Goal: Task Accomplishment & Management: Complete application form

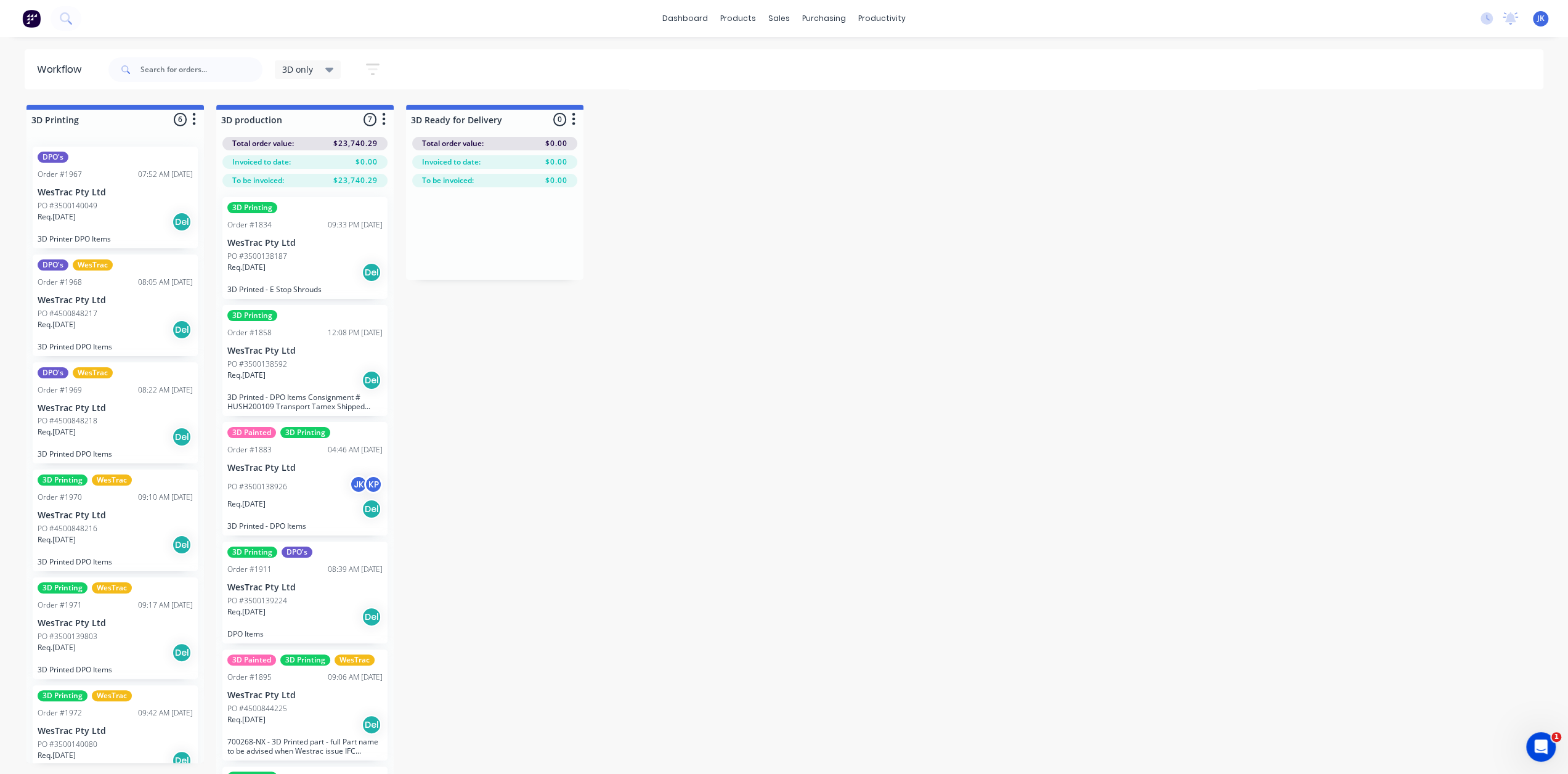
click at [325, 246] on p "WesTrac Pty Ltd" at bounding box center [305, 243] width 156 height 10
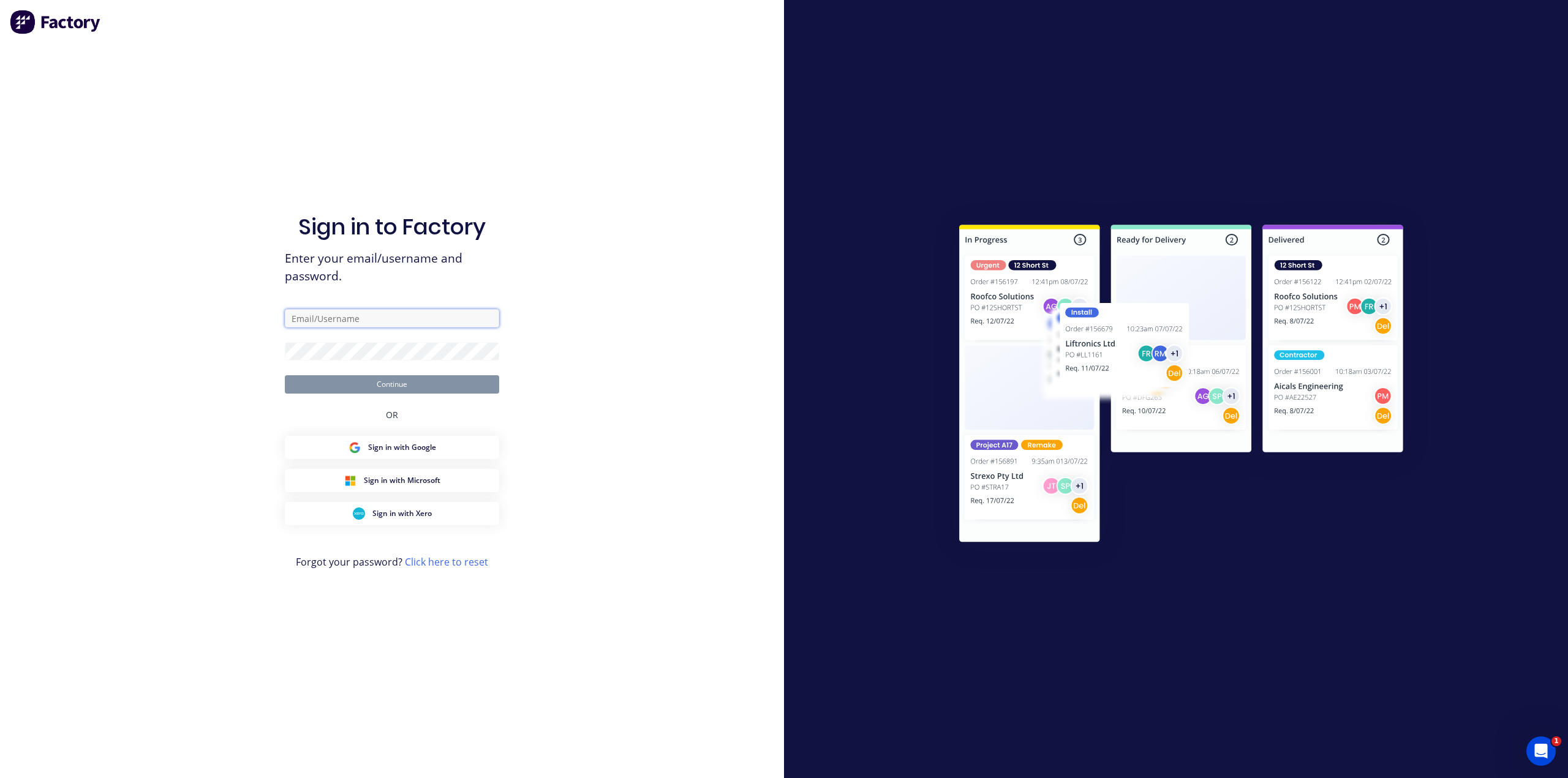
type input "juan.kritzinger@hushpak.com.au"
click at [386, 386] on button "Continue" at bounding box center [392, 384] width 214 height 18
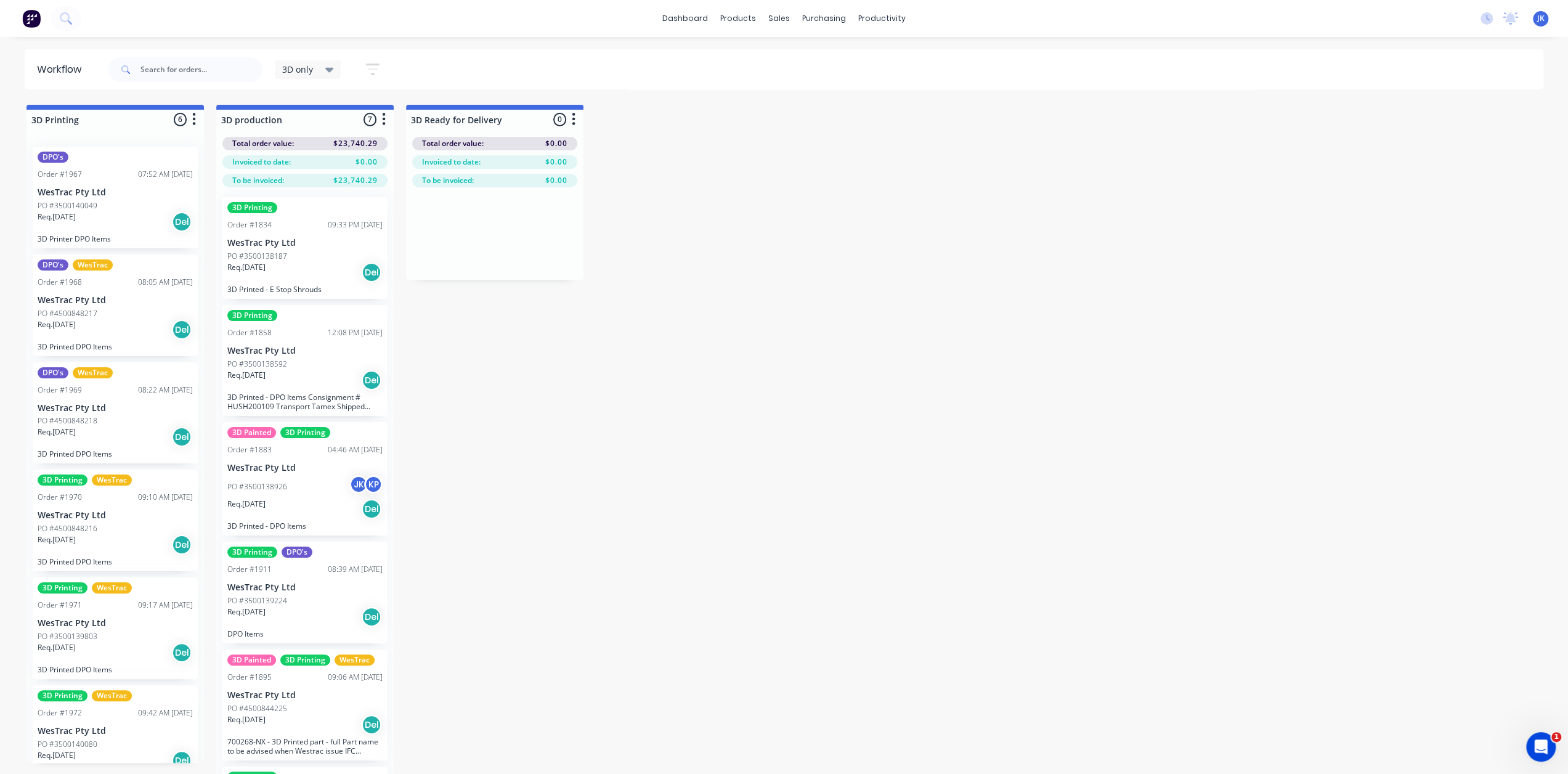
click at [304, 238] on p "WesTrac Pty Ltd" at bounding box center [305, 243] width 156 height 10
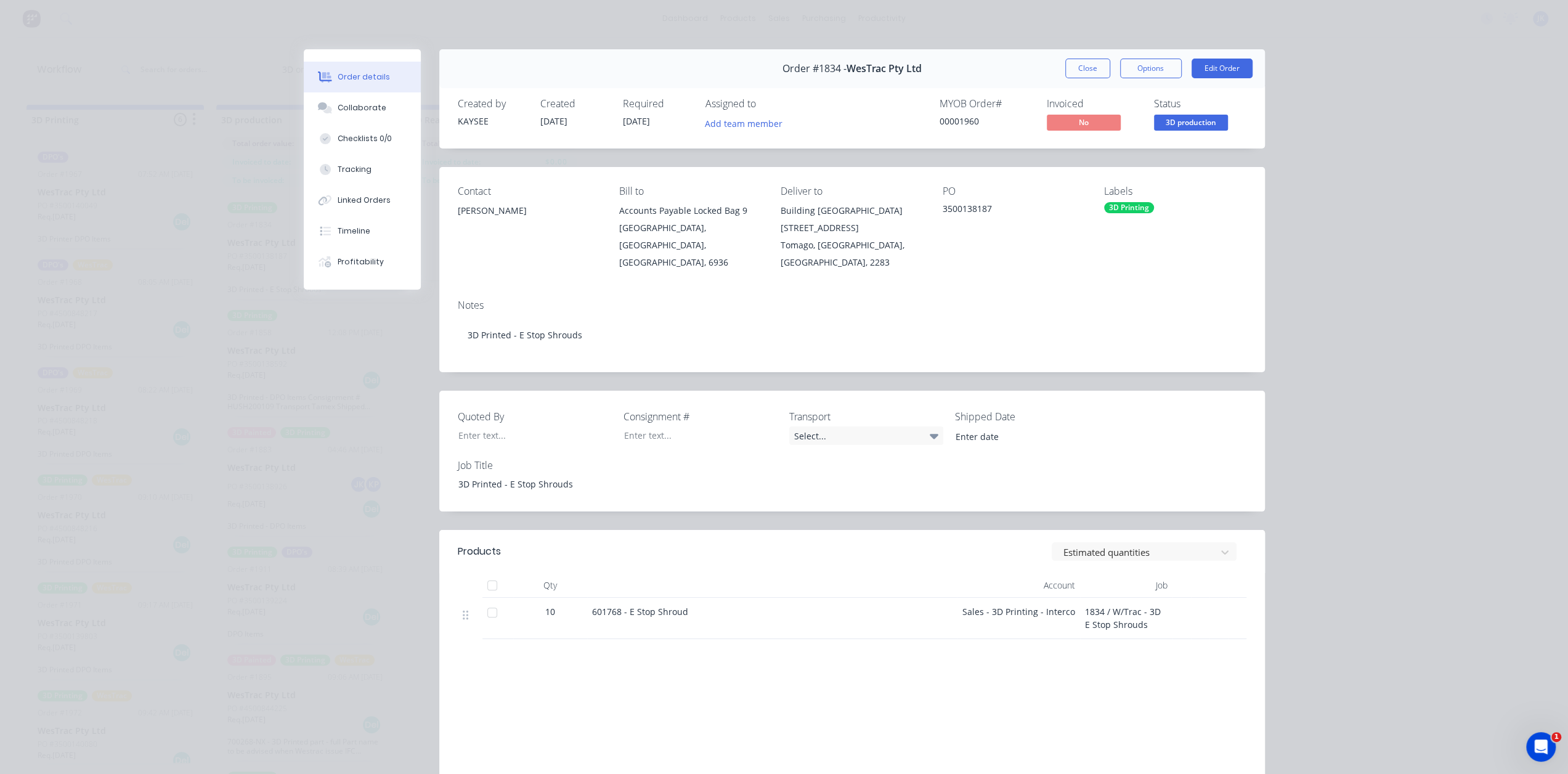
drag, startPoint x: 1075, startPoint y: 67, endPoint x: 1066, endPoint y: 71, distance: 9.8
click at [1075, 67] on button "Close" at bounding box center [1087, 68] width 45 height 20
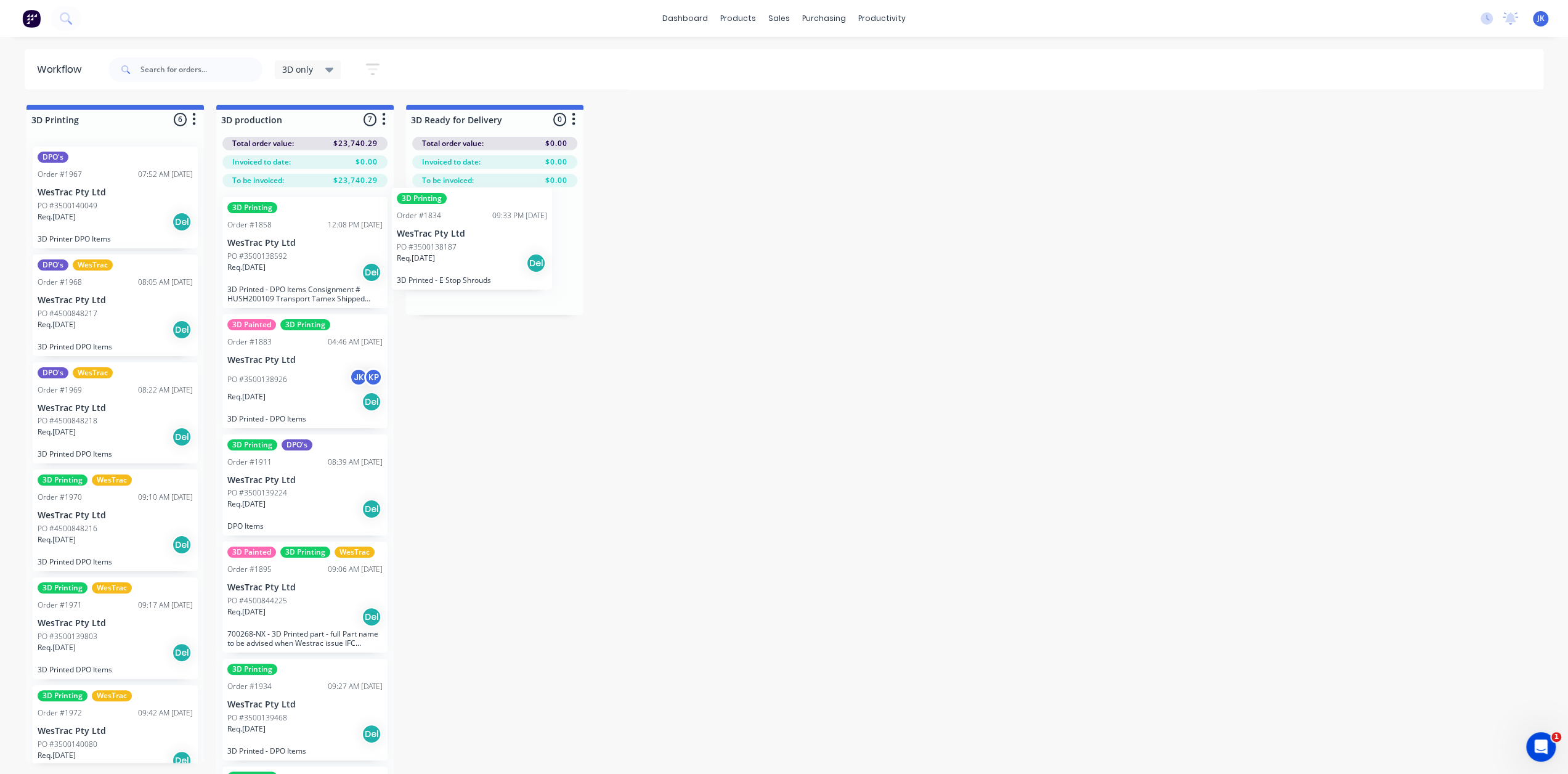
drag, startPoint x: 291, startPoint y: 251, endPoint x: 468, endPoint y: 241, distance: 177.3
click at [298, 498] on div "Req. 30/09/25 Del" at bounding box center [305, 509] width 156 height 21
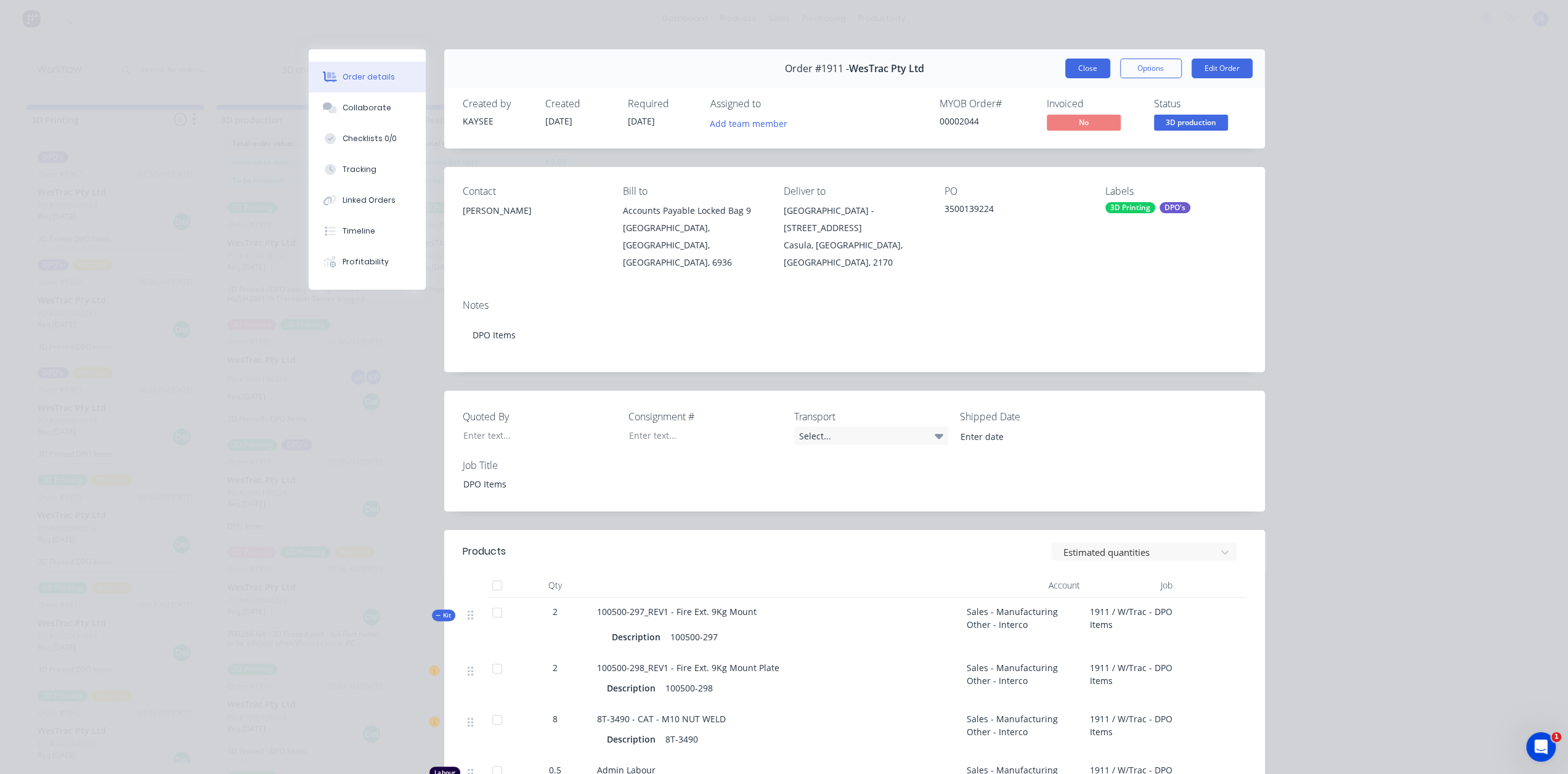
click at [1103, 70] on button "Close" at bounding box center [1087, 68] width 45 height 20
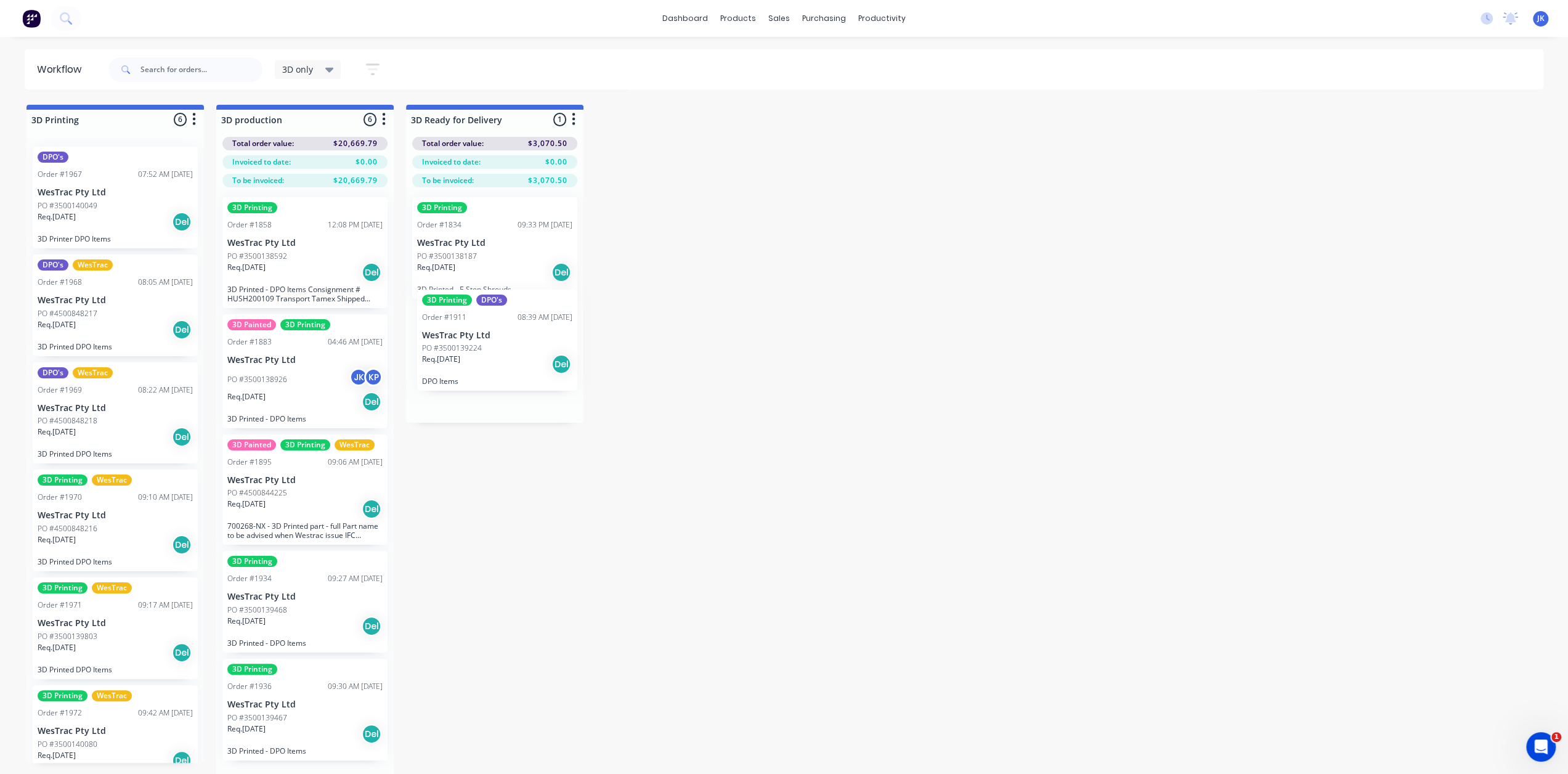
drag, startPoint x: 290, startPoint y: 473, endPoint x: 485, endPoint y: 324, distance: 245.4
click at [315, 387] on div "PO #3500138926 JK KP" at bounding box center [305, 379] width 156 height 24
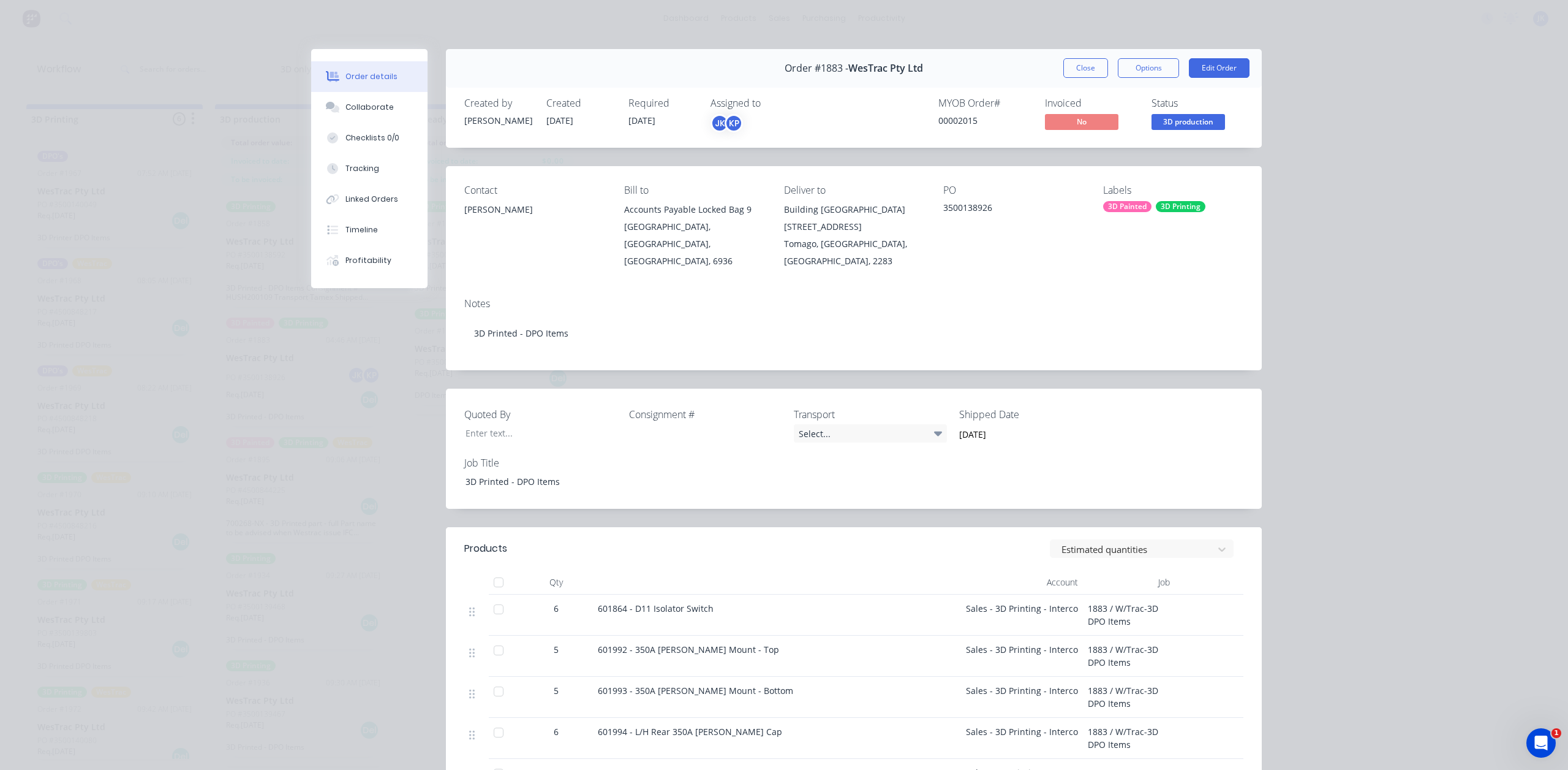
drag, startPoint x: 1069, startPoint y: 69, endPoint x: 1055, endPoint y: 78, distance: 16.6
click at [1069, 69] on button "Close" at bounding box center [1086, 68] width 45 height 20
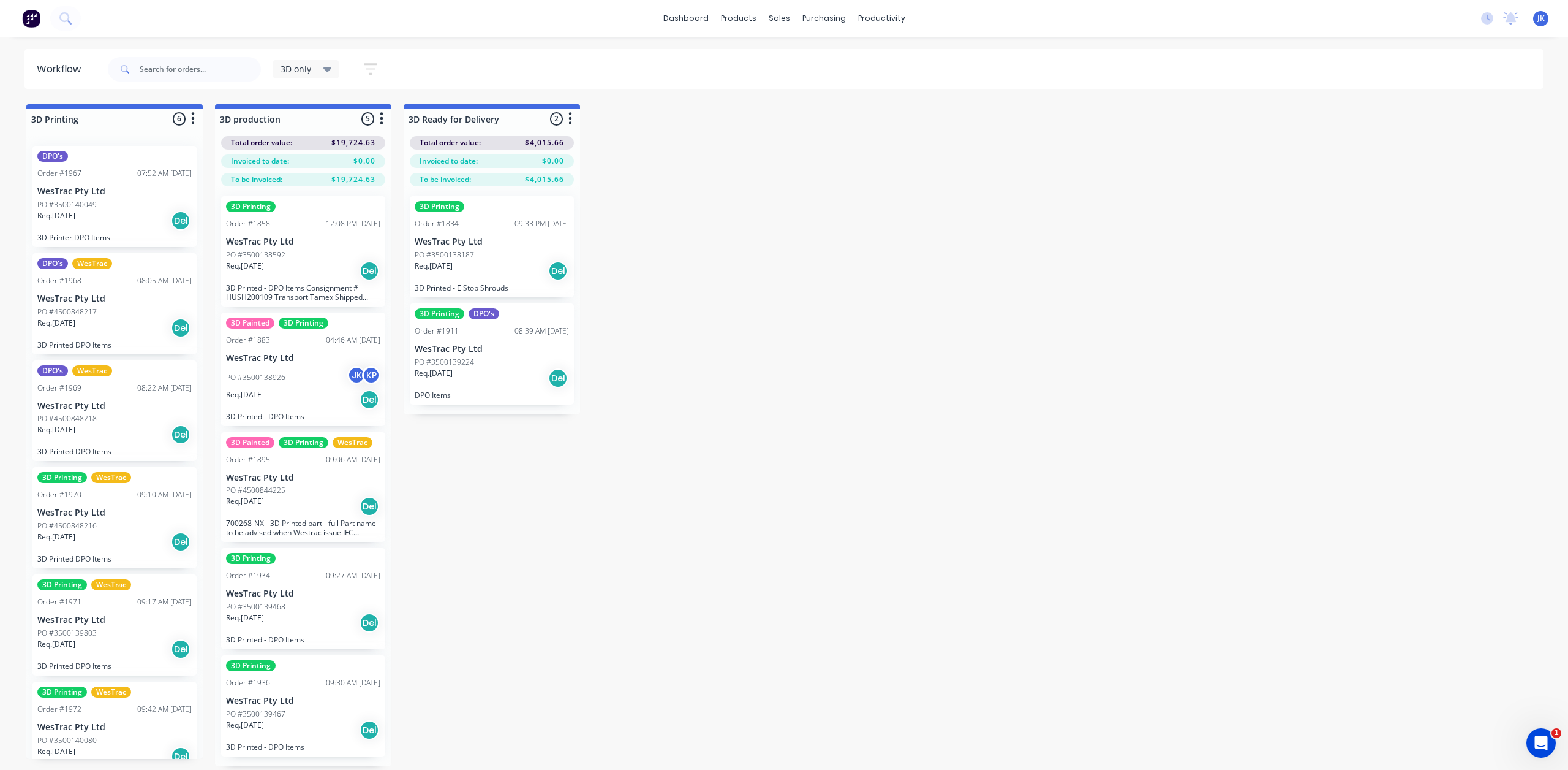
click at [283, 505] on div "Req. 13/10/25 Del" at bounding box center [303, 506] width 155 height 21
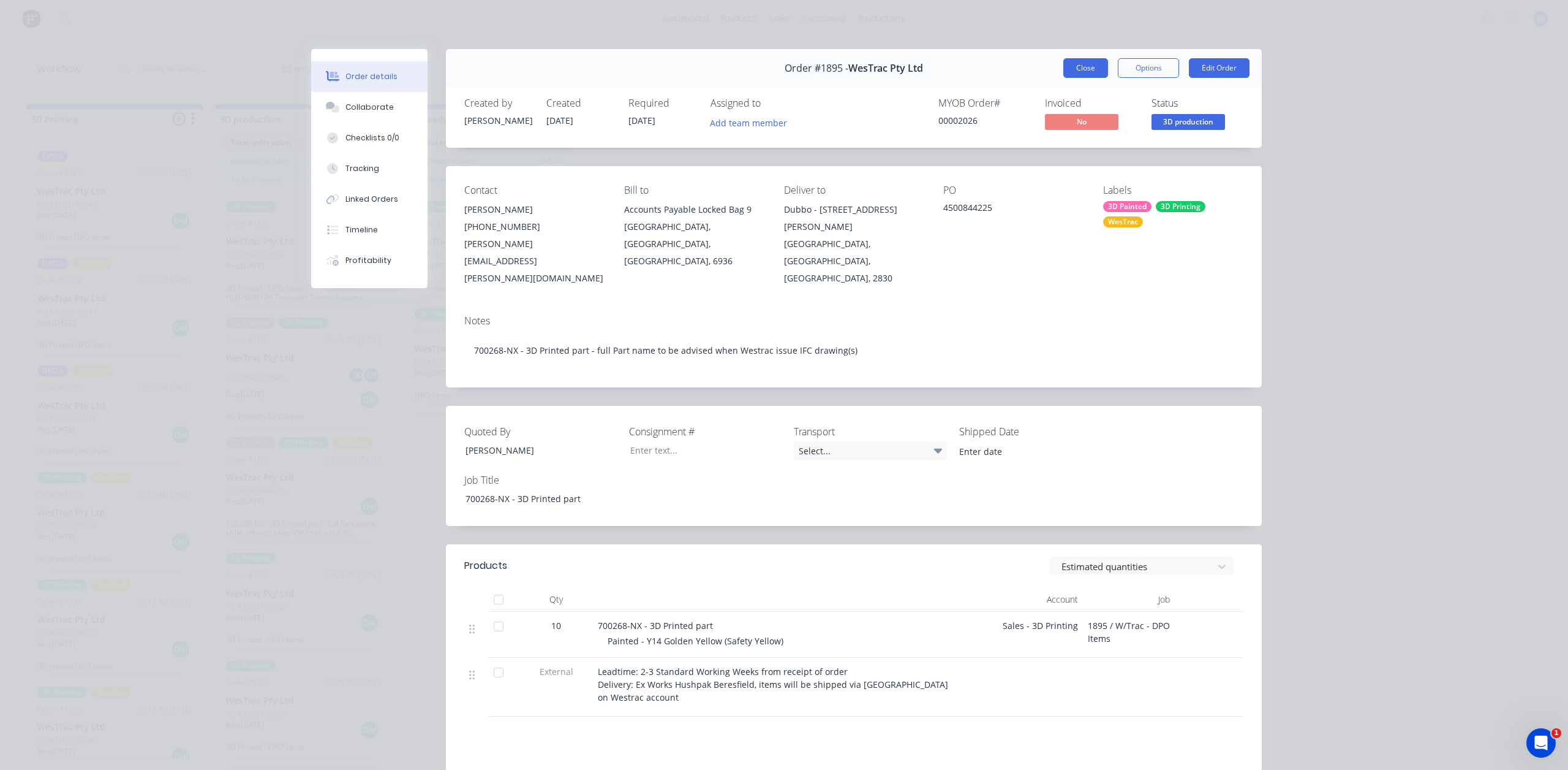
click at [1086, 69] on button "Close" at bounding box center [1086, 68] width 45 height 20
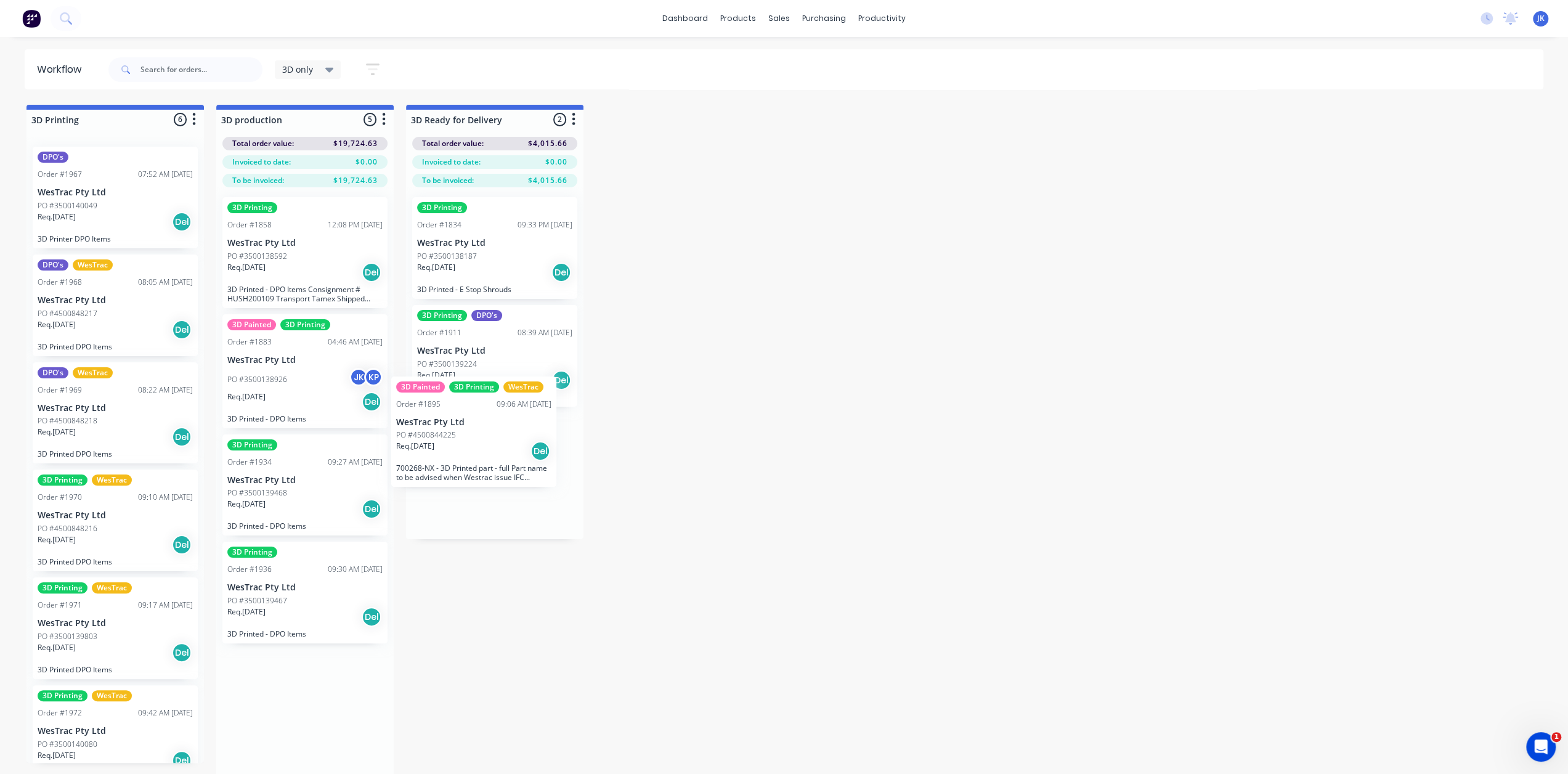
drag, startPoint x: 305, startPoint y: 497, endPoint x: 488, endPoint y: 433, distance: 193.9
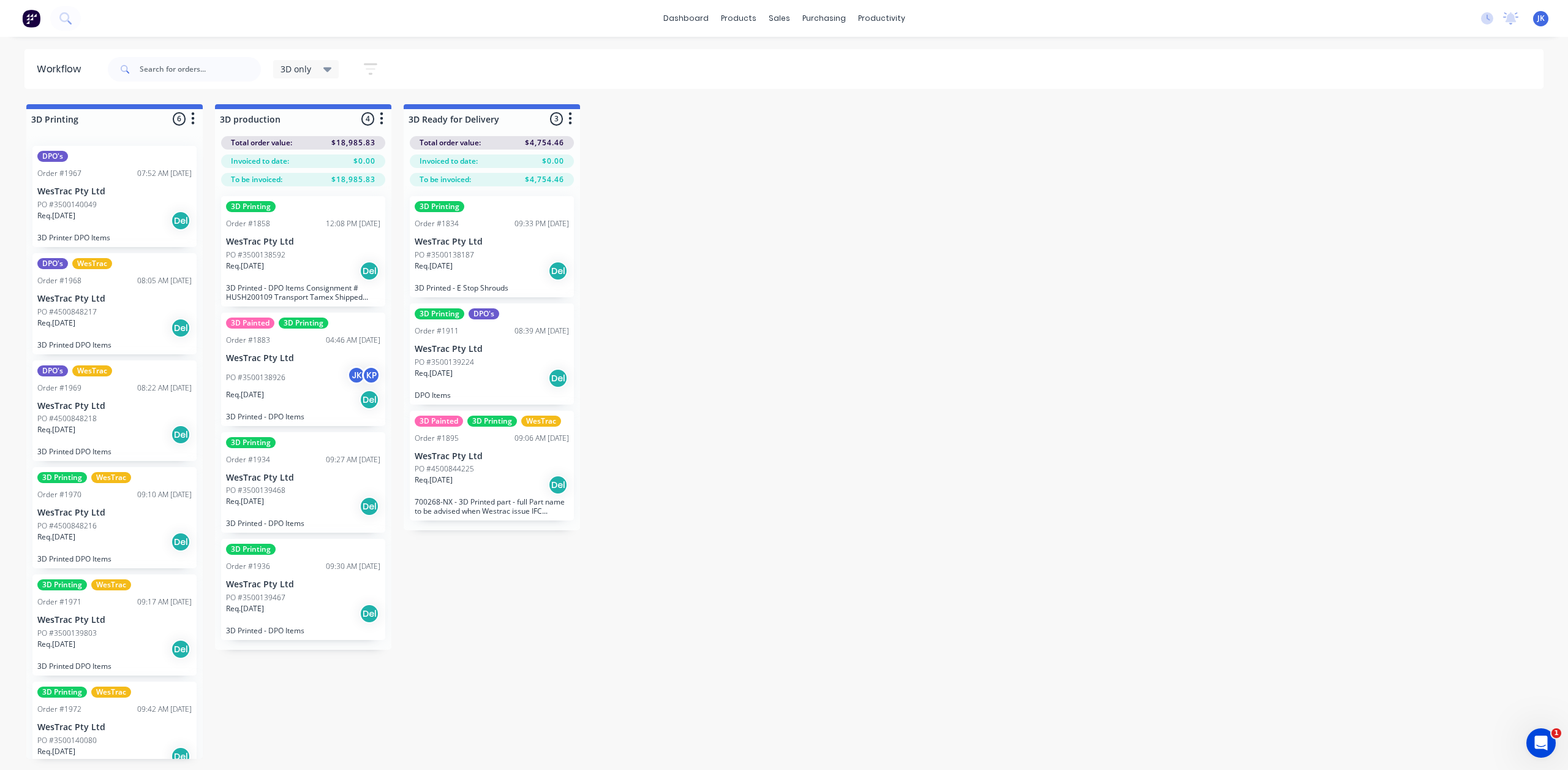
click at [119, 334] on div "Req. 31/10/25 Del" at bounding box center [115, 328] width 155 height 21
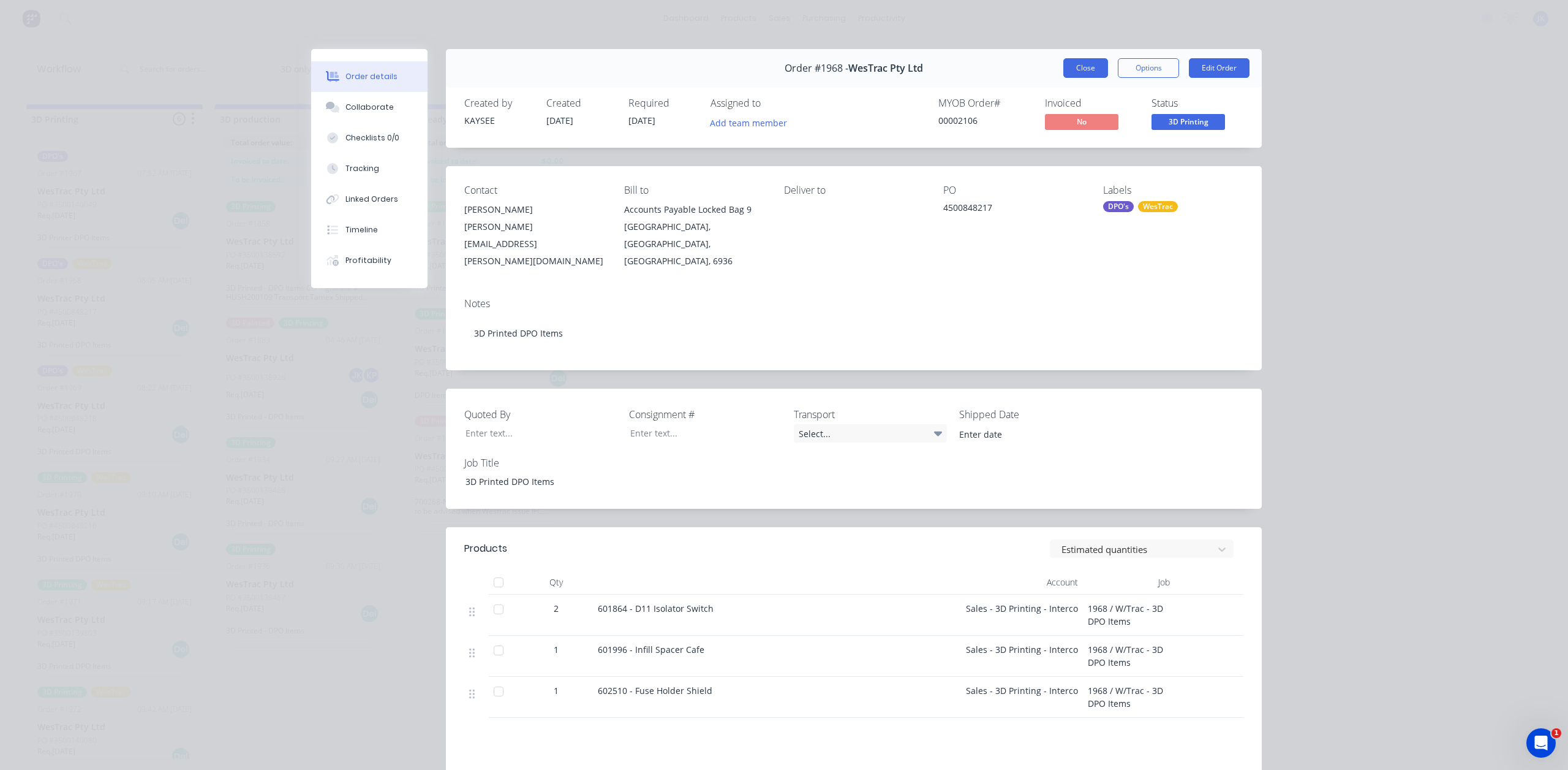
click at [1068, 67] on button "Close" at bounding box center [1086, 68] width 45 height 20
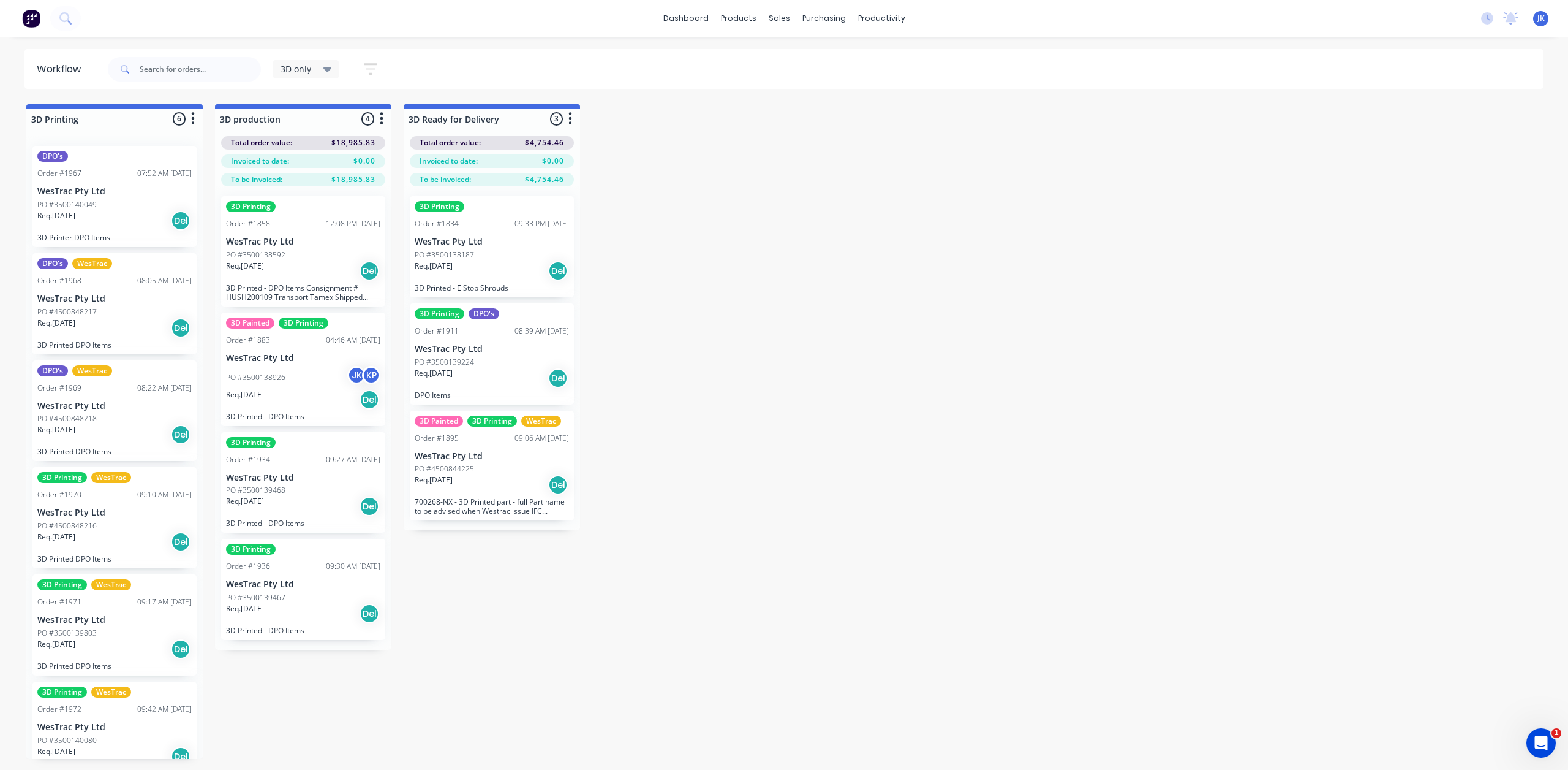
click at [119, 623] on p "WesTrac Pty Ltd" at bounding box center [115, 620] width 155 height 10
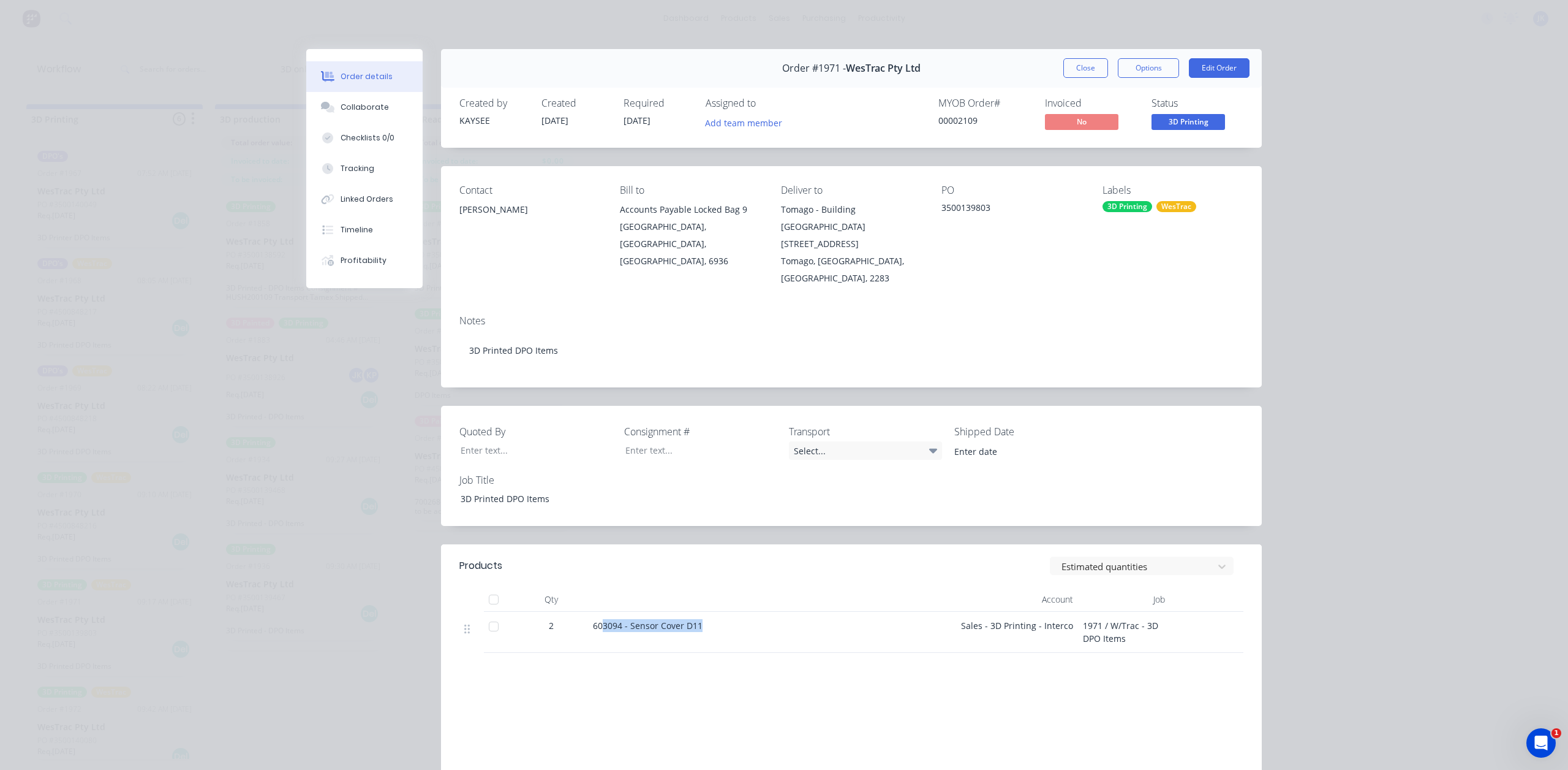
drag, startPoint x: 597, startPoint y: 611, endPoint x: 708, endPoint y: 612, distance: 111.0
click at [708, 619] on div "603094 - Sensor Cover D11" at bounding box center [772, 625] width 358 height 13
click at [852, 565] on header "Products Estimated quantities" at bounding box center [851, 565] width 820 height 43
click at [1072, 67] on button "Close" at bounding box center [1086, 68] width 45 height 20
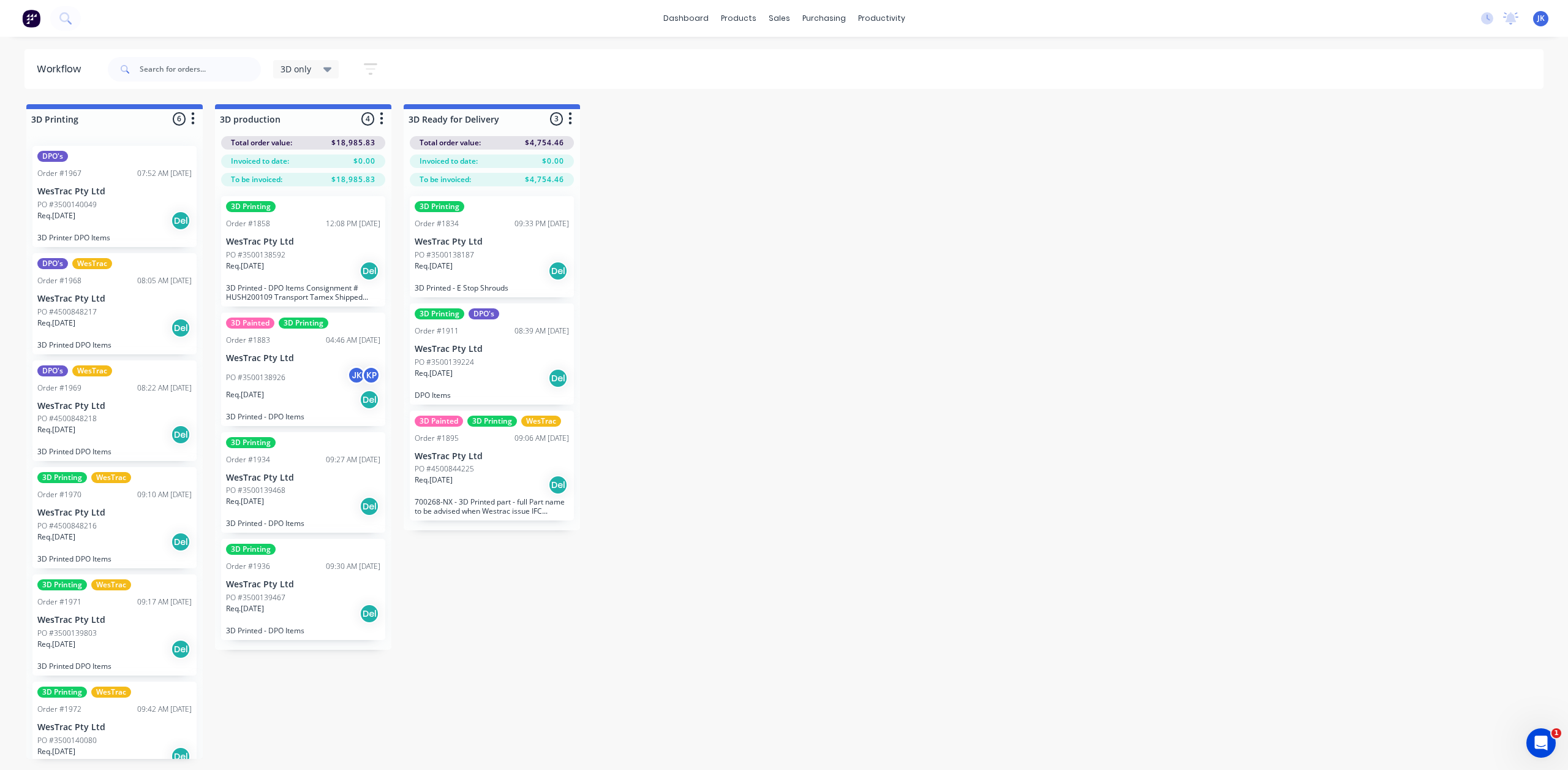
scroll to position [24, 0]
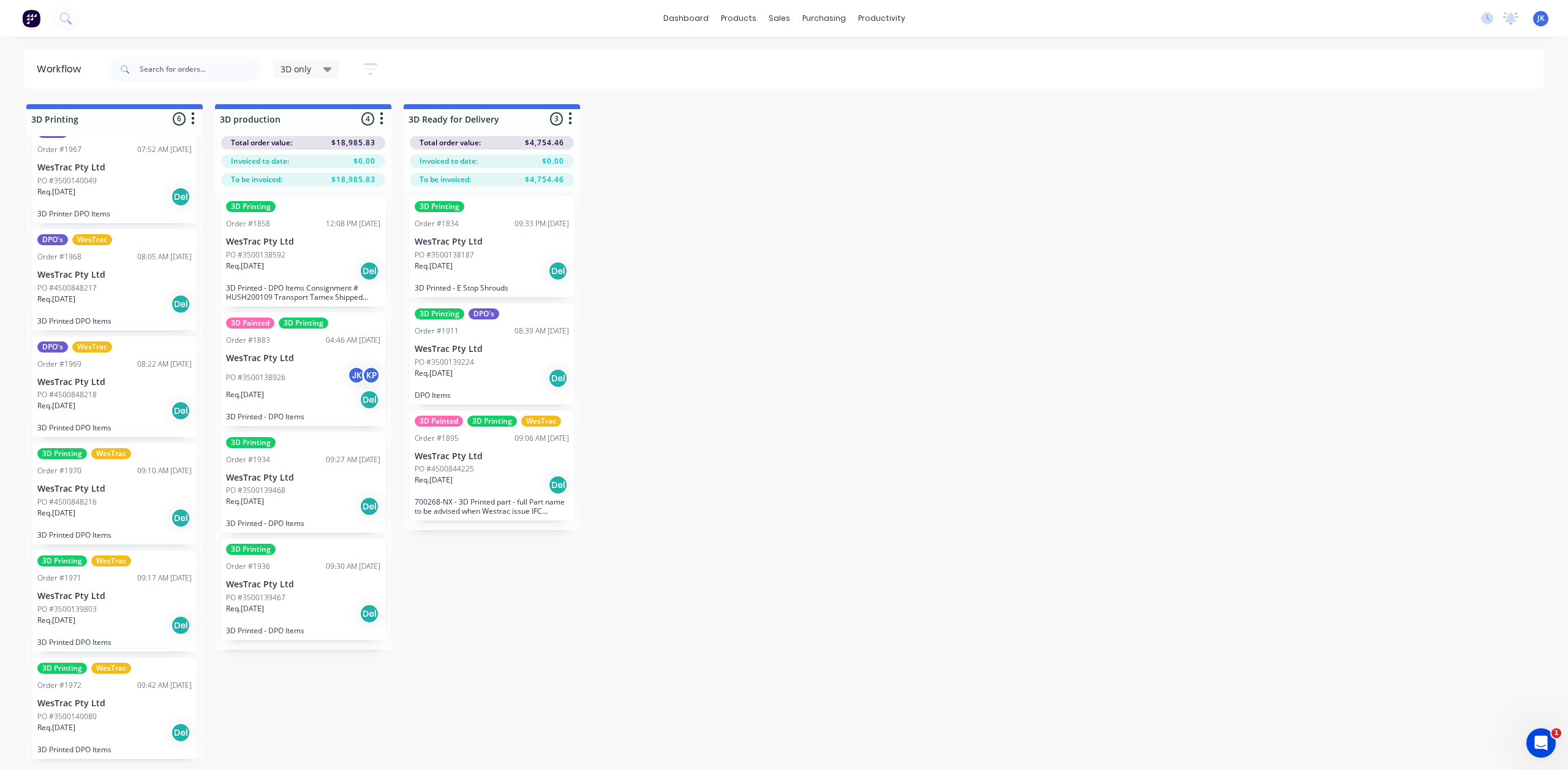
click at [329, 595] on div "PO #3500139467" at bounding box center [303, 597] width 155 height 11
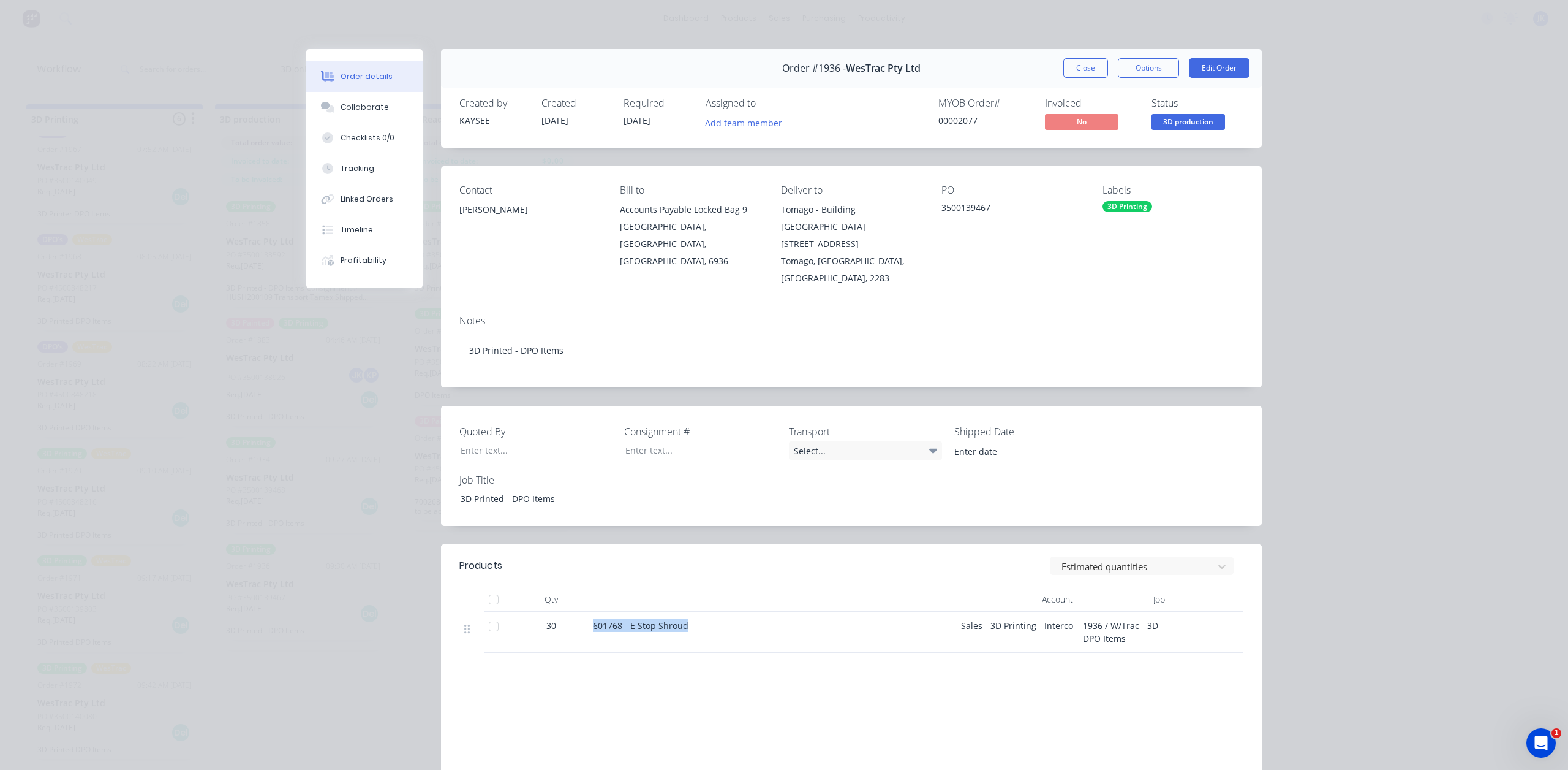
drag, startPoint x: 681, startPoint y: 617, endPoint x: 587, endPoint y: 618, distance: 94.0
click at [588, 618] on div "601768 - E Stop Shroud" at bounding box center [771, 632] width 368 height 41
click at [1083, 63] on button "Close" at bounding box center [1086, 68] width 45 height 20
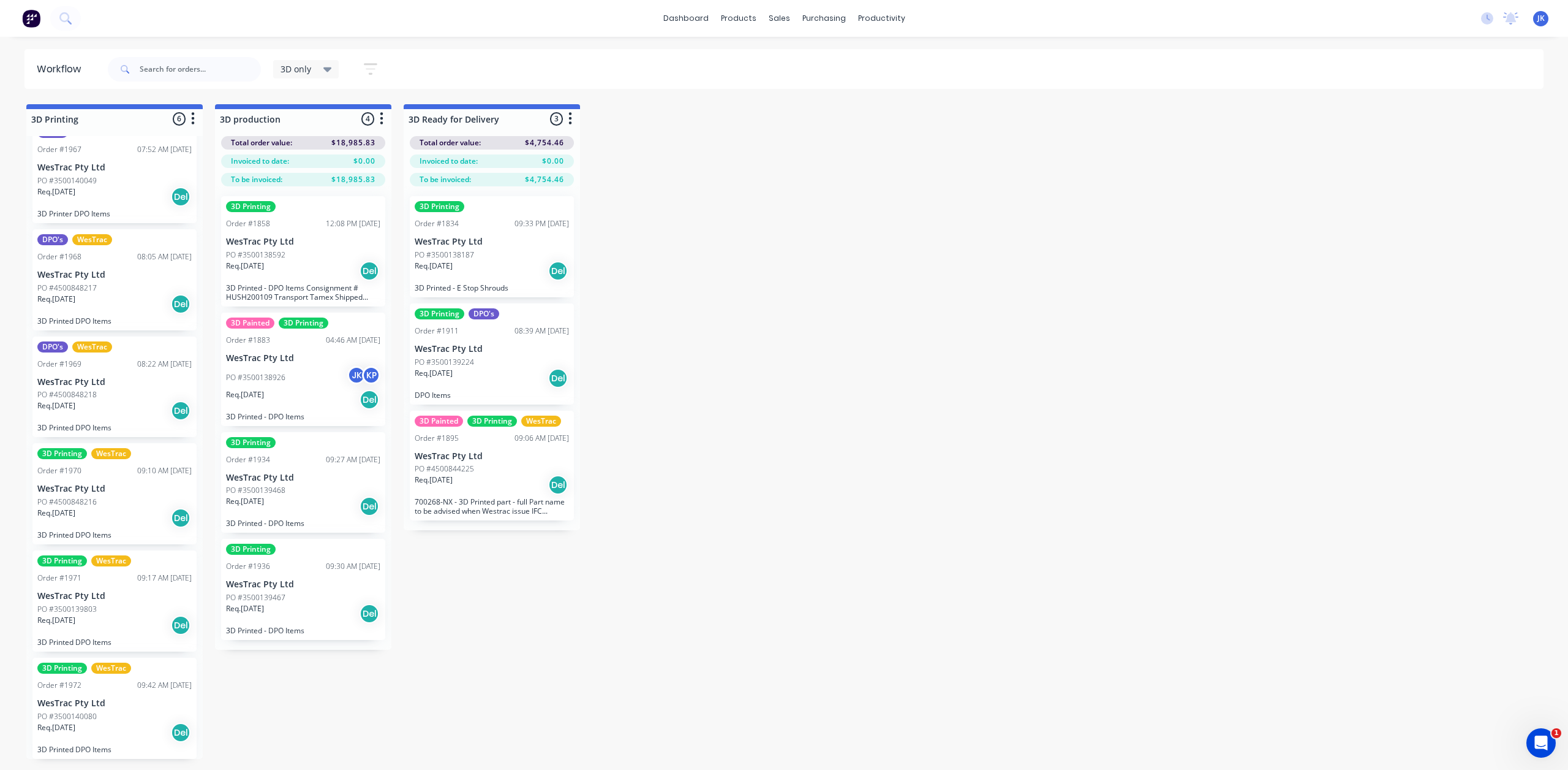
click at [298, 581] on p "WesTrac Pty Ltd" at bounding box center [303, 584] width 155 height 10
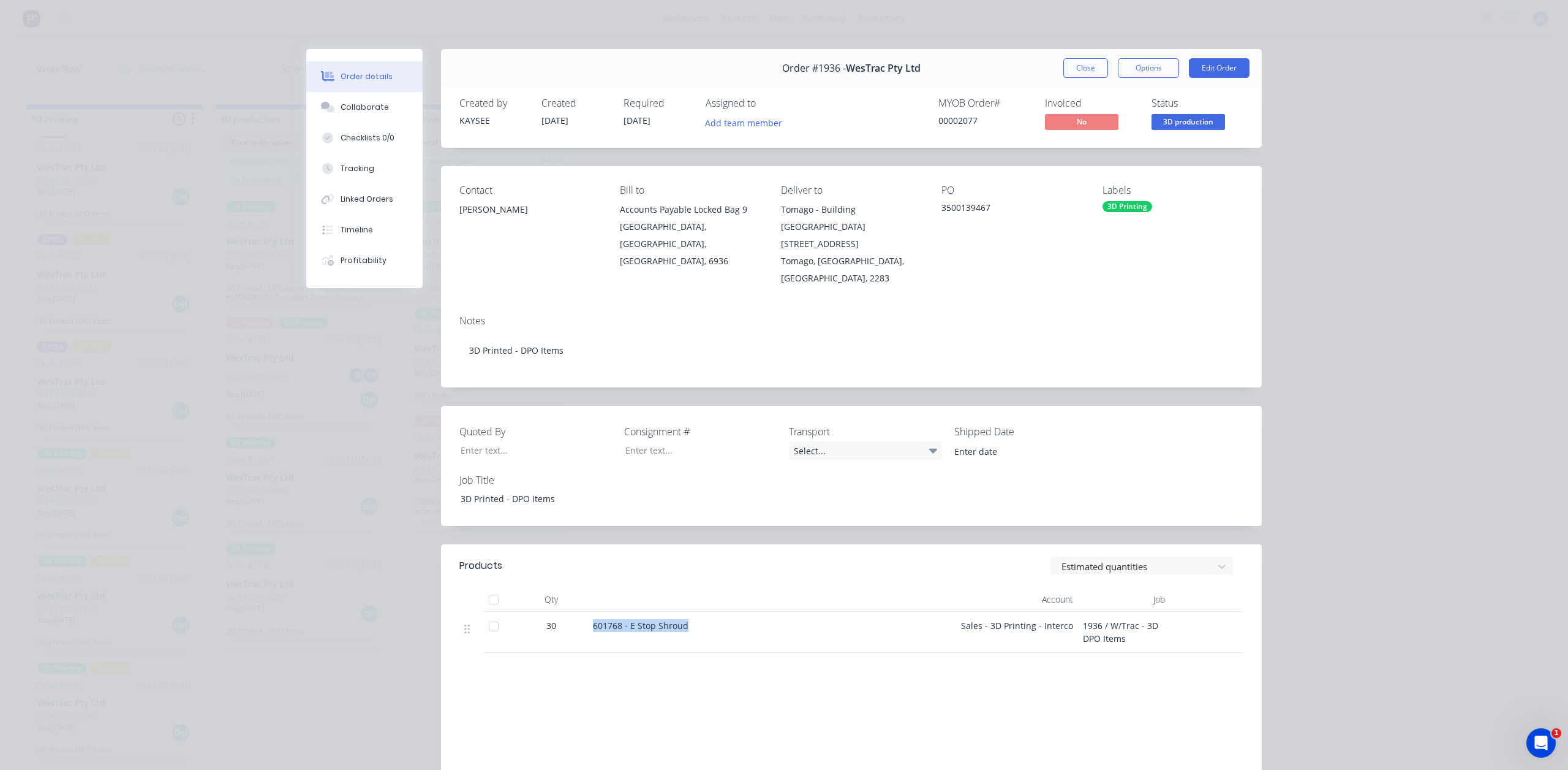
drag, startPoint x: 682, startPoint y: 611, endPoint x: 583, endPoint y: 625, distance: 100.0
click at [588, 625] on div "601768 - E Stop Shroud" at bounding box center [771, 632] width 368 height 41
click at [1163, 670] on div "Products Estimated quantities Qty Account Job 30 601768 - E Stop Shroud Sales -…" at bounding box center [851, 698] width 820 height 308
drag, startPoint x: 1126, startPoint y: 622, endPoint x: 960, endPoint y: 606, distance: 166.8
click at [960, 612] on div "30 601768 - E Stop Shroud Sales - 3D Printing - Interco 1936 / W/Trac - 3D DPO …" at bounding box center [851, 632] width 784 height 41
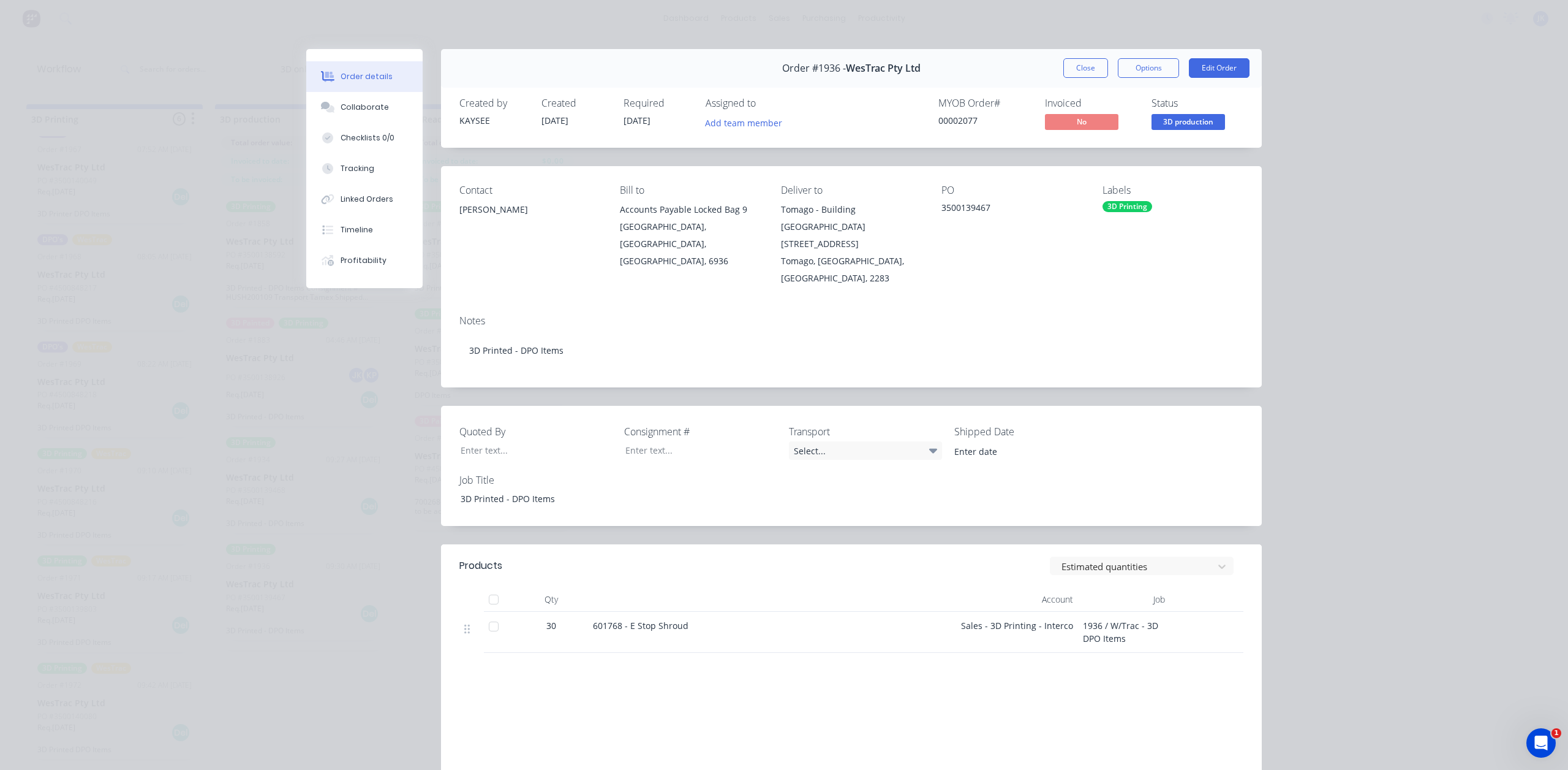
click at [941, 654] on div "Products Estimated quantities Qty Account Job 30 601768 - E Stop Shroud Sales -…" at bounding box center [851, 698] width 820 height 308
drag, startPoint x: 692, startPoint y: 613, endPoint x: 541, endPoint y: 617, distance: 151.1
click at [541, 617] on div "30 601768 - E Stop Shroud Sales - 3D Printing - Interco 1936 / W/Trac - 3D DPO …" at bounding box center [851, 632] width 784 height 41
click at [639, 645] on div "Products Estimated quantities Qty Account Job 30 601768 - E Stop Shroud Sales -…" at bounding box center [851, 698] width 820 height 308
drag, startPoint x: 704, startPoint y: 609, endPoint x: 551, endPoint y: 615, distance: 153.1
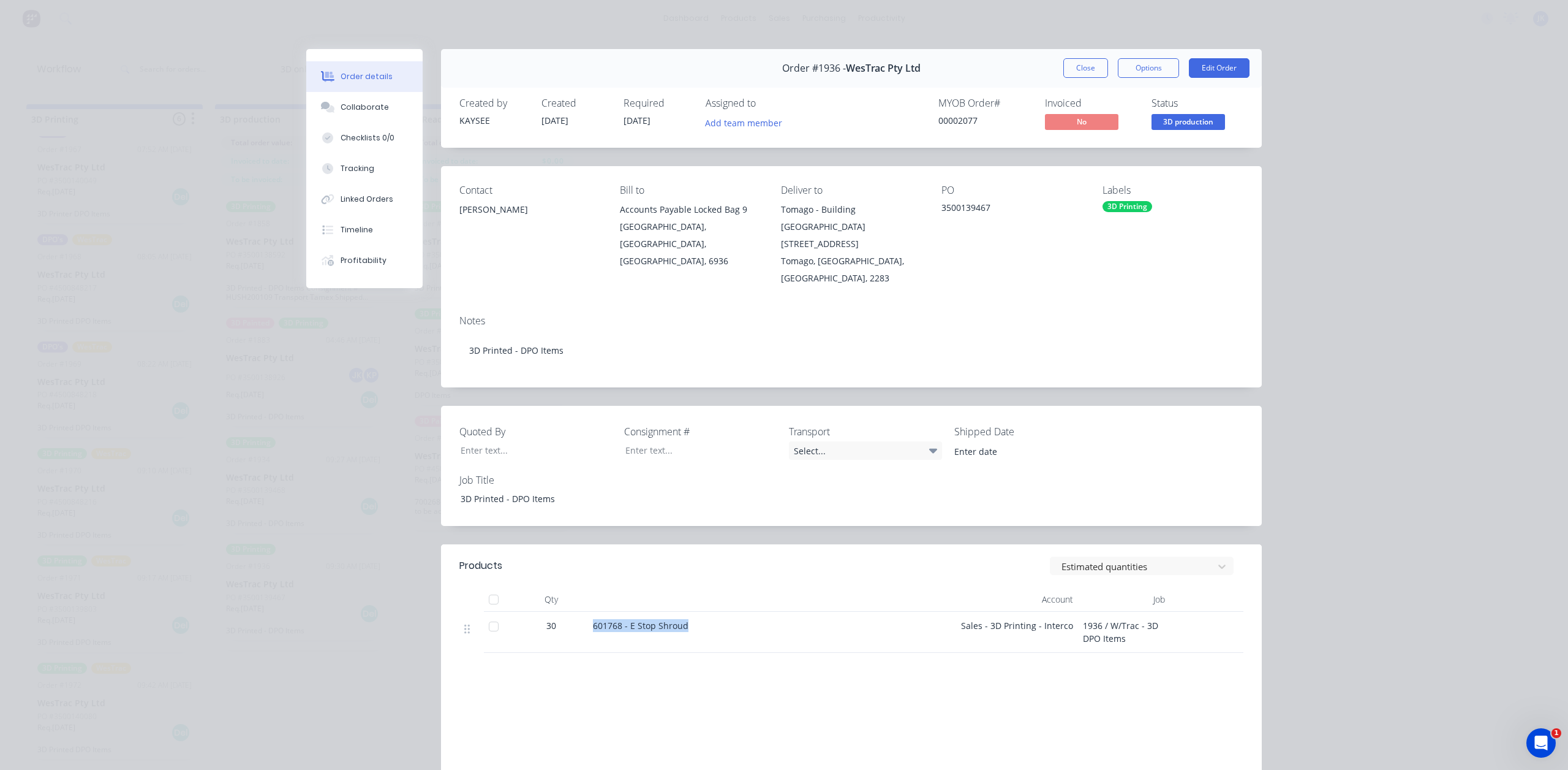
click at [551, 615] on div "30 601768 - E Stop Shroud Sales - 3D Printing - Interco 1936 / W/Trac - 3D DPO …" at bounding box center [851, 632] width 784 height 41
click at [1064, 658] on div "Products Estimated quantities Qty Account Job 30 601768 - E Stop Shroud Sales -…" at bounding box center [851, 698] width 820 height 308
drag, startPoint x: 655, startPoint y: 123, endPoint x: 621, endPoint y: 122, distance: 34.0
click at [624, 122] on div "Required 17/10/25" at bounding box center [657, 115] width 67 height 35
drag, startPoint x: 835, startPoint y: 72, endPoint x: 815, endPoint y: 71, distance: 20.0
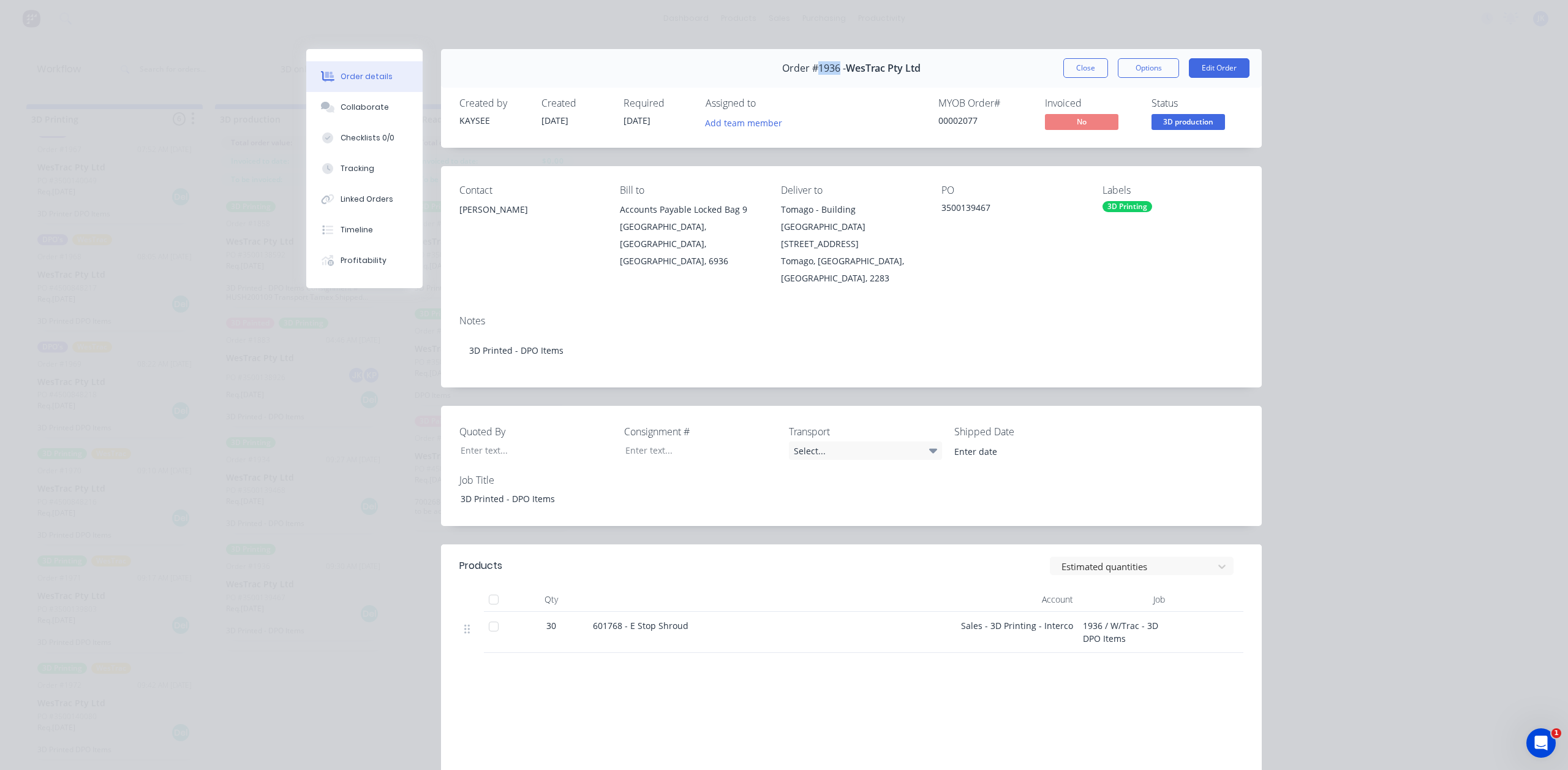
click at [815, 71] on span "Order #1936 -" at bounding box center [814, 69] width 63 height 12
drag, startPoint x: 916, startPoint y: 67, endPoint x: 778, endPoint y: 74, distance: 138.2
click at [778, 74] on div "Order #1936 - WesTrac Pty Ltd Close Options Edit Order" at bounding box center [851, 69] width 820 height 38
drag, startPoint x: 683, startPoint y: 611, endPoint x: 580, endPoint y: 620, distance: 103.4
click at [580, 620] on div "30 601768 - E Stop Shroud Sales - 3D Printing - Interco 1936 / W/Trac - 3D DPO …" at bounding box center [851, 632] width 784 height 41
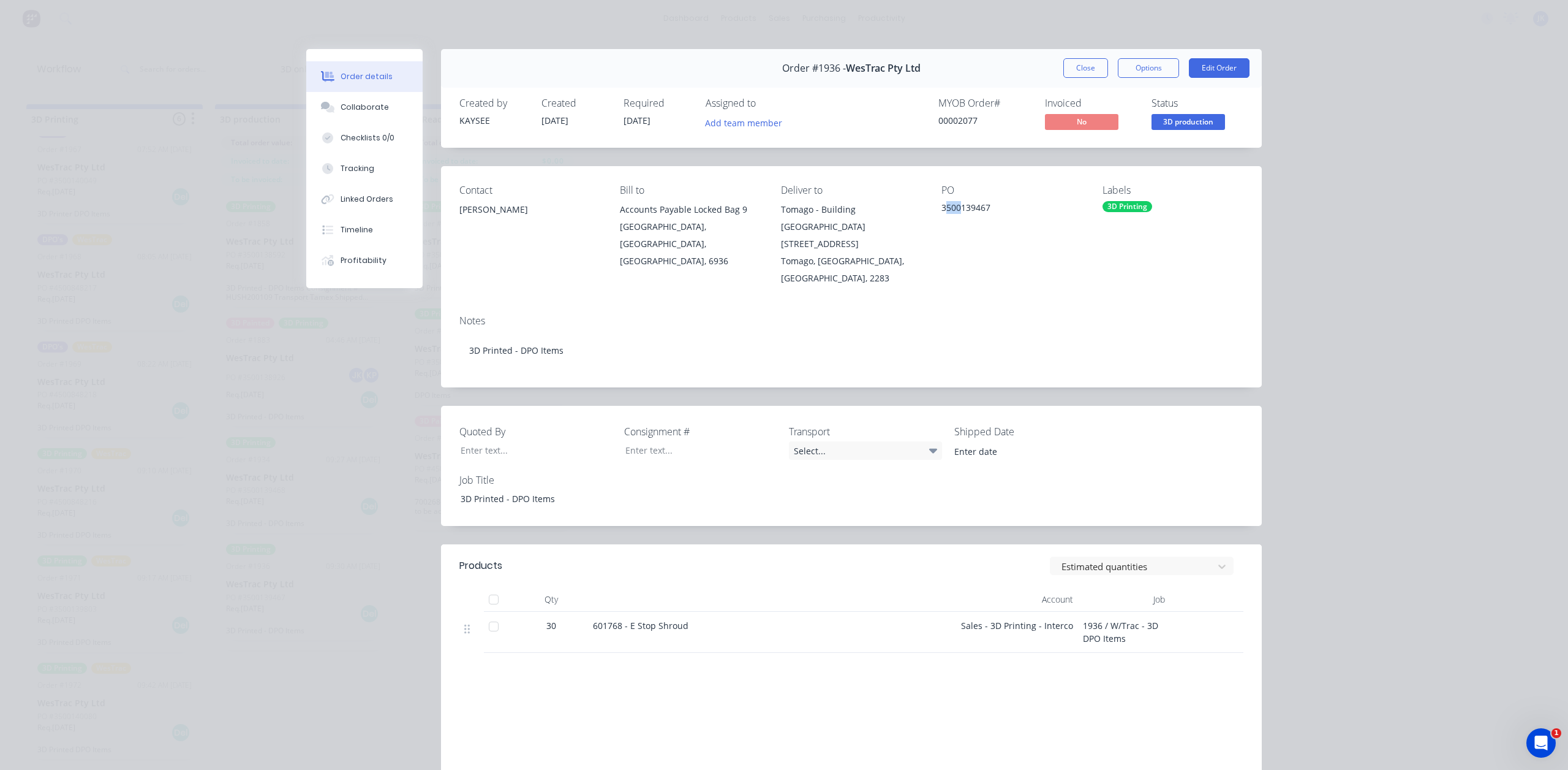
drag, startPoint x: 940, startPoint y: 208, endPoint x: 955, endPoint y: 210, distance: 15.1
click at [955, 210] on div "3500139467" at bounding box center [1011, 209] width 141 height 17
drag, startPoint x: 937, startPoint y: 206, endPoint x: 954, endPoint y: 206, distance: 17.0
click at [954, 206] on div "3500139467" at bounding box center [1011, 209] width 141 height 17
click at [1072, 71] on button "Close" at bounding box center [1086, 68] width 45 height 20
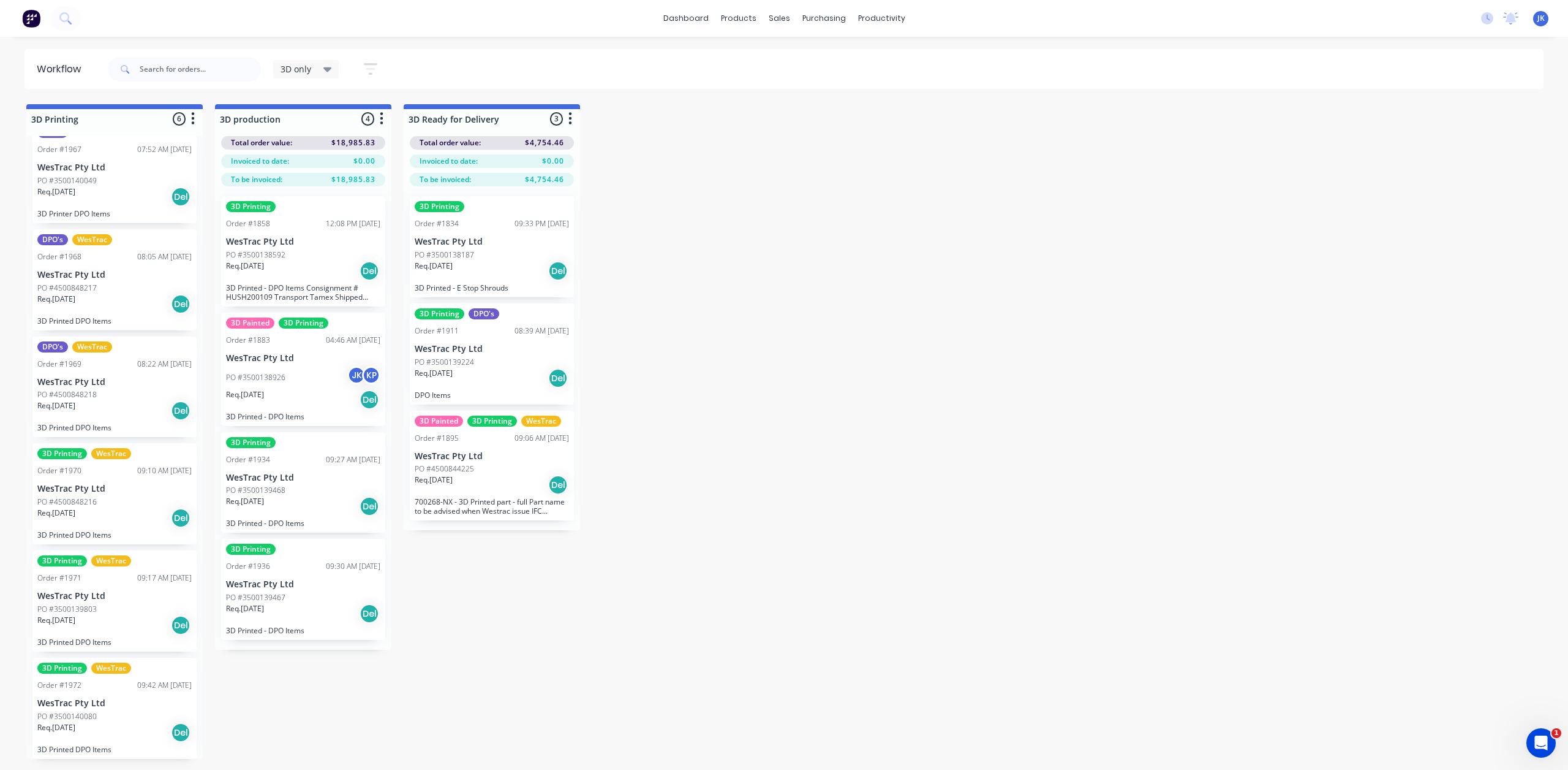
click at [262, 379] on p "PO #3500138926" at bounding box center [256, 377] width 60 height 11
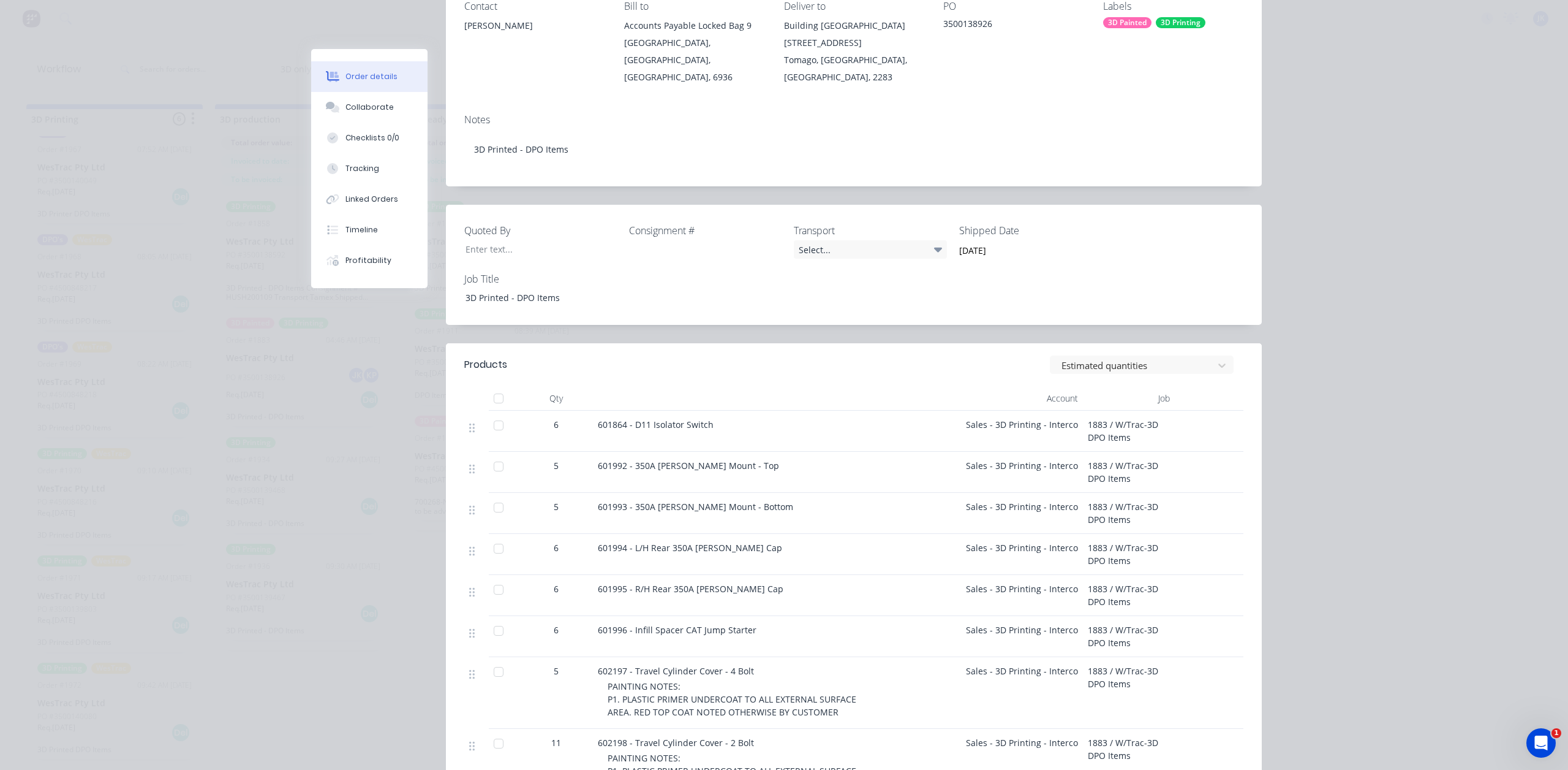
scroll to position [0, 0]
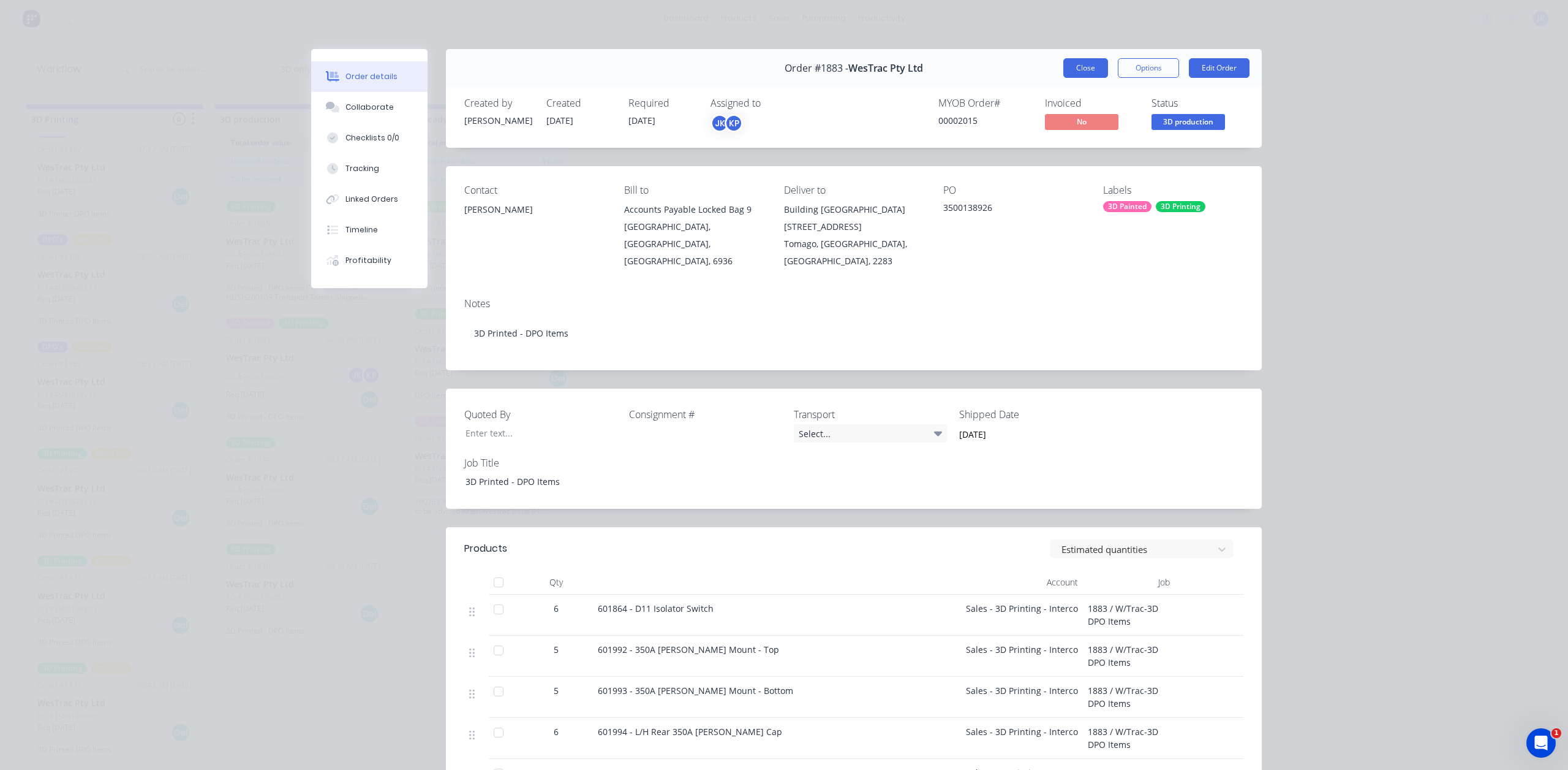
click at [1091, 75] on button "Close" at bounding box center [1086, 68] width 45 height 20
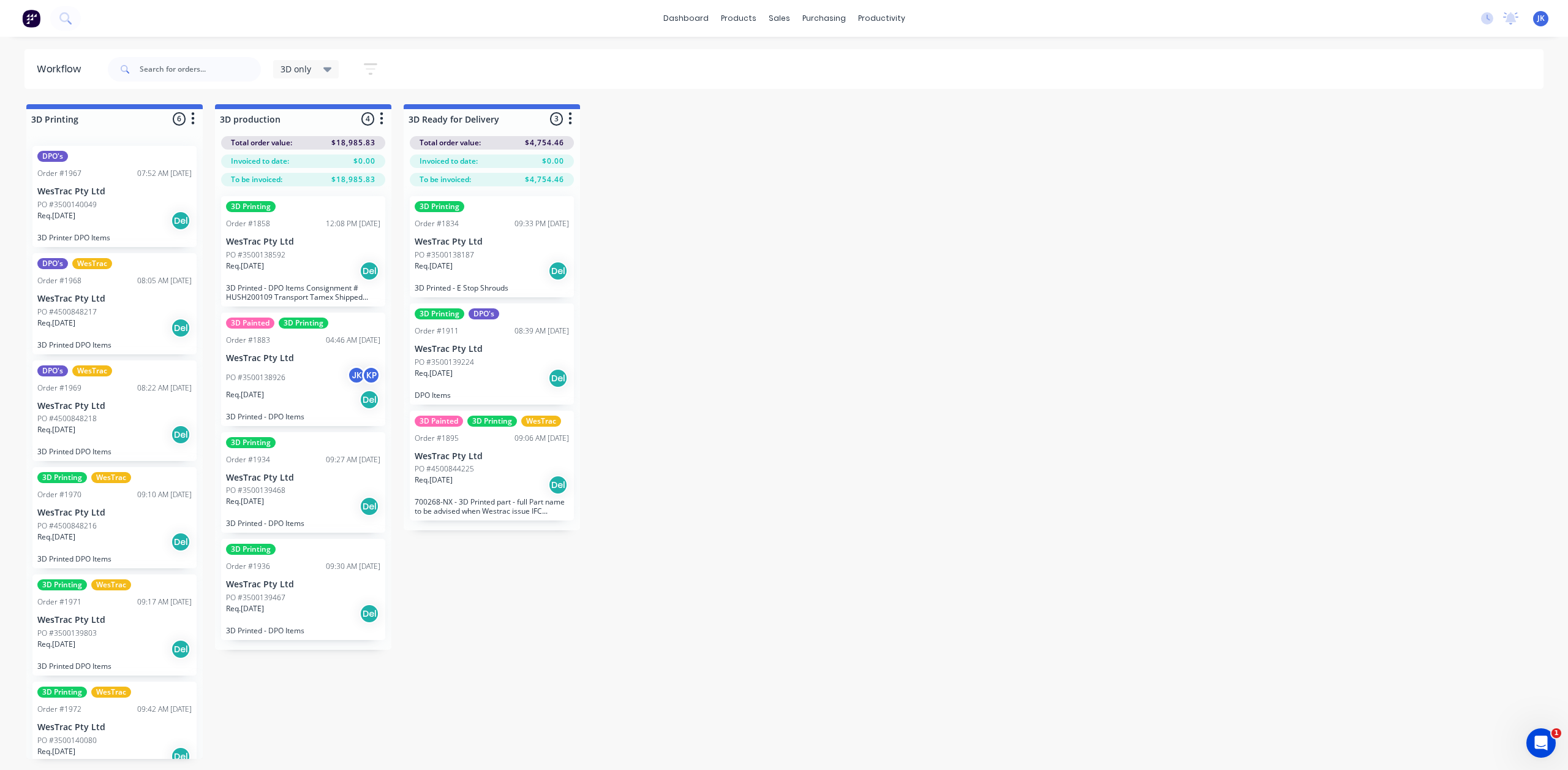
click at [124, 224] on div "Req. 13/10/25 Del" at bounding box center [115, 220] width 155 height 21
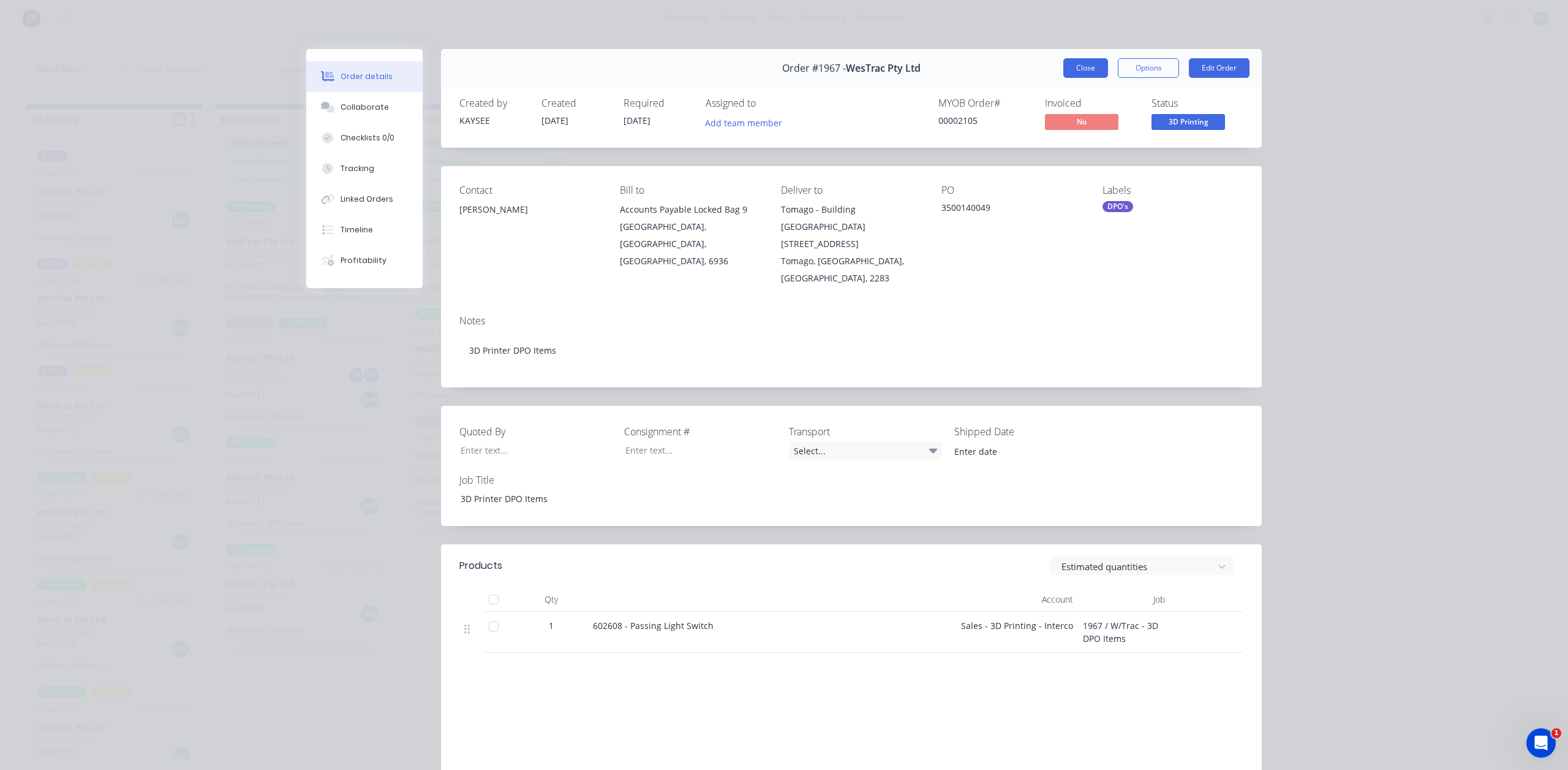
click at [1086, 66] on button "Close" at bounding box center [1086, 68] width 45 height 20
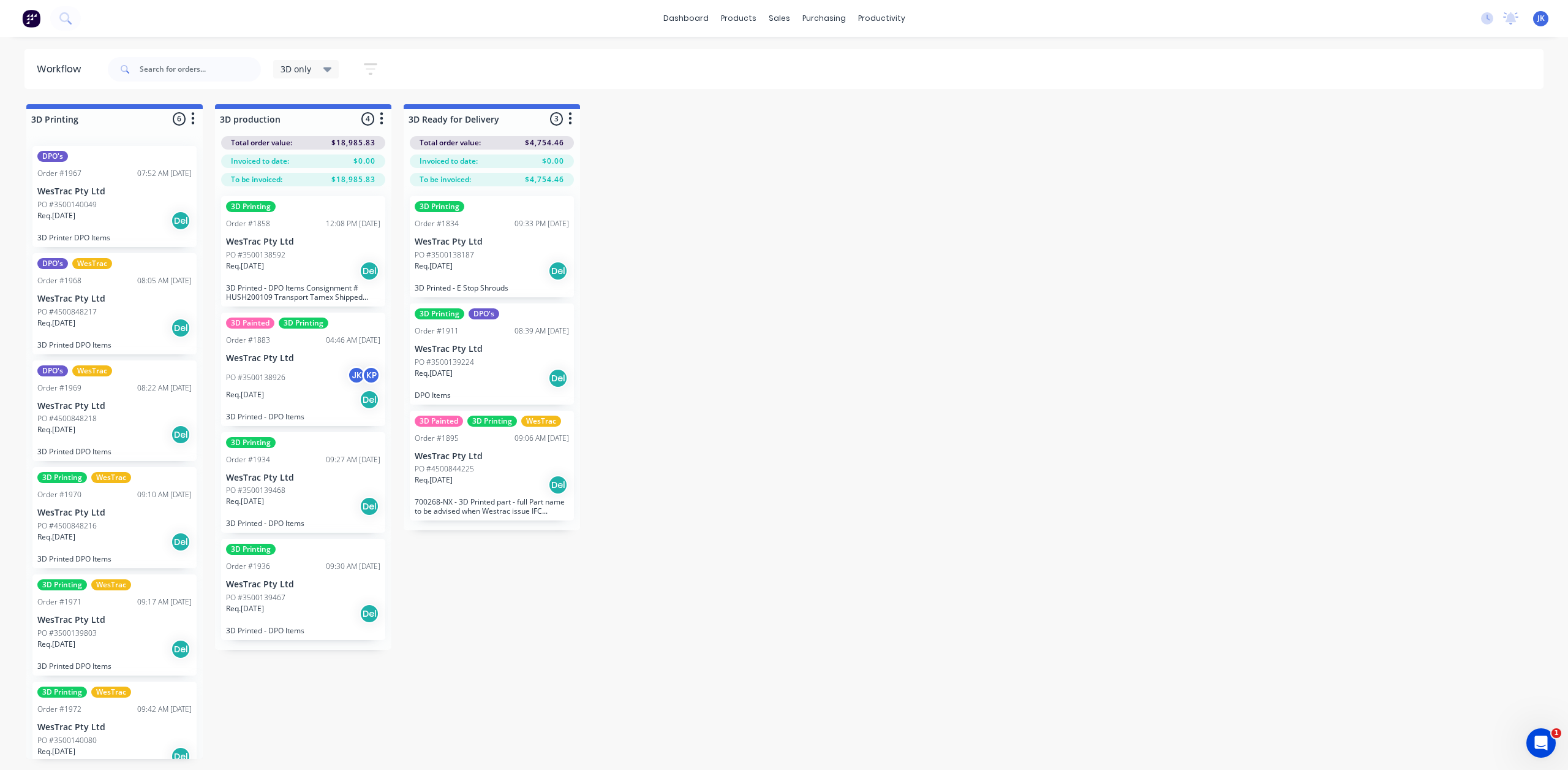
scroll to position [24, 0]
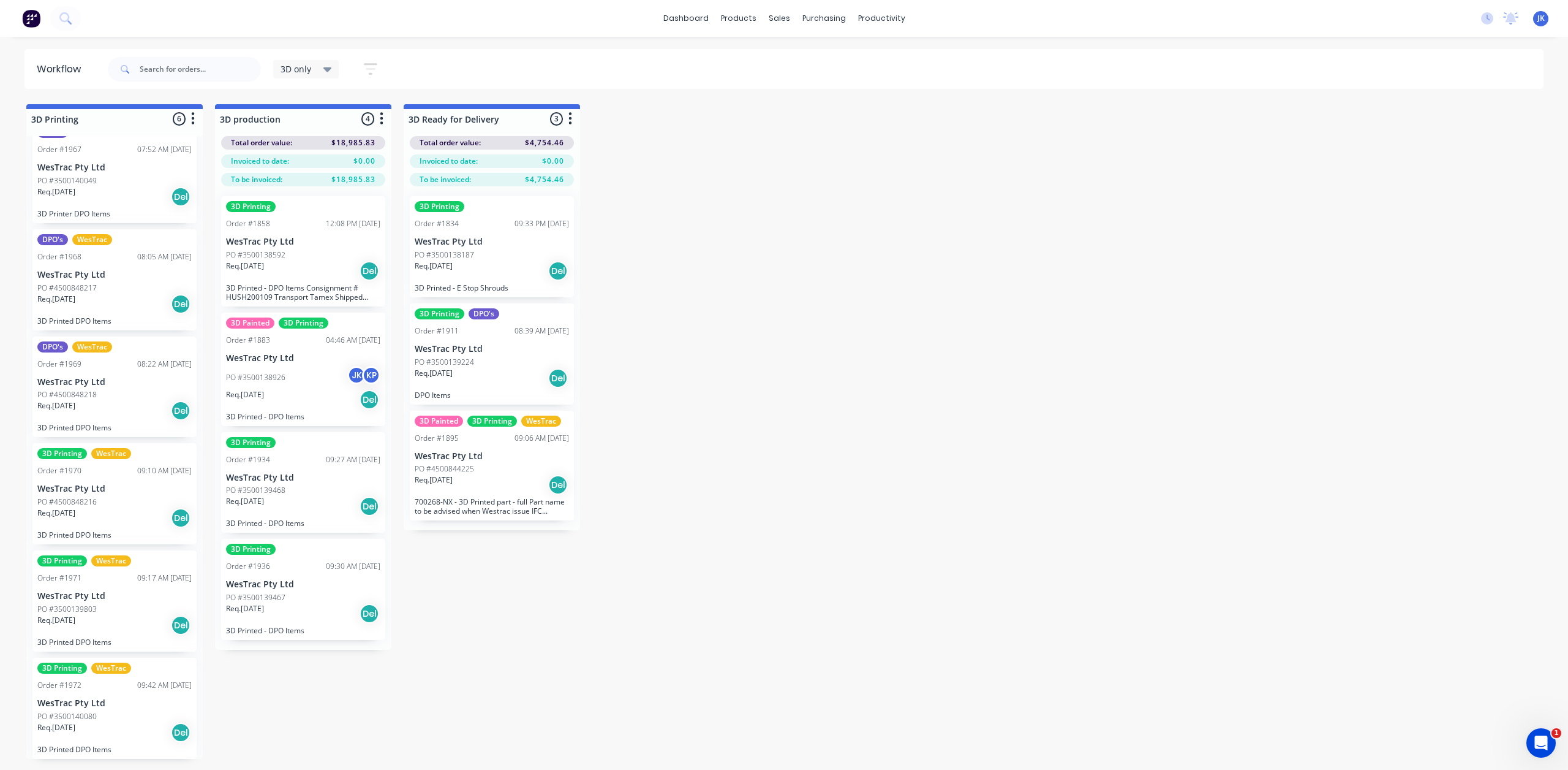
click at [116, 728] on div "Req. 20/10/25 Del" at bounding box center [115, 732] width 155 height 21
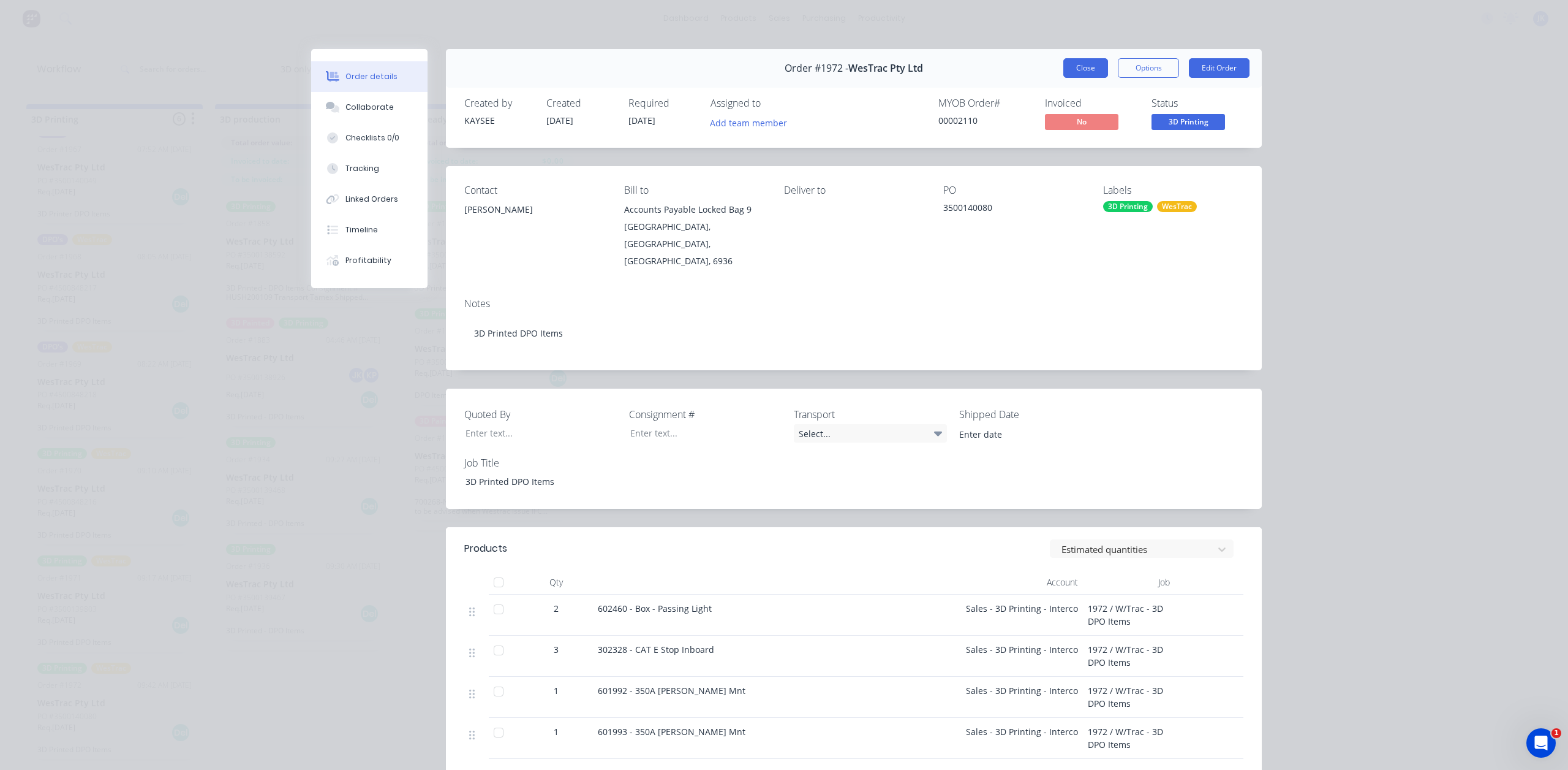
click at [1078, 58] on button "Close" at bounding box center [1086, 68] width 45 height 20
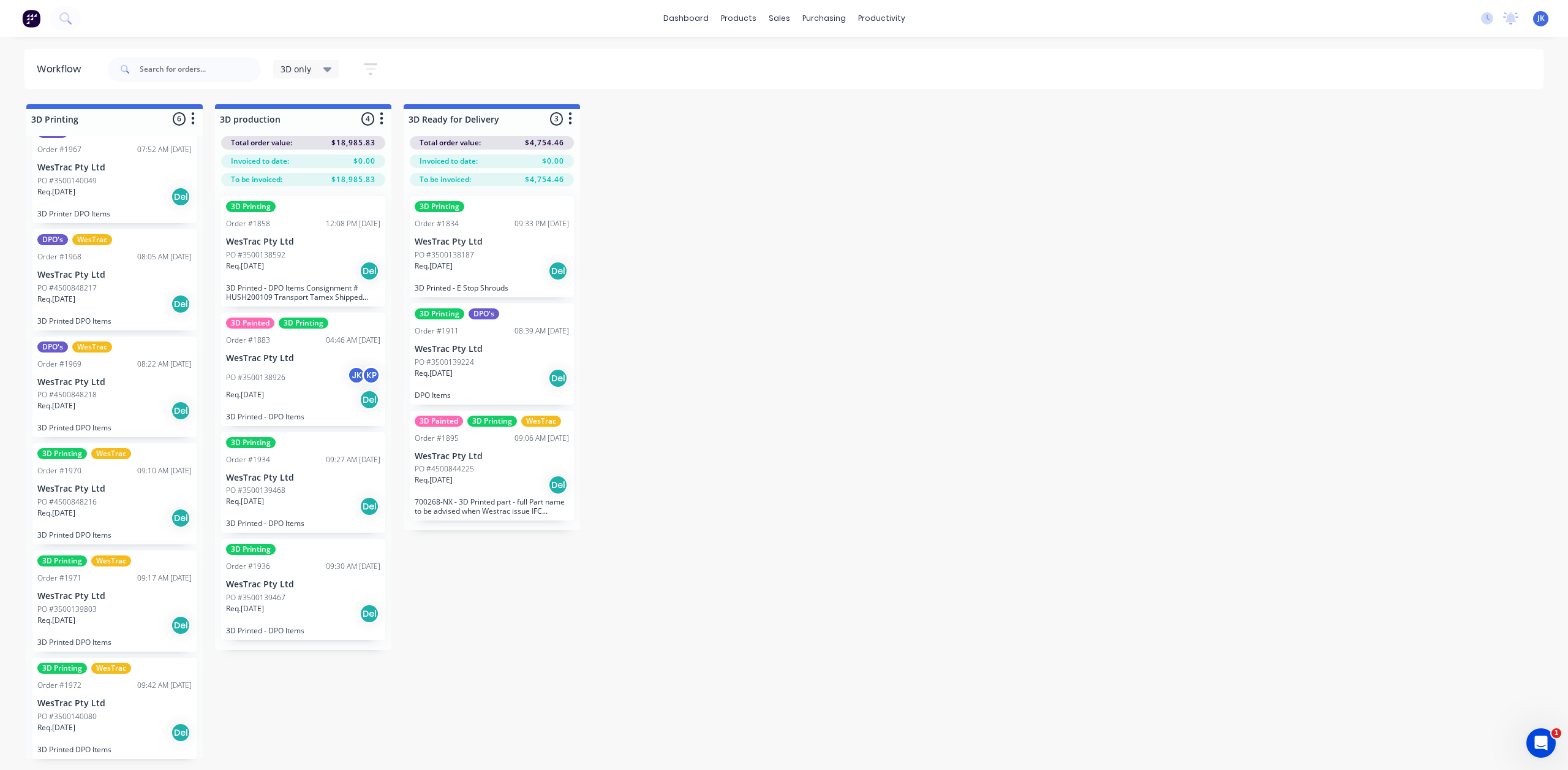
click at [108, 609] on div "PO #3500139803" at bounding box center [115, 609] width 155 height 11
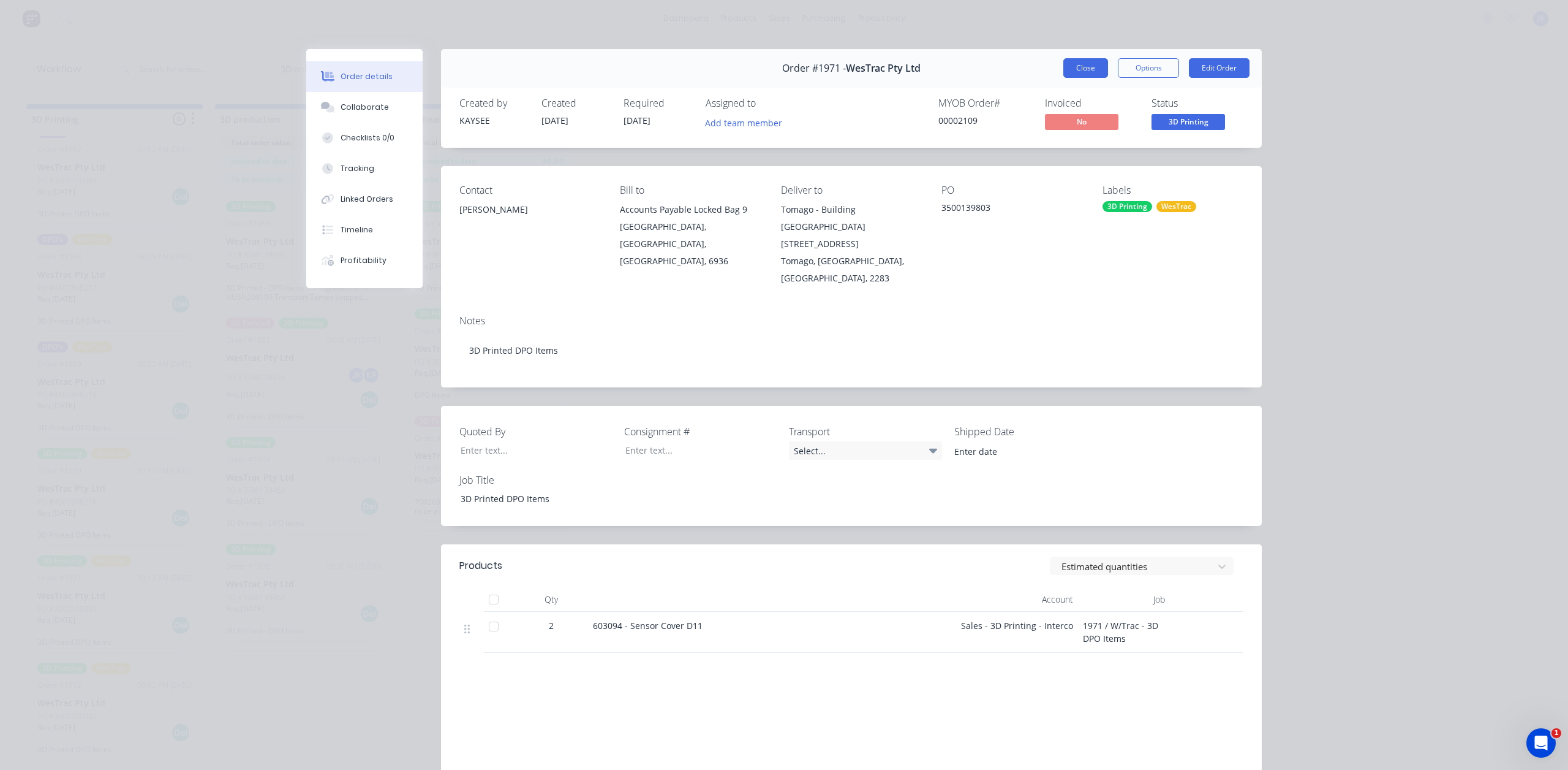
click at [1068, 63] on button "Close" at bounding box center [1086, 68] width 45 height 20
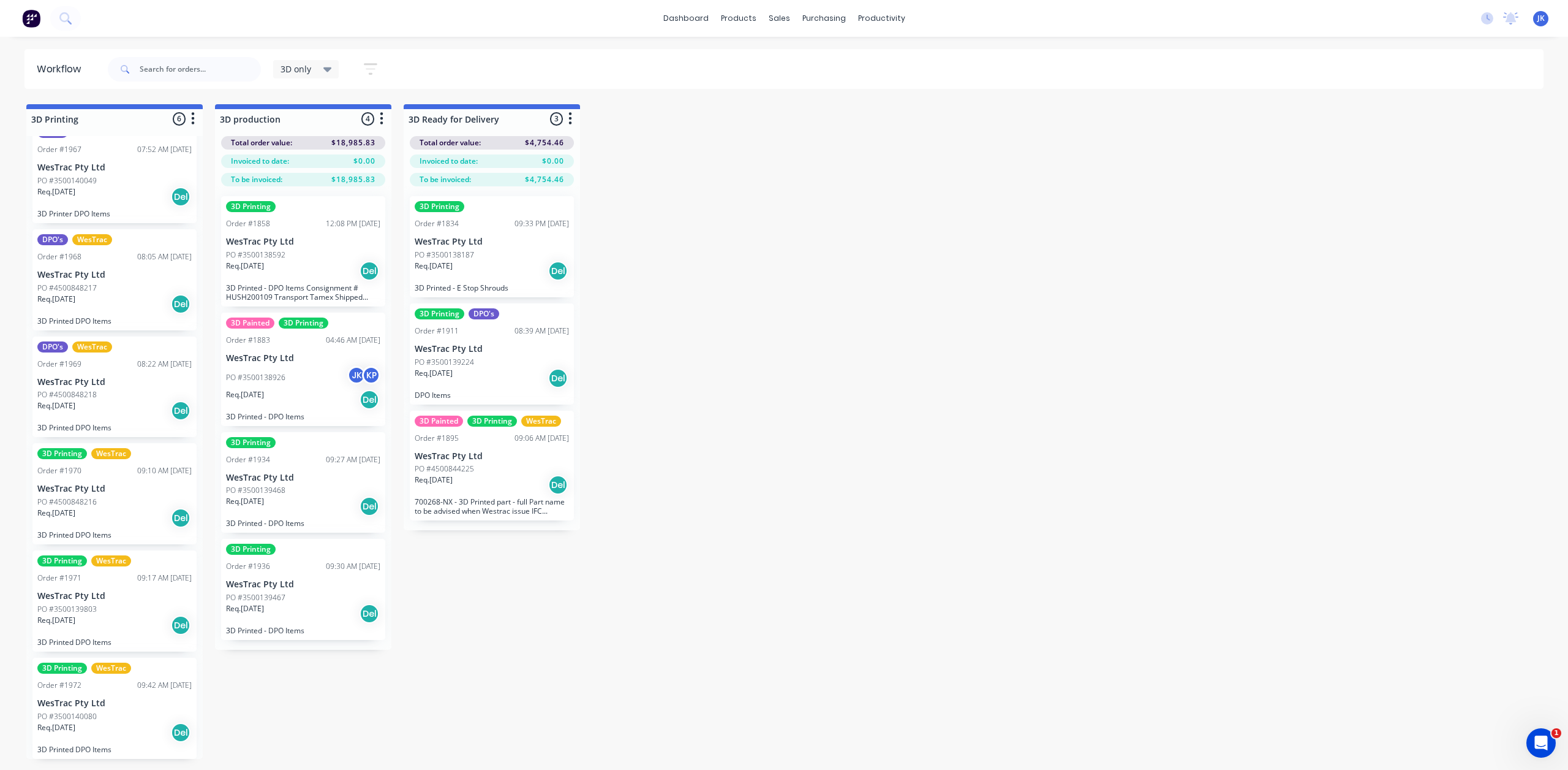
click at [112, 511] on div "Req. 31/10/25 Del" at bounding box center [115, 518] width 155 height 21
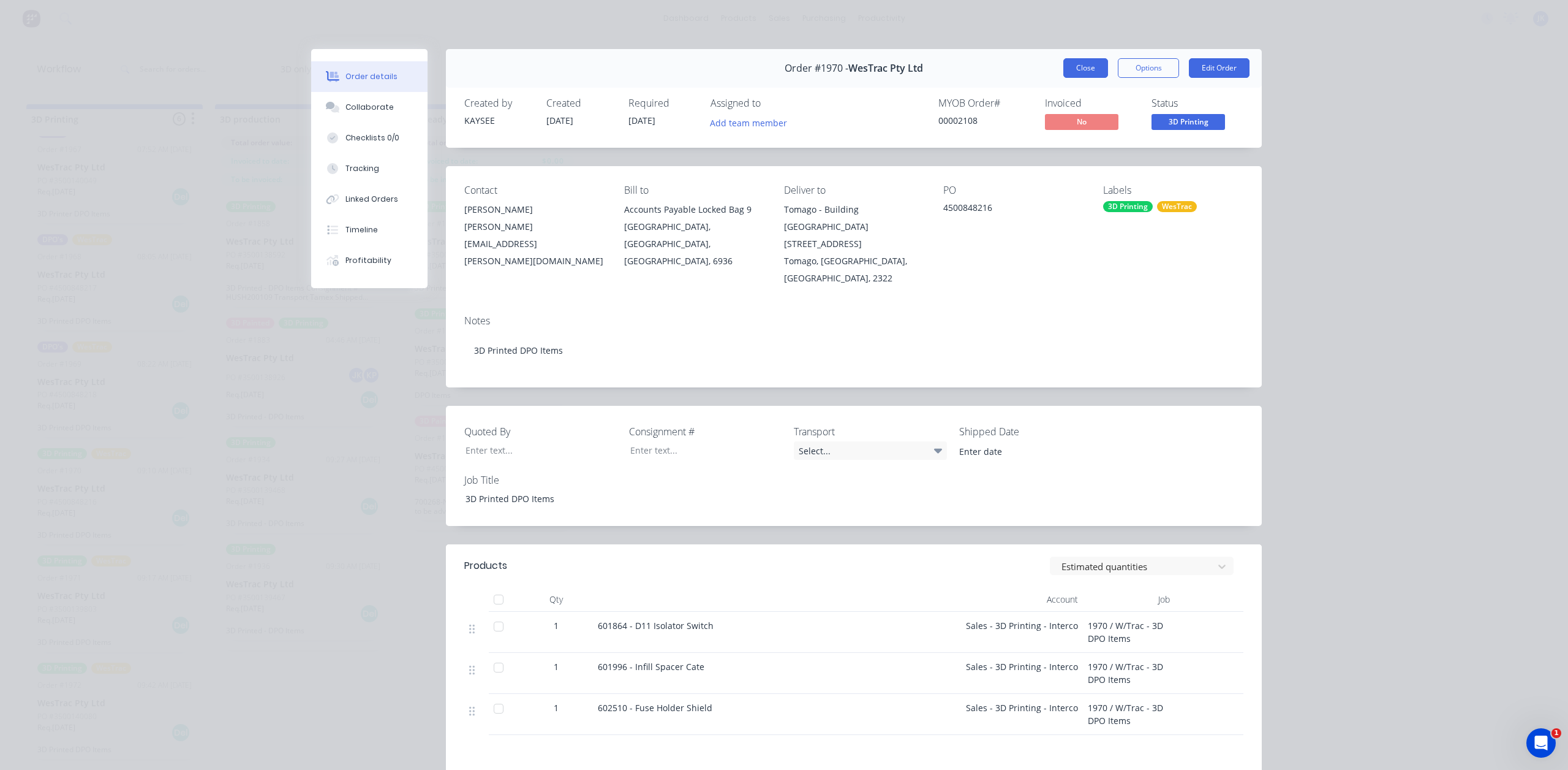
click at [1076, 69] on button "Close" at bounding box center [1086, 68] width 45 height 20
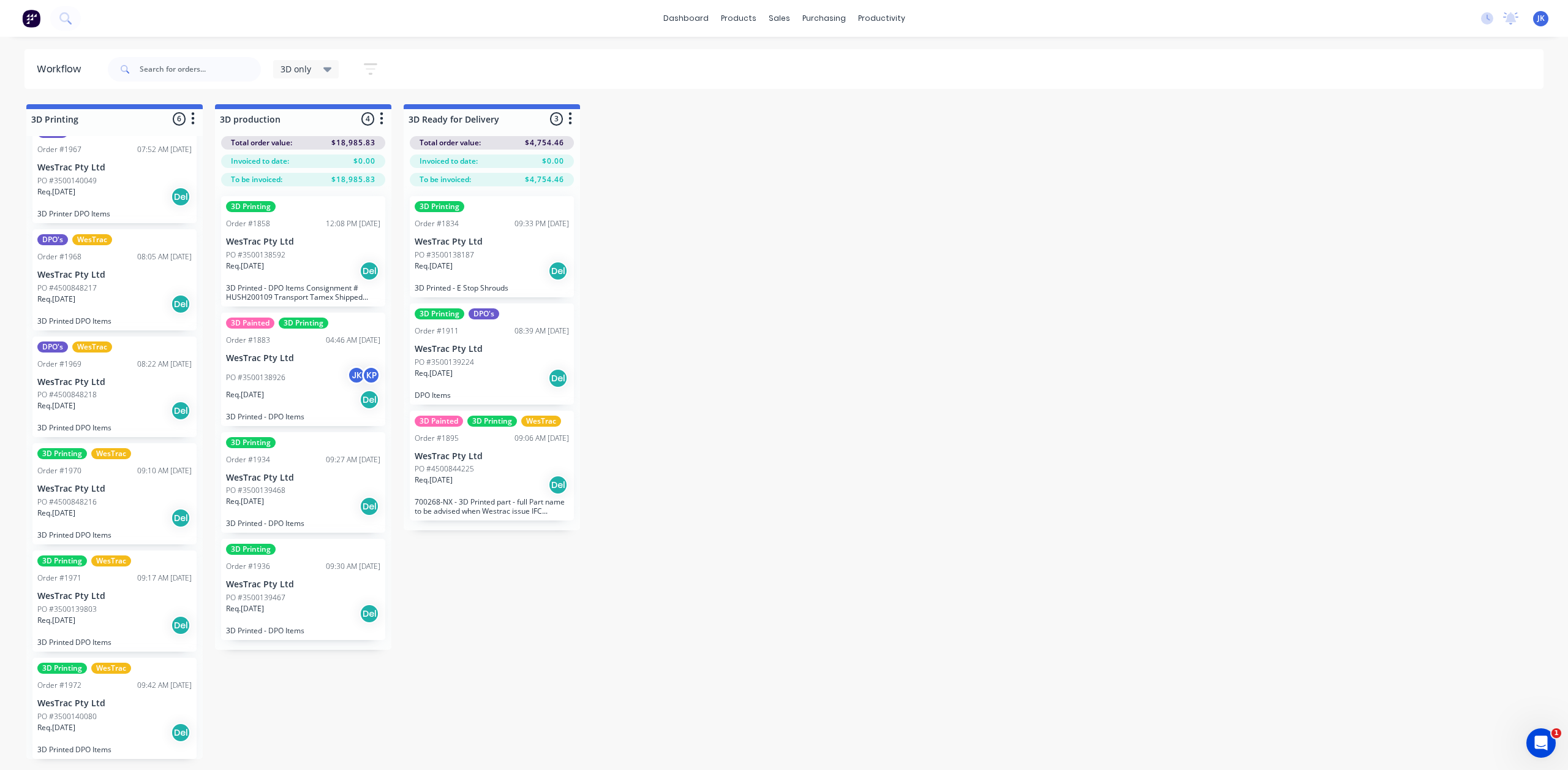
click at [125, 395] on div "PO #4500848218" at bounding box center [115, 394] width 155 height 11
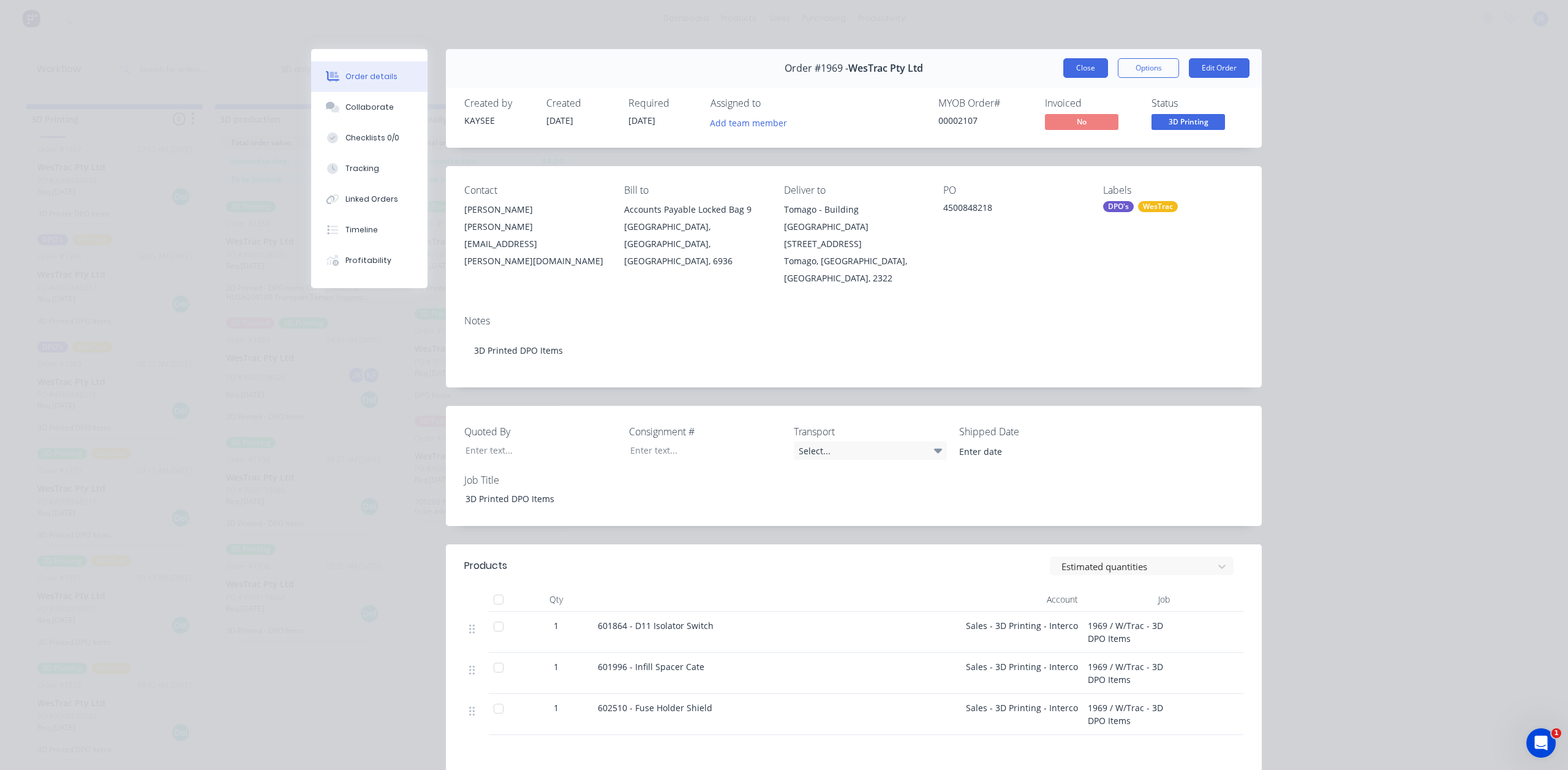
click at [1099, 60] on button "Close" at bounding box center [1086, 68] width 45 height 20
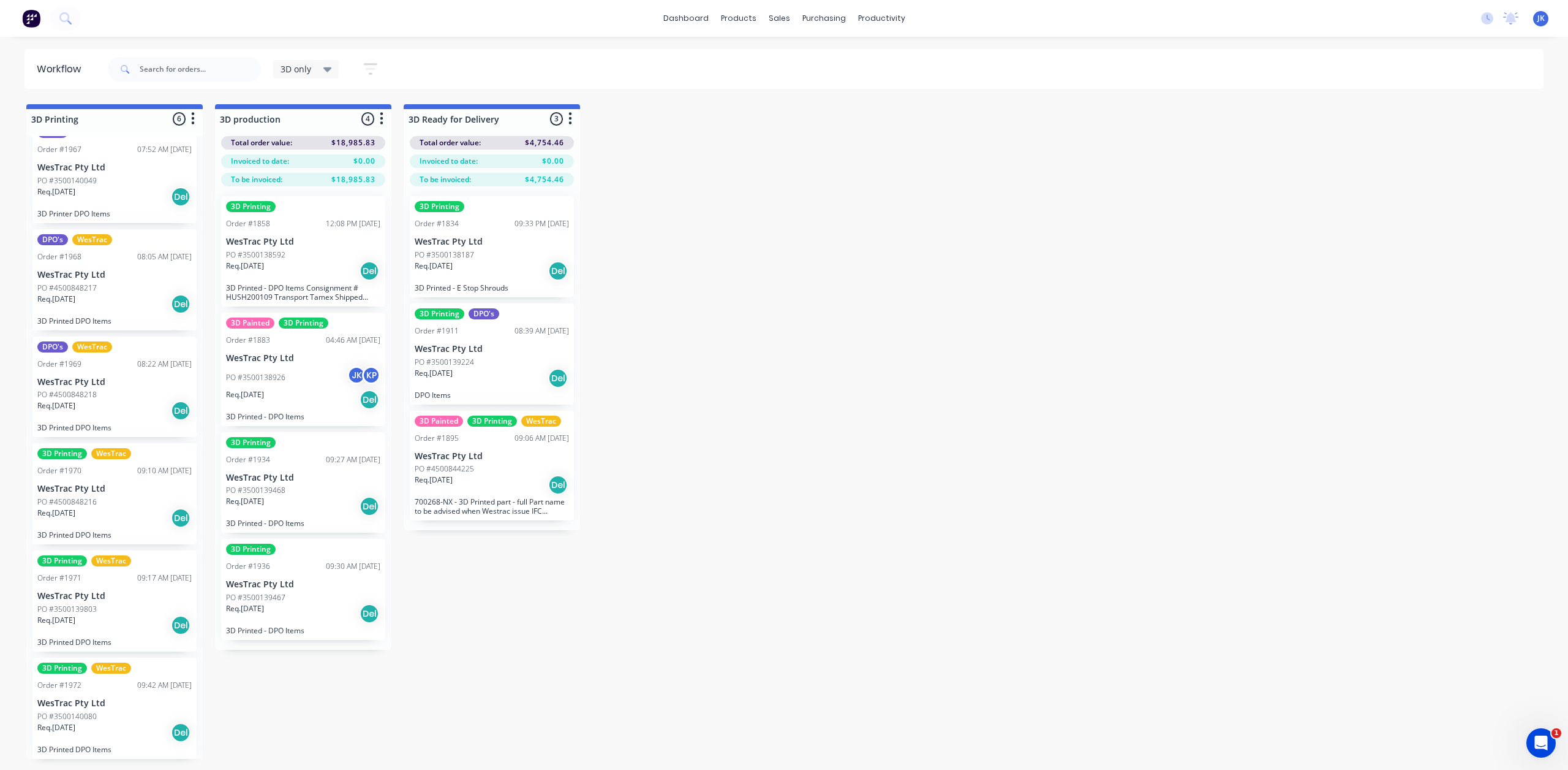
click at [96, 312] on div "Req. 31/10/25 Del" at bounding box center [115, 304] width 155 height 21
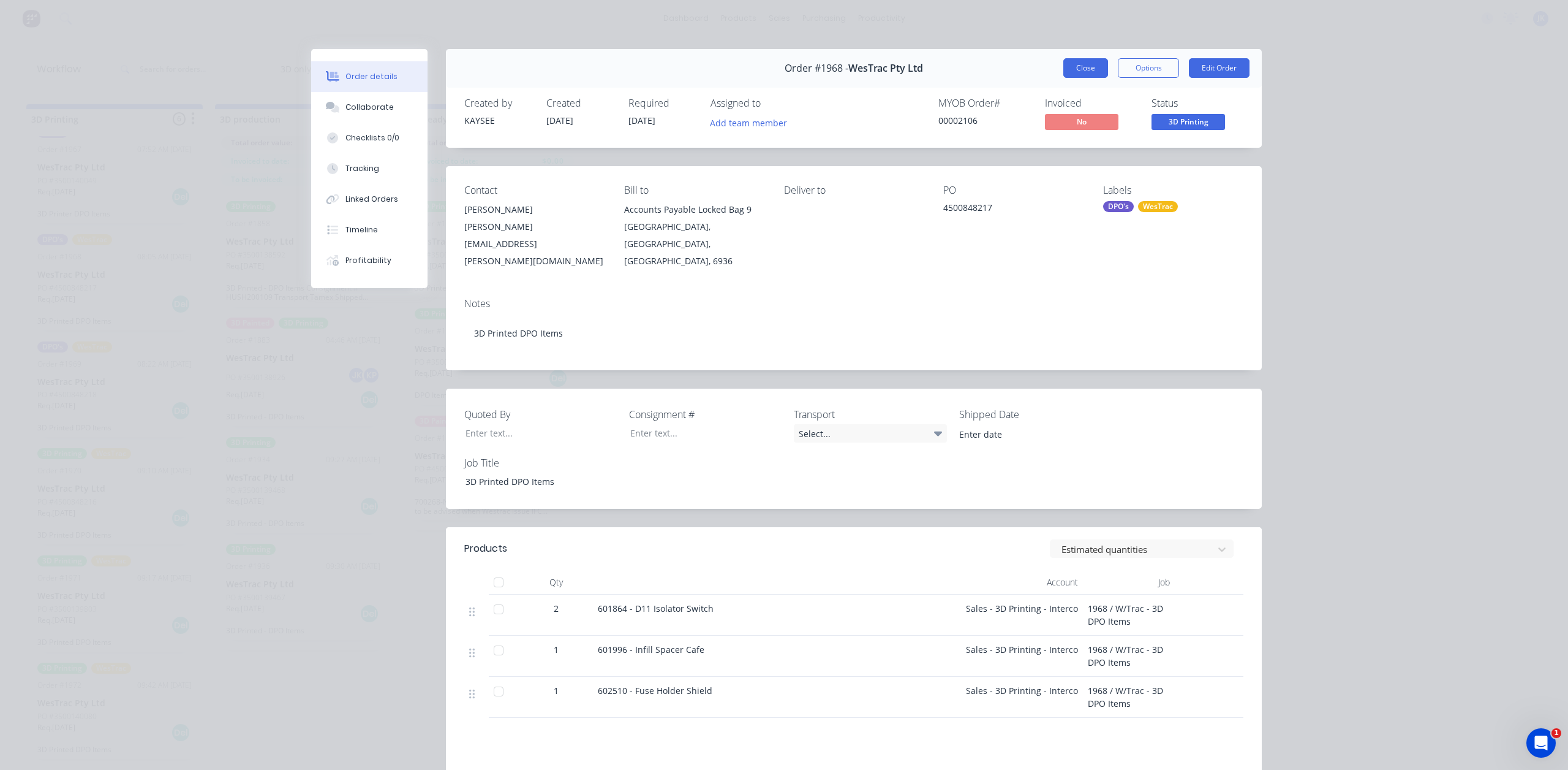
click at [1079, 68] on button "Close" at bounding box center [1086, 68] width 45 height 20
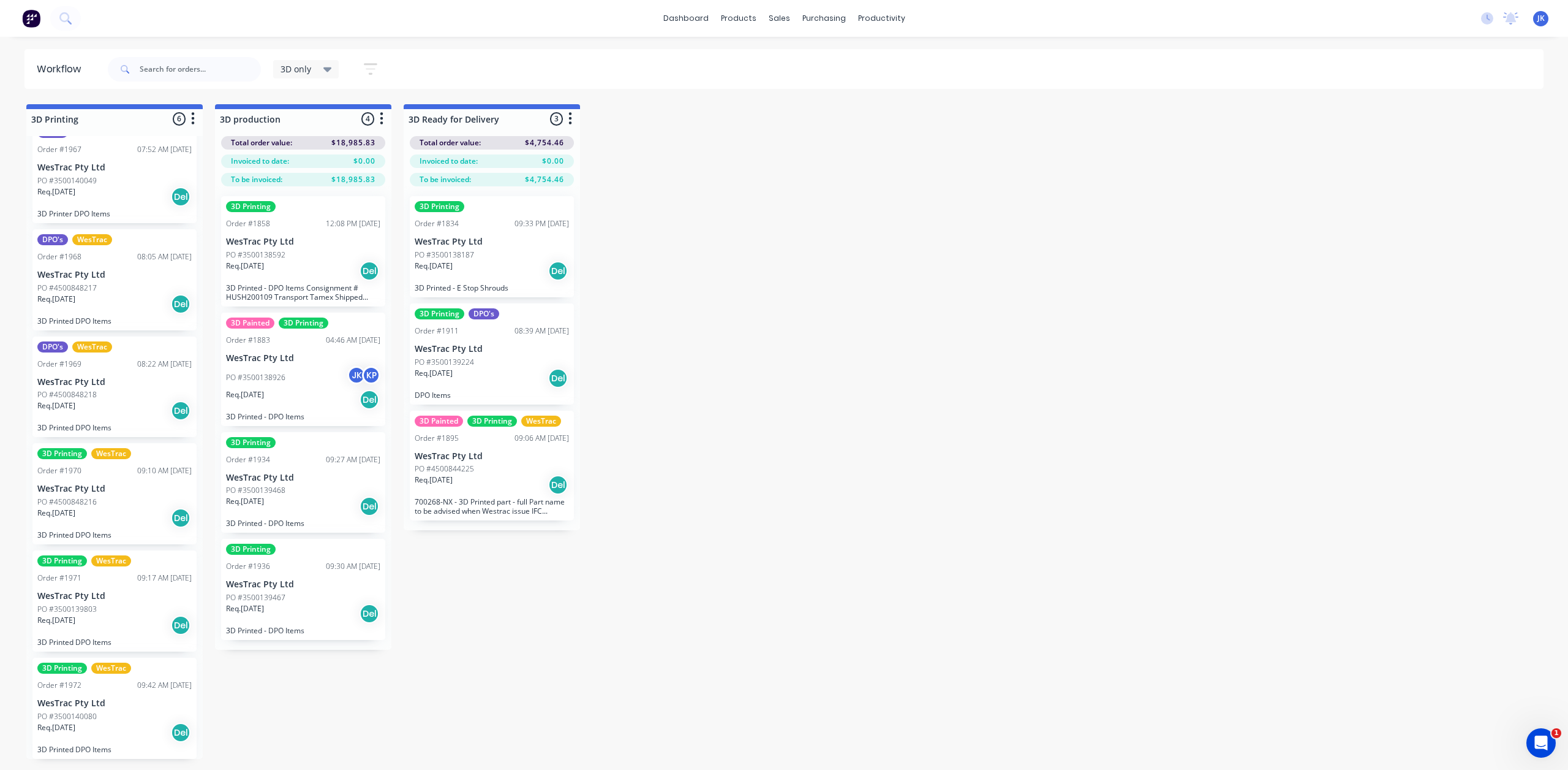
click at [112, 198] on div "Req. 13/10/25 Del" at bounding box center [115, 197] width 155 height 21
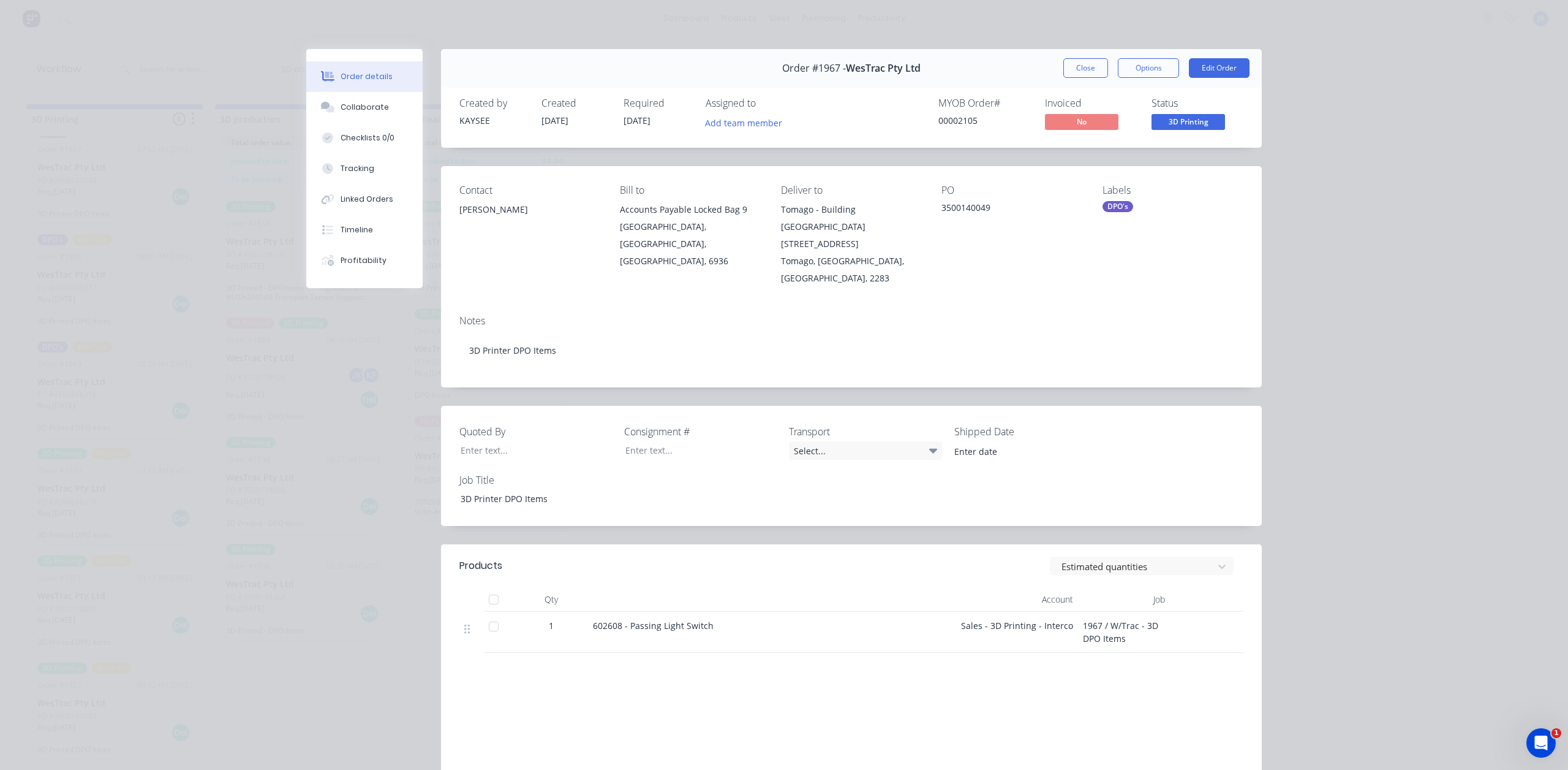
drag, startPoint x: 1072, startPoint y: 69, endPoint x: 1035, endPoint y: 89, distance: 42.1
click at [1072, 68] on button "Close" at bounding box center [1086, 68] width 45 height 20
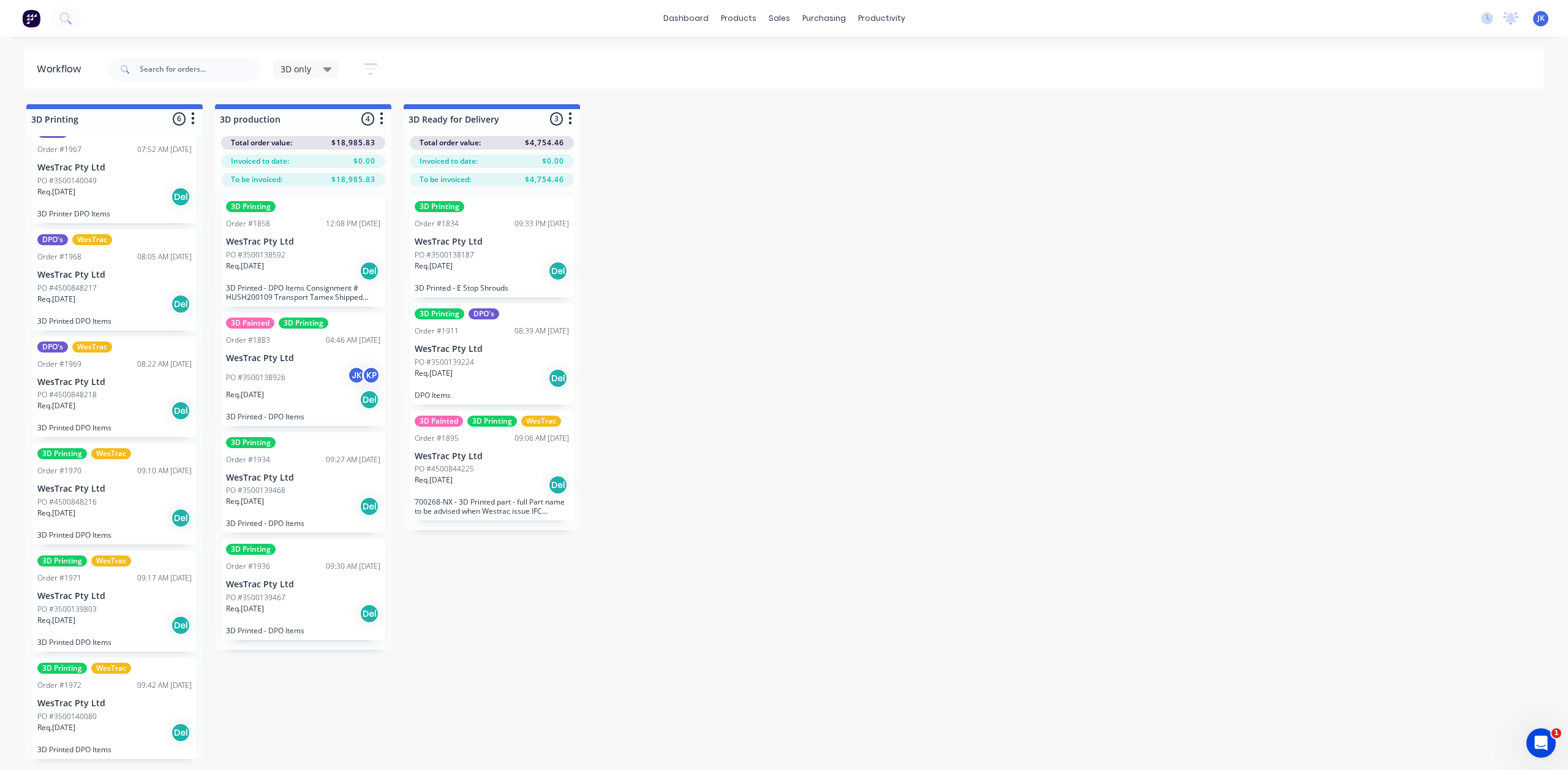
scroll to position [0, 0]
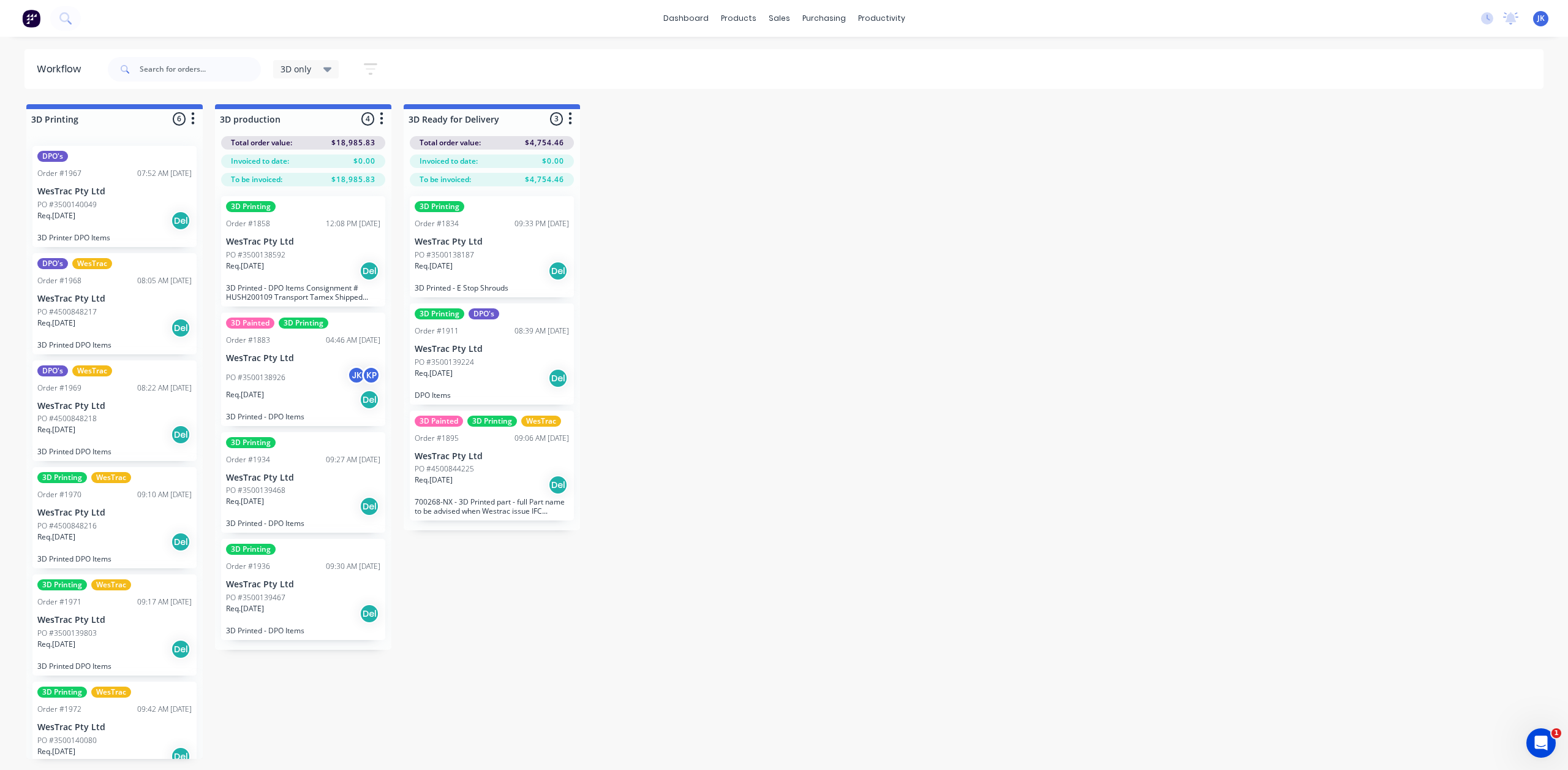
click at [138, 228] on div "Req. 13/10/25 Del" at bounding box center [115, 220] width 155 height 21
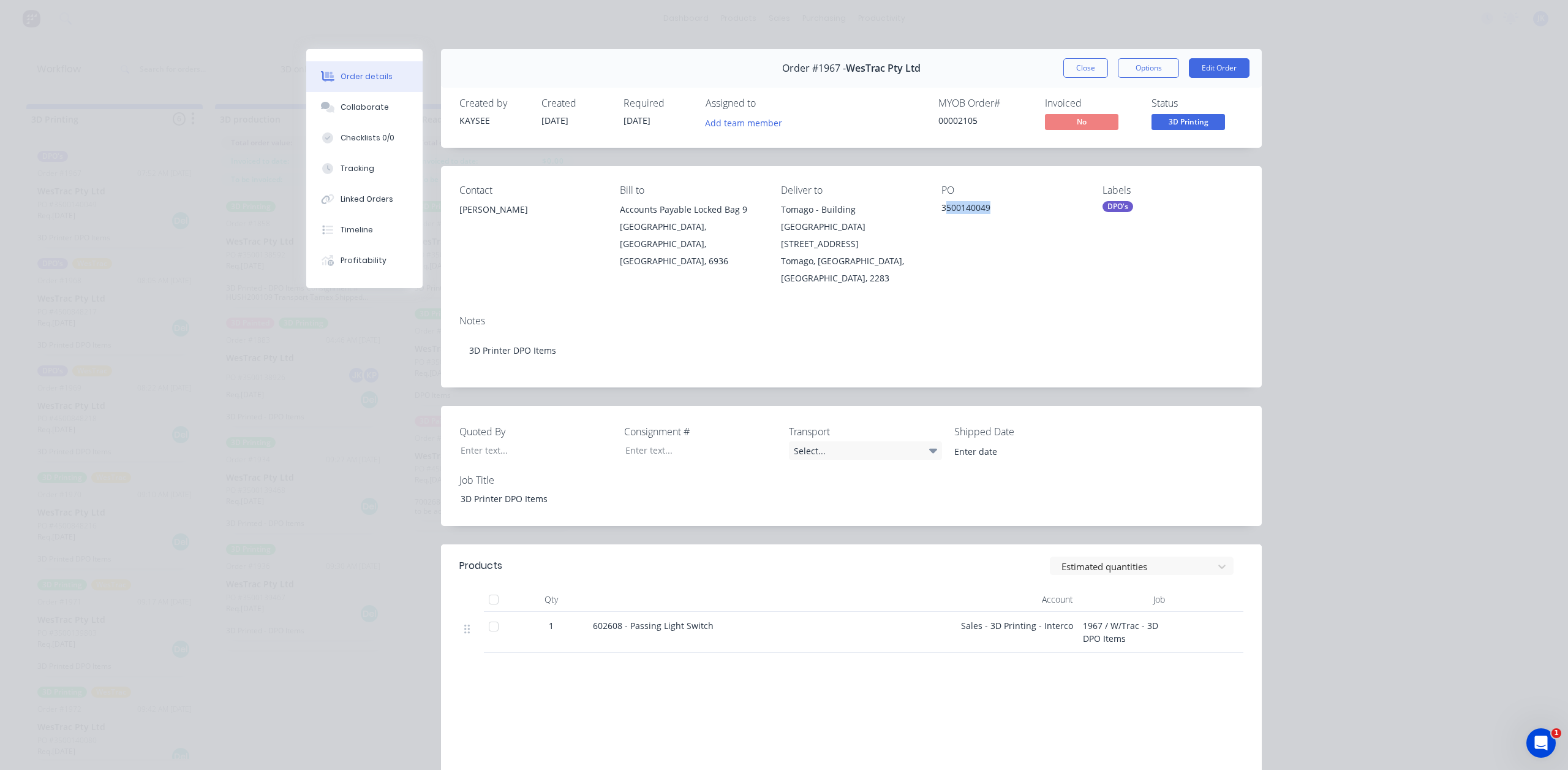
drag, startPoint x: 941, startPoint y: 209, endPoint x: 987, endPoint y: 211, distance: 46.0
click at [987, 211] on div "3500140049" at bounding box center [1011, 209] width 141 height 17
click at [988, 216] on div "3500140049" at bounding box center [1011, 209] width 141 height 17
drag, startPoint x: 938, startPoint y: 207, endPoint x: 985, endPoint y: 208, distance: 47.0
click at [985, 208] on div "3500140049" at bounding box center [1011, 209] width 141 height 17
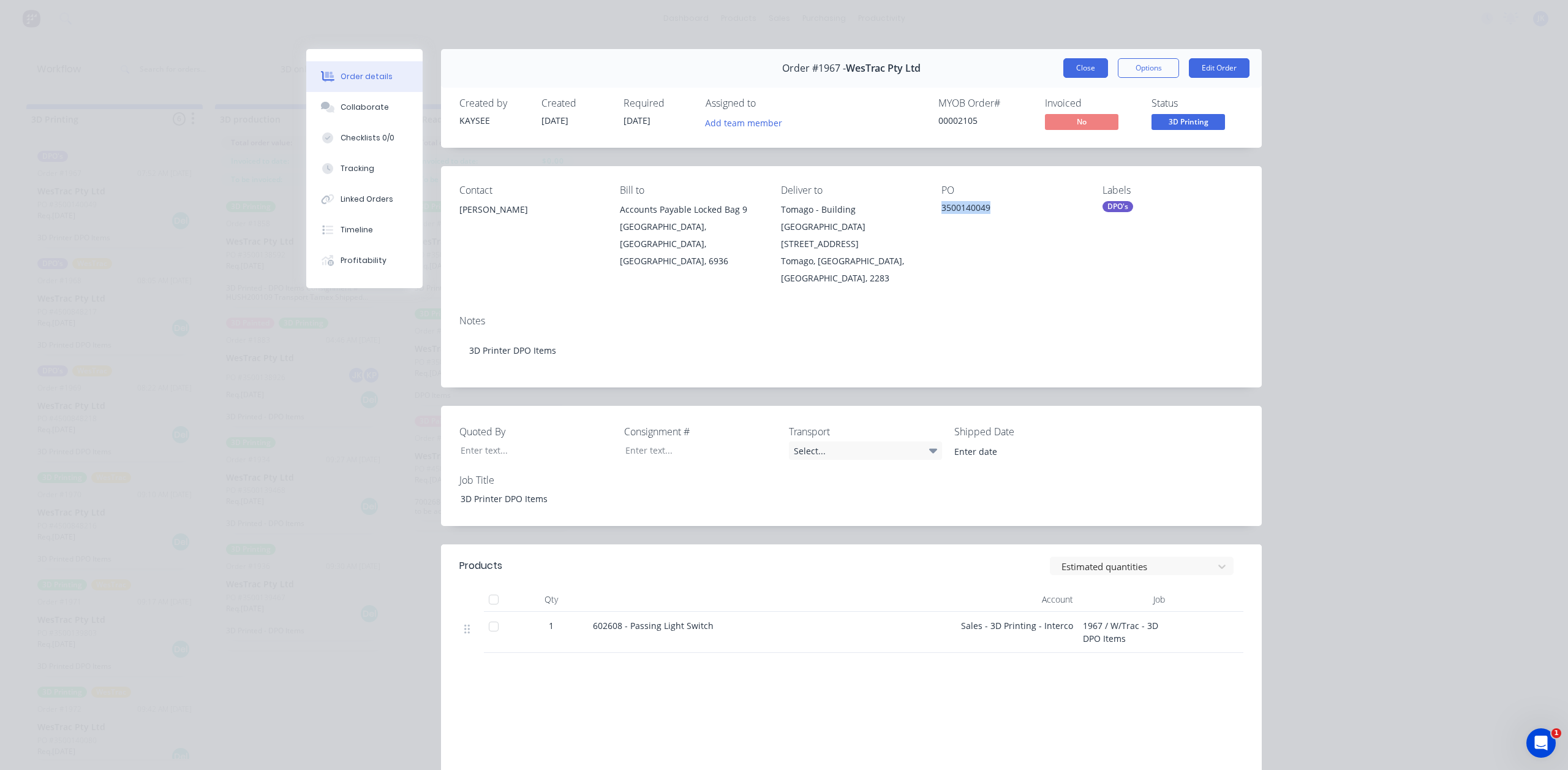
click at [1086, 69] on button "Close" at bounding box center [1086, 68] width 45 height 20
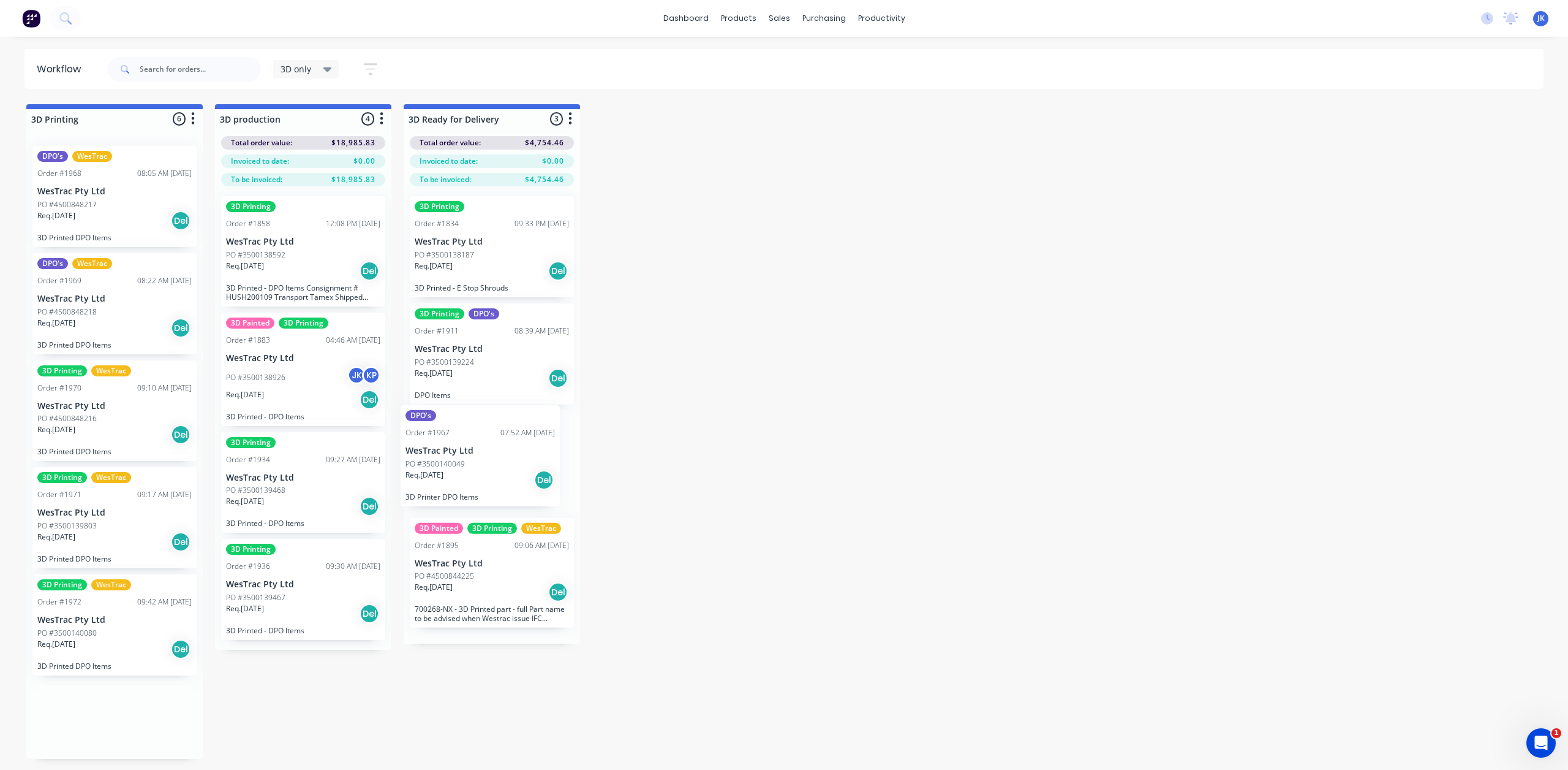
drag, startPoint x: 111, startPoint y: 208, endPoint x: 491, endPoint y: 461, distance: 456.5
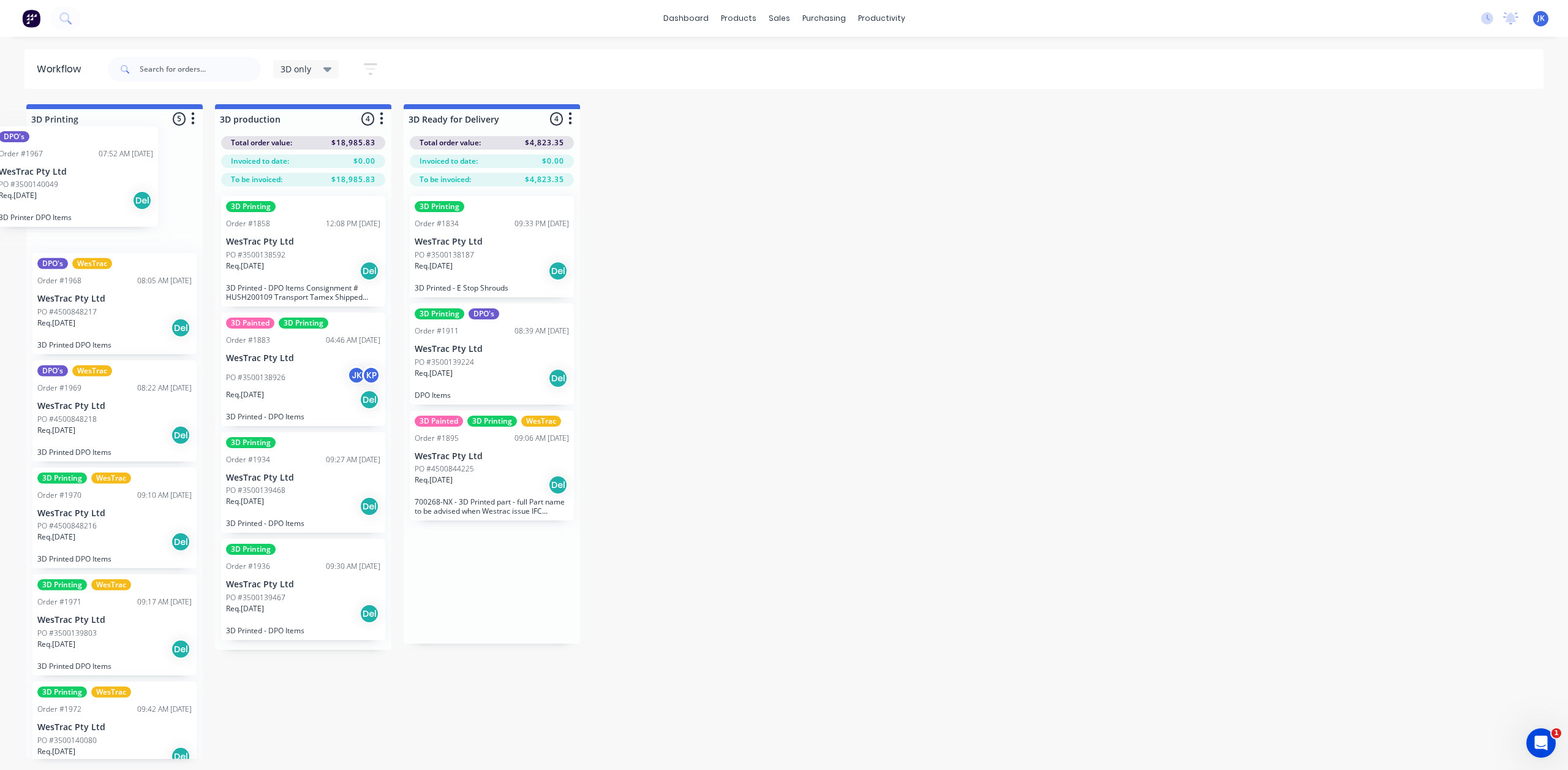
drag, startPoint x: 514, startPoint y: 476, endPoint x: 95, endPoint y: 191, distance: 506.7
click at [96, 190] on p "WesTrac Pty Ltd" at bounding box center [115, 192] width 155 height 10
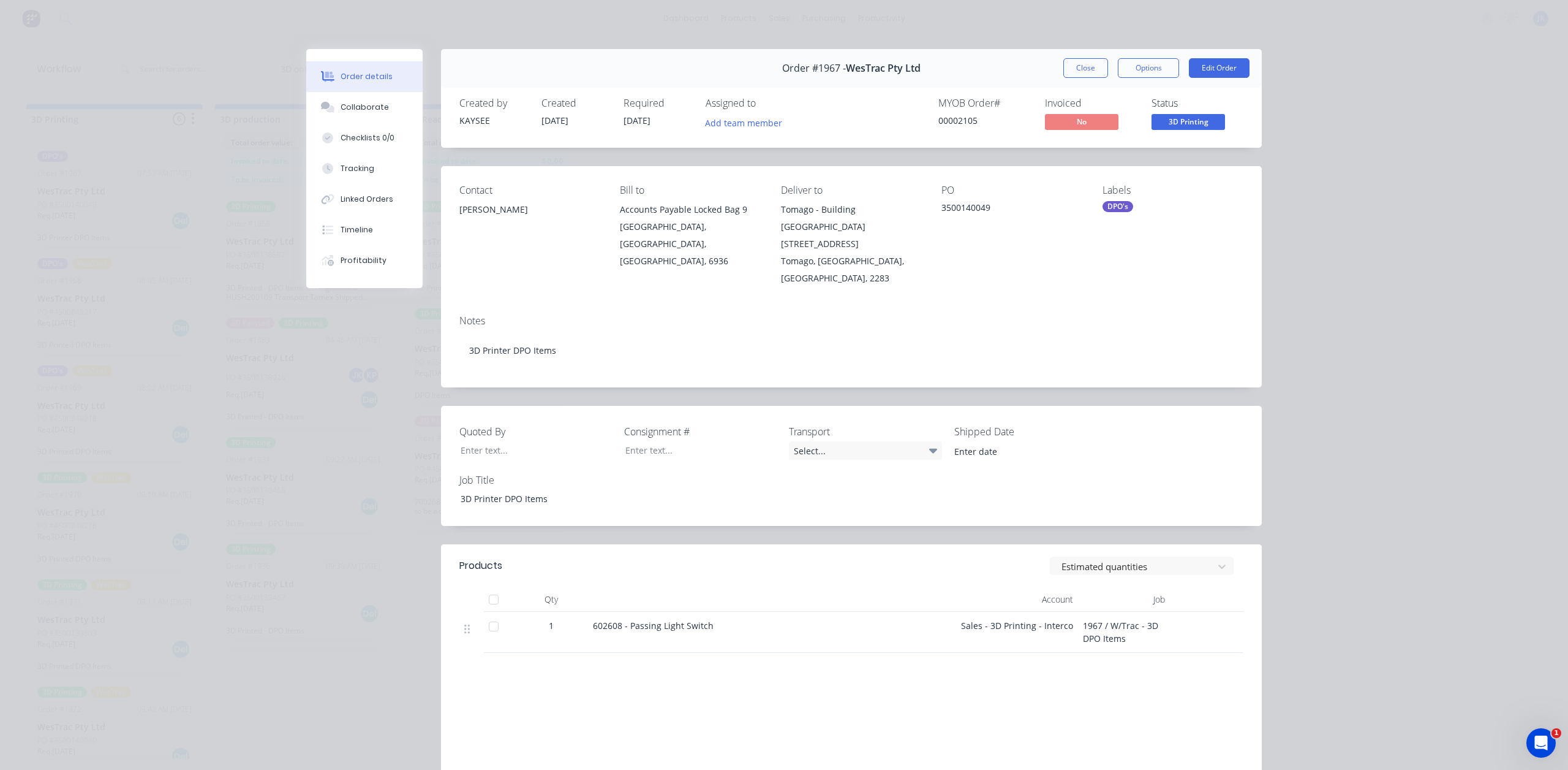
click at [1068, 67] on button "Close" at bounding box center [1086, 68] width 45 height 20
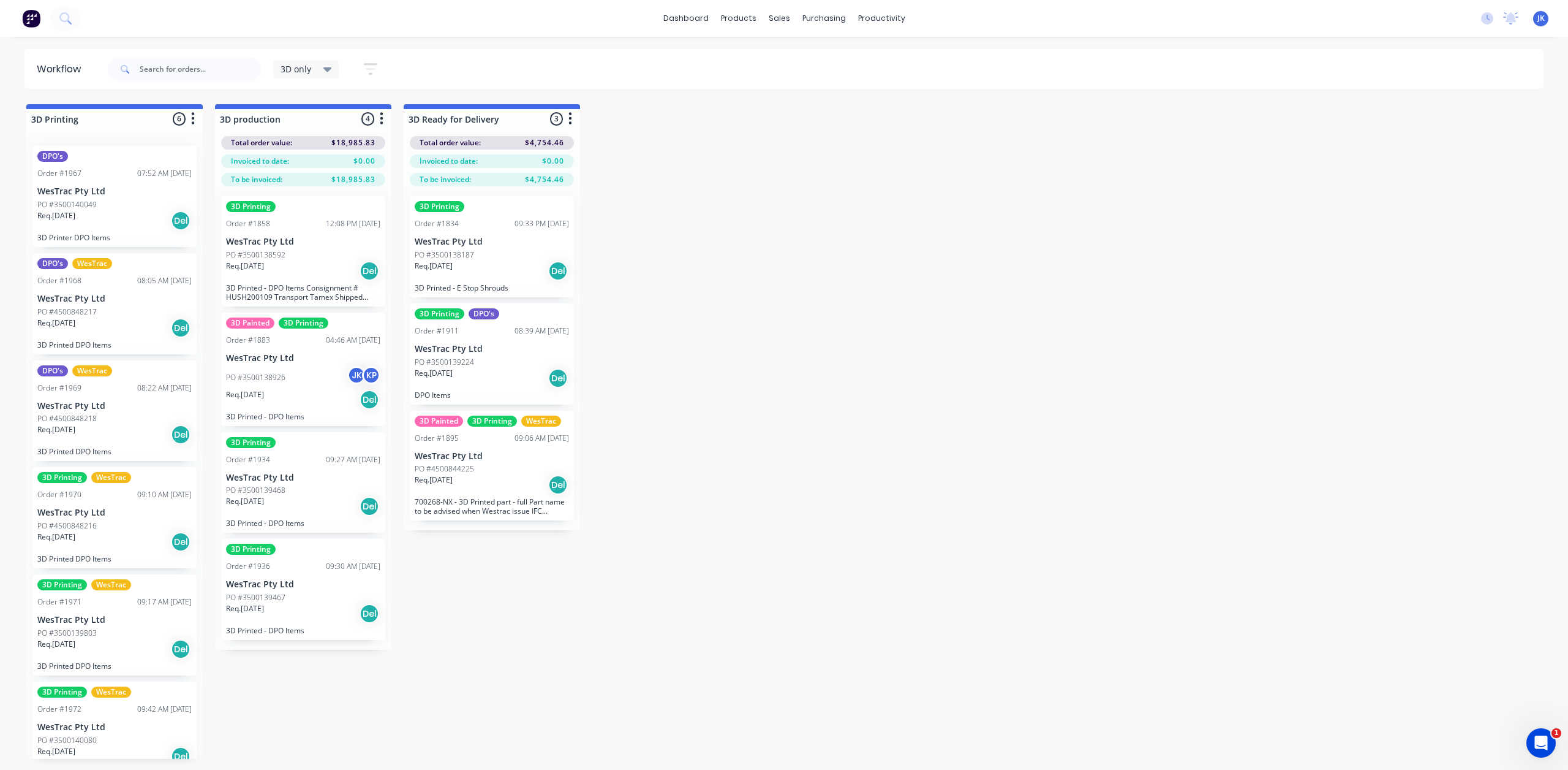
click at [314, 616] on div "Req. 17/10/25 Del" at bounding box center [303, 613] width 155 height 21
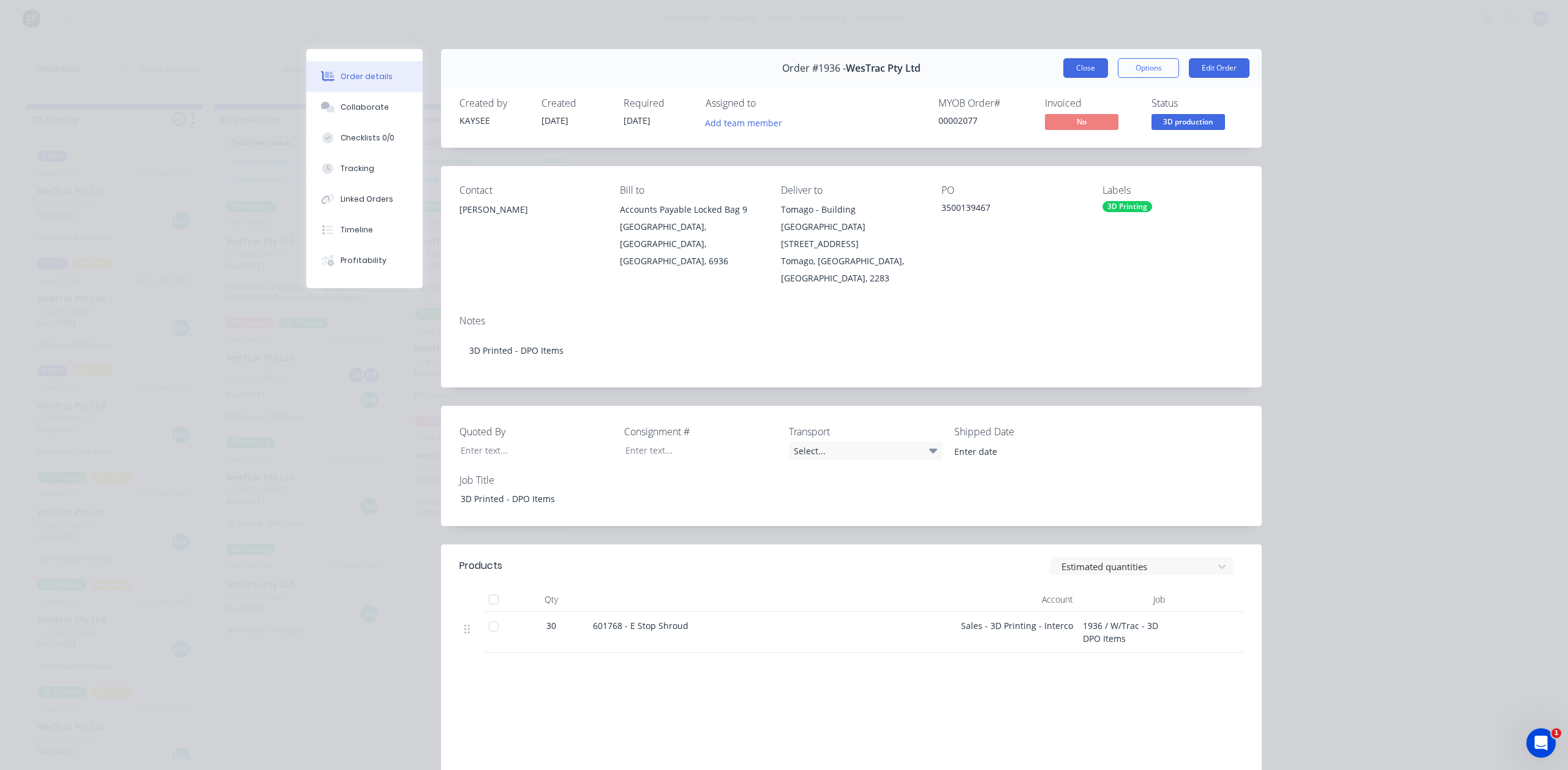
click at [1097, 64] on button "Close" at bounding box center [1086, 68] width 45 height 20
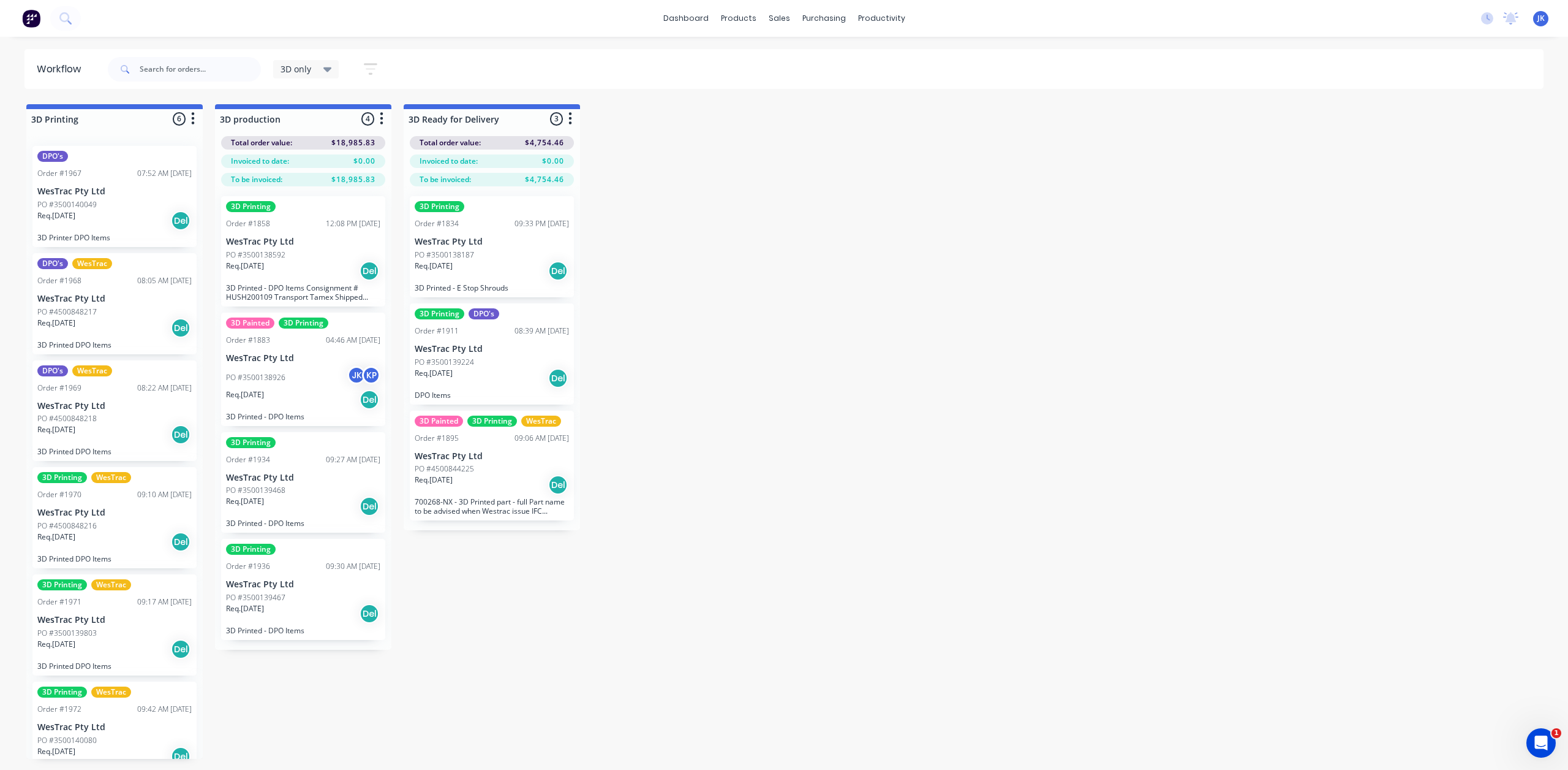
click at [298, 488] on div "PO #3500139468" at bounding box center [303, 490] width 155 height 11
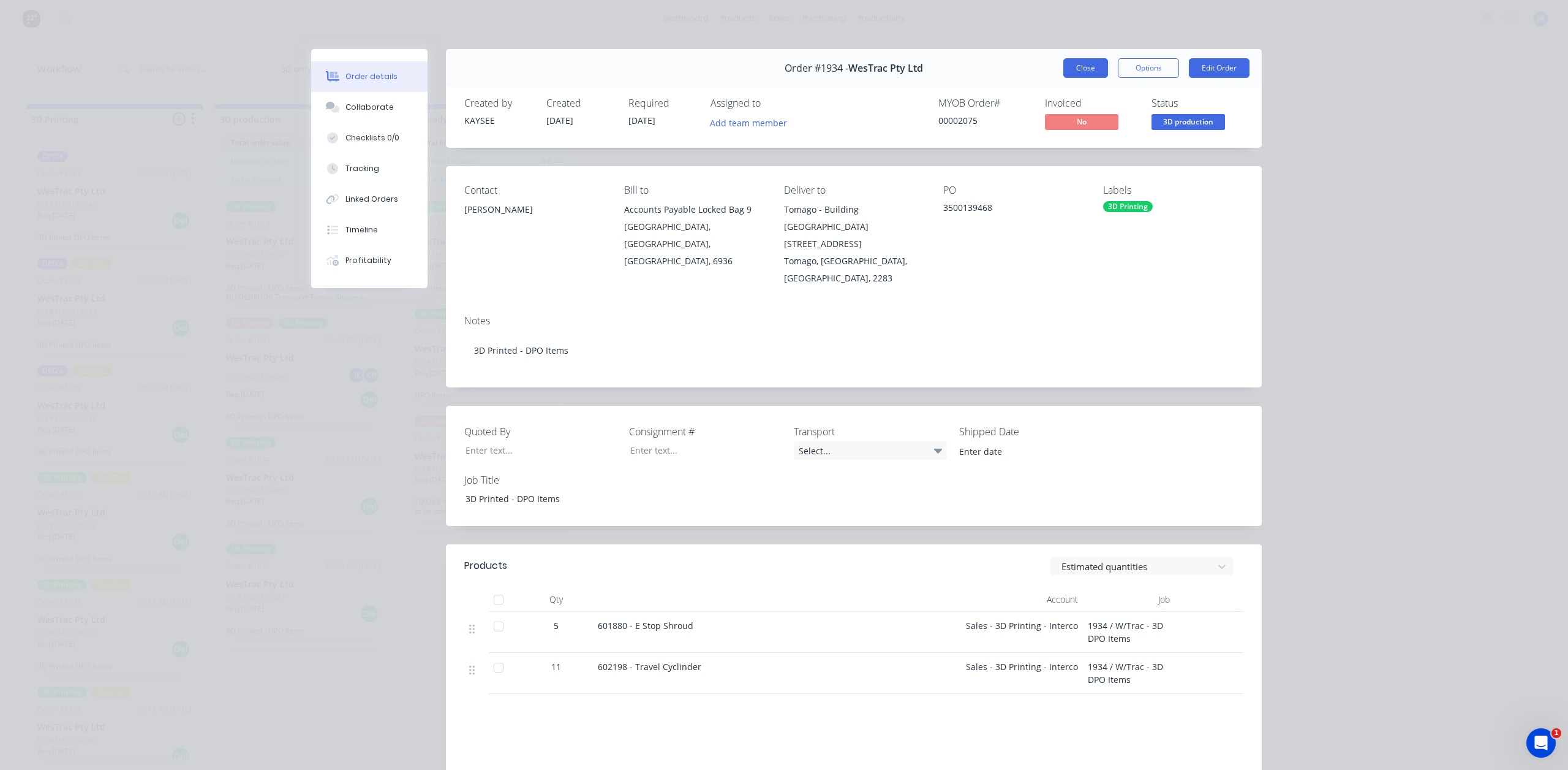
click at [1078, 66] on button "Close" at bounding box center [1086, 68] width 45 height 20
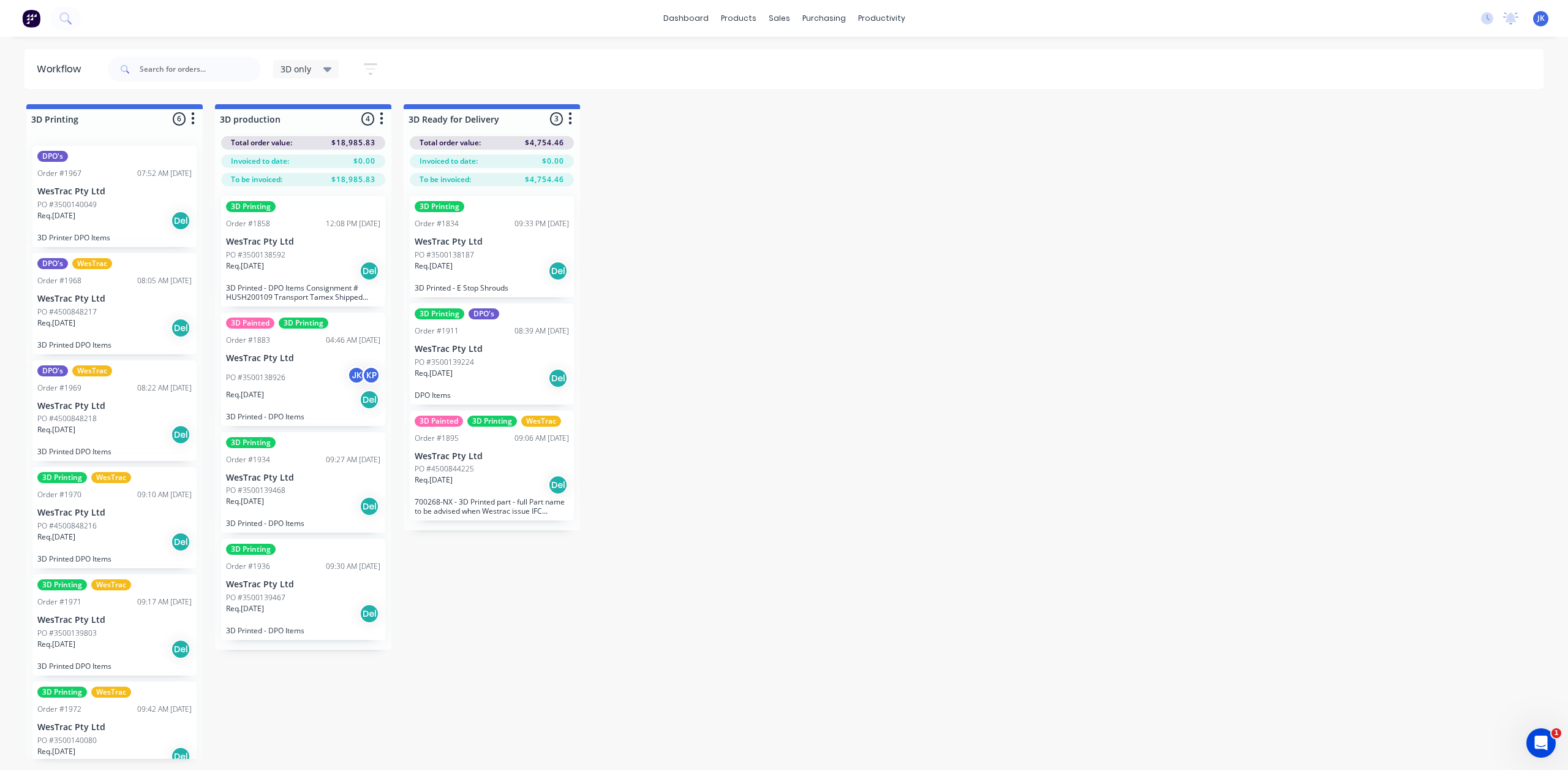
click at [318, 409] on div "Req. 22/09/25 Del" at bounding box center [303, 399] width 155 height 21
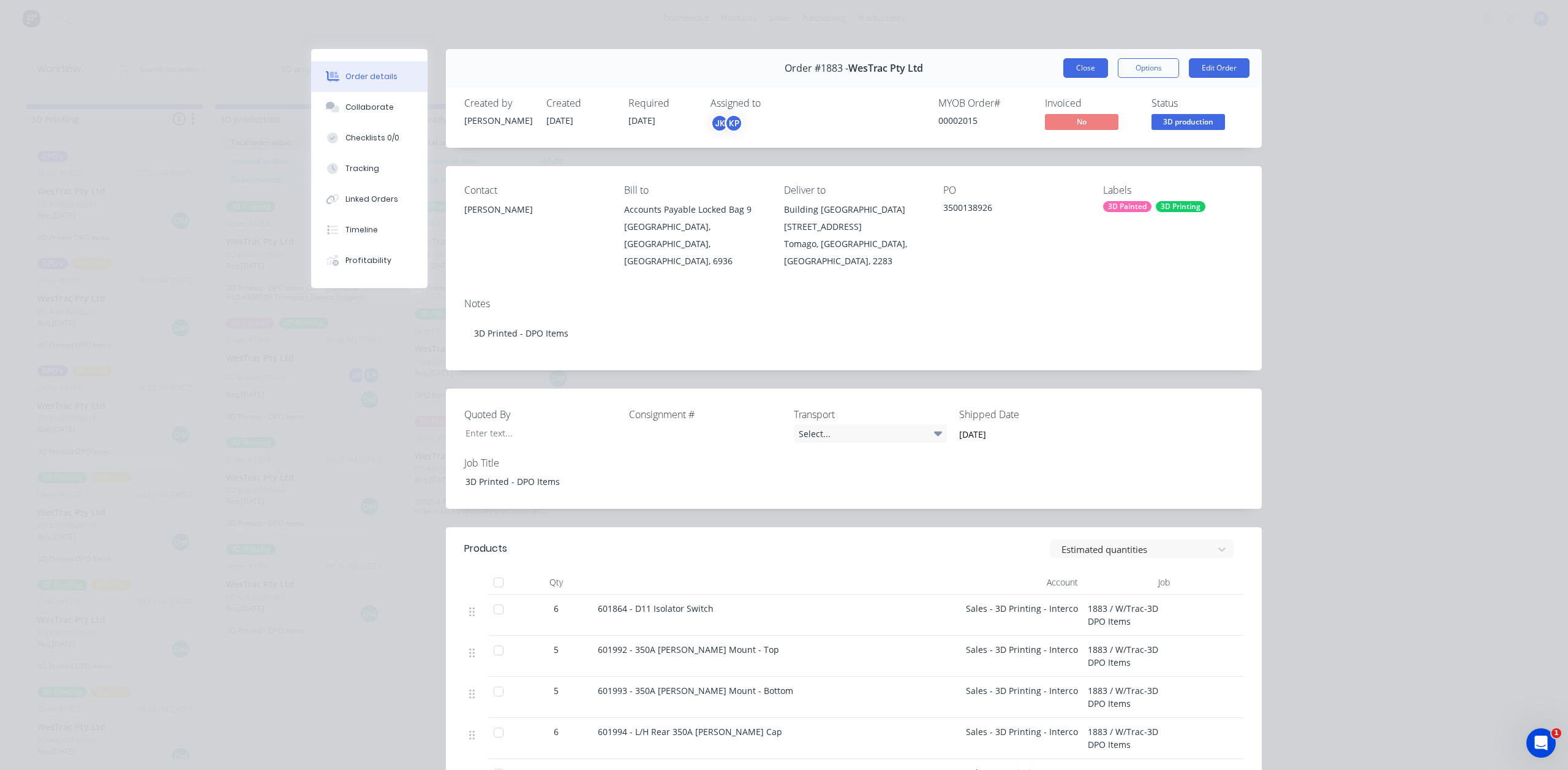
click at [1086, 69] on button "Close" at bounding box center [1086, 68] width 45 height 20
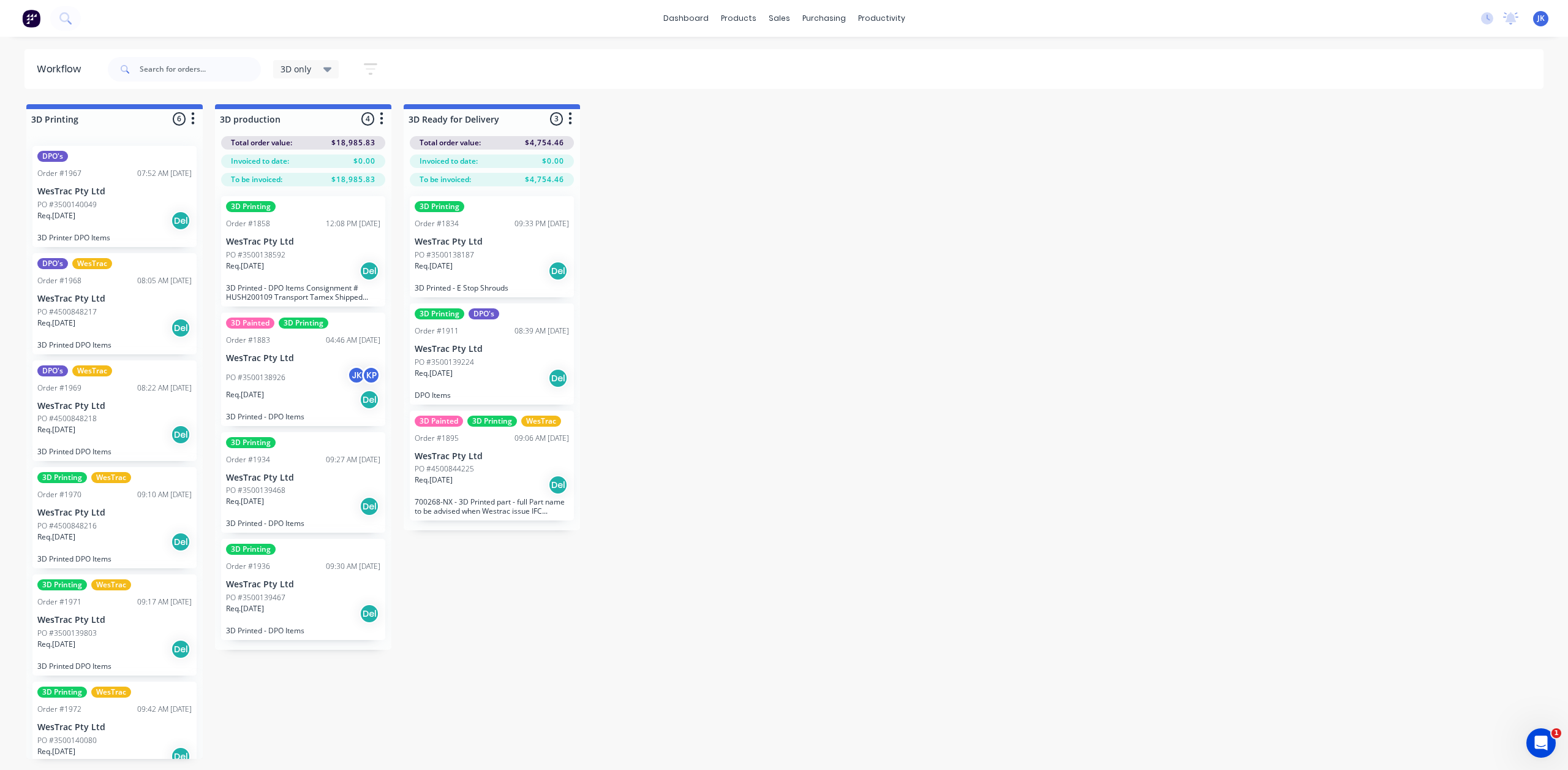
click at [111, 214] on div "Req. 13/10/25 Del" at bounding box center [115, 220] width 155 height 21
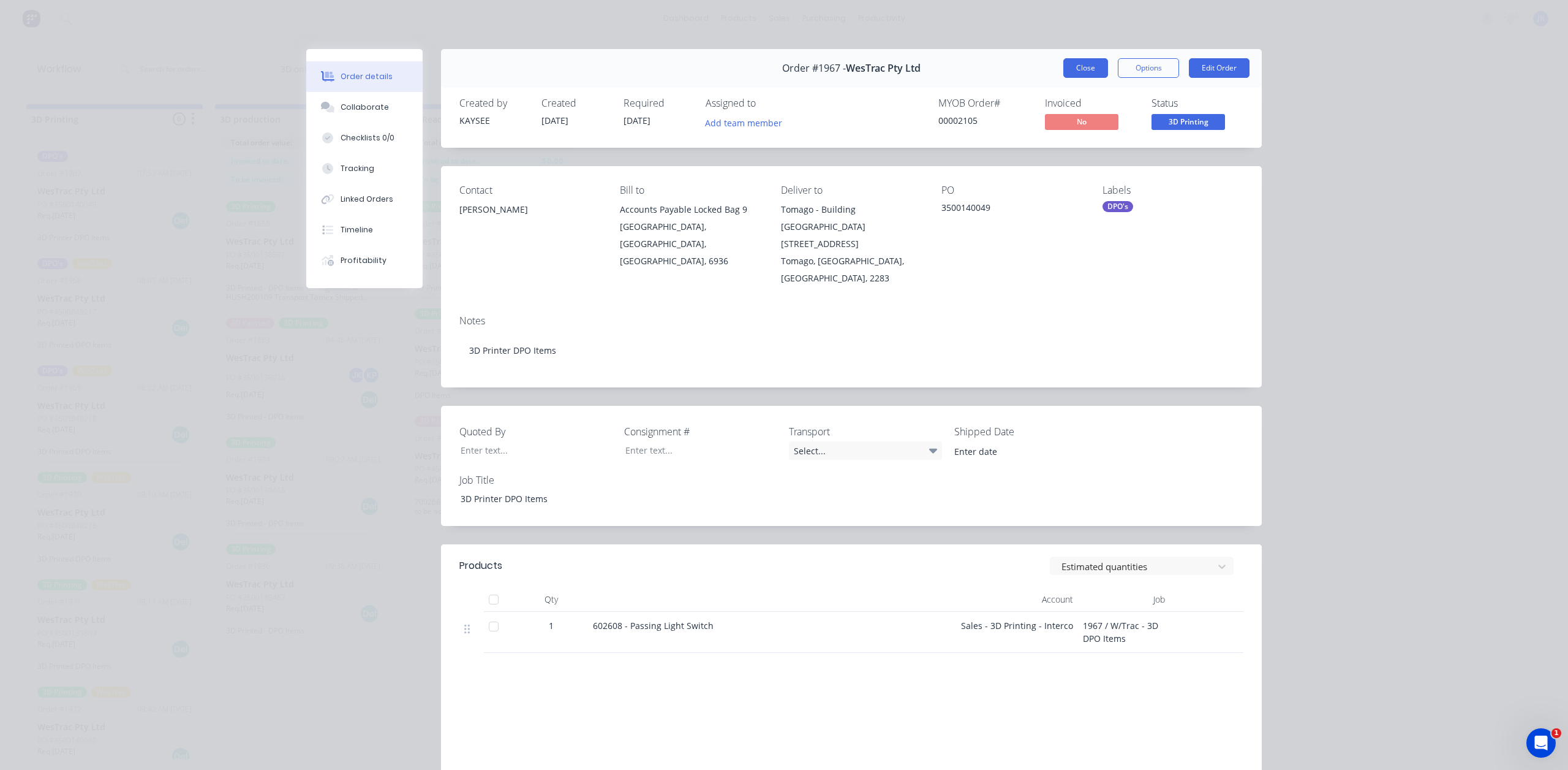
click at [1086, 71] on button "Close" at bounding box center [1086, 68] width 45 height 20
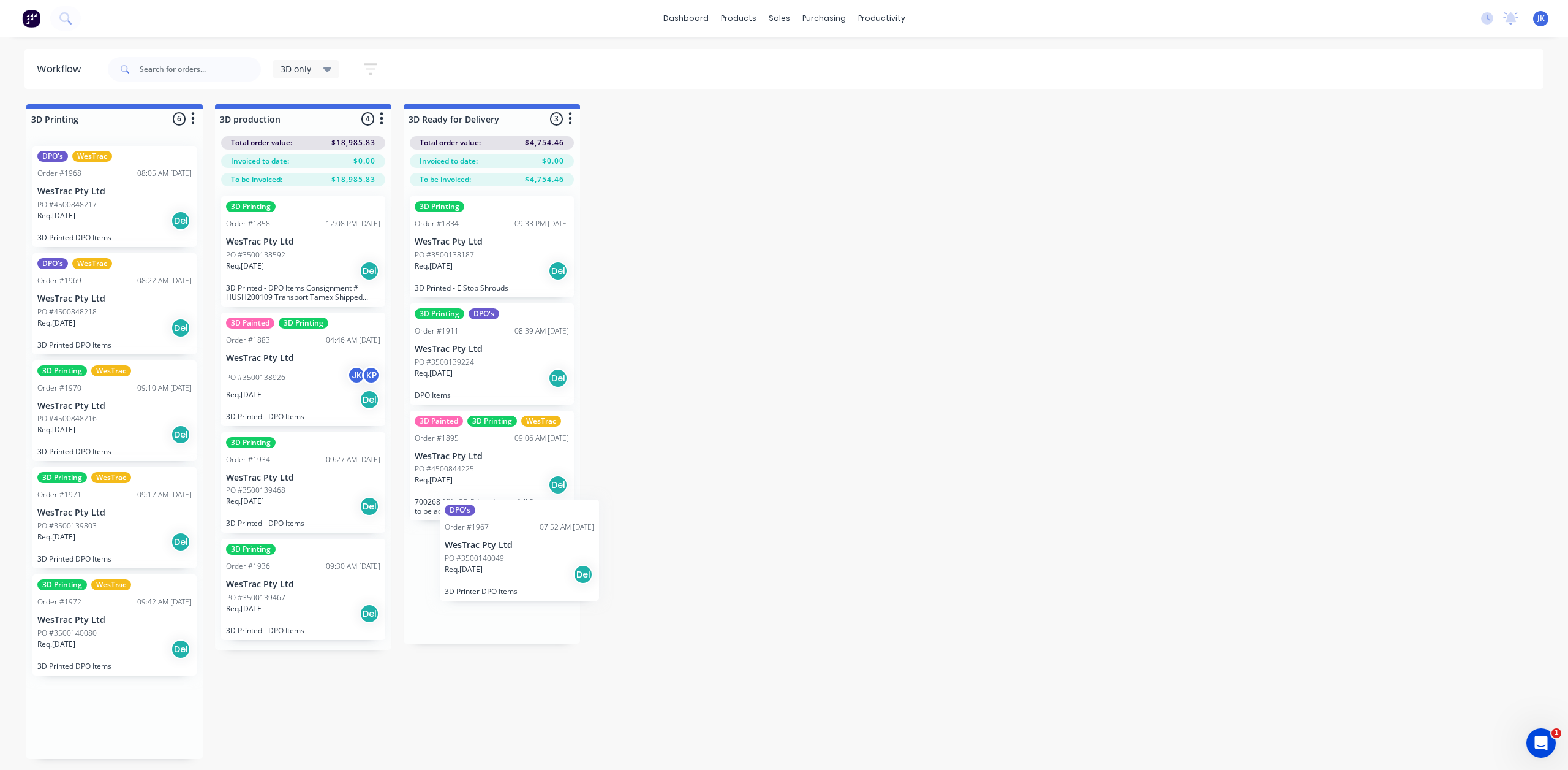
drag, startPoint x: 120, startPoint y: 192, endPoint x: 530, endPoint y: 544, distance: 540.4
click at [96, 205] on div "PO #4500848217" at bounding box center [115, 204] width 155 height 11
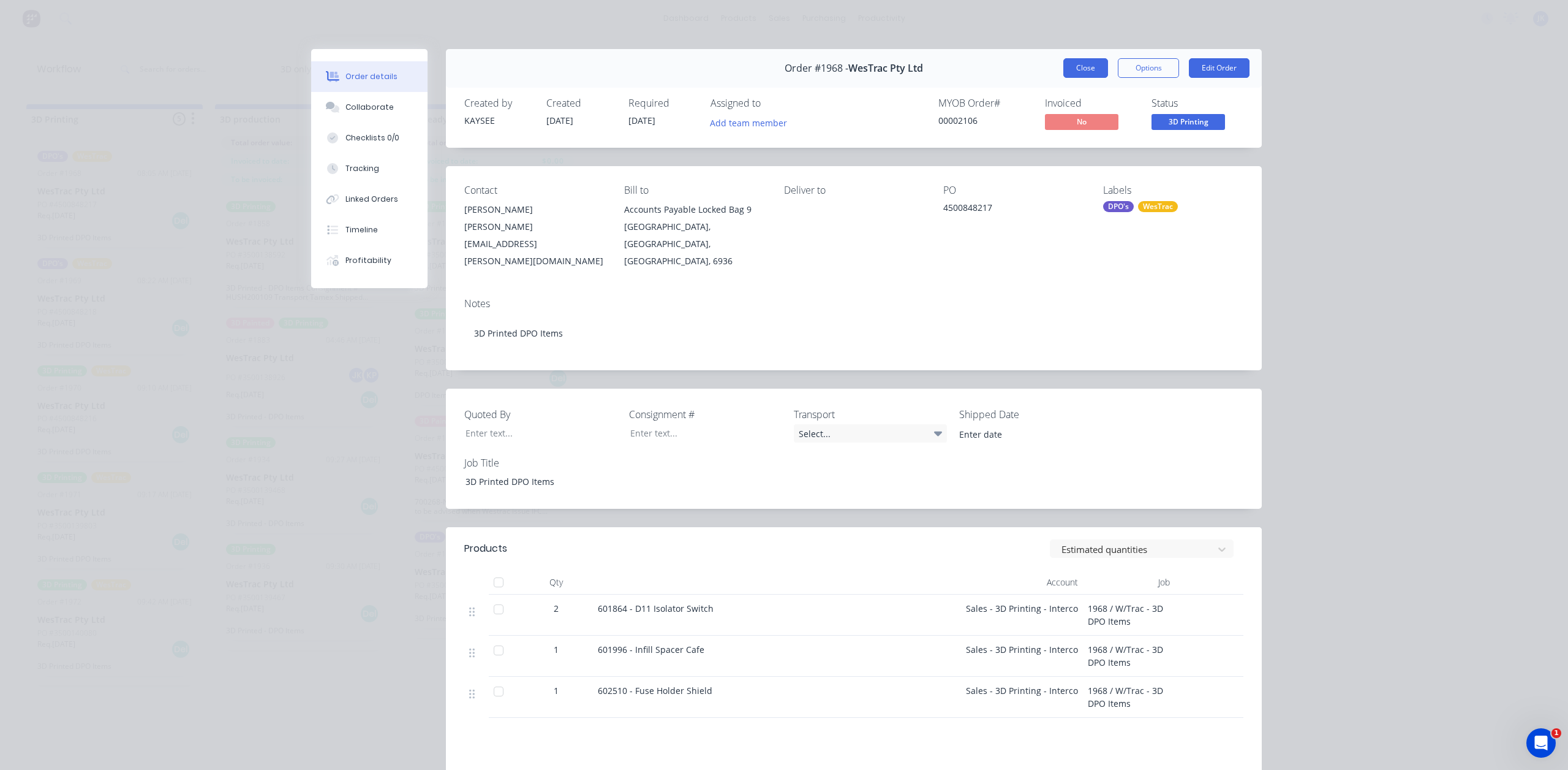
click at [1093, 71] on button "Close" at bounding box center [1086, 68] width 45 height 20
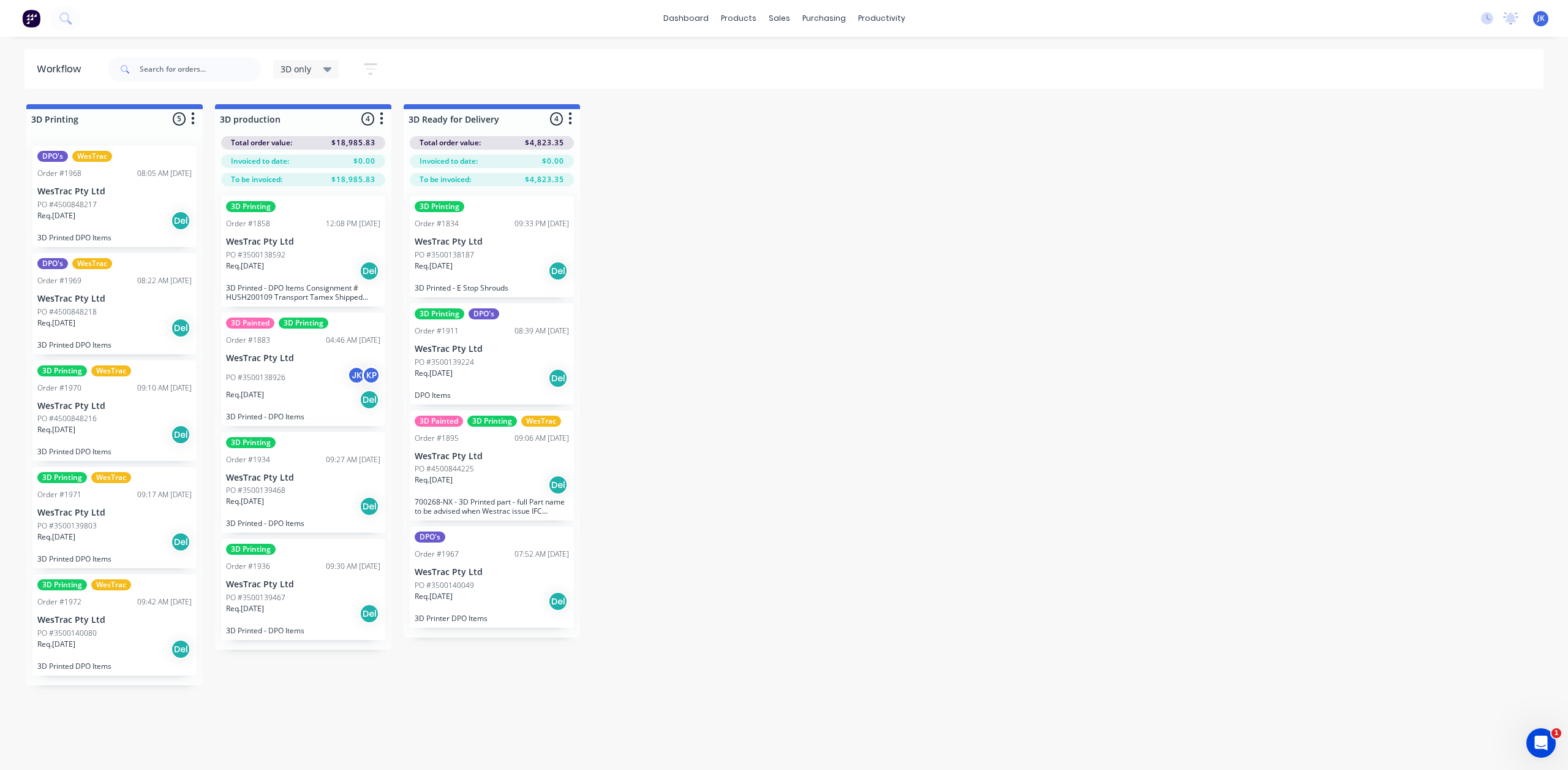
click at [91, 311] on p "PO #4500848218" at bounding box center [67, 312] width 60 height 11
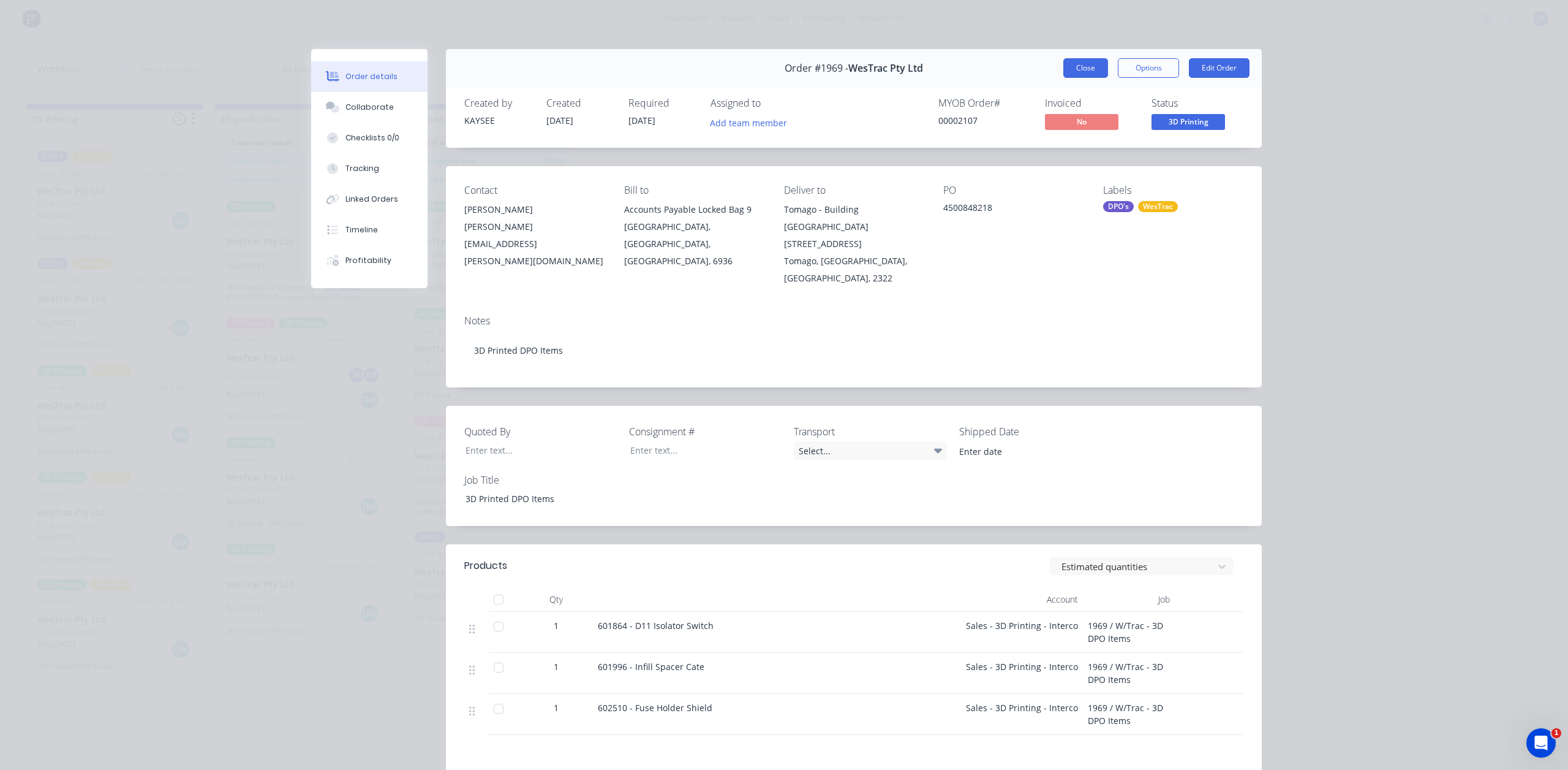
click at [1070, 74] on button "Close" at bounding box center [1086, 68] width 45 height 20
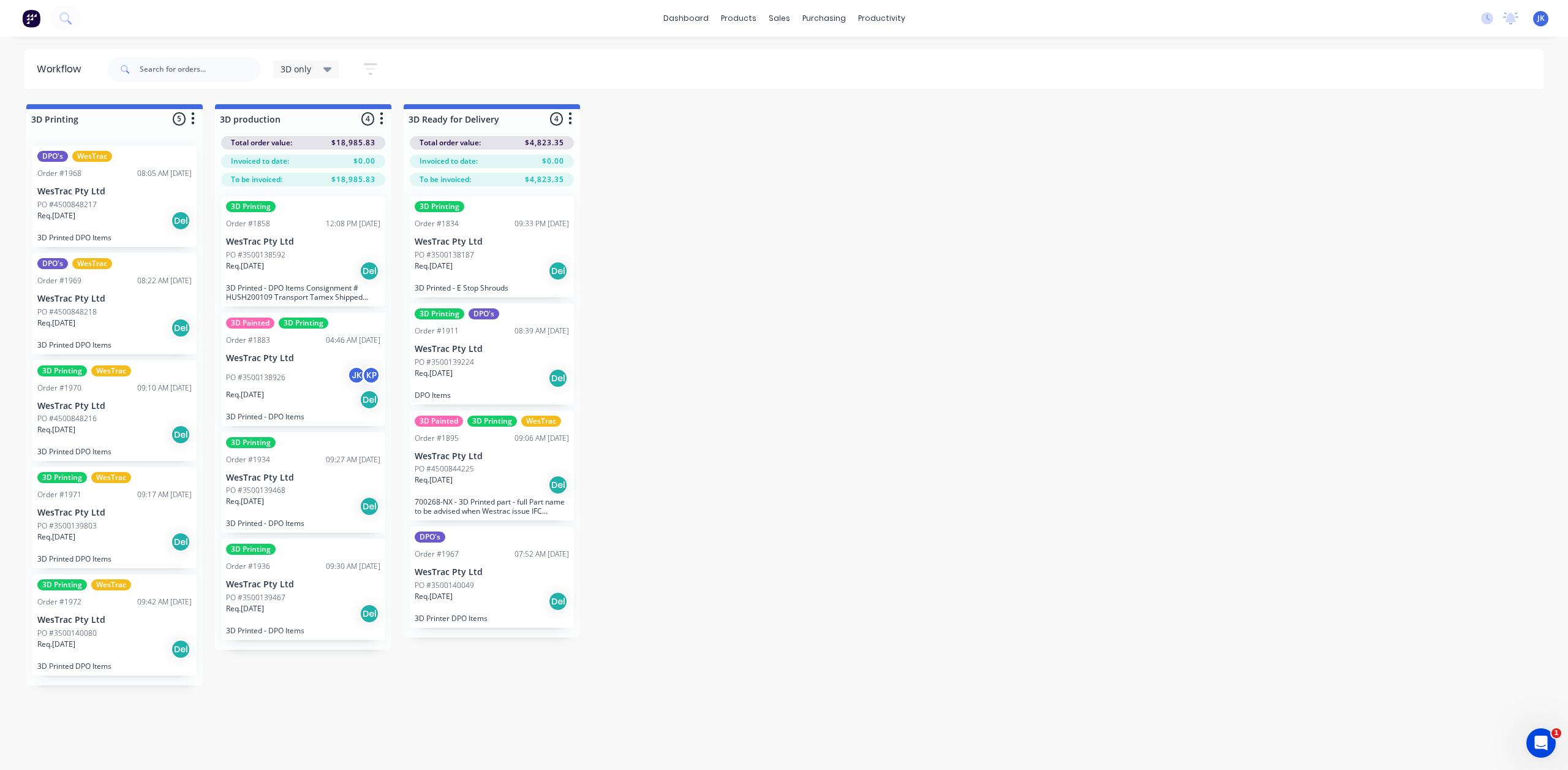
click at [85, 421] on p "PO #4500848216" at bounding box center [67, 419] width 60 height 11
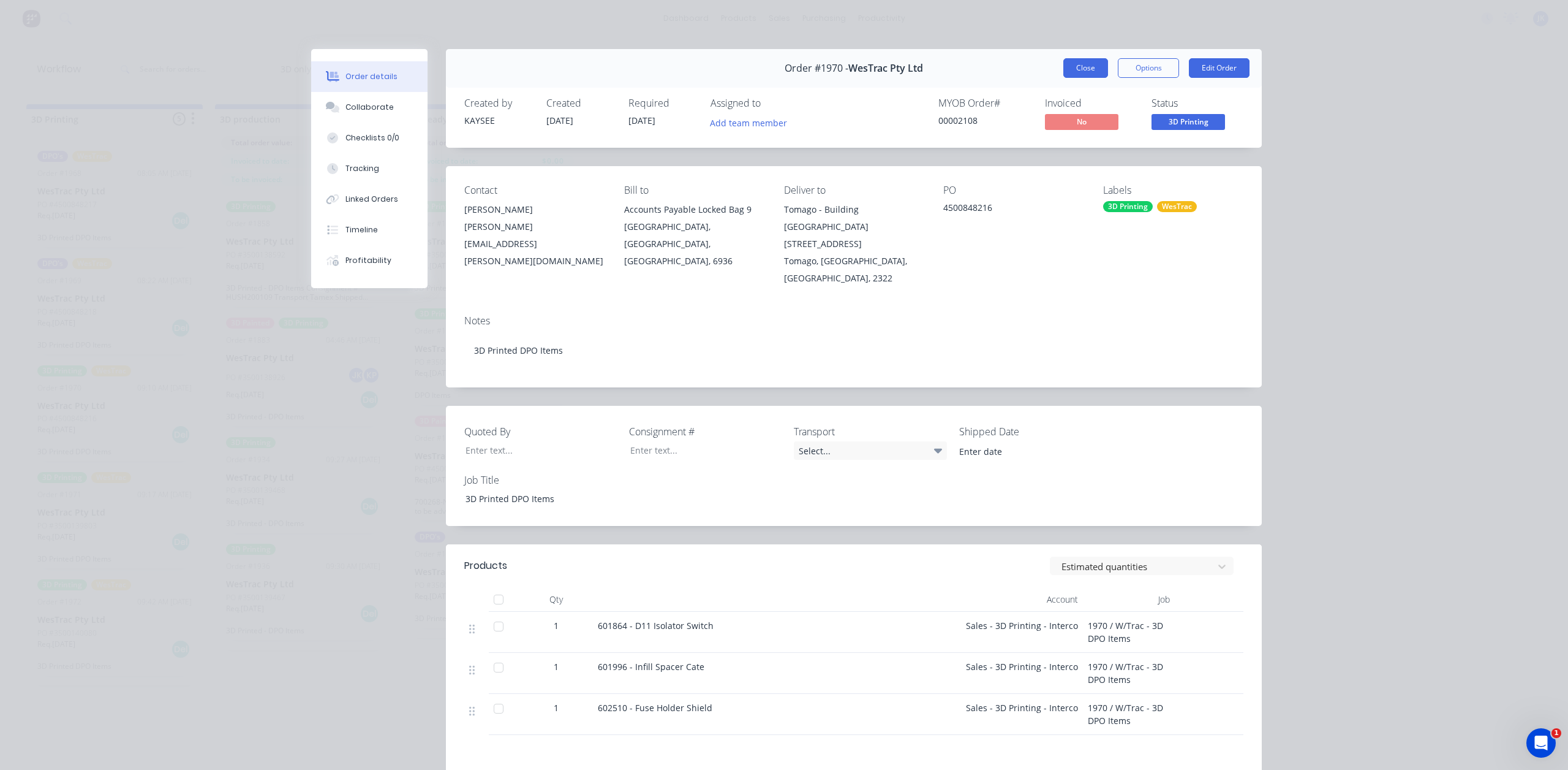
click at [1072, 68] on button "Close" at bounding box center [1086, 68] width 45 height 20
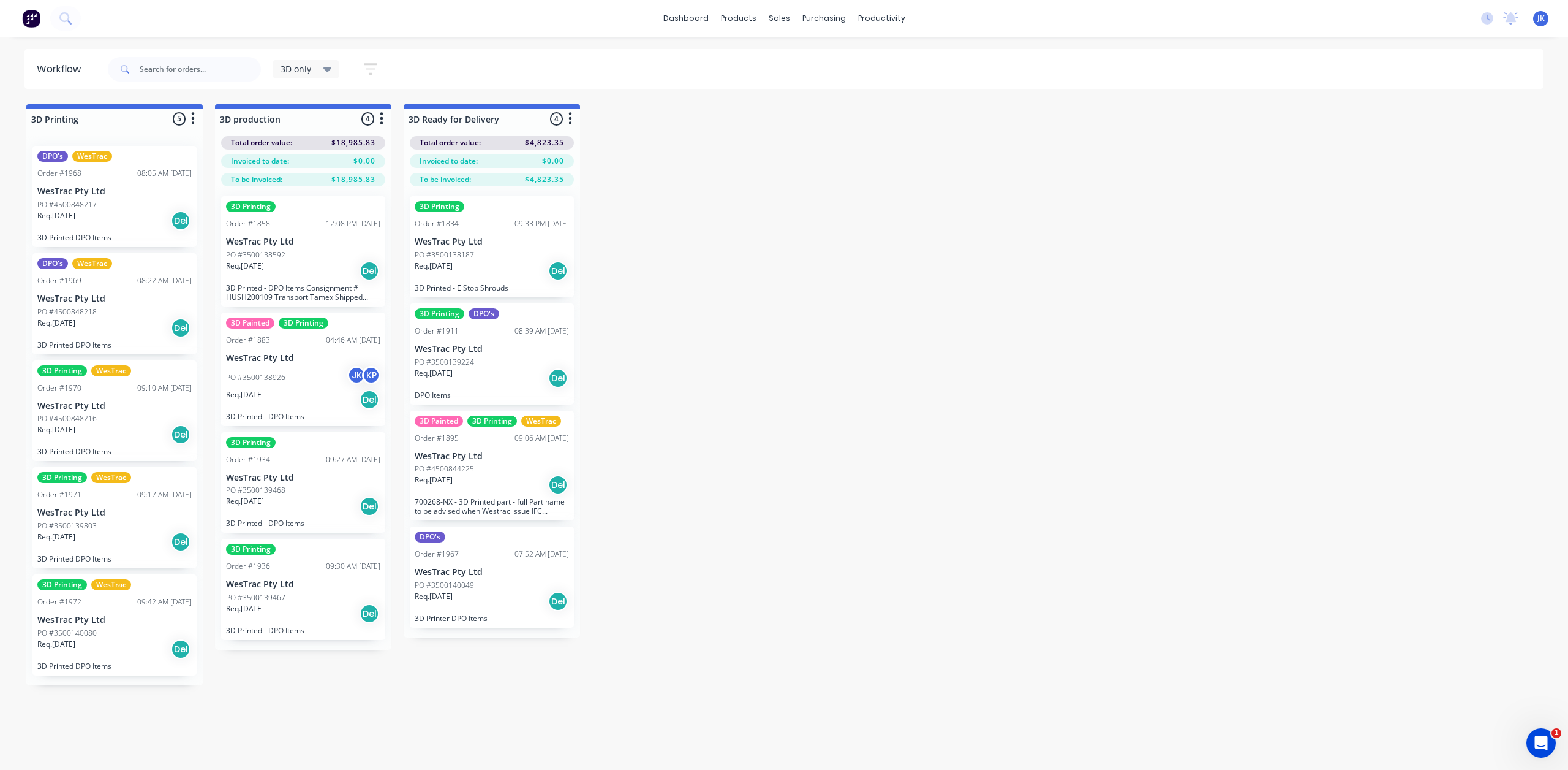
click at [127, 529] on div "PO #3500139803" at bounding box center [115, 525] width 155 height 11
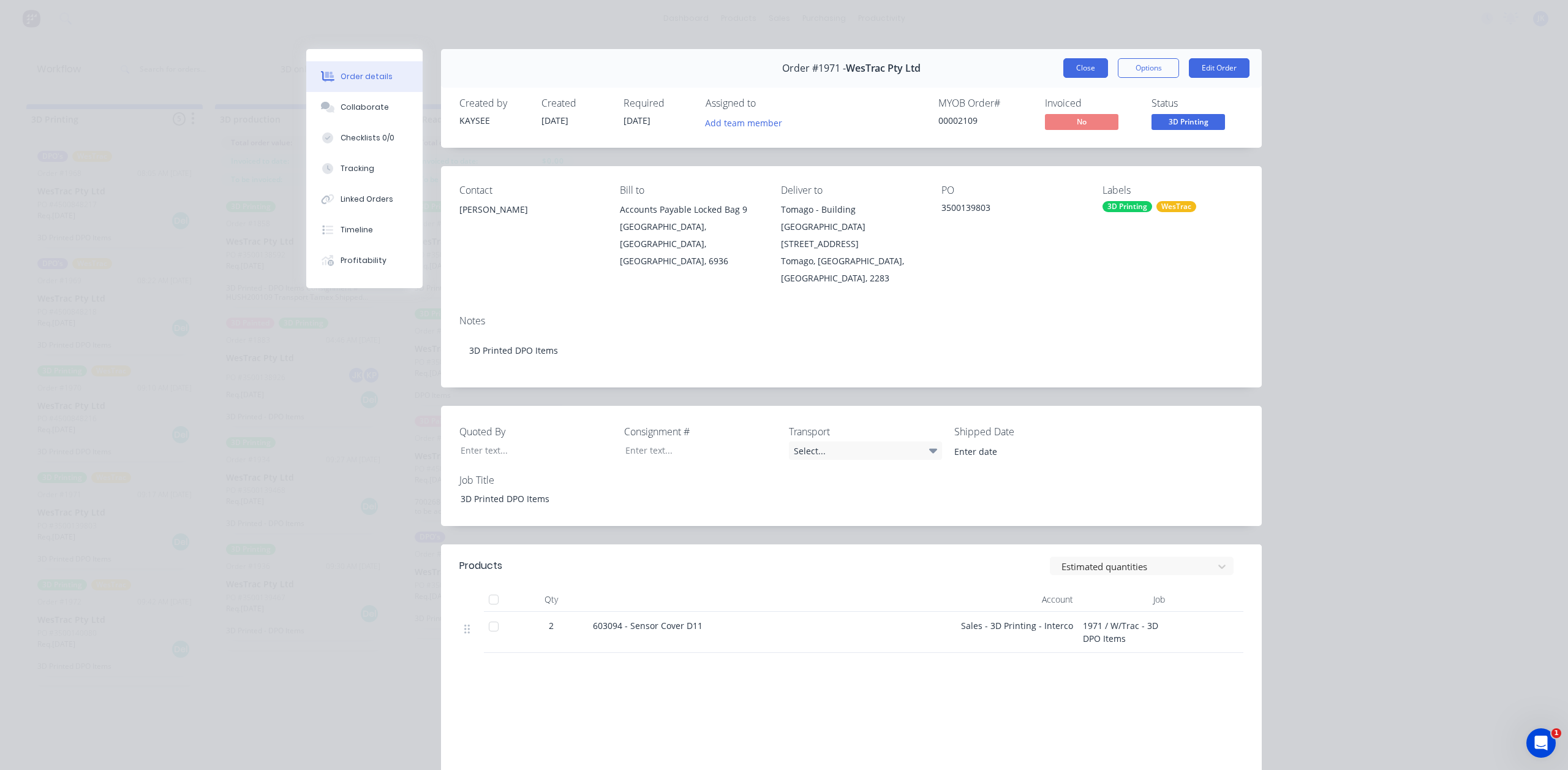
click at [1092, 70] on button "Close" at bounding box center [1086, 68] width 45 height 20
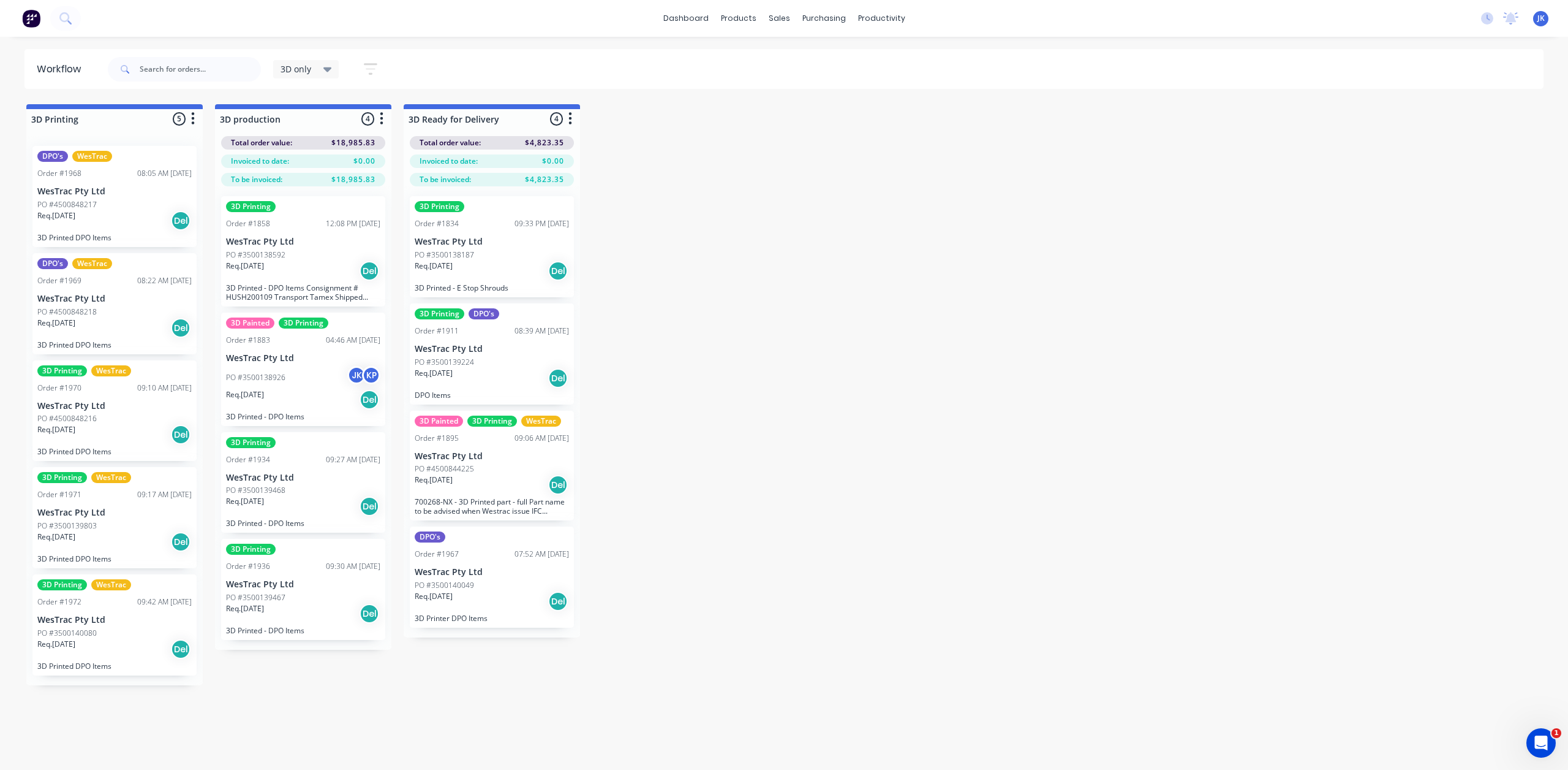
click at [119, 651] on div "Req. 20/10/25 Del" at bounding box center [115, 649] width 155 height 21
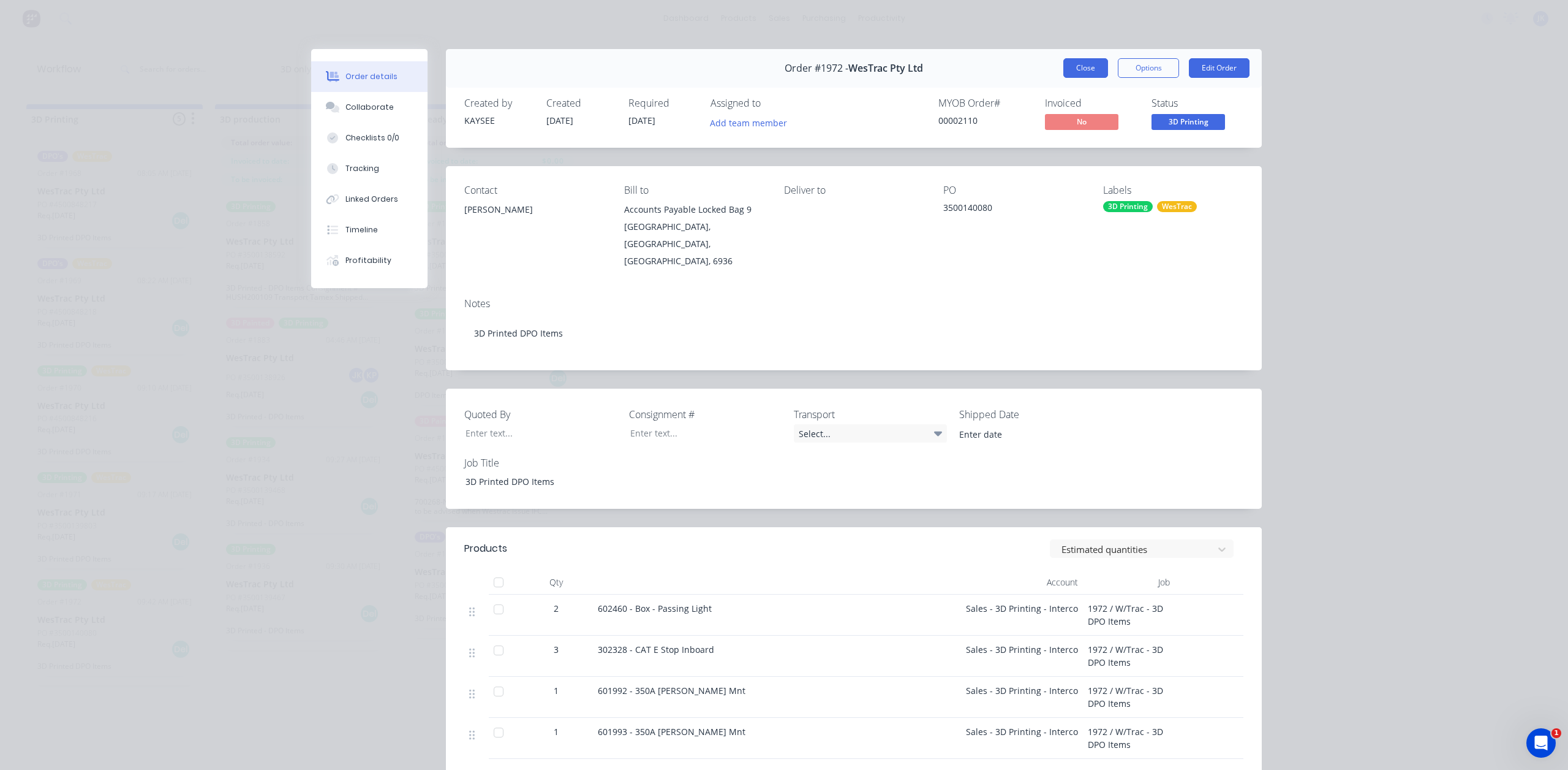
click at [1088, 66] on button "Close" at bounding box center [1086, 68] width 45 height 20
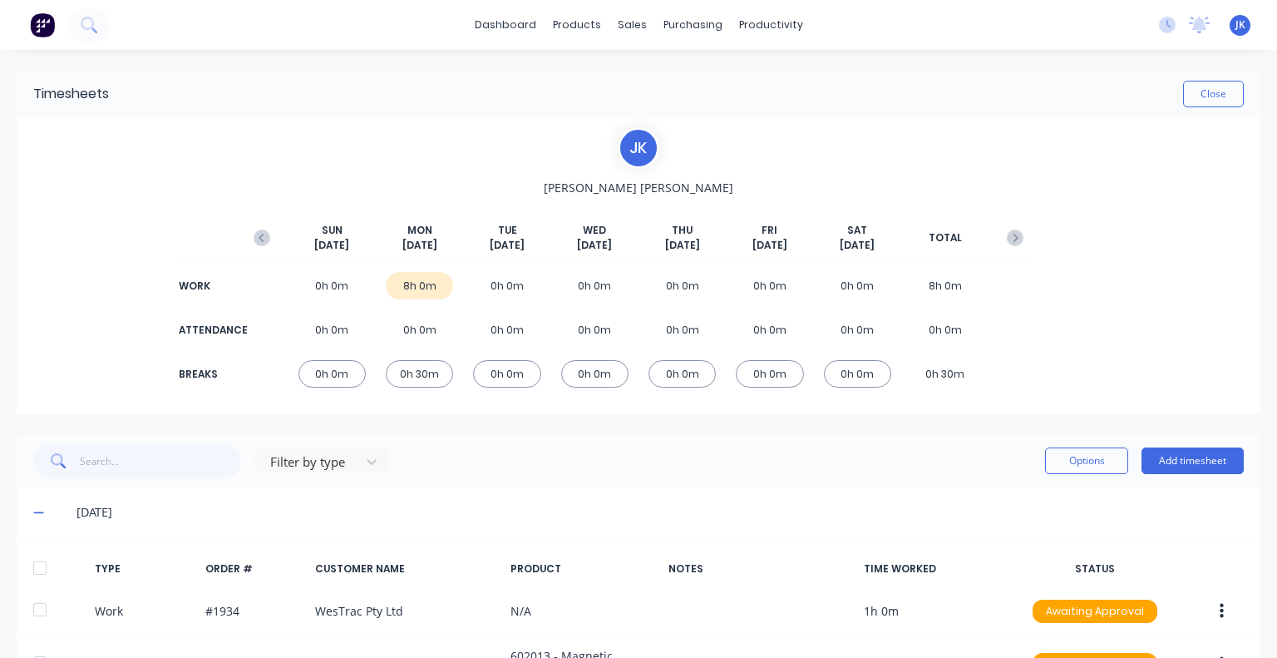
scroll to position [57, 0]
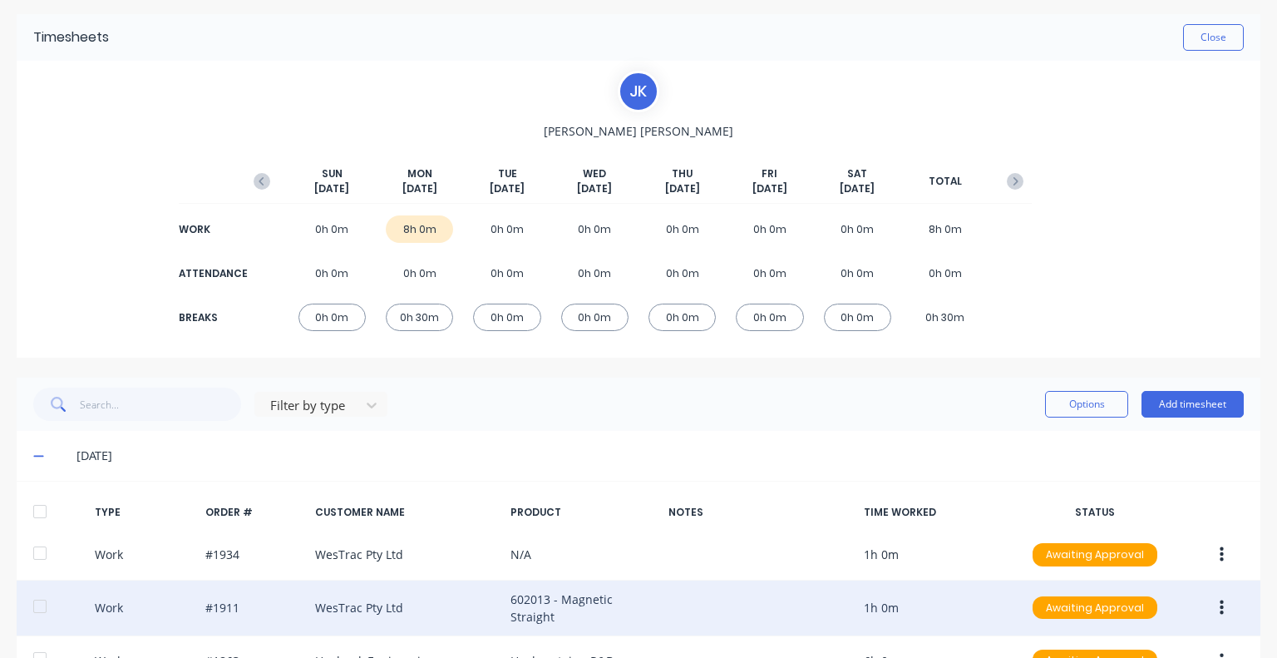
scroll to position [306, 0]
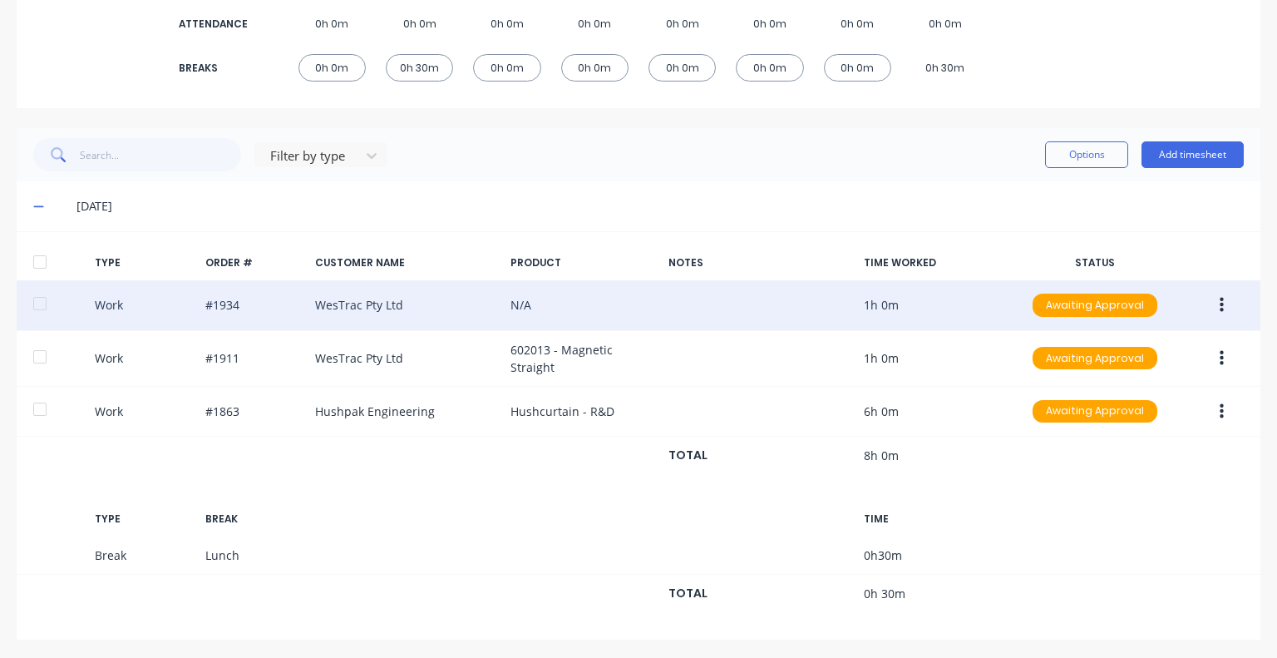
click at [778, 308] on div "Work #1934 WesTrac Pty Ltd N/A 1h 0m Awaiting Approval" at bounding box center [639, 305] width 1244 height 51
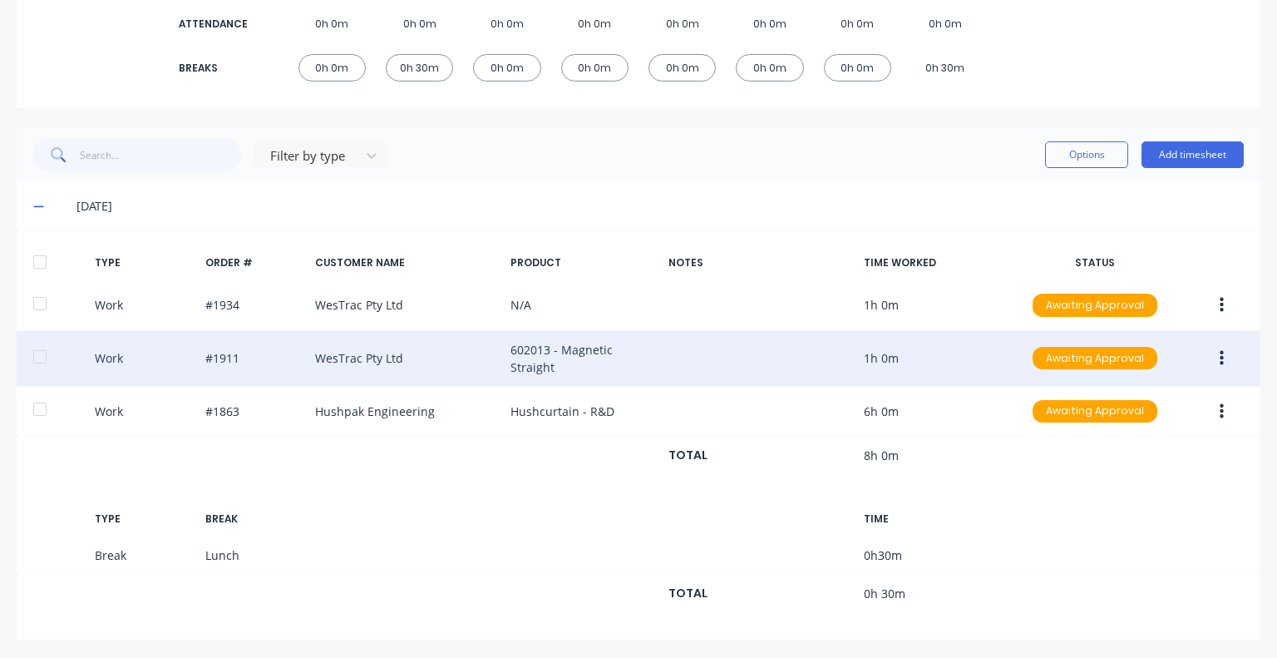
click at [756, 370] on div "Work #1911 WesTrac Pty Ltd 602013 - Magnetic Straight 1h 0m Awaiting Approval" at bounding box center [639, 359] width 1244 height 56
click at [1214, 355] on button "button" at bounding box center [1222, 358] width 39 height 30
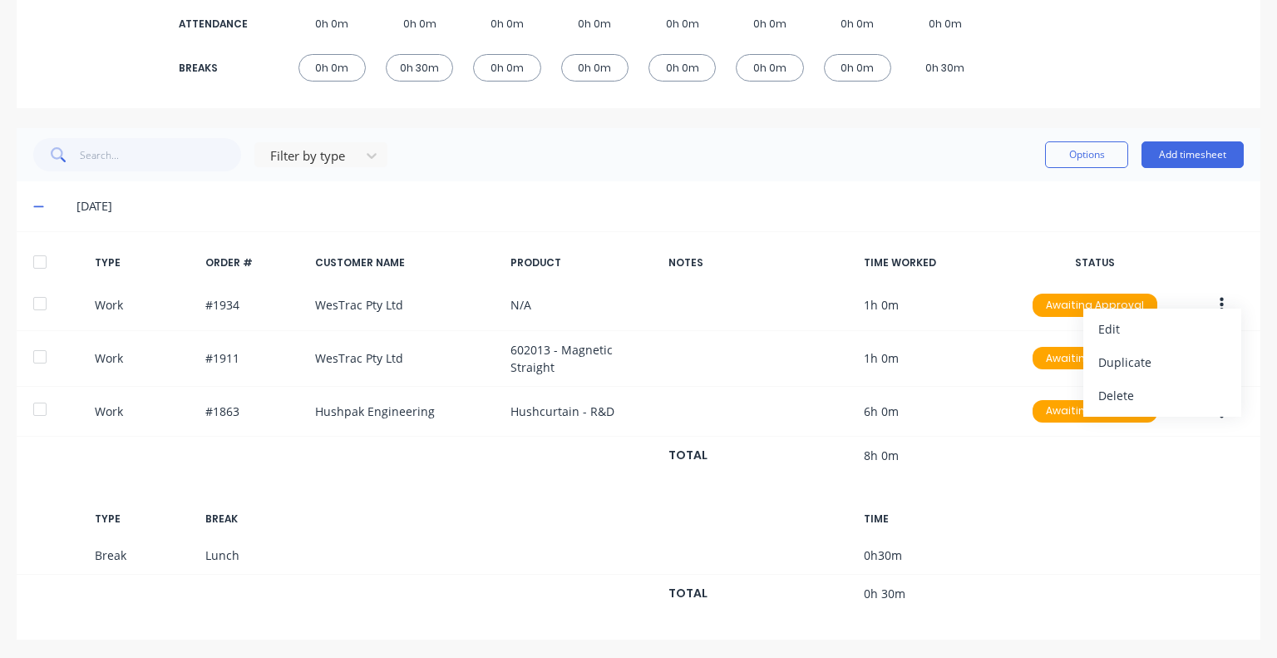
click at [724, 156] on div "Filter by type Options Add timesheet" at bounding box center [638, 154] width 1211 height 33
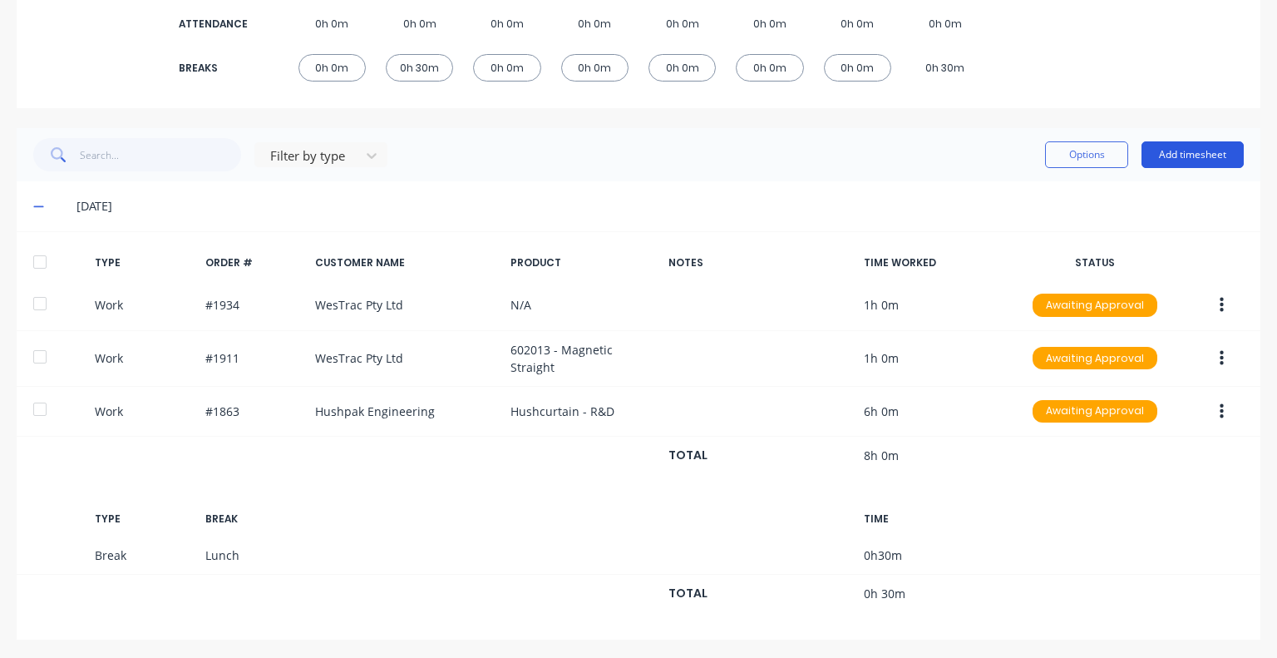
click at [1168, 152] on button "Add timesheet" at bounding box center [1193, 154] width 102 height 27
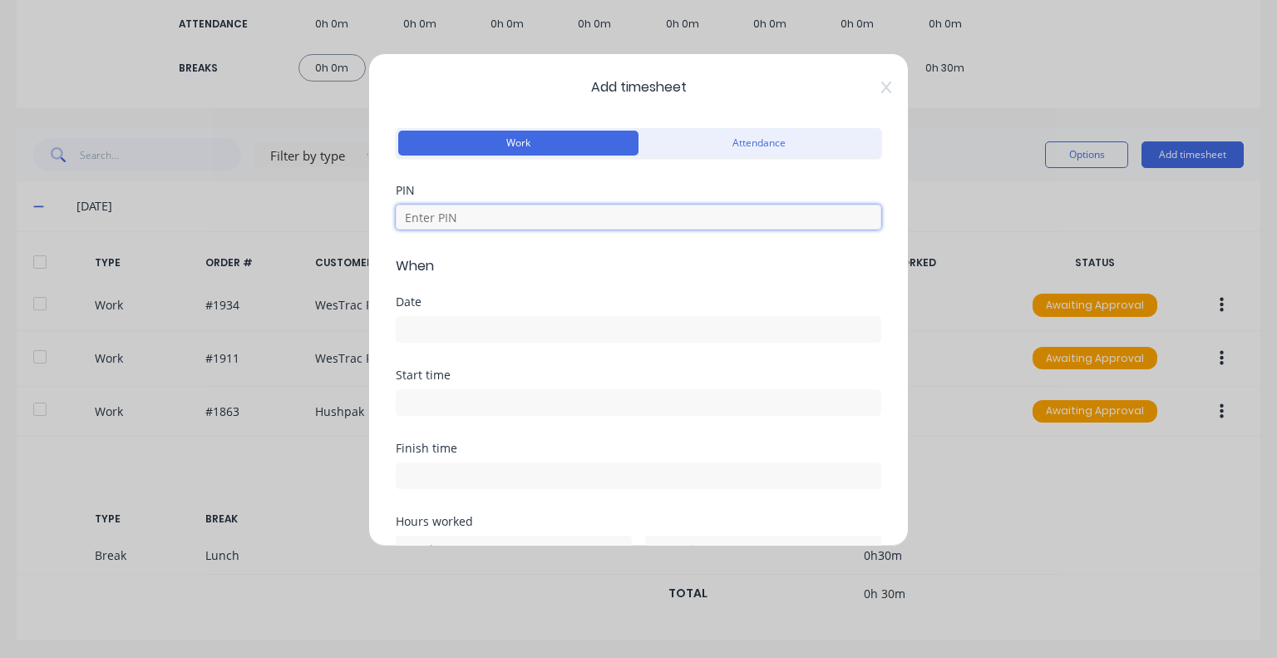
click at [500, 210] on input at bounding box center [639, 217] width 486 height 25
type input "5683"
click at [459, 333] on input at bounding box center [639, 329] width 484 height 25
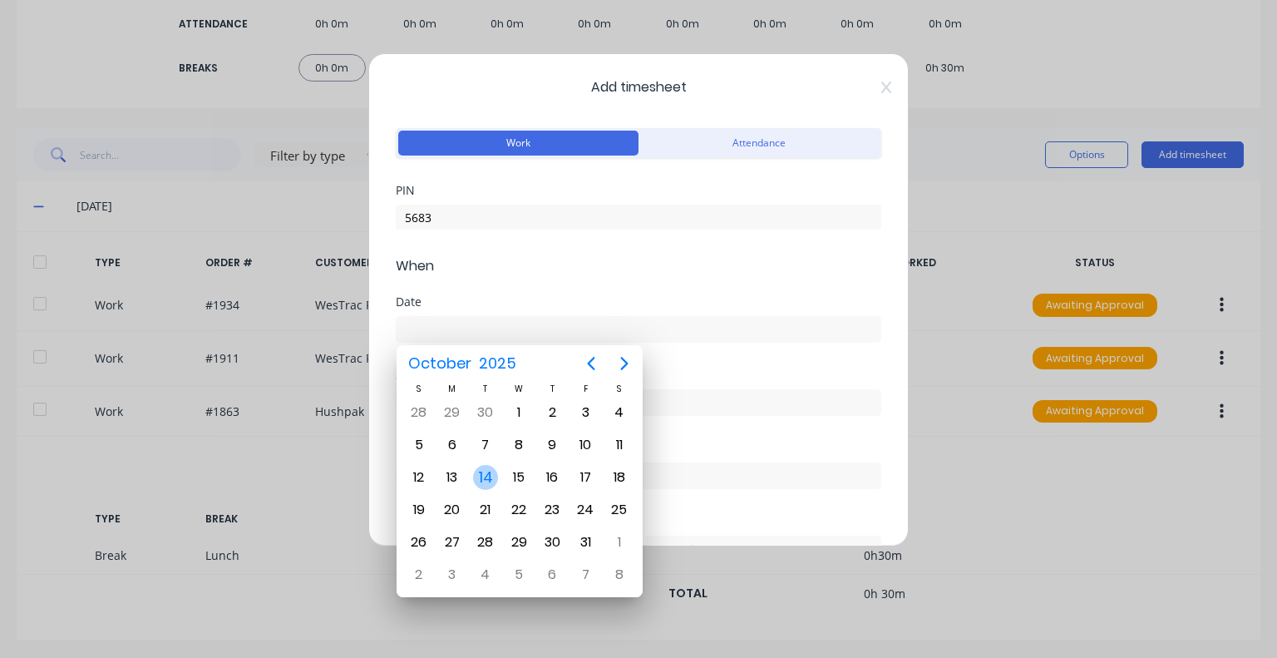
click at [488, 469] on div "14" at bounding box center [485, 477] width 25 height 25
type input "14/10/2025"
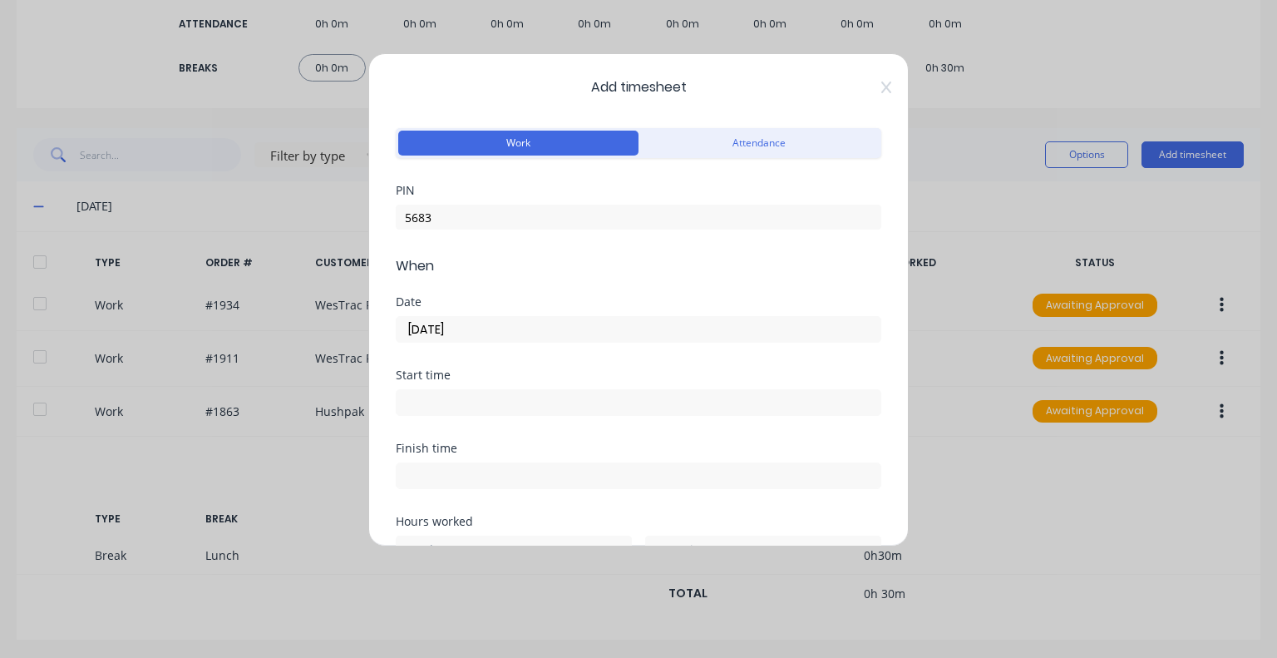
click at [484, 398] on input at bounding box center [639, 402] width 484 height 25
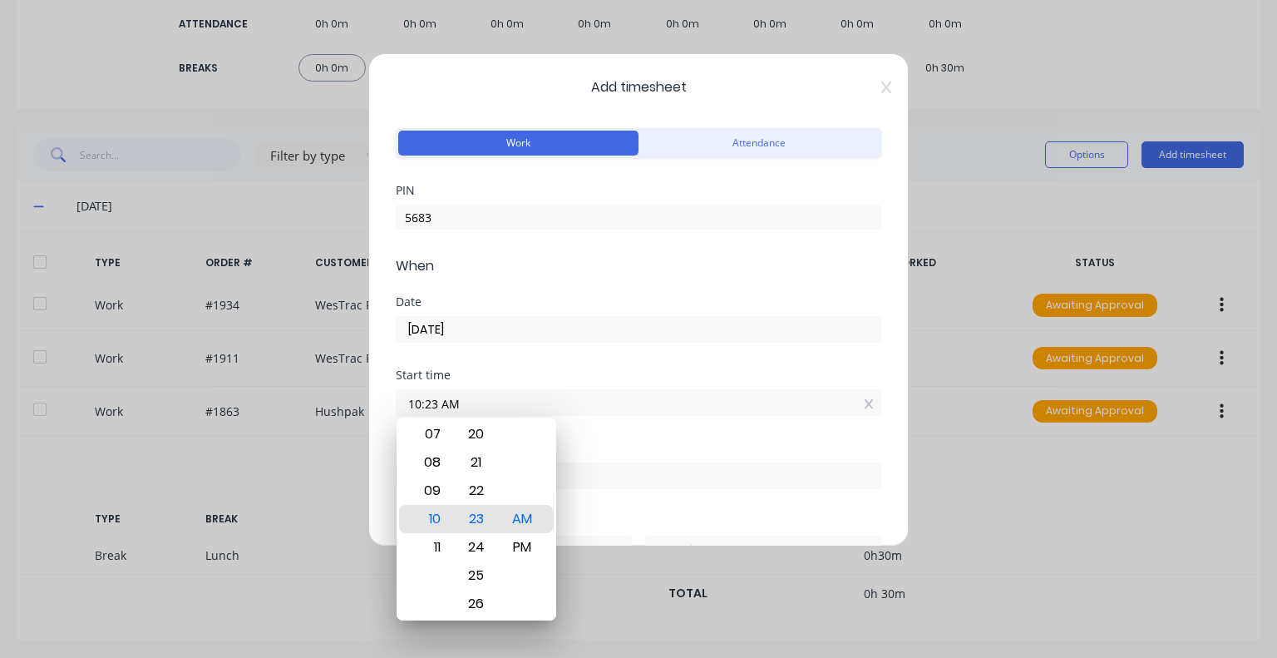
drag, startPoint x: 457, startPoint y: 406, endPoint x: 246, endPoint y: 425, distance: 212.1
click at [246, 425] on div "Add timesheet Work Attendance PIN 5683 When Date 14/10/2025 Start time 10:23 AM…" at bounding box center [638, 329] width 1277 height 658
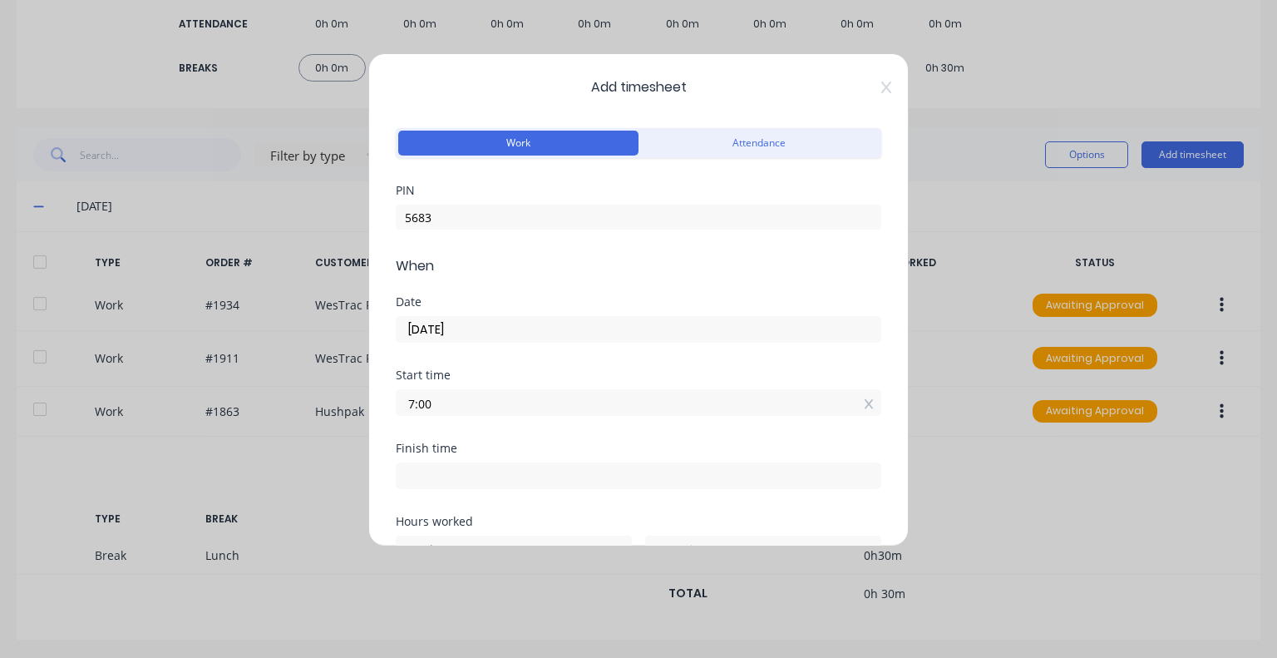
type input "07:00 AM"
click at [502, 436] on div "Start time 07:00 AM" at bounding box center [639, 405] width 486 height 73
click at [494, 478] on input at bounding box center [639, 475] width 484 height 25
type input "10:23 AM"
type input "3"
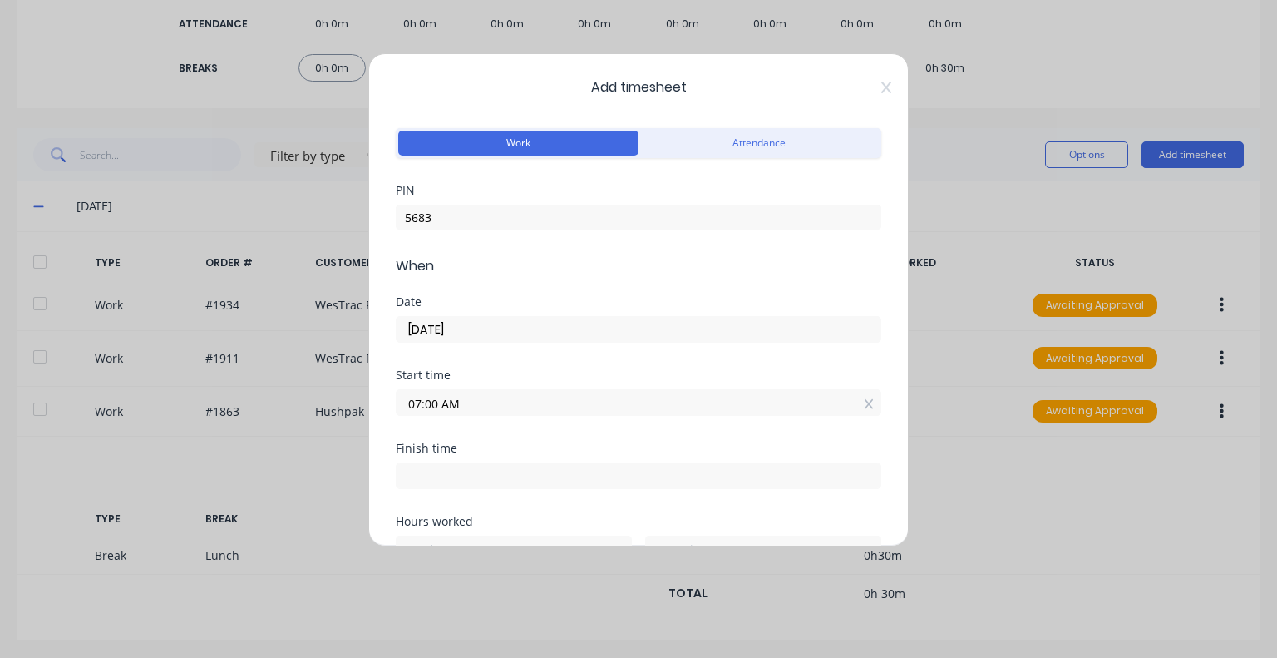
type input "23"
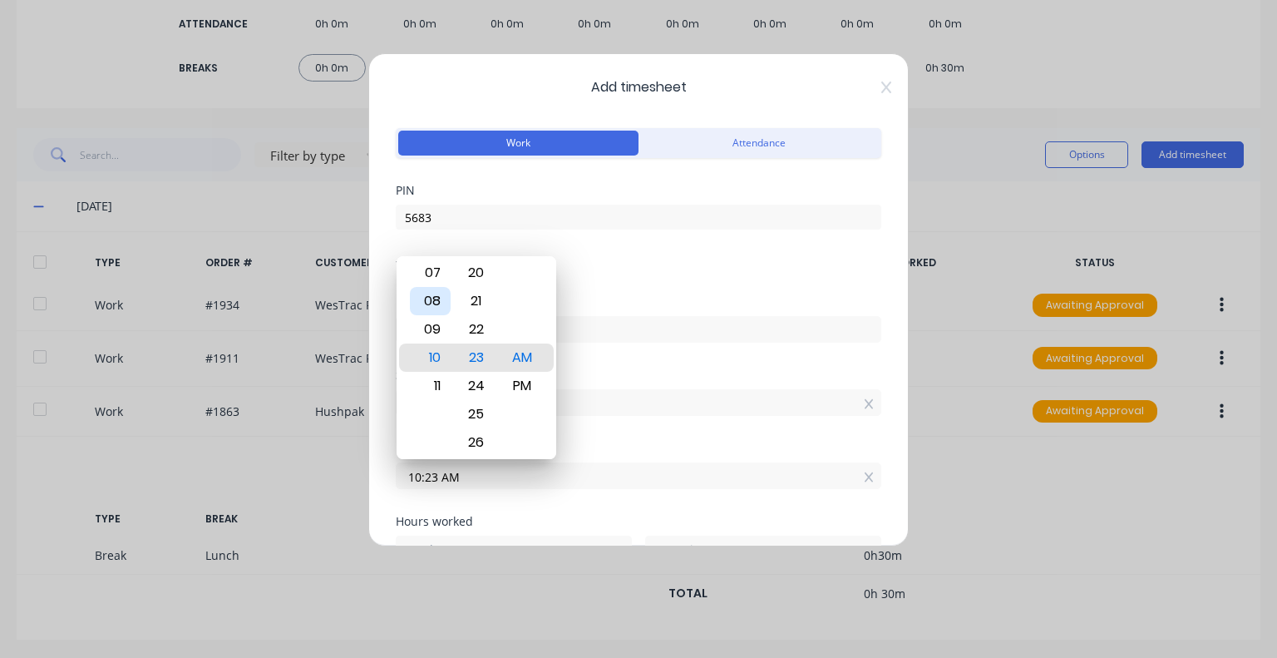
drag, startPoint x: 419, startPoint y: 299, endPoint x: 445, endPoint y: 303, distance: 26.0
click at [419, 300] on div "08" at bounding box center [430, 301] width 41 height 28
type input "08:23 AM"
type input "1"
type input "08:16 AM"
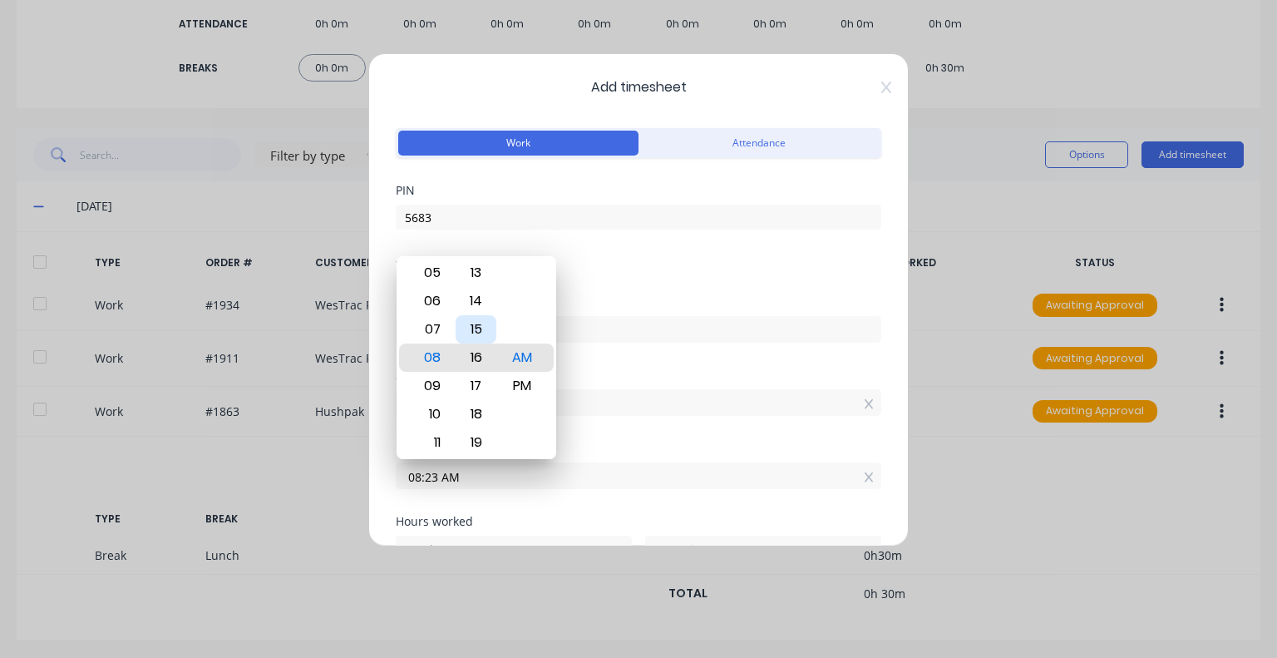
type input "16"
type input "08:10 AM"
type input "10"
type input "08:00 AM"
type input "0"
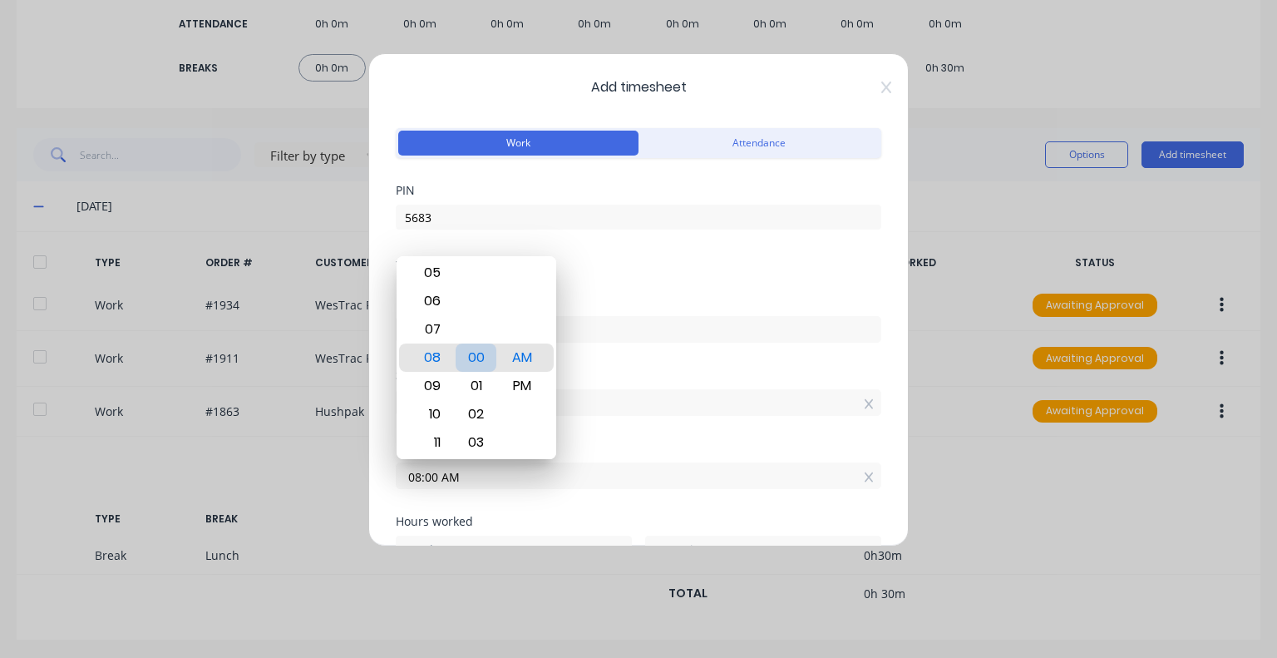
click at [480, 355] on div "00" at bounding box center [476, 357] width 41 height 28
click at [603, 429] on div "Start time 07:00 AM" at bounding box center [639, 405] width 486 height 73
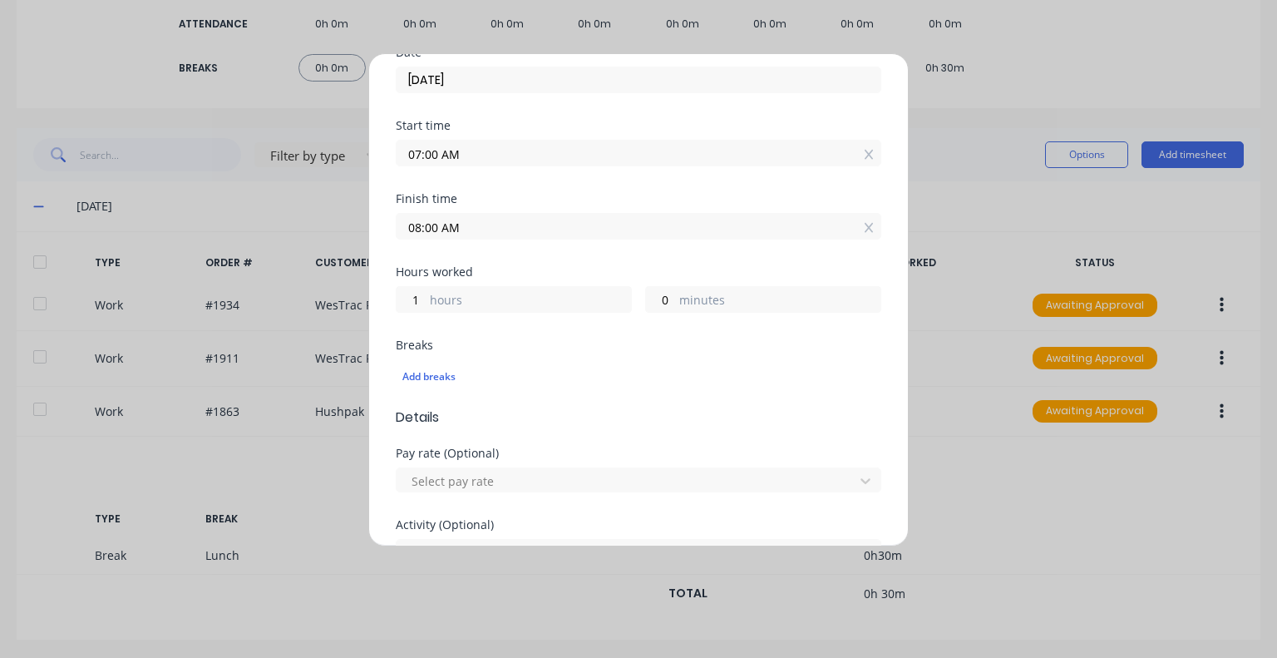
scroll to position [416, 0]
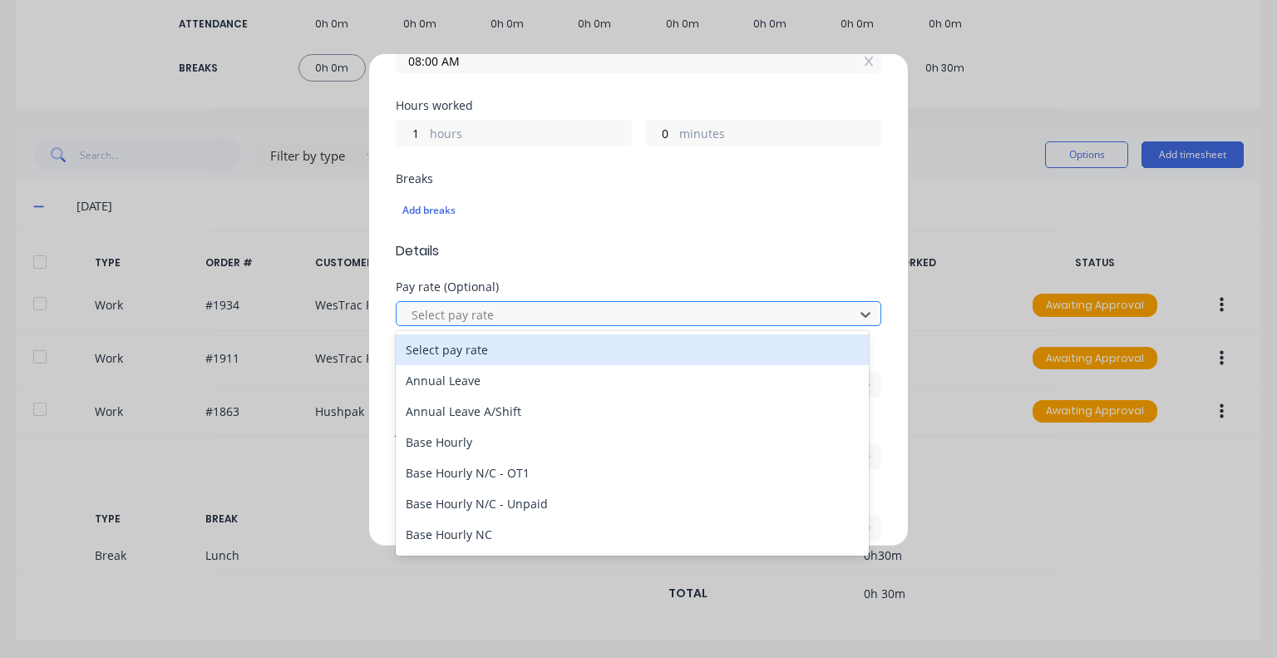
click at [586, 302] on div "Select pay rate" at bounding box center [628, 314] width 446 height 25
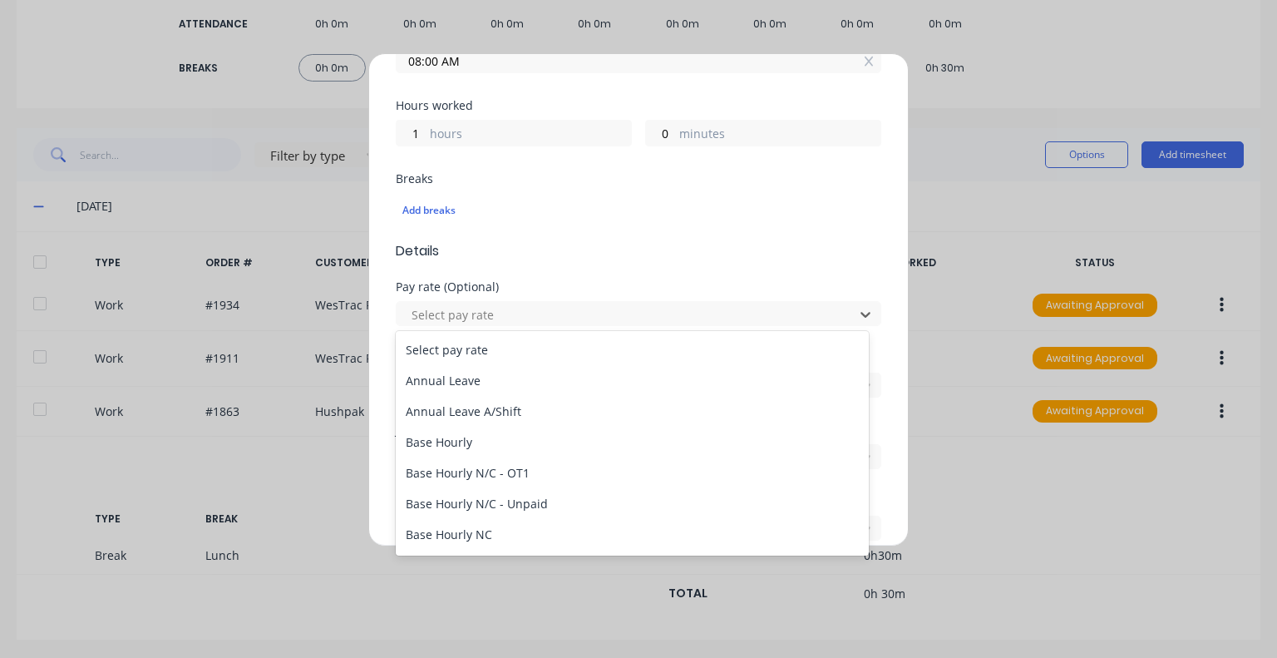
scroll to position [333, 0]
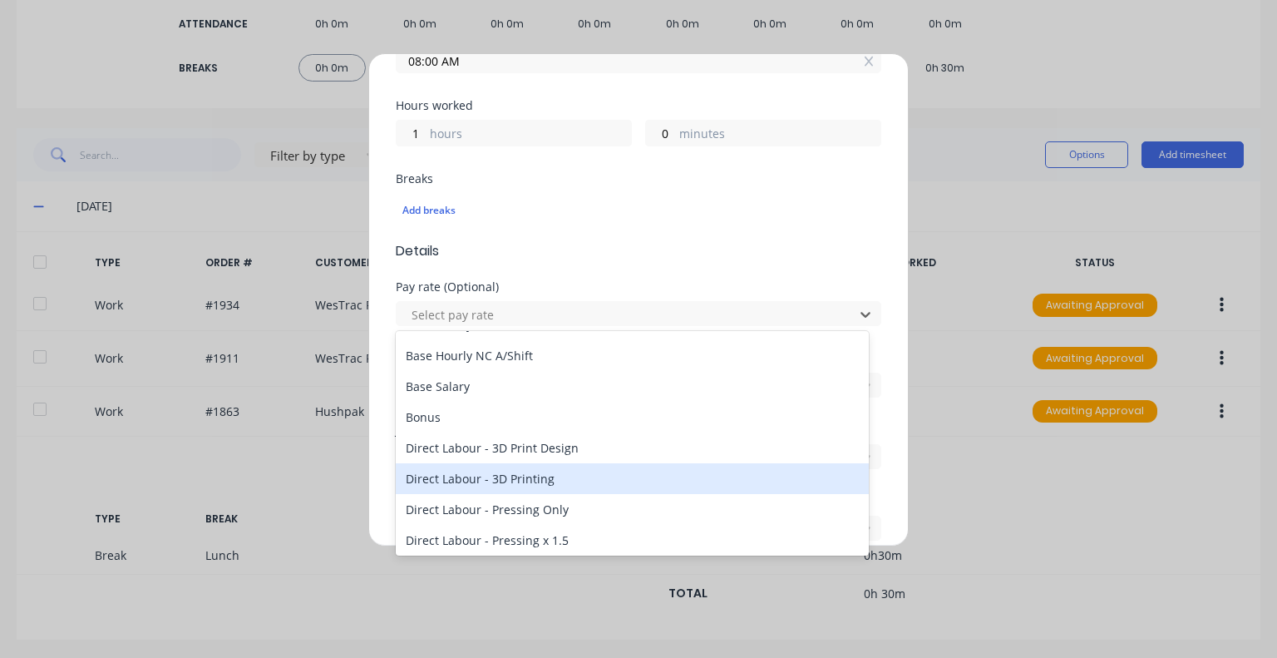
click at [539, 482] on div "Direct Labour - 3D Printing" at bounding box center [632, 478] width 473 height 31
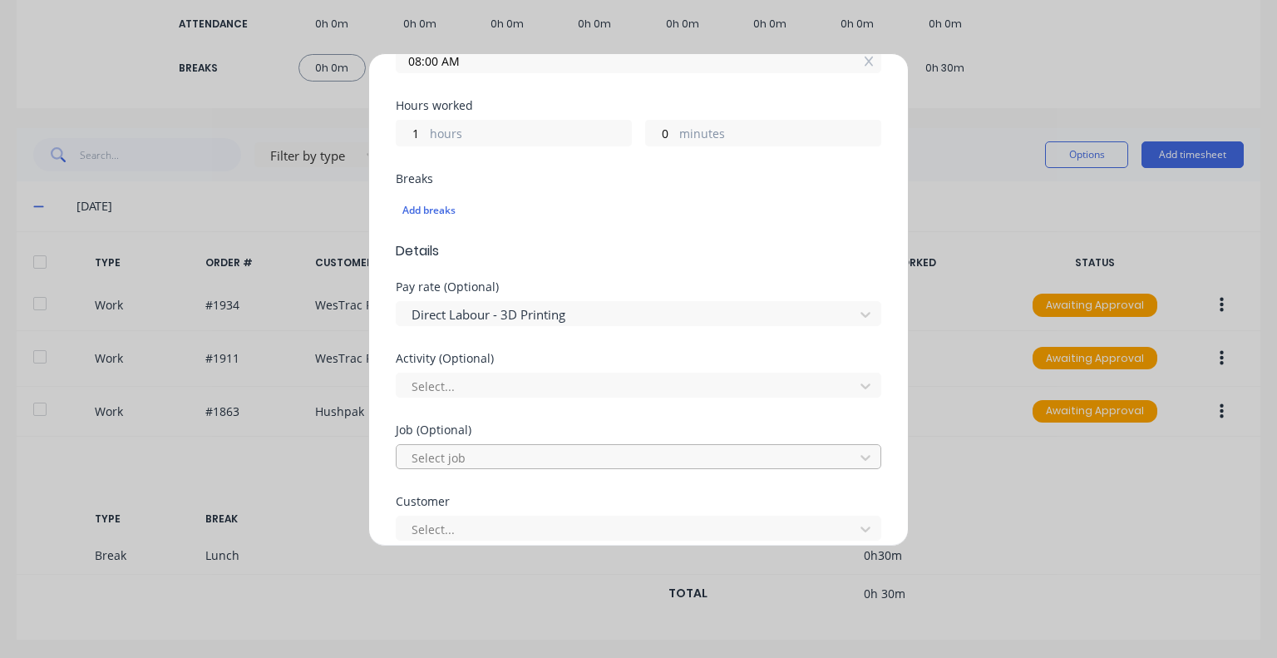
click at [554, 447] on div at bounding box center [628, 457] width 436 height 21
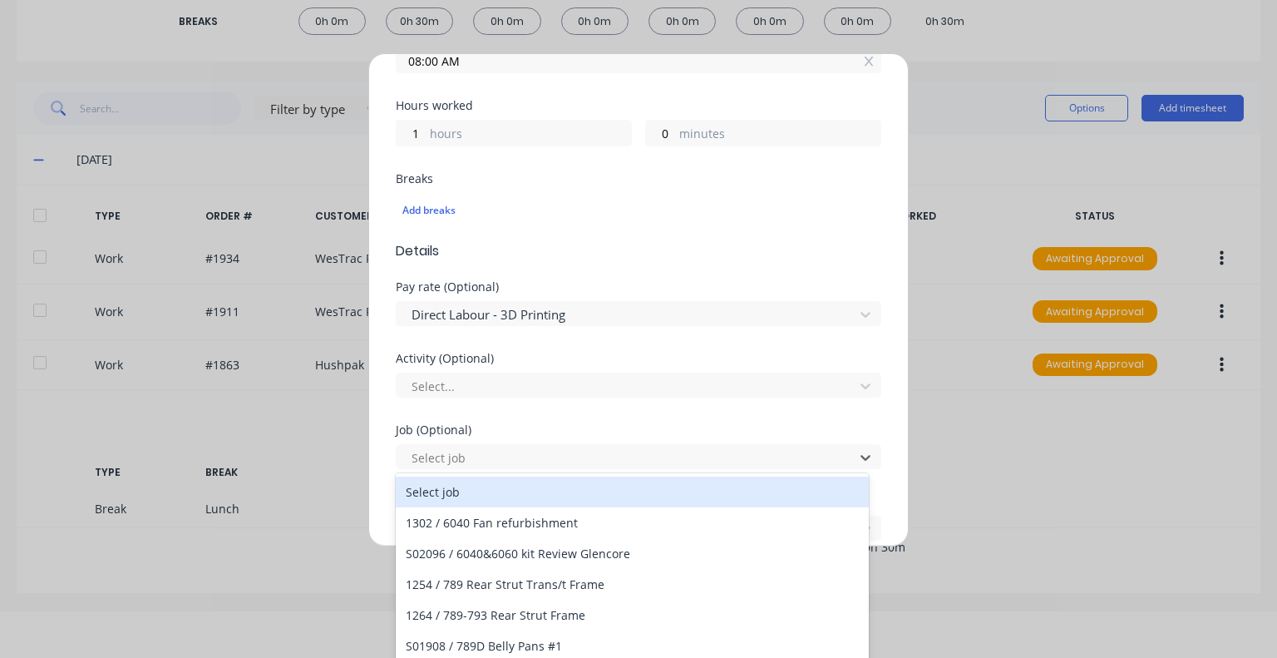
scroll to position [47, 0]
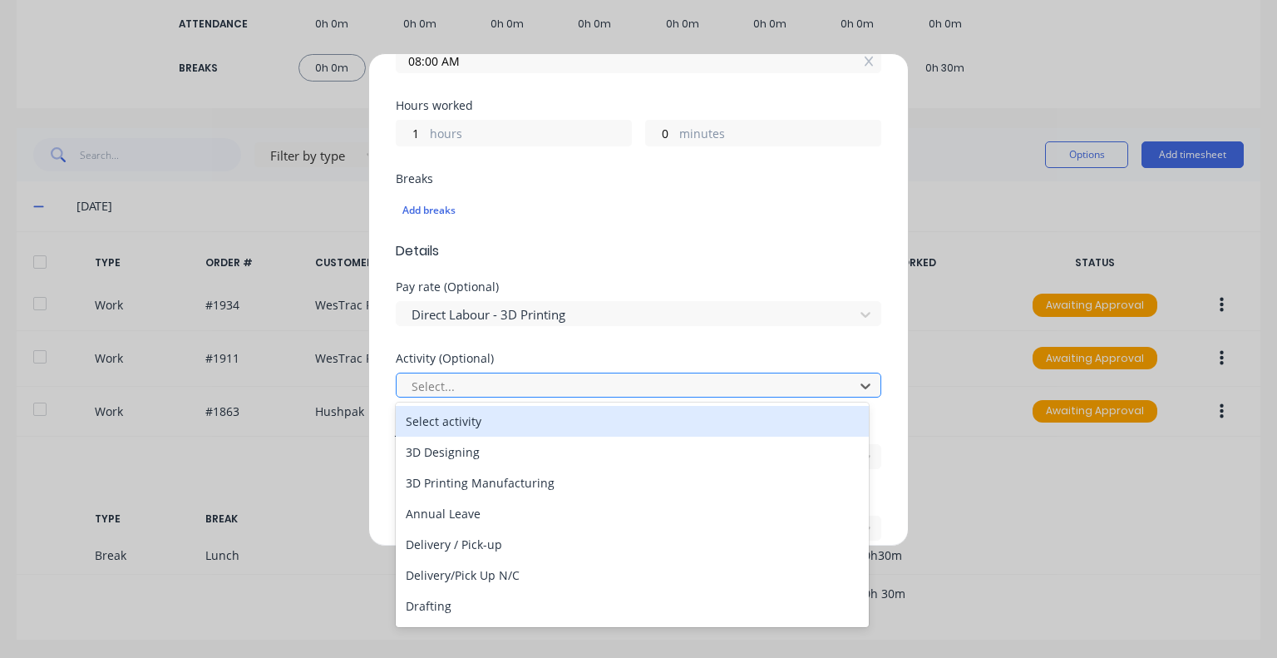
click at [566, 377] on div at bounding box center [628, 386] width 436 height 21
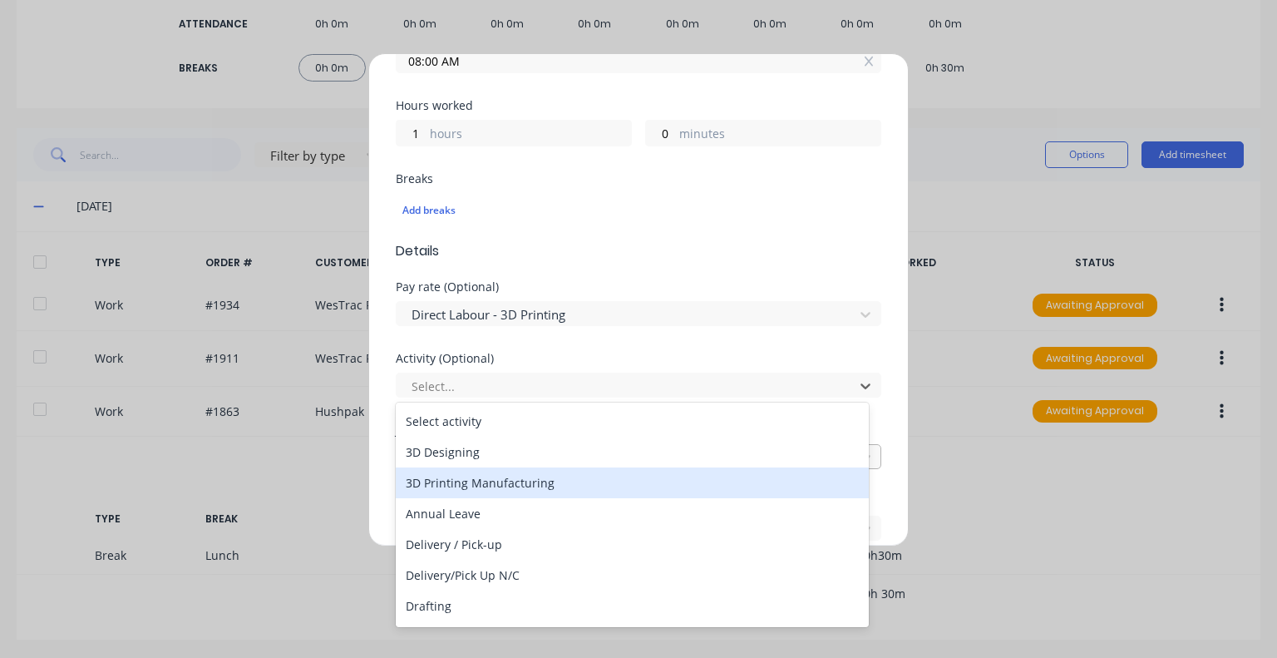
drag, startPoint x: 546, startPoint y: 475, endPoint x: 547, endPoint y: 451, distance: 24.2
click at [546, 476] on div "3D Printing Manufacturing" at bounding box center [632, 482] width 473 height 31
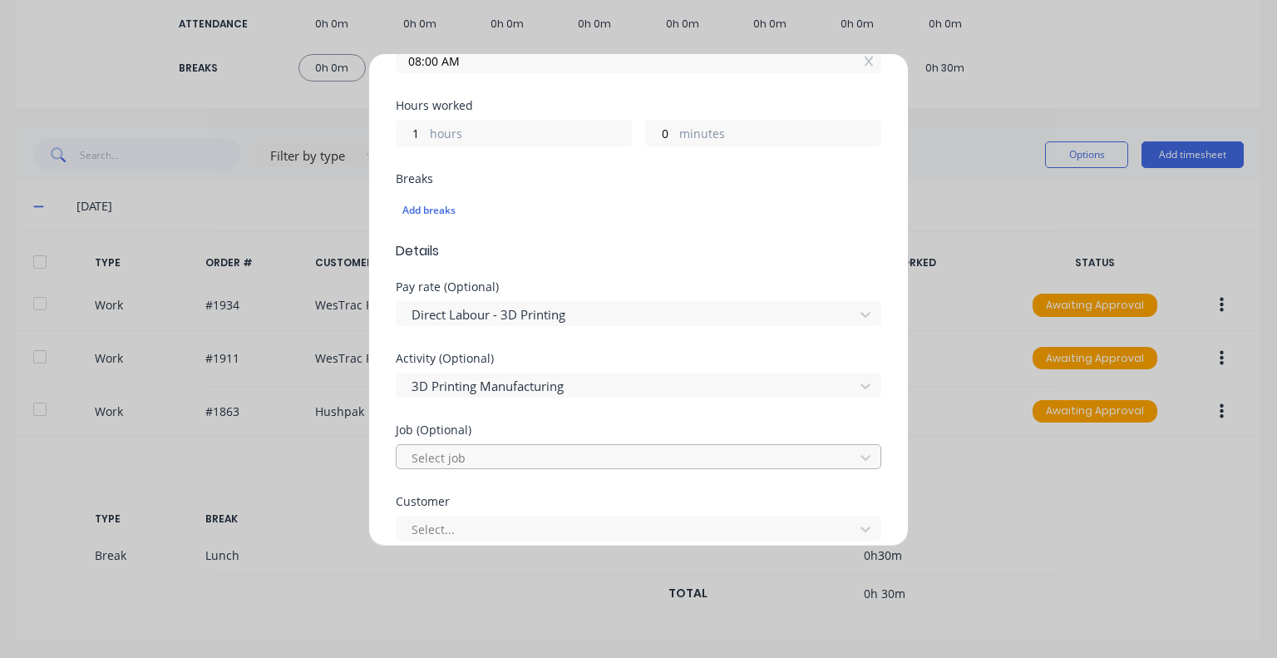
click at [549, 447] on div at bounding box center [628, 457] width 436 height 21
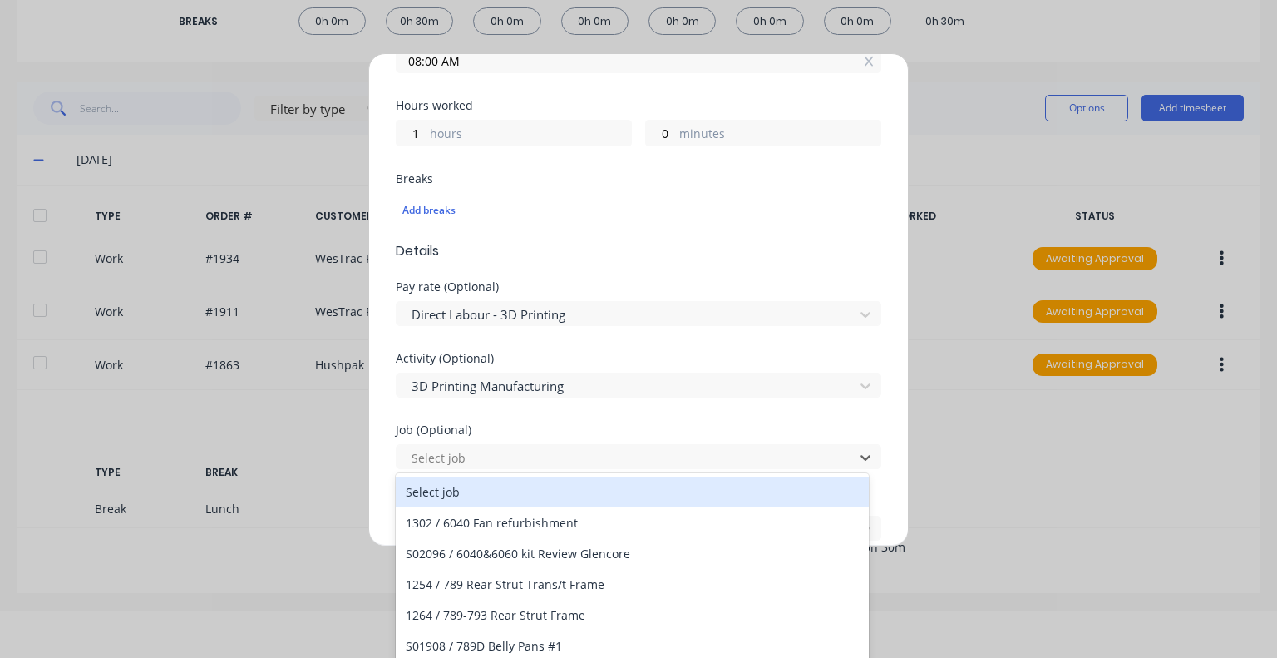
scroll to position [47, 0]
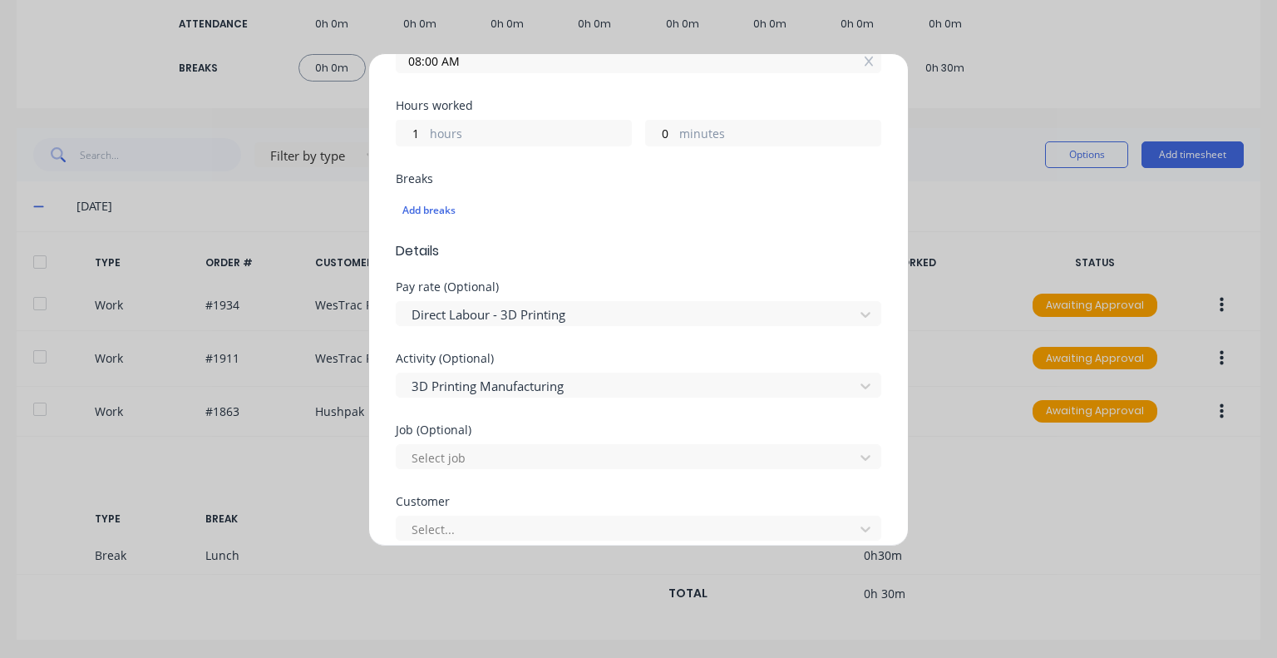
click at [565, 417] on div "Activity (Optional) 3D Printing Manufacturing" at bounding box center [639, 389] width 486 height 72
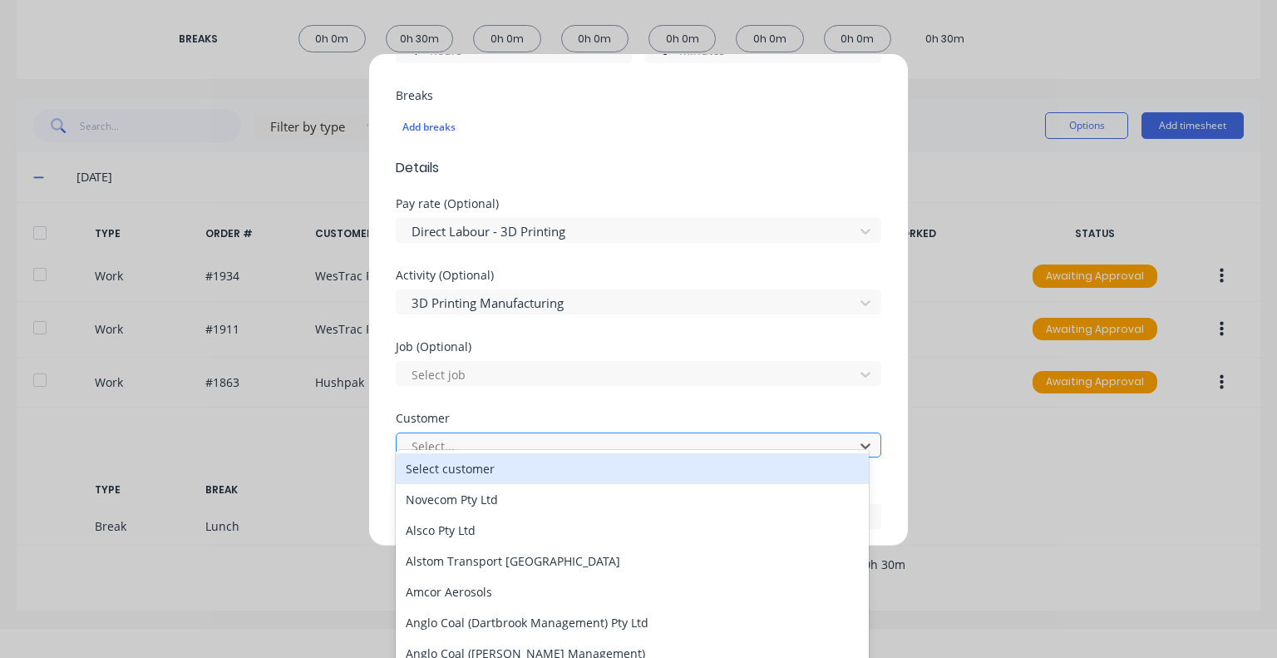
click at [562, 442] on div at bounding box center [628, 446] width 436 height 21
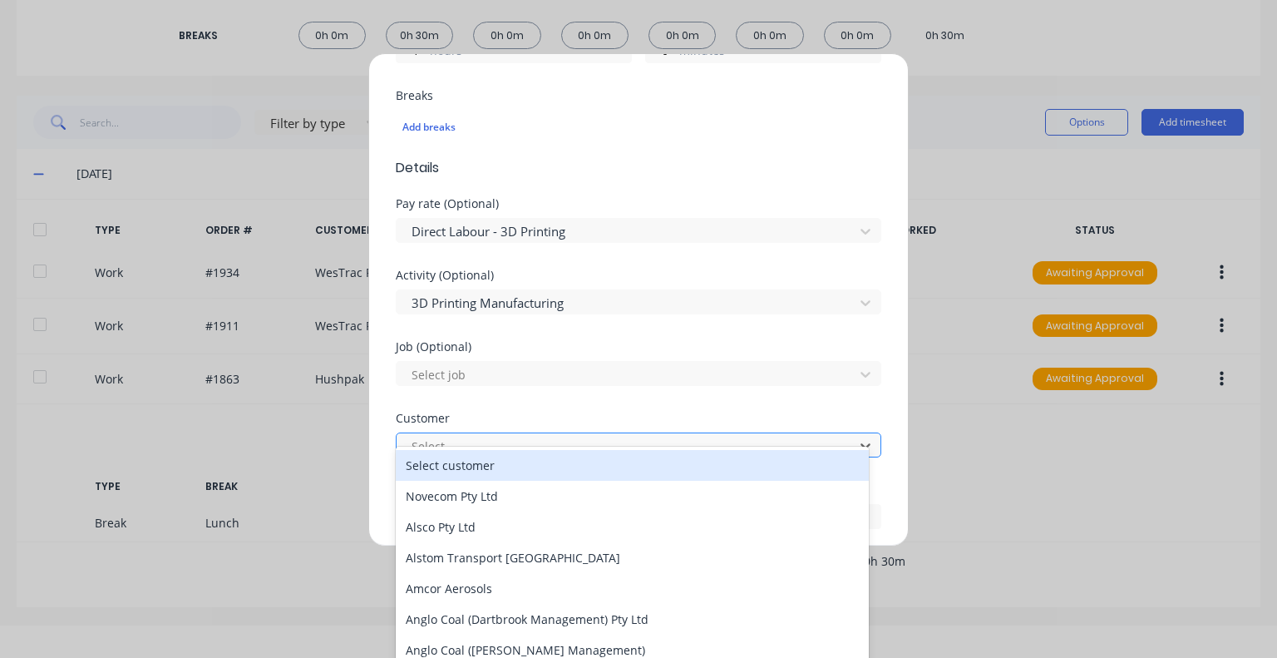
scroll to position [36, 0]
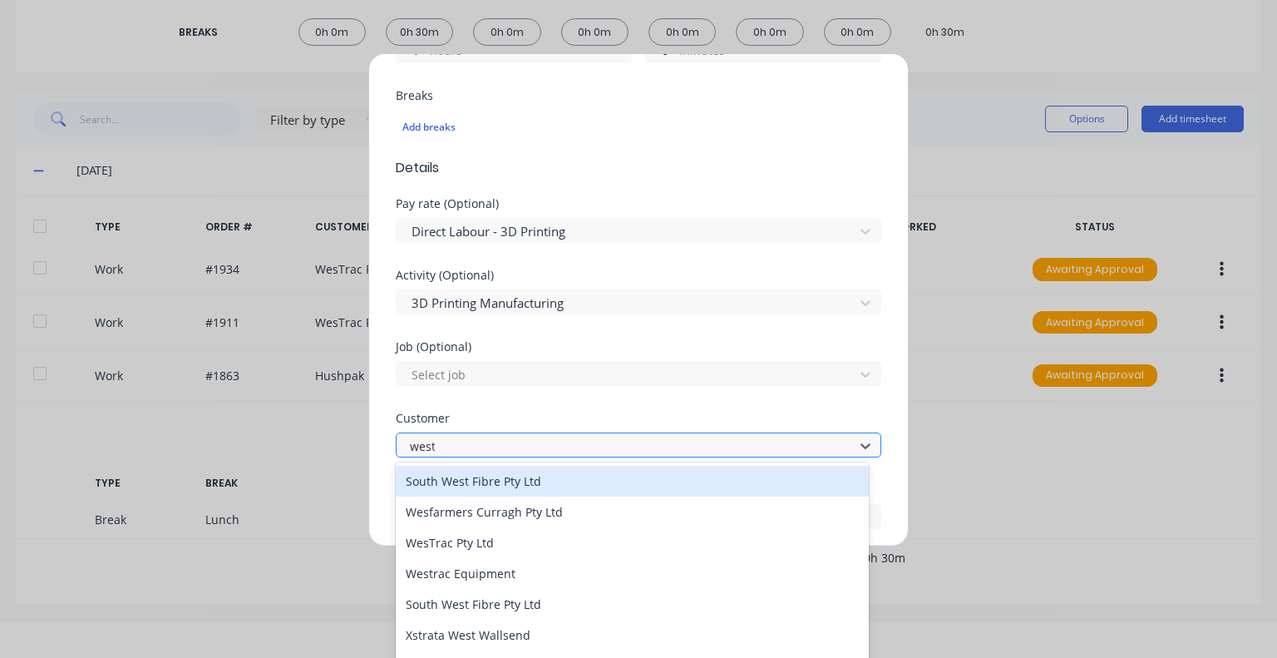
type input "westr"
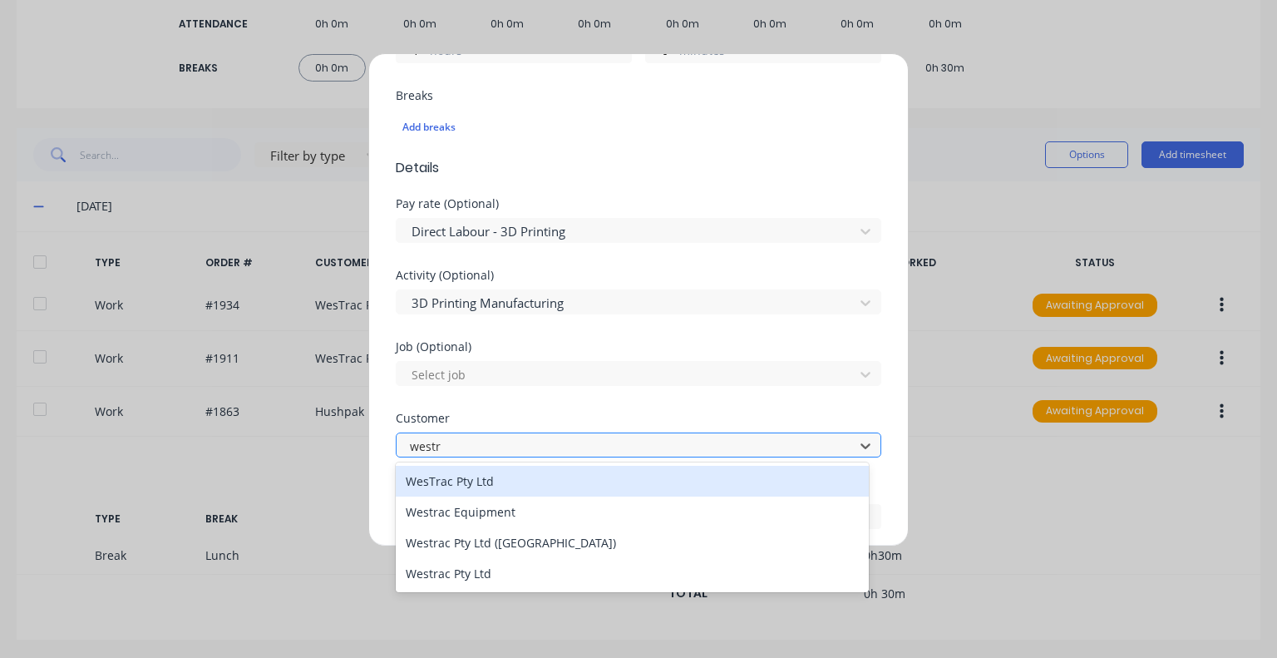
scroll to position [0, 0]
click at [534, 480] on div "WesTrac Pty Ltd" at bounding box center [632, 481] width 473 height 31
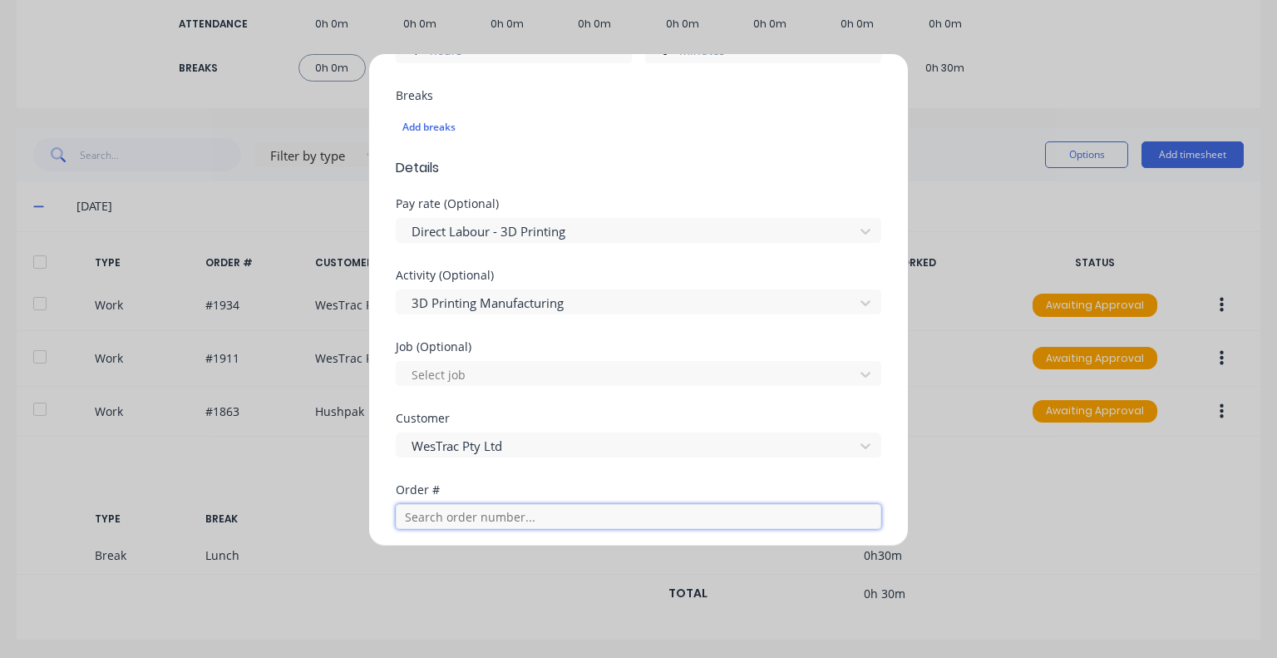
click at [508, 506] on input "text" at bounding box center [639, 516] width 486 height 25
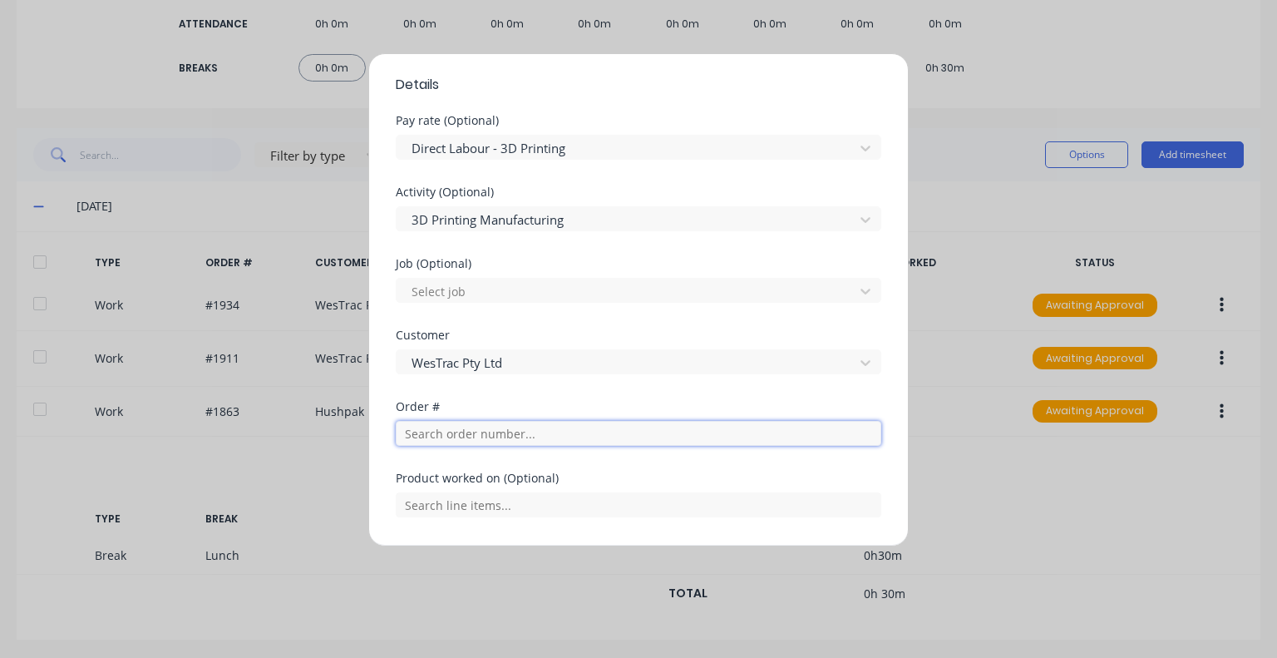
scroll to position [665, 0]
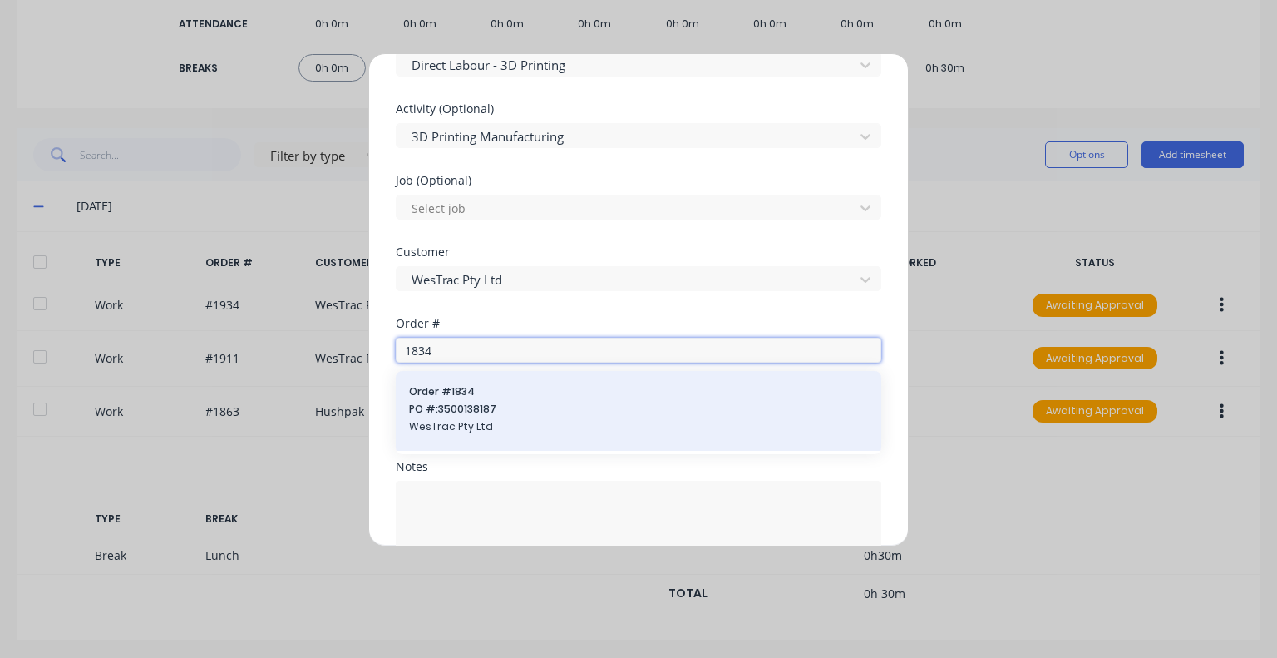
type input "1834"
click at [490, 415] on span "PO #: 3500138187" at bounding box center [638, 409] width 459 height 15
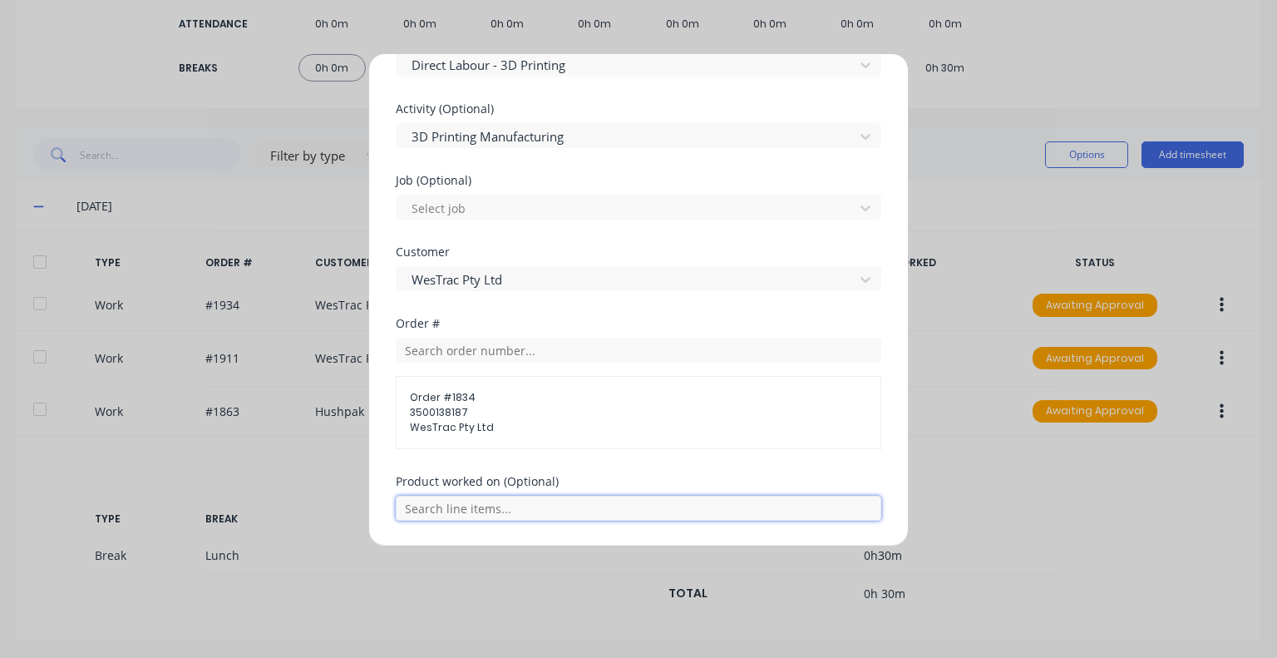
click at [536, 506] on input "text" at bounding box center [639, 508] width 486 height 25
click at [533, 467] on span "601768 - E Stop Shroud" at bounding box center [652, 466] width 432 height 15
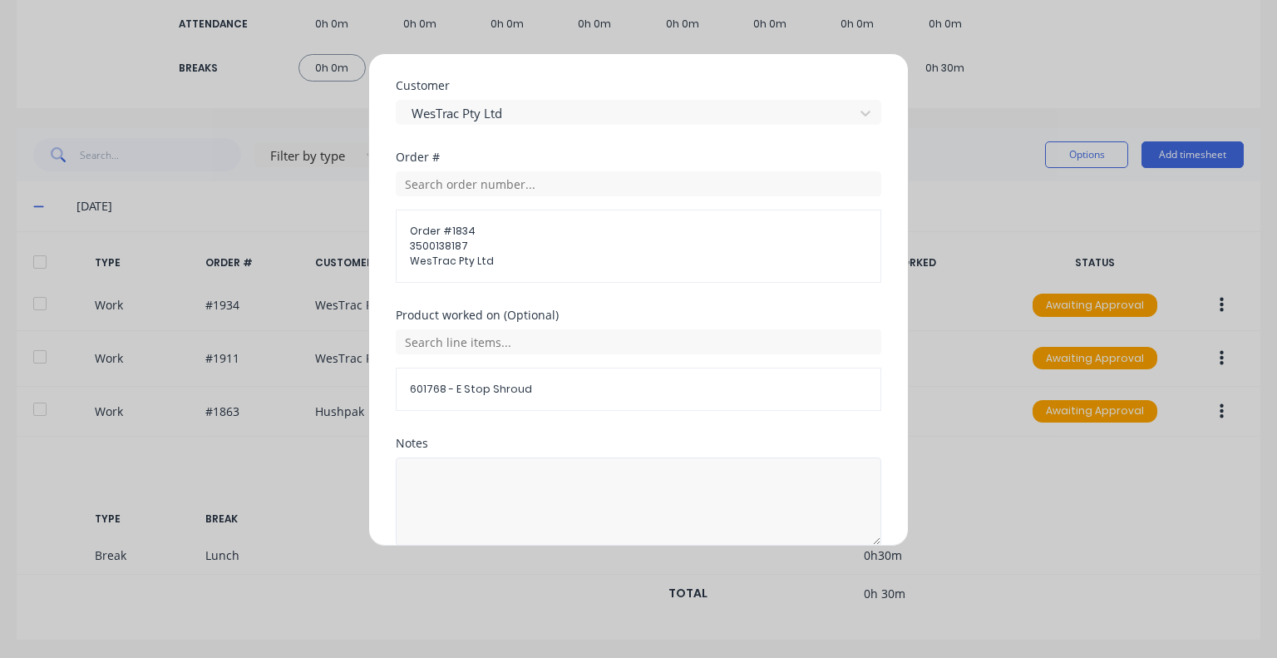
scroll to position [905, 0]
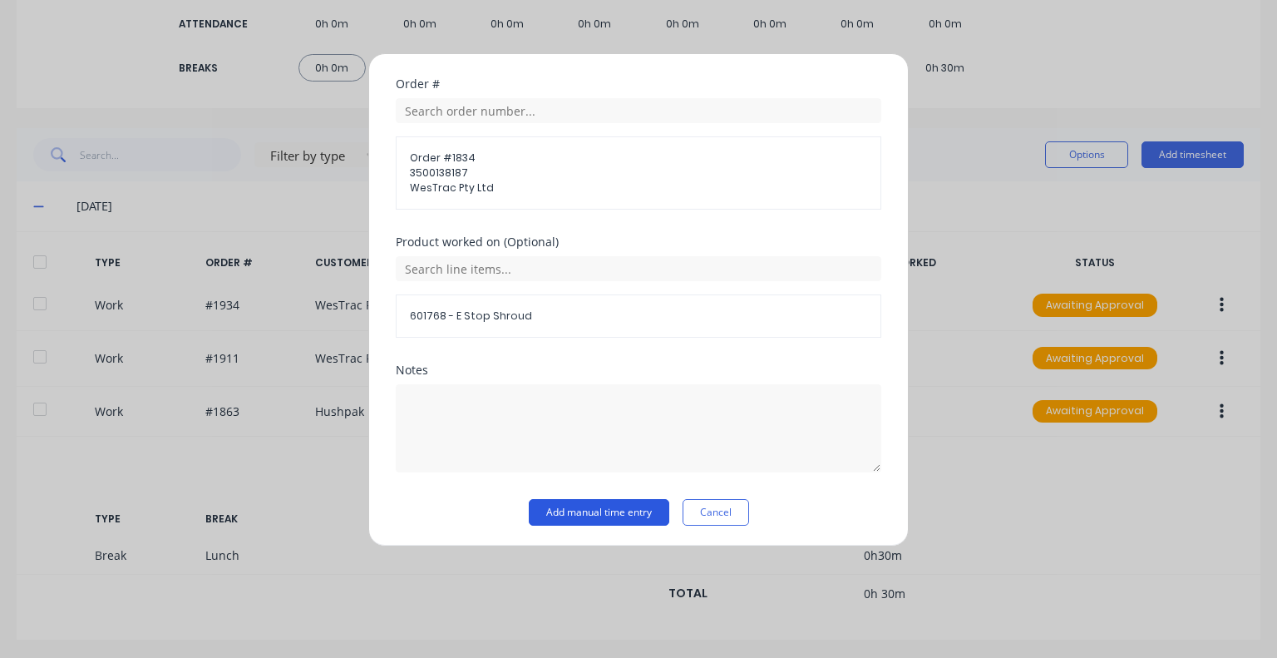
click at [630, 512] on button "Add manual time entry" at bounding box center [599, 512] width 141 height 27
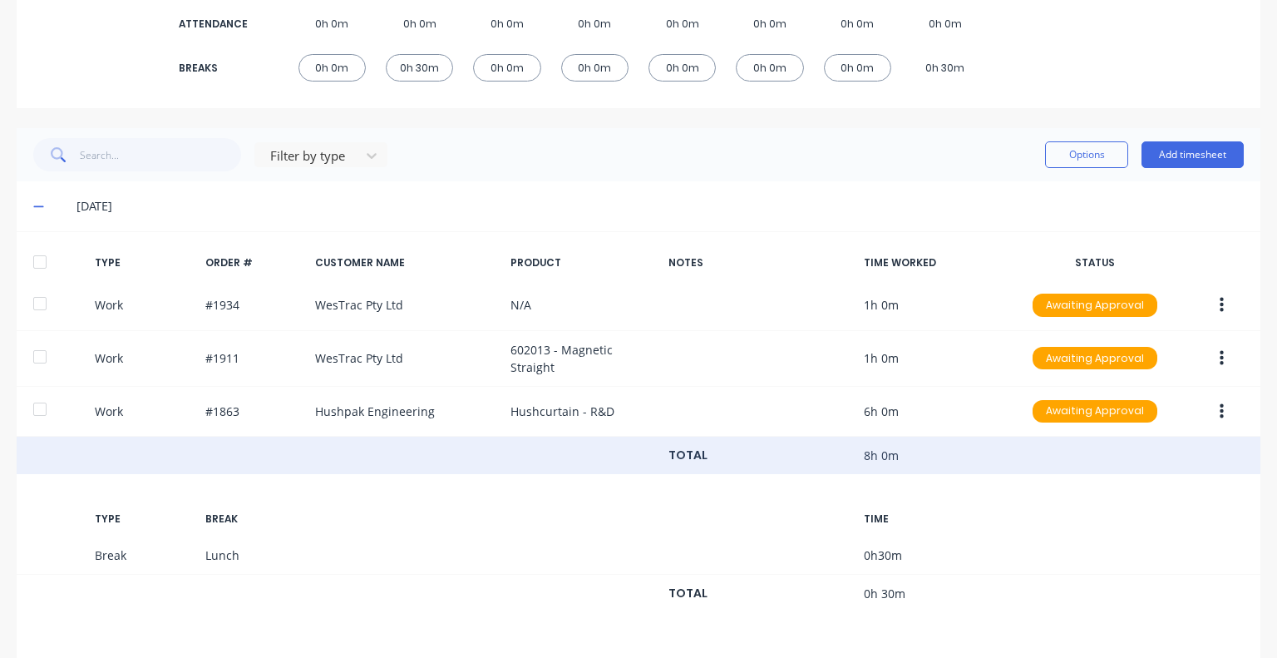
scroll to position [519, 0]
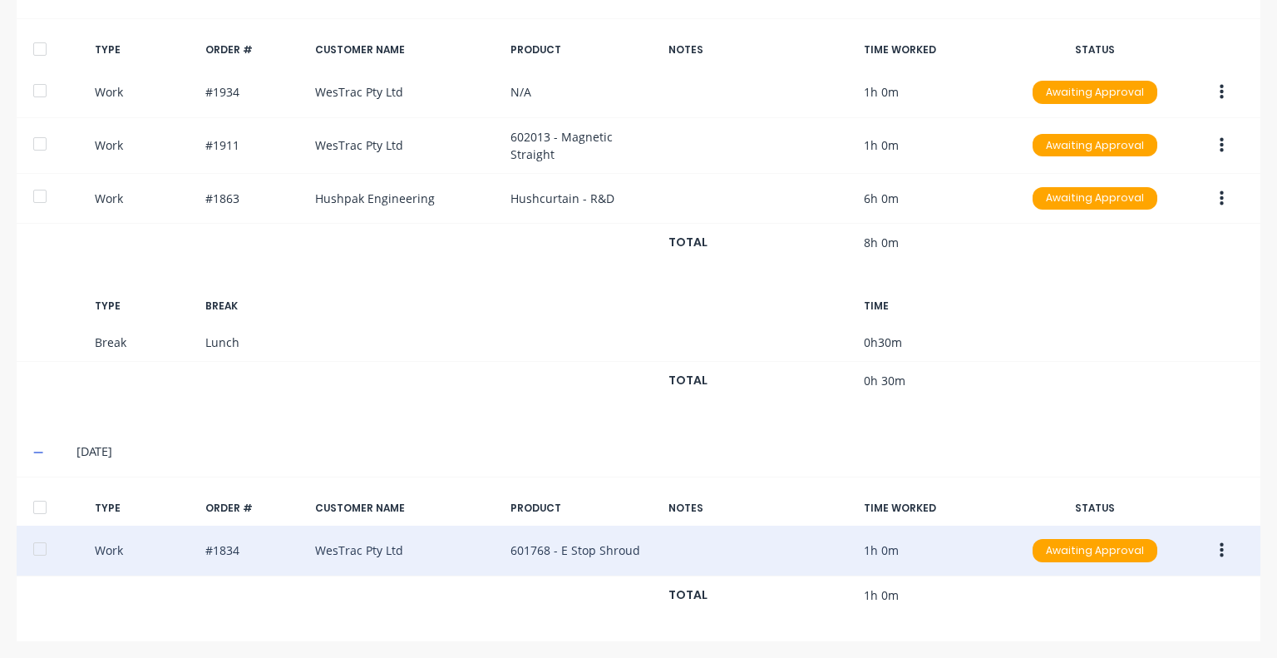
click at [1213, 543] on button "button" at bounding box center [1222, 551] width 39 height 30
click at [1164, 552] on div "Duplicate" at bounding box center [1163, 554] width 128 height 24
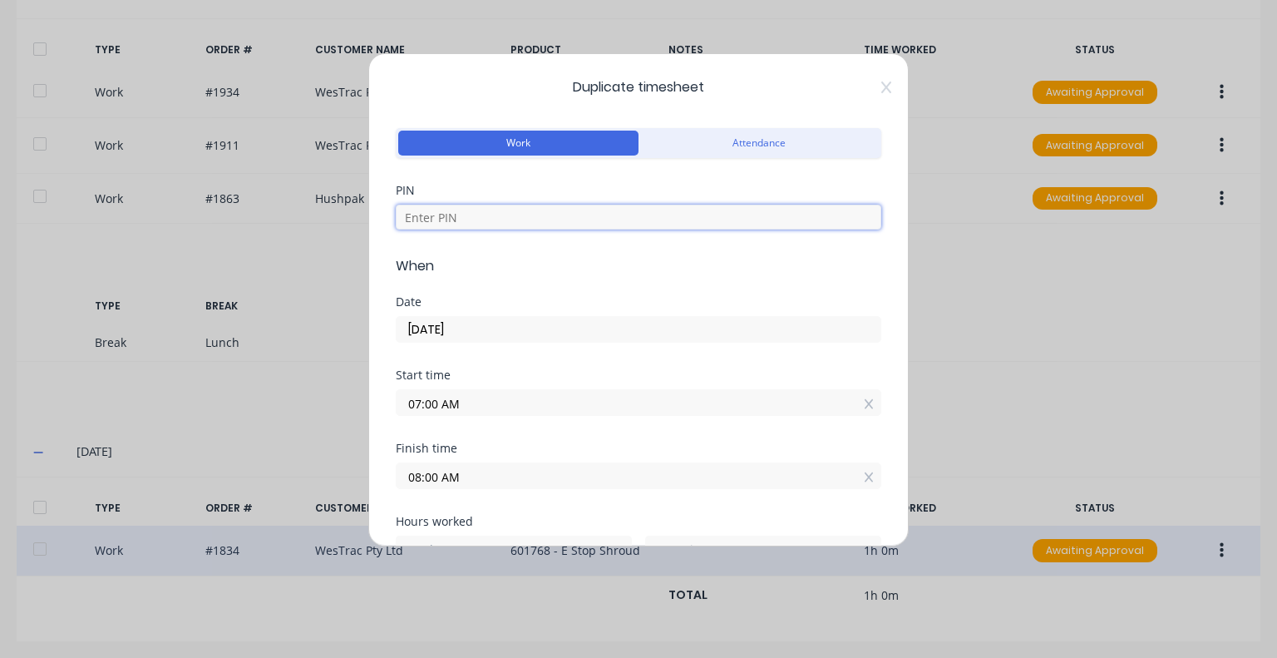
click at [547, 212] on input at bounding box center [639, 217] width 486 height 25
type input "5683"
drag, startPoint x: 489, startPoint y: 401, endPoint x: 381, endPoint y: 417, distance: 109.4
click at [381, 417] on div "Duplicate timesheet Work Attendance PIN 5683 When Date 14/10/2025 Start time 07…" at bounding box center [638, 299] width 541 height 493
type input "08:00 AM"
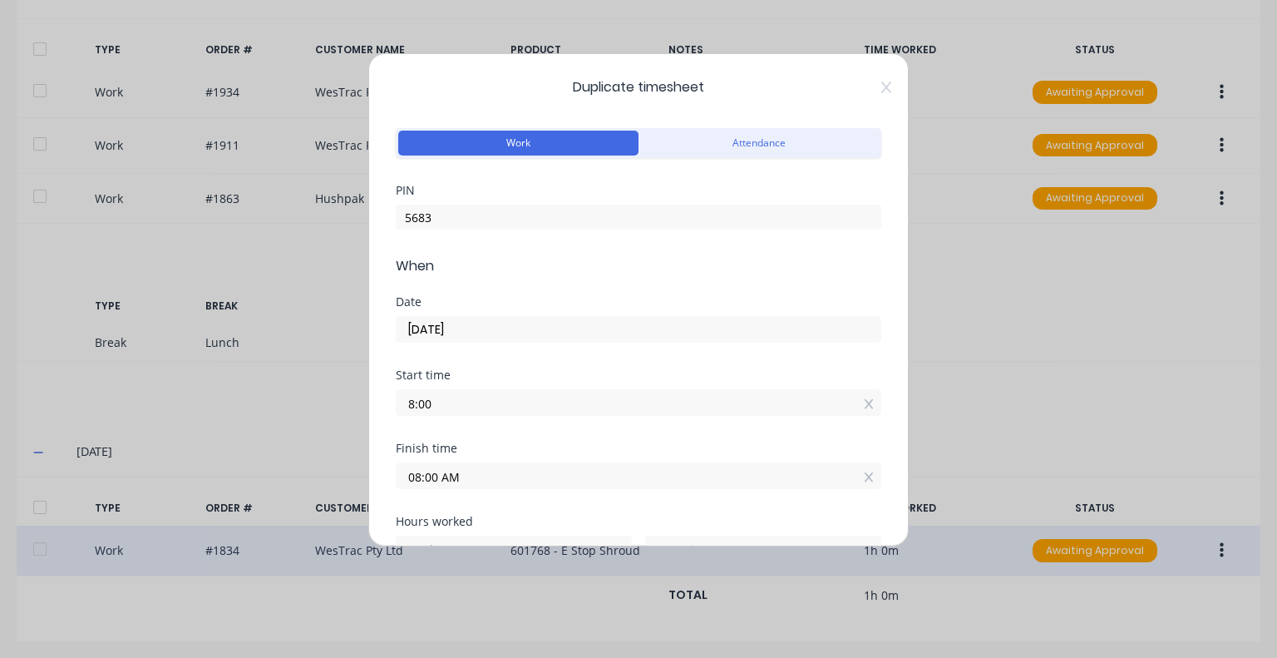
type input "0"
drag, startPoint x: 469, startPoint y: 475, endPoint x: 396, endPoint y: 487, distance: 74.1
click at [396, 487] on label "08:00 AM" at bounding box center [639, 475] width 486 height 27
click at [397, 487] on input "08:00 AM" at bounding box center [639, 475] width 484 height 25
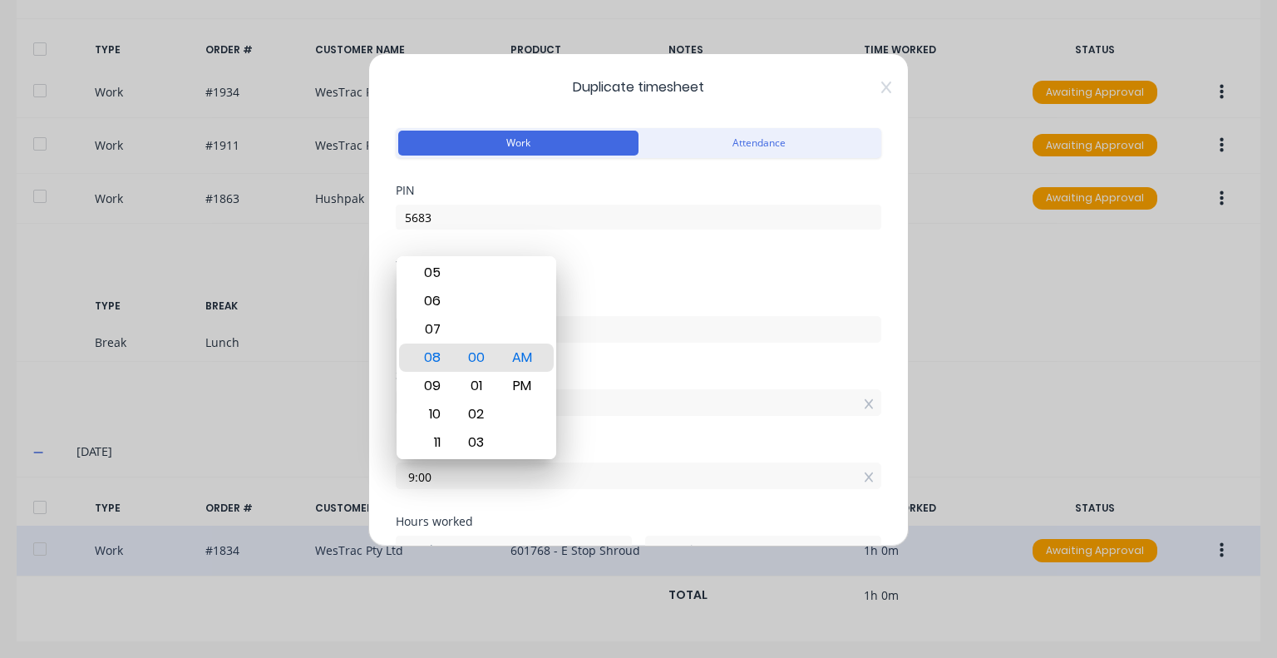
type input "09:00 AM"
type input "1"
click at [610, 449] on div "Finish time" at bounding box center [639, 448] width 486 height 12
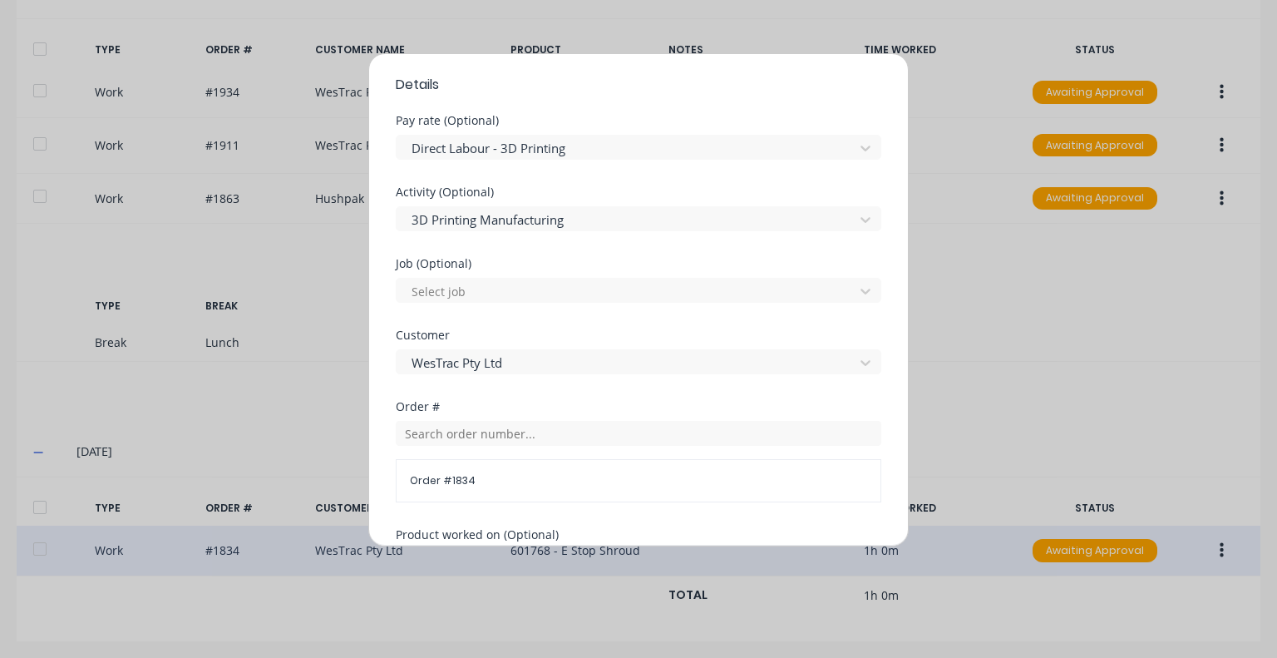
scroll to position [665, 0]
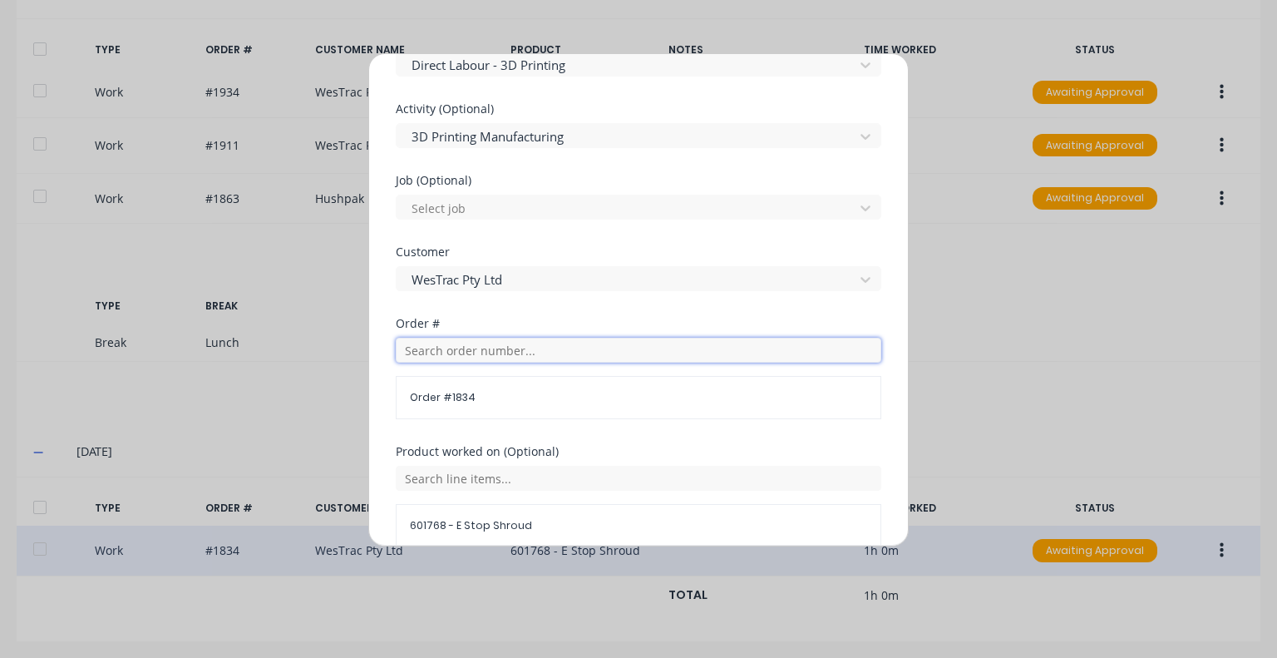
click at [563, 350] on input "text" at bounding box center [639, 350] width 486 height 25
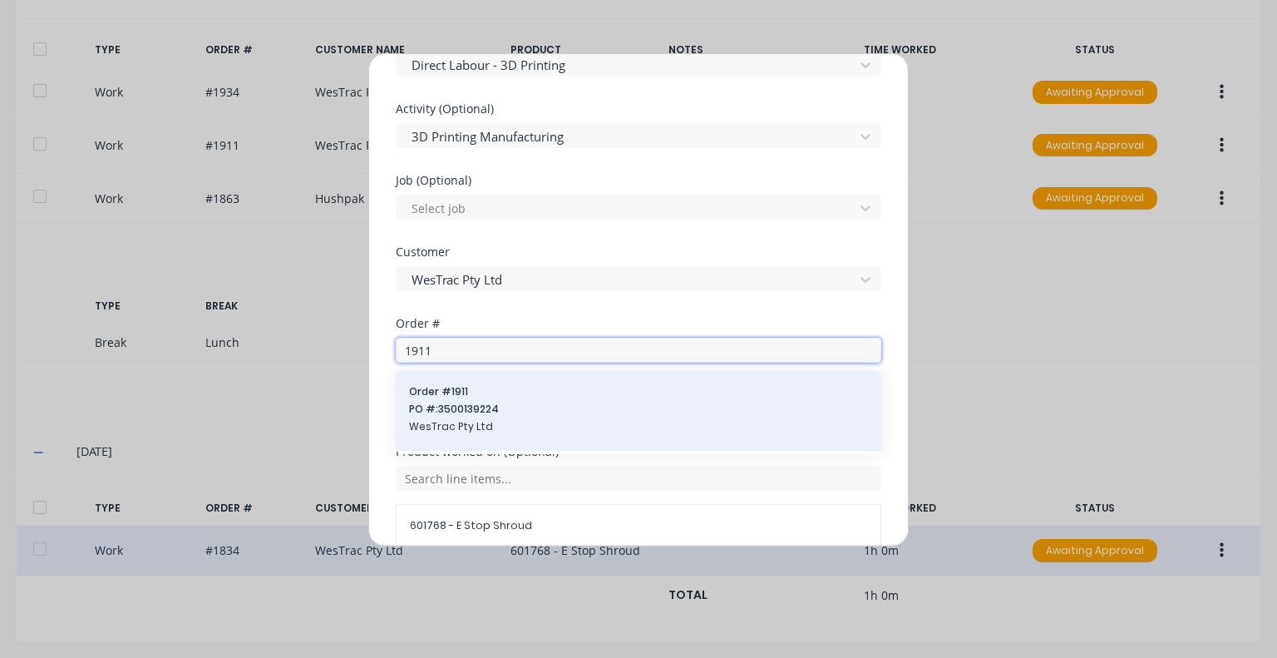
type input "1911"
click at [506, 398] on div "Order # 1911 PO #: 3500139224 WesTrac Pty Ltd" at bounding box center [638, 410] width 459 height 53
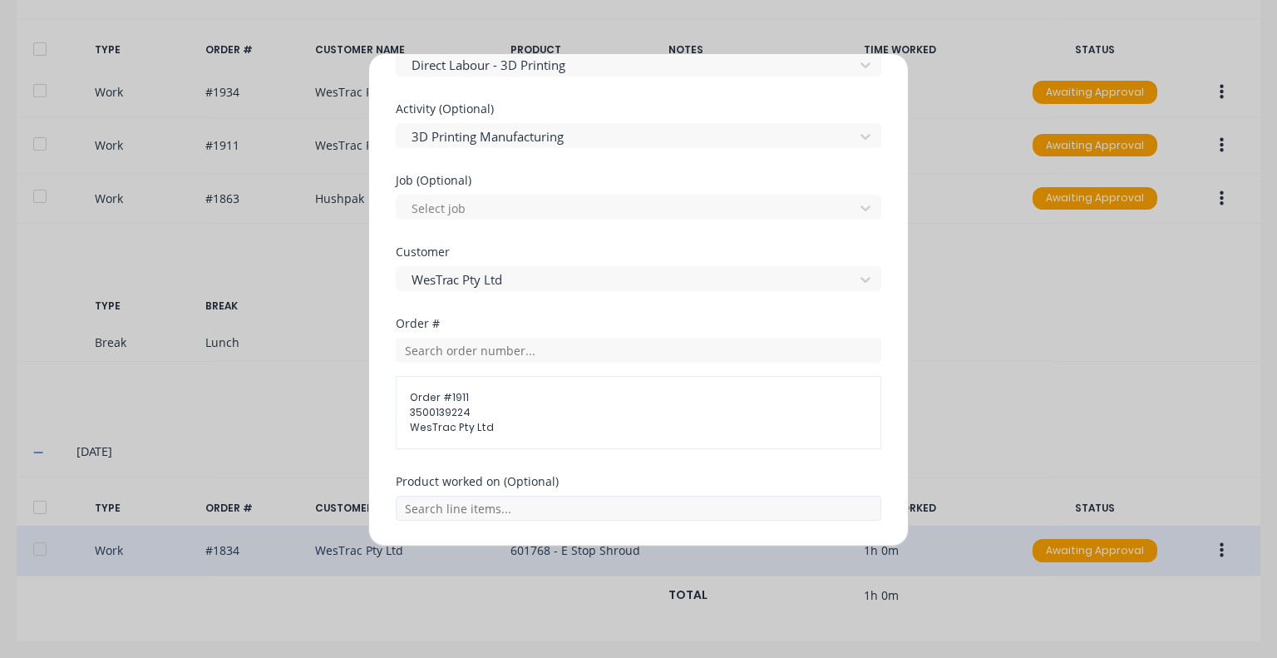
scroll to position [748, 0]
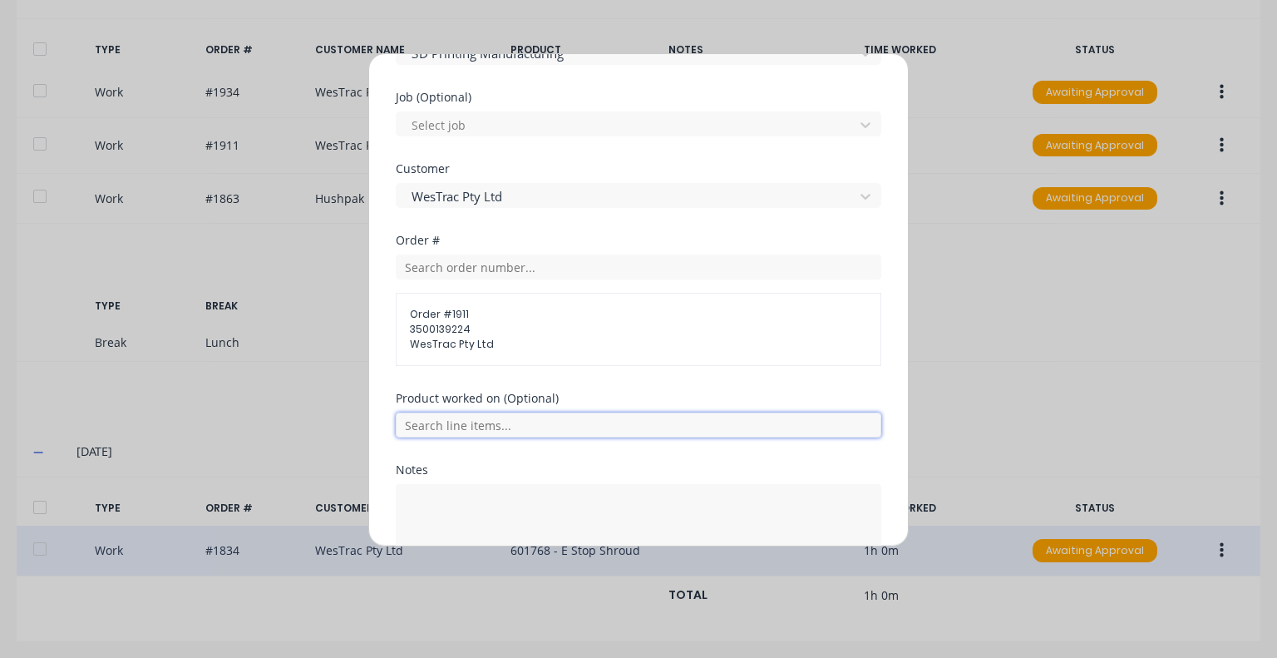
click at [610, 428] on input "text" at bounding box center [639, 424] width 486 height 25
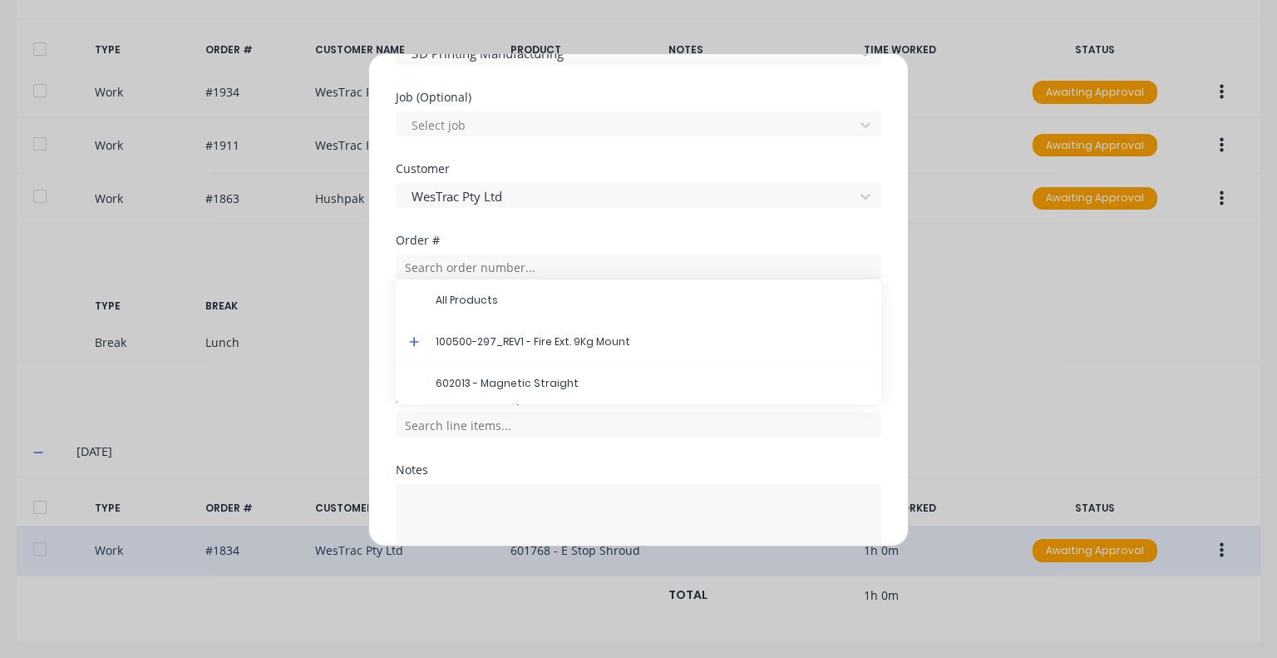
click at [609, 457] on div "Product worked on (Optional) All Products 100500-297_REV1 - Fire Ext. 9Kg Mount…" at bounding box center [639, 429] width 486 height 72
click at [564, 262] on input "text" at bounding box center [639, 266] width 486 height 25
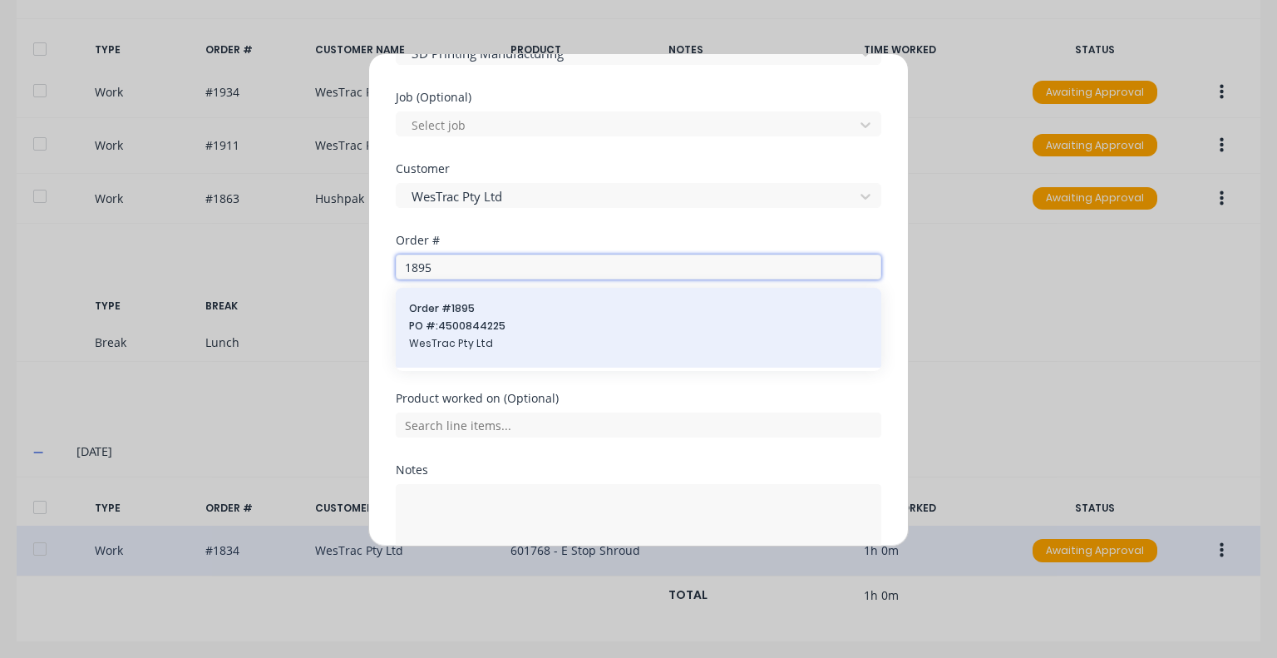
type input "1895"
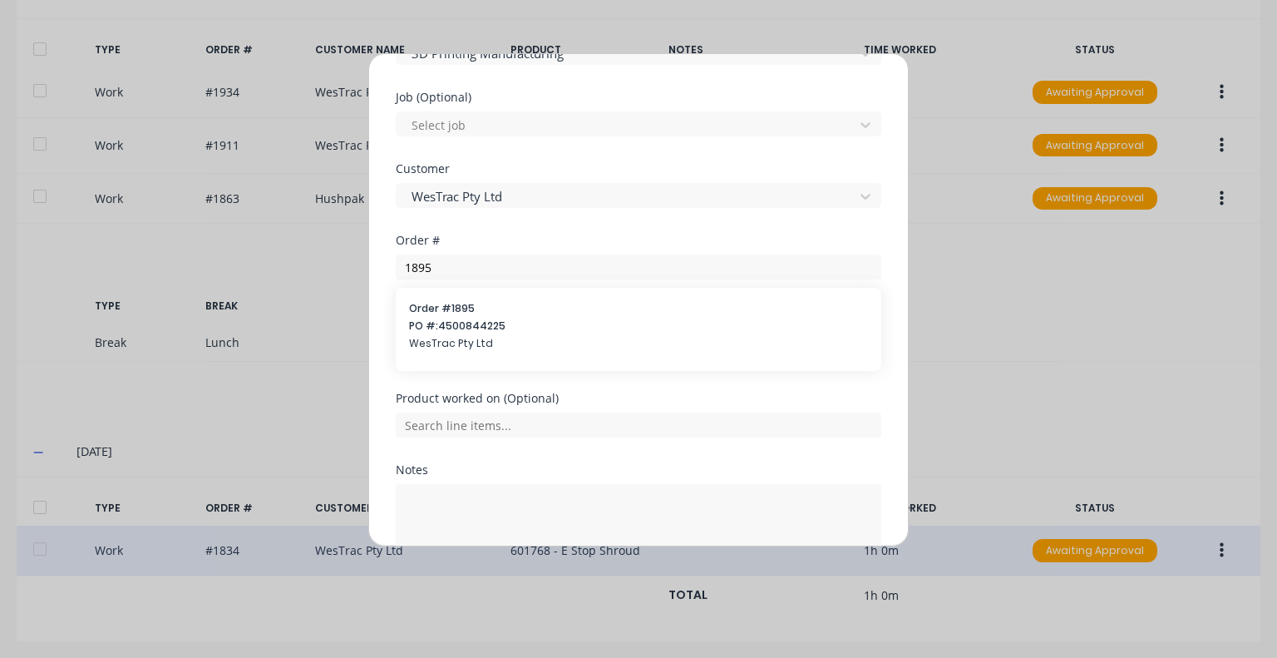
click at [553, 310] on span "Order # 1895" at bounding box center [638, 308] width 459 height 15
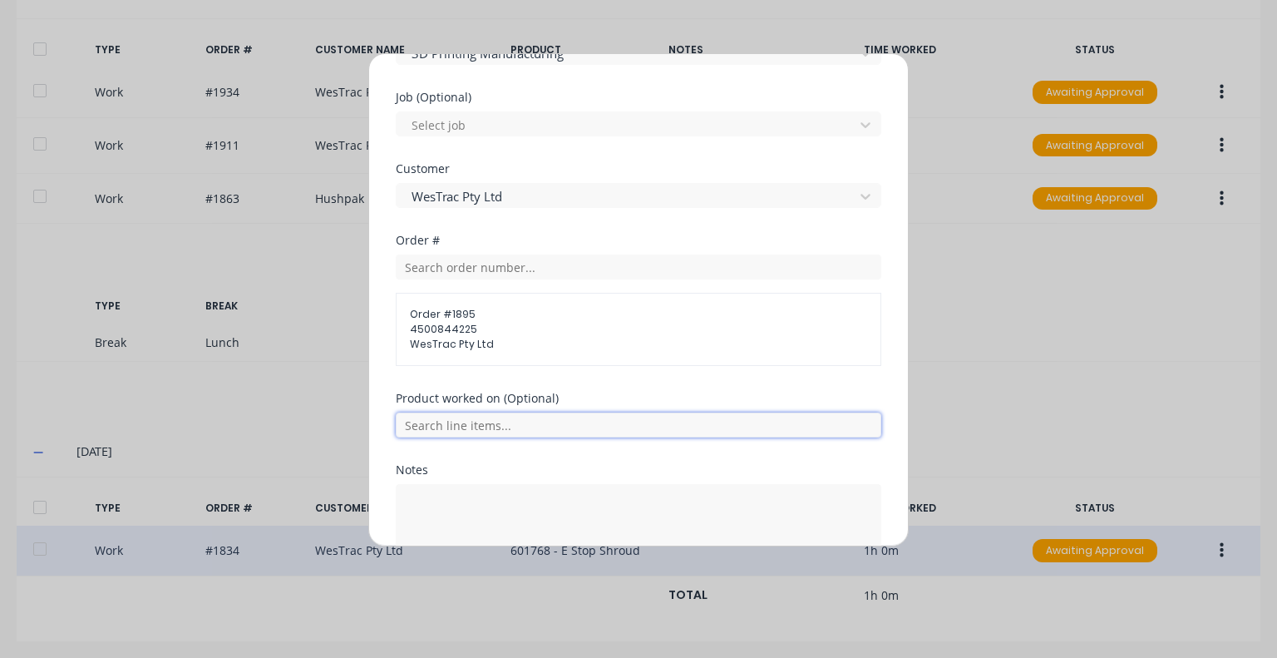
click at [546, 424] on input "text" at bounding box center [639, 424] width 486 height 25
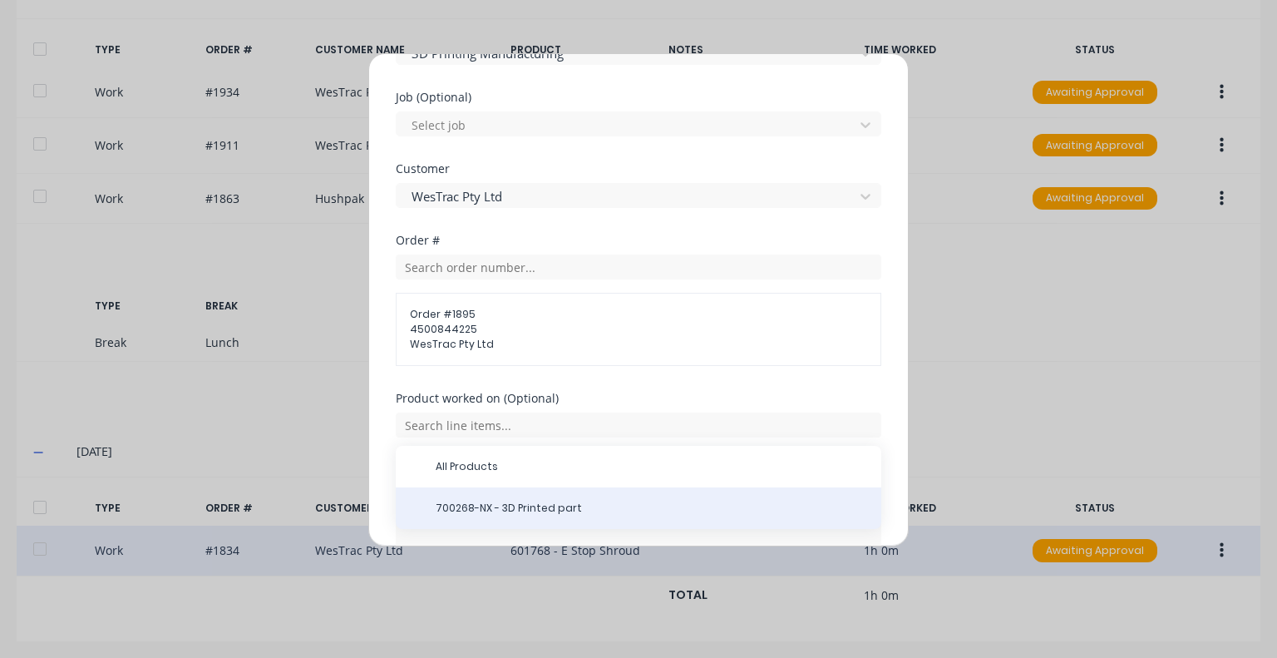
click at [526, 504] on span "700268-NX - 3D Printed part" at bounding box center [652, 508] width 432 height 15
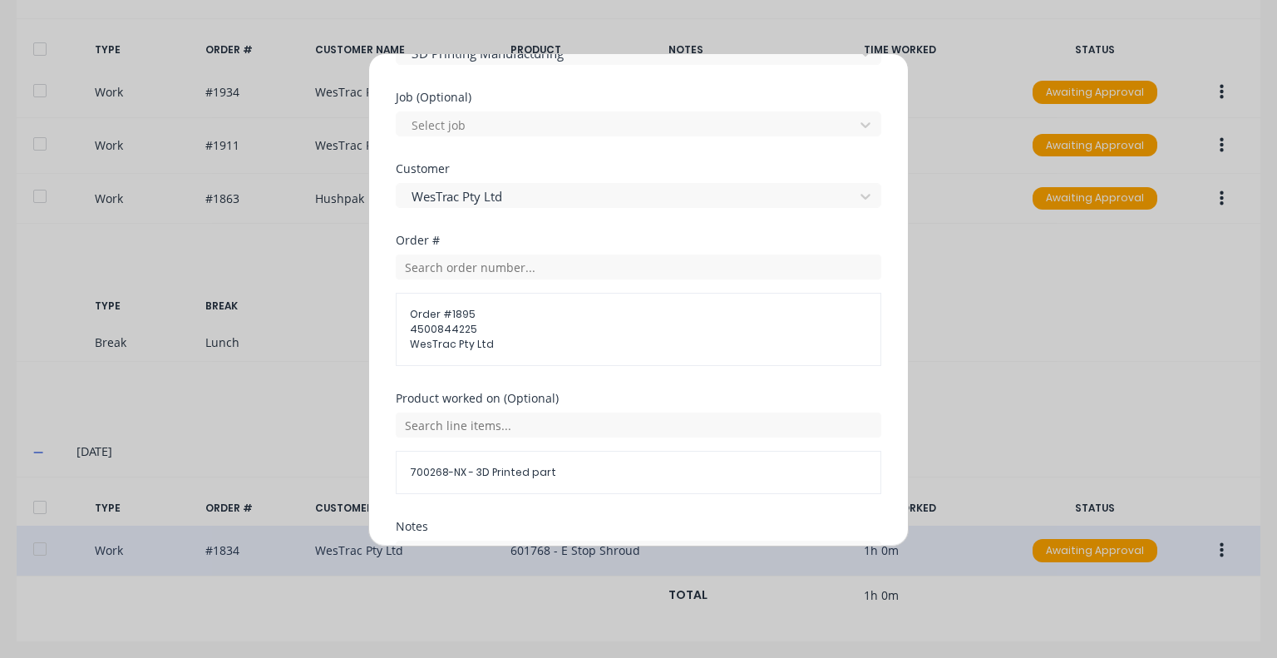
scroll to position [905, 0]
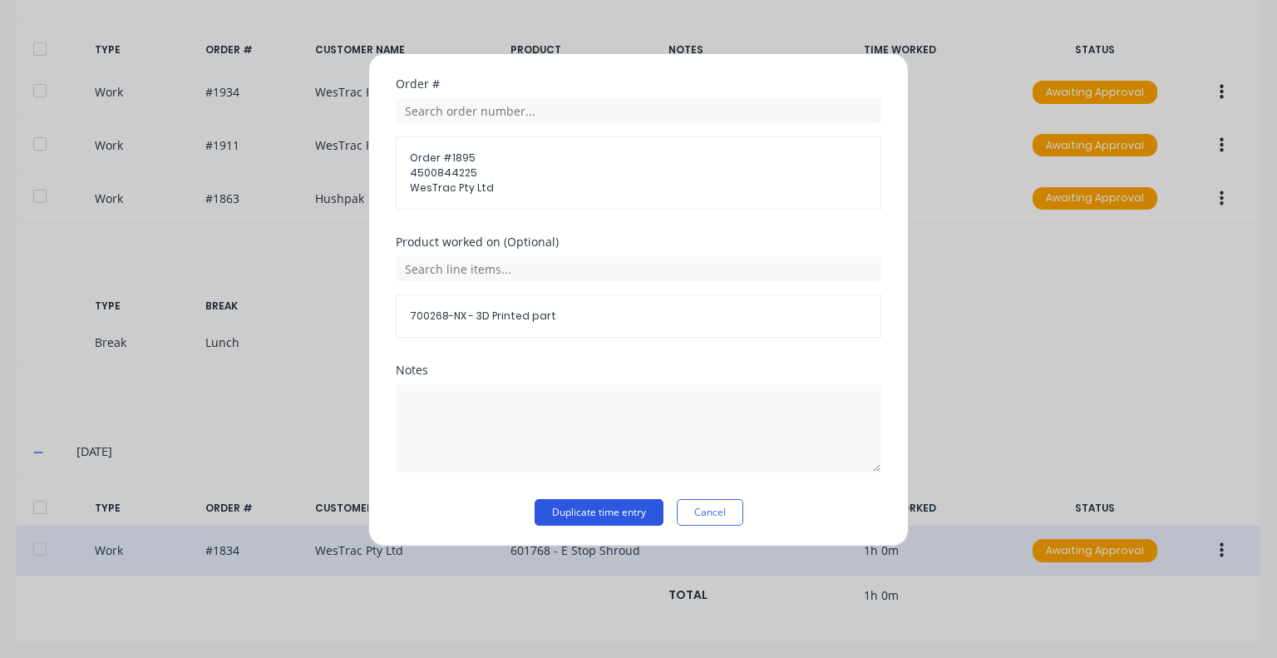
click at [589, 508] on button "Duplicate time entry" at bounding box center [599, 512] width 129 height 27
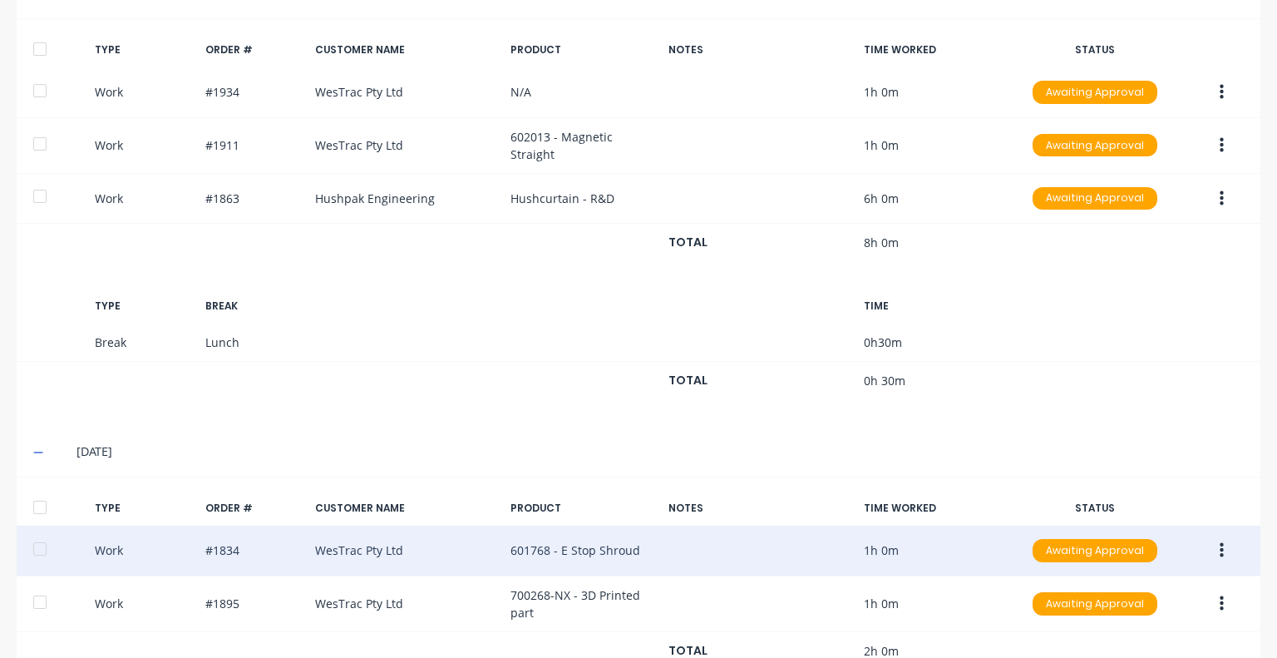
scroll to position [575, 0]
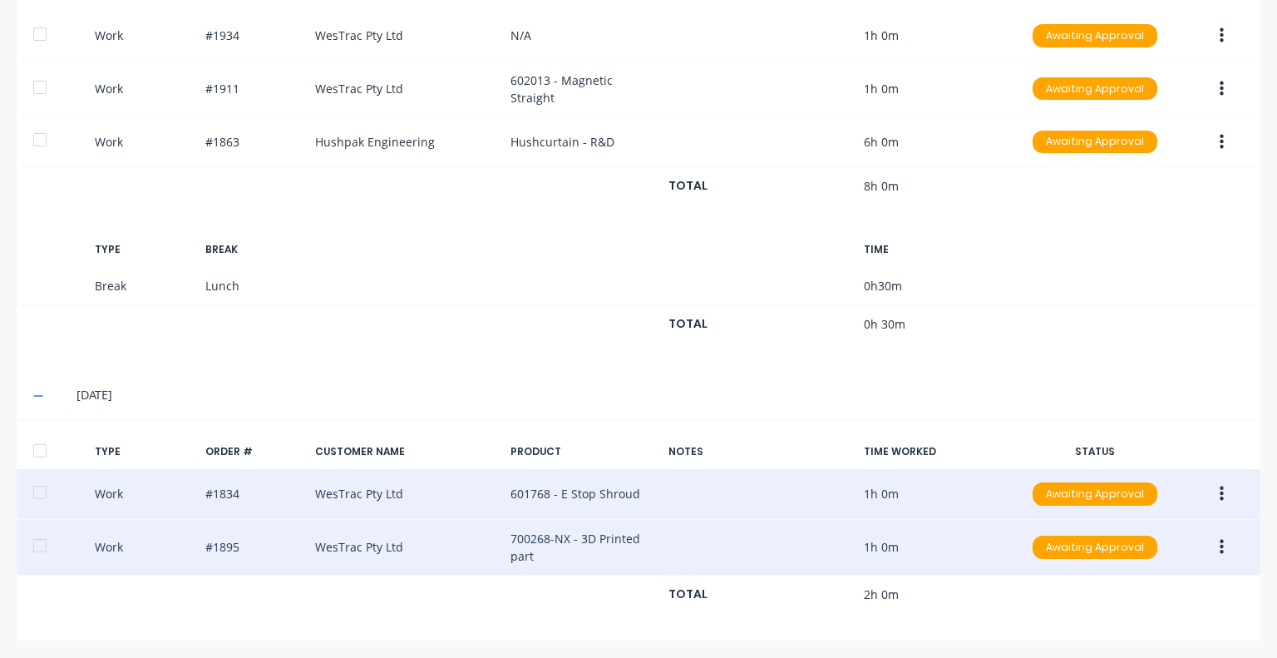
click at [1213, 545] on button "button" at bounding box center [1222, 547] width 39 height 30
click at [1138, 543] on div "Duplicate" at bounding box center [1163, 551] width 128 height 24
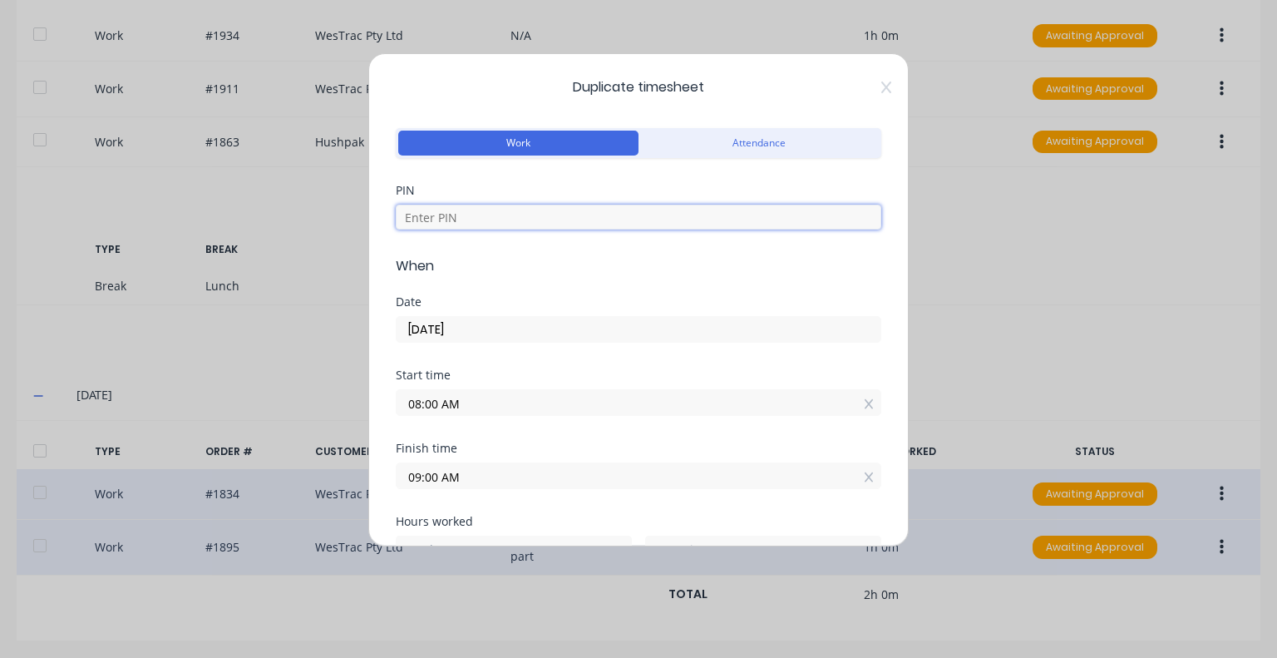
click at [482, 229] on input at bounding box center [639, 217] width 486 height 25
type input "5683"
drag, startPoint x: 489, startPoint y: 398, endPoint x: 354, endPoint y: 417, distance: 136.1
click at [354, 417] on div "Duplicate timesheet Work Attendance PIN 5683 When Date 14/10/2025 Start time 08…" at bounding box center [638, 329] width 1277 height 658
type input "09:00 AM"
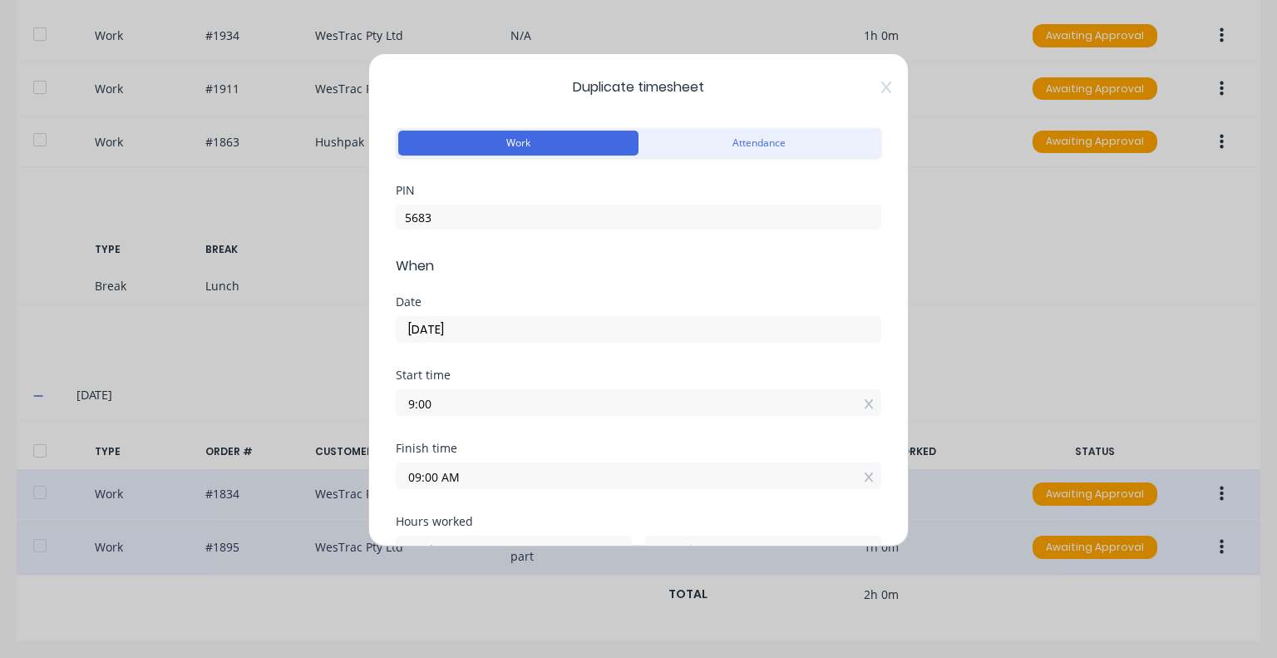
type input "0"
drag, startPoint x: 519, startPoint y: 473, endPoint x: 363, endPoint y: 477, distance: 155.6
click at [363, 477] on div "Duplicate timesheet Work Attendance PIN 5683 When Date 14/10/2025 Start time 09…" at bounding box center [638, 329] width 1277 height 658
type input "10:00 AM"
type input "1"
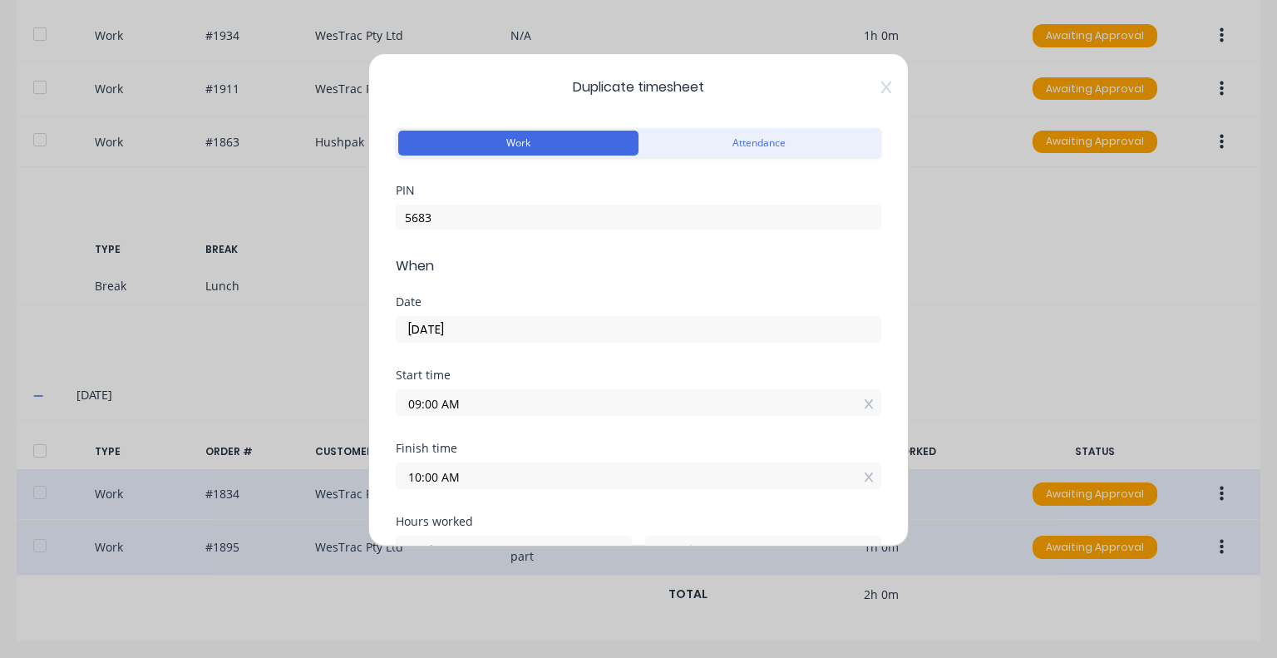
click at [539, 422] on div "Start time 09:00 AM" at bounding box center [639, 405] width 486 height 73
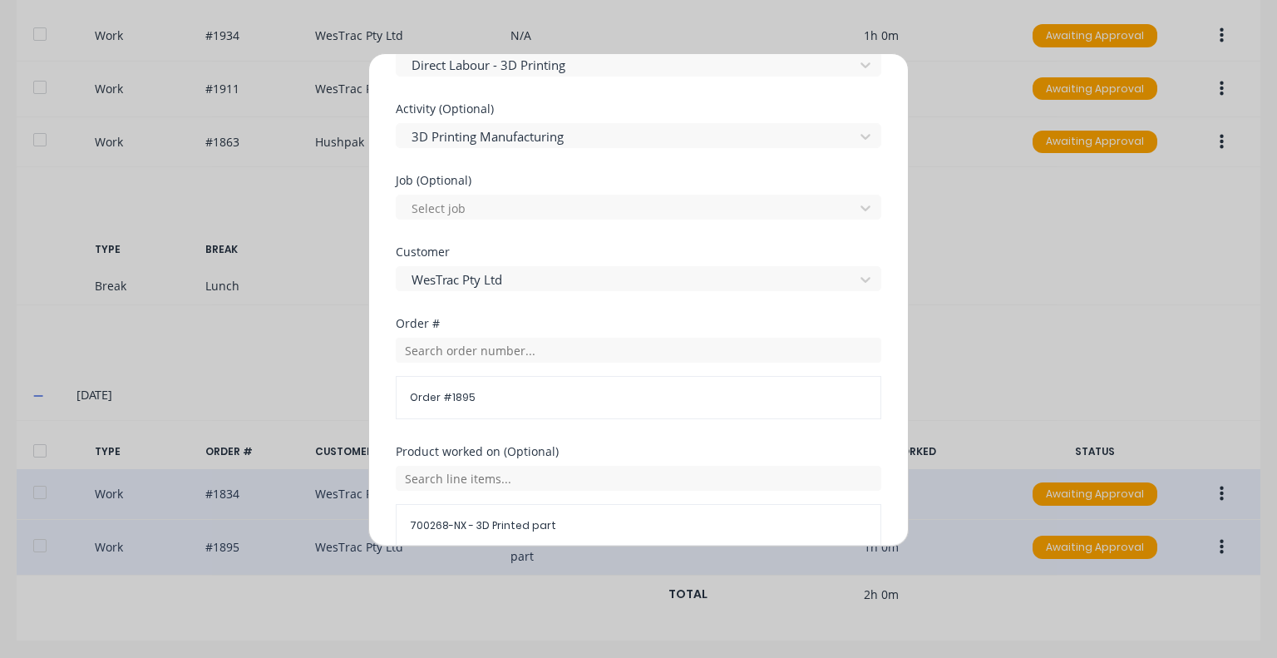
scroll to position [748, 0]
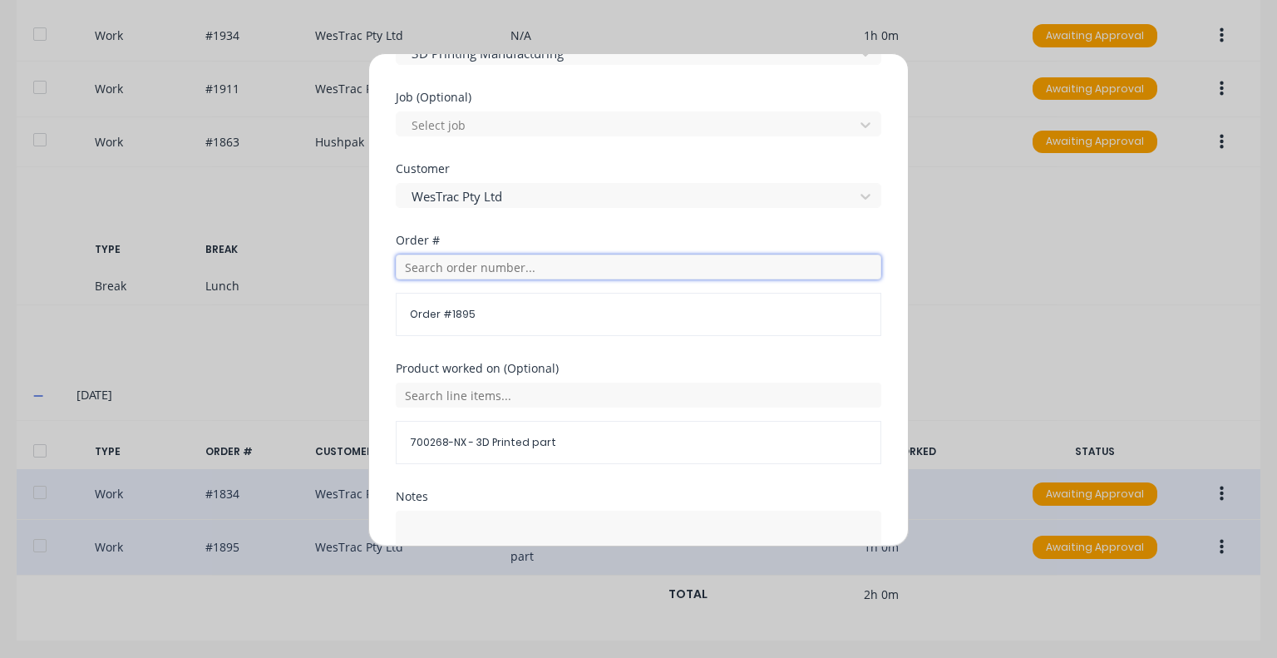
click at [556, 272] on input "text" at bounding box center [639, 266] width 486 height 25
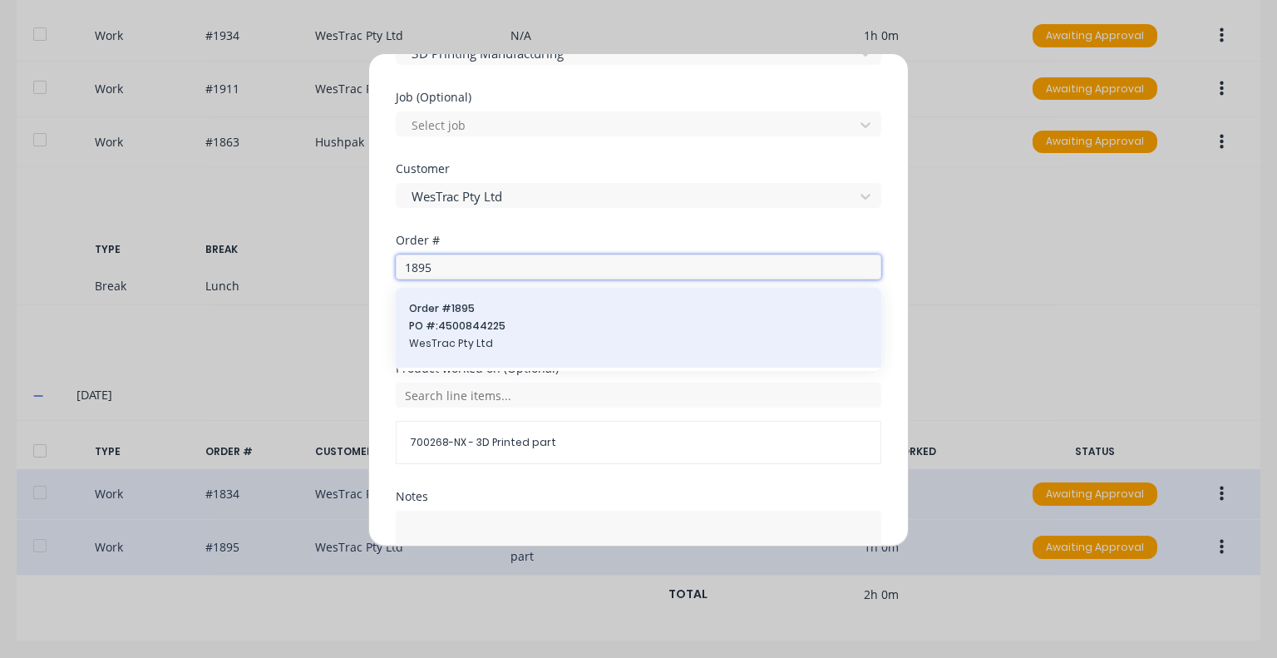
type input "1895"
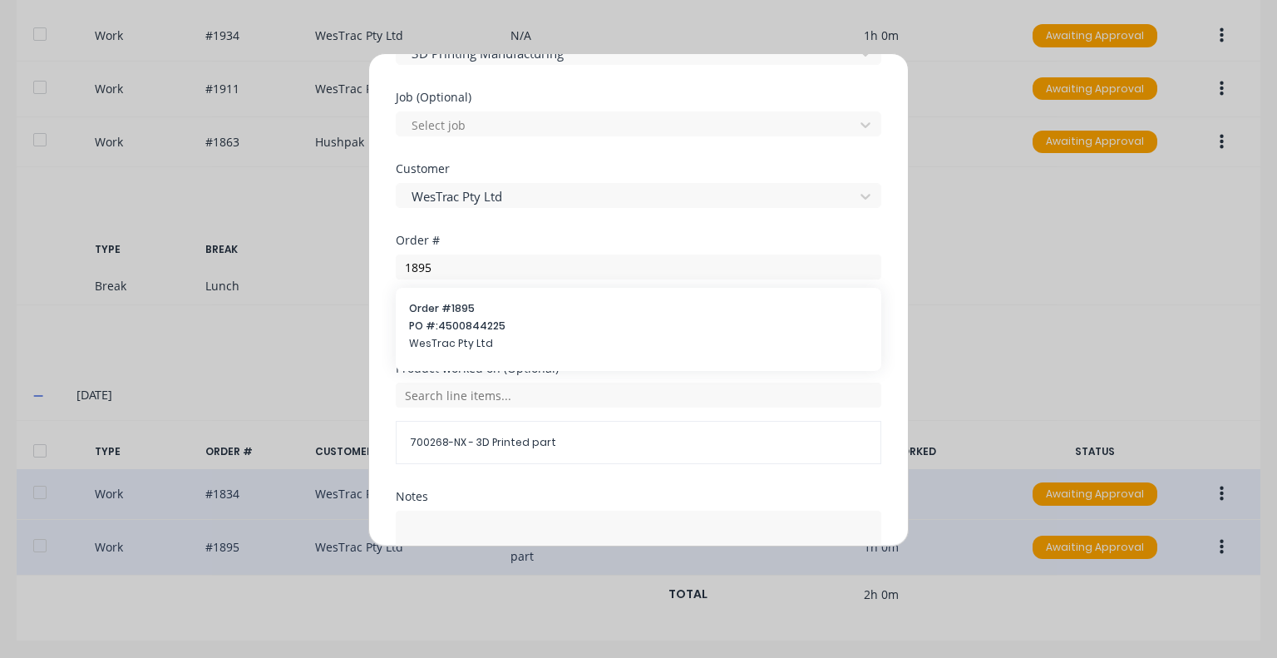
click at [550, 301] on span "Order # 1895" at bounding box center [638, 308] width 459 height 15
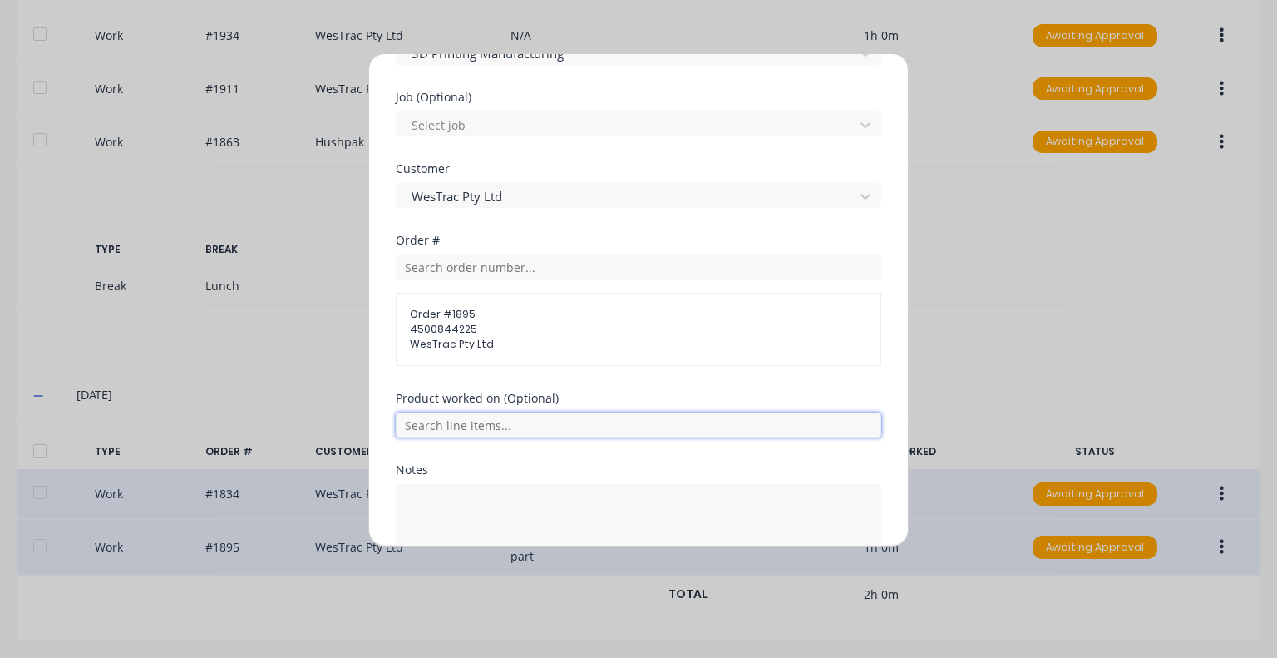
click at [544, 427] on input "text" at bounding box center [639, 424] width 486 height 25
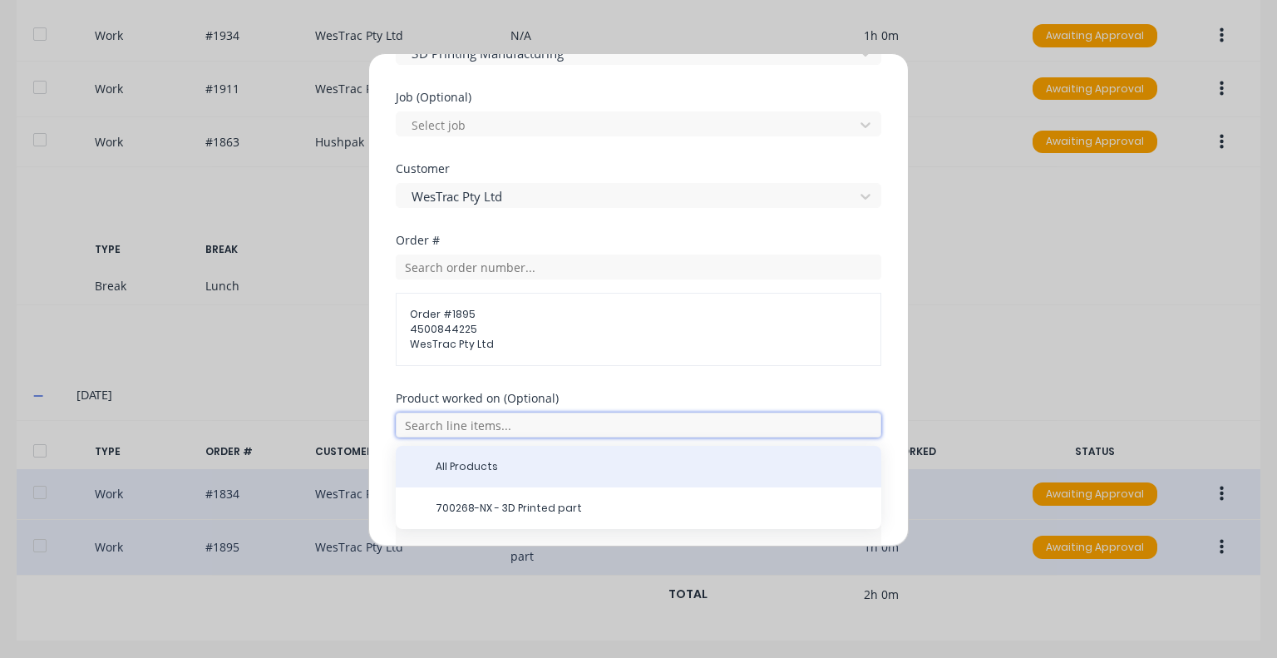
scroll to position [832, 0]
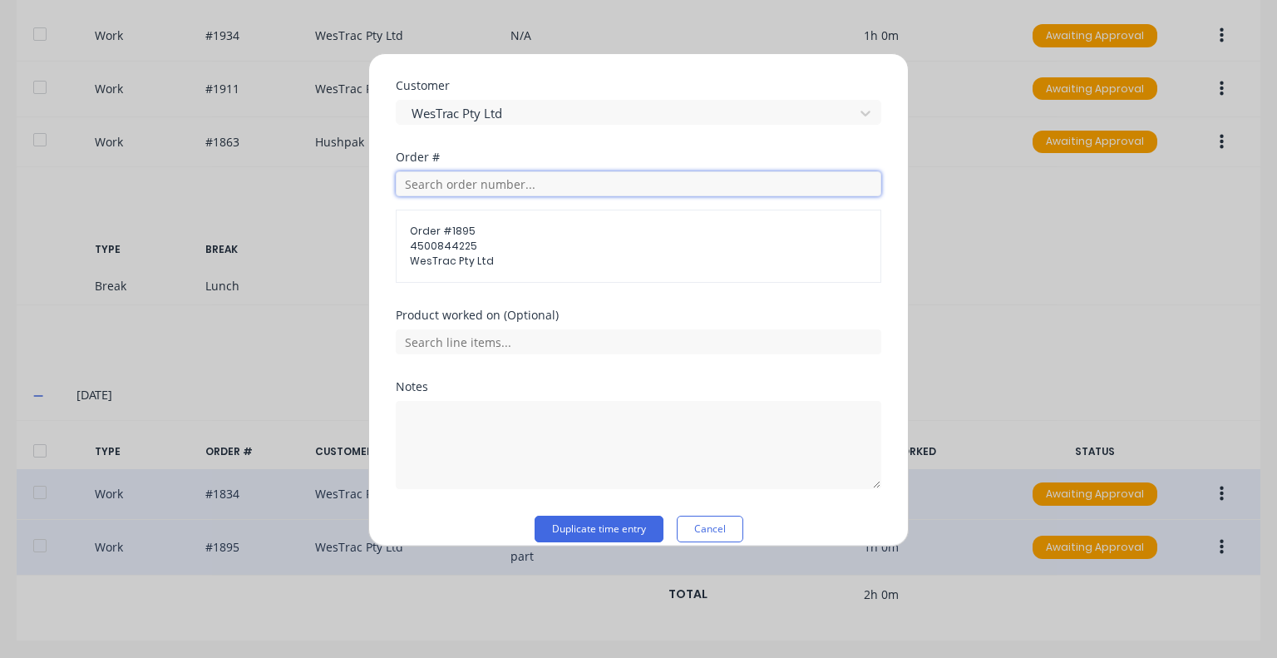
click at [533, 182] on input "text" at bounding box center [639, 183] width 486 height 25
click at [555, 152] on div "Order #" at bounding box center [639, 157] width 486 height 12
drag, startPoint x: 442, startPoint y: 179, endPoint x: 398, endPoint y: 190, distance: 45.4
click at [398, 190] on input "1967" at bounding box center [639, 183] width 486 height 25
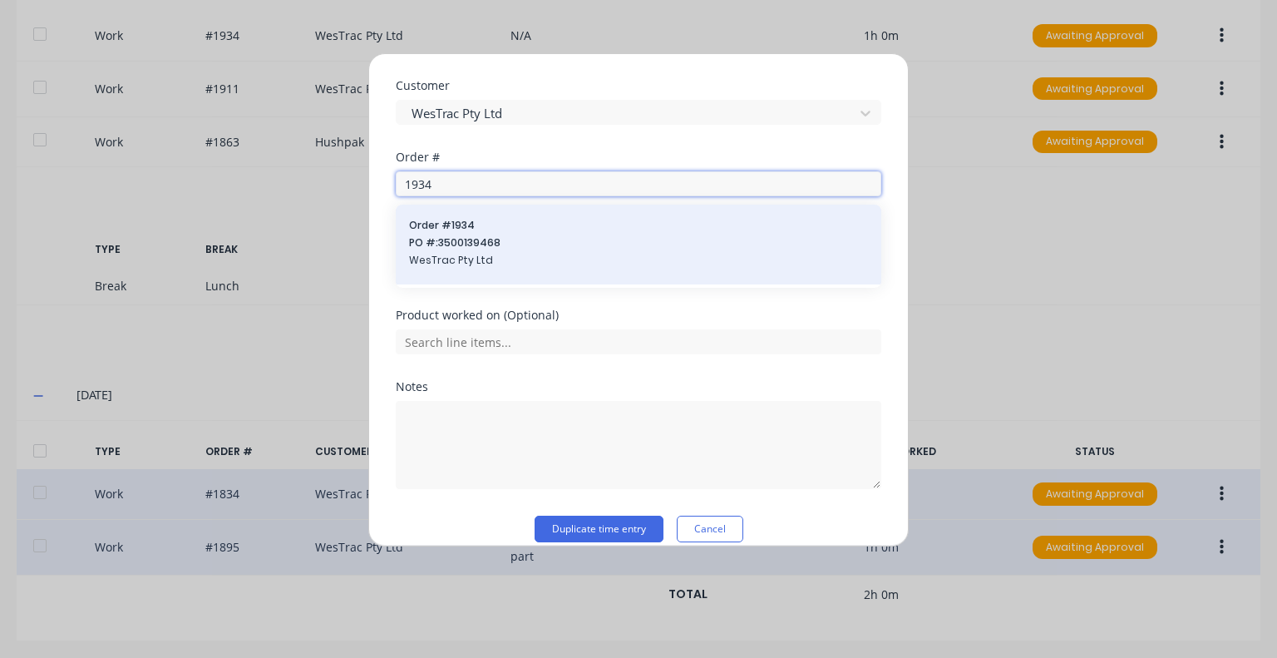
type input "1934"
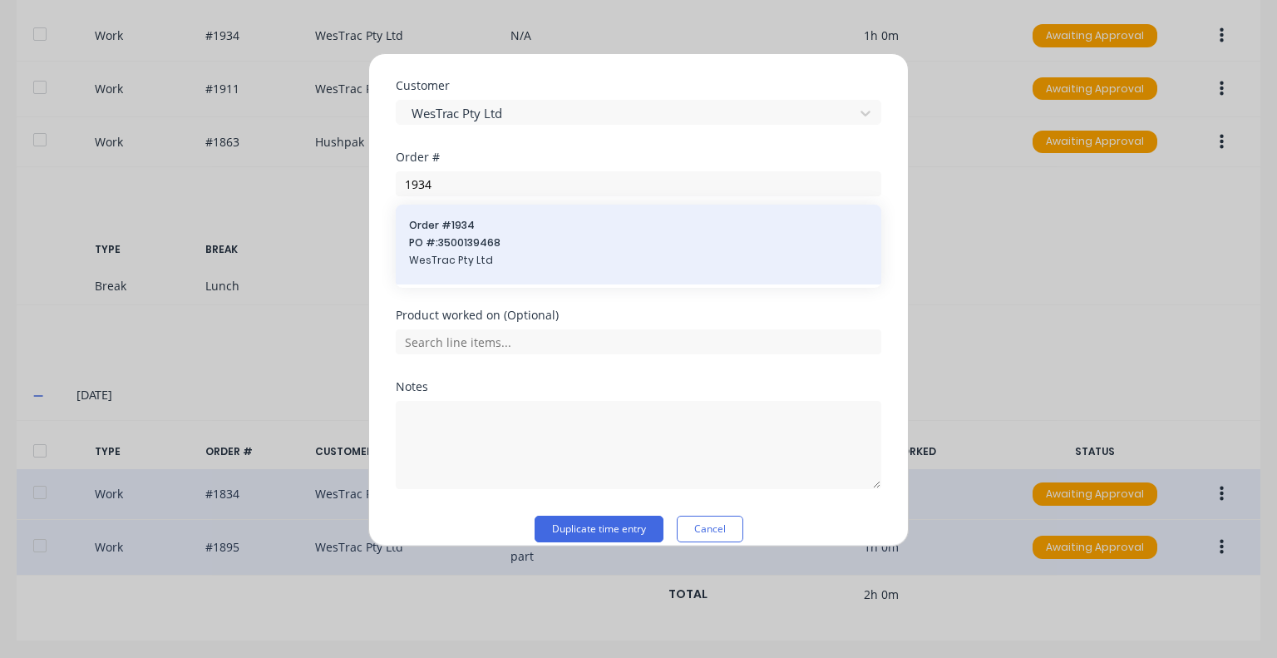
click at [614, 226] on span "Order # 1934" at bounding box center [638, 225] width 459 height 15
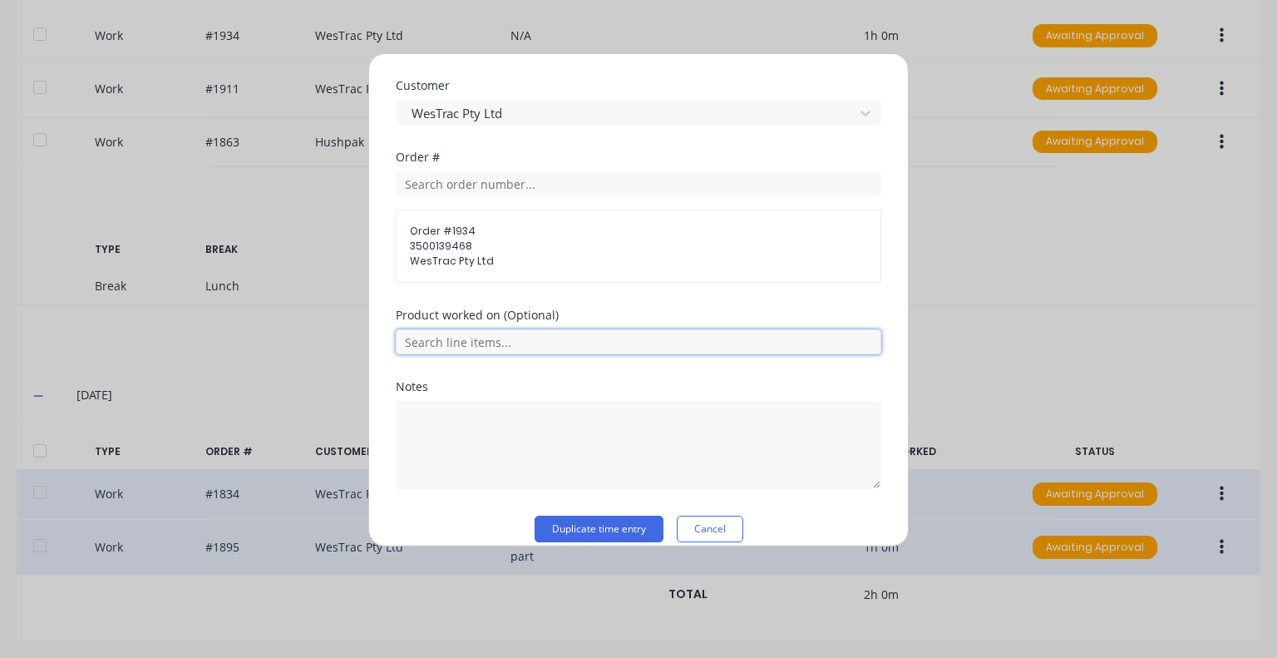
click at [605, 351] on input "text" at bounding box center [639, 341] width 486 height 25
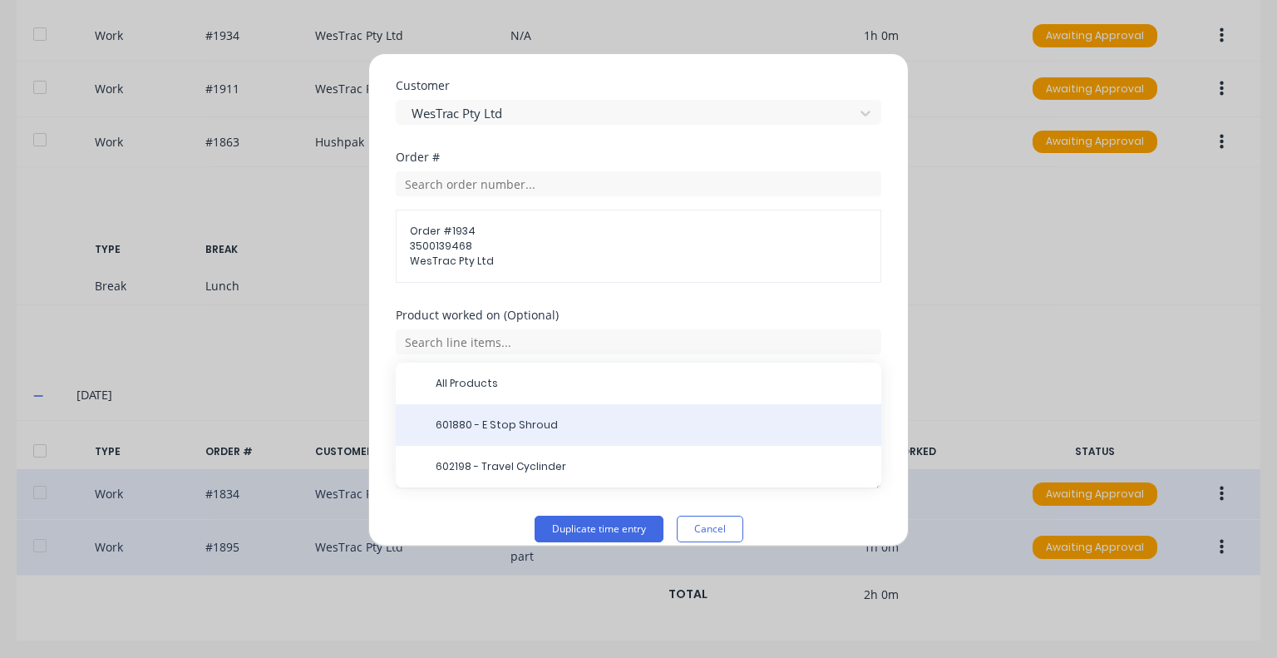
click at [567, 424] on span "601880 - E Stop Shroud" at bounding box center [652, 424] width 432 height 15
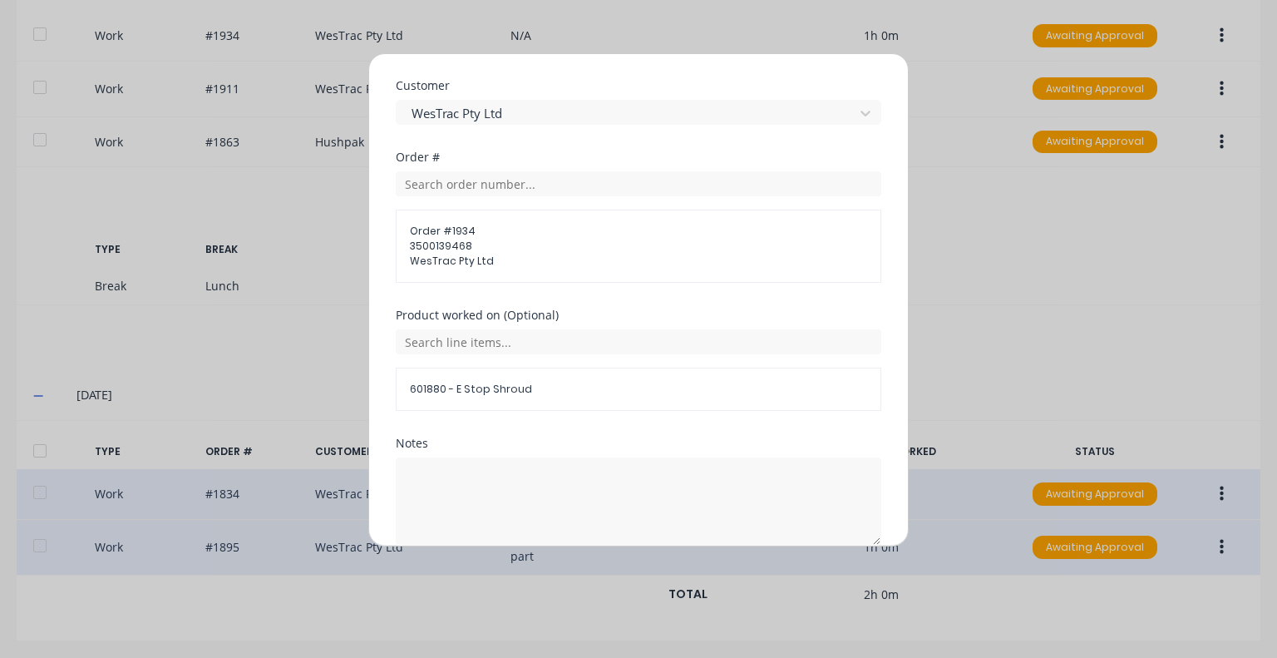
scroll to position [905, 0]
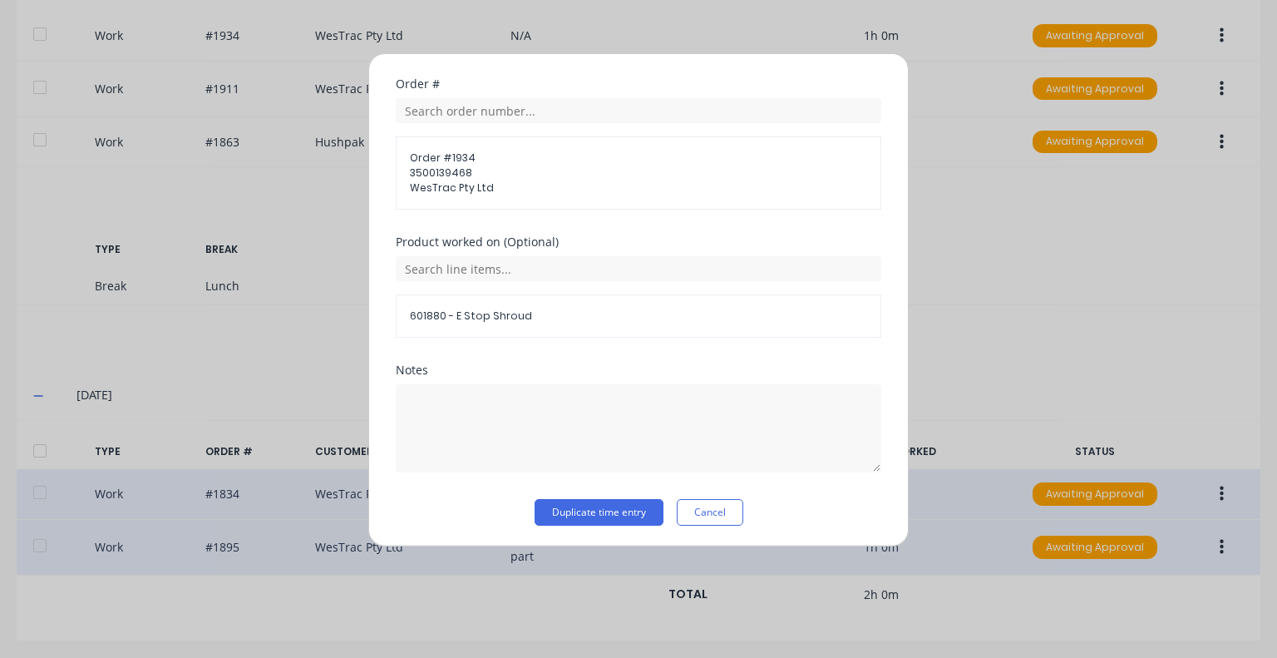
click at [537, 364] on div "Notes" at bounding box center [639, 370] width 486 height 12
click at [598, 511] on button "Duplicate time entry" at bounding box center [599, 512] width 129 height 27
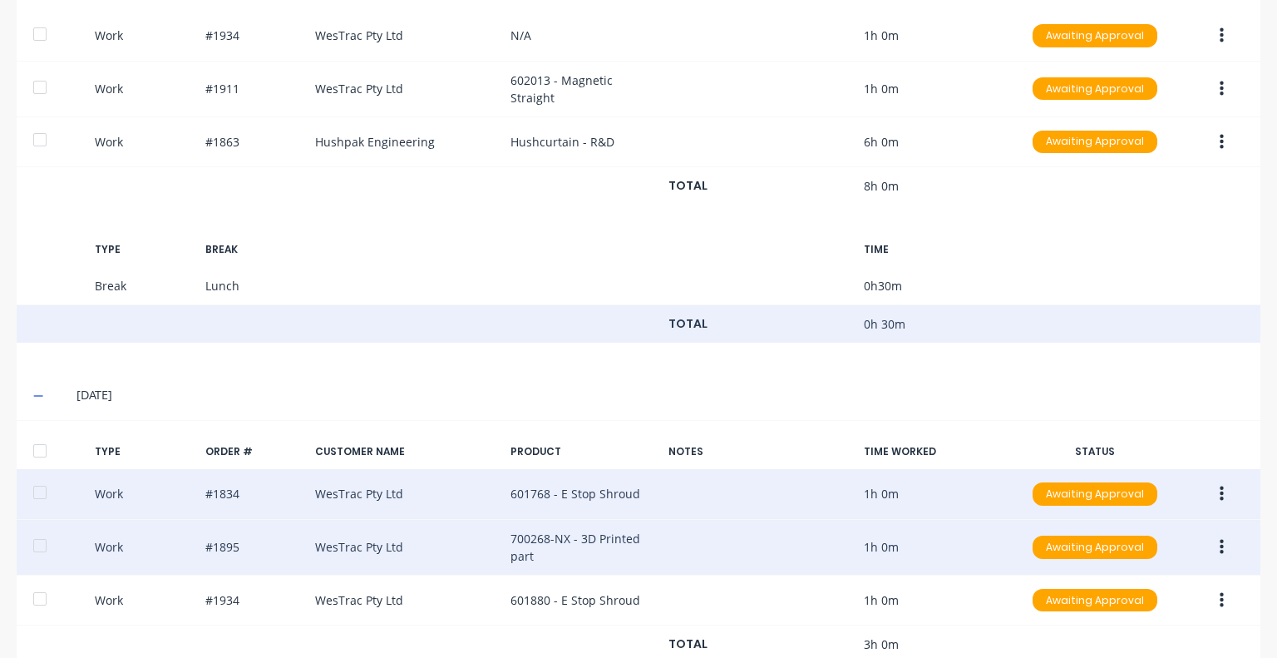
scroll to position [625, 0]
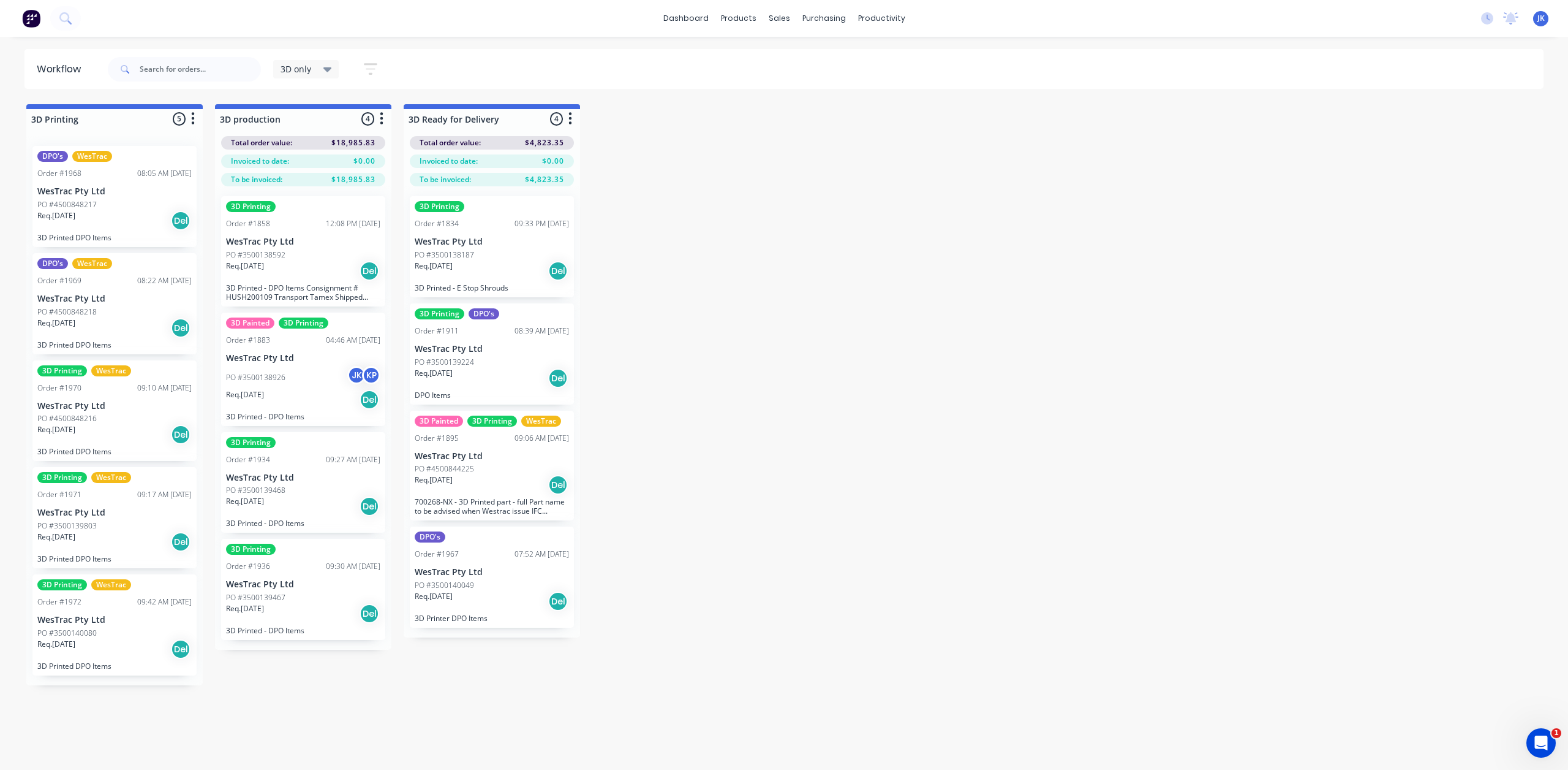
click at [300, 493] on div "PO #3500139468" at bounding box center [303, 490] width 155 height 11
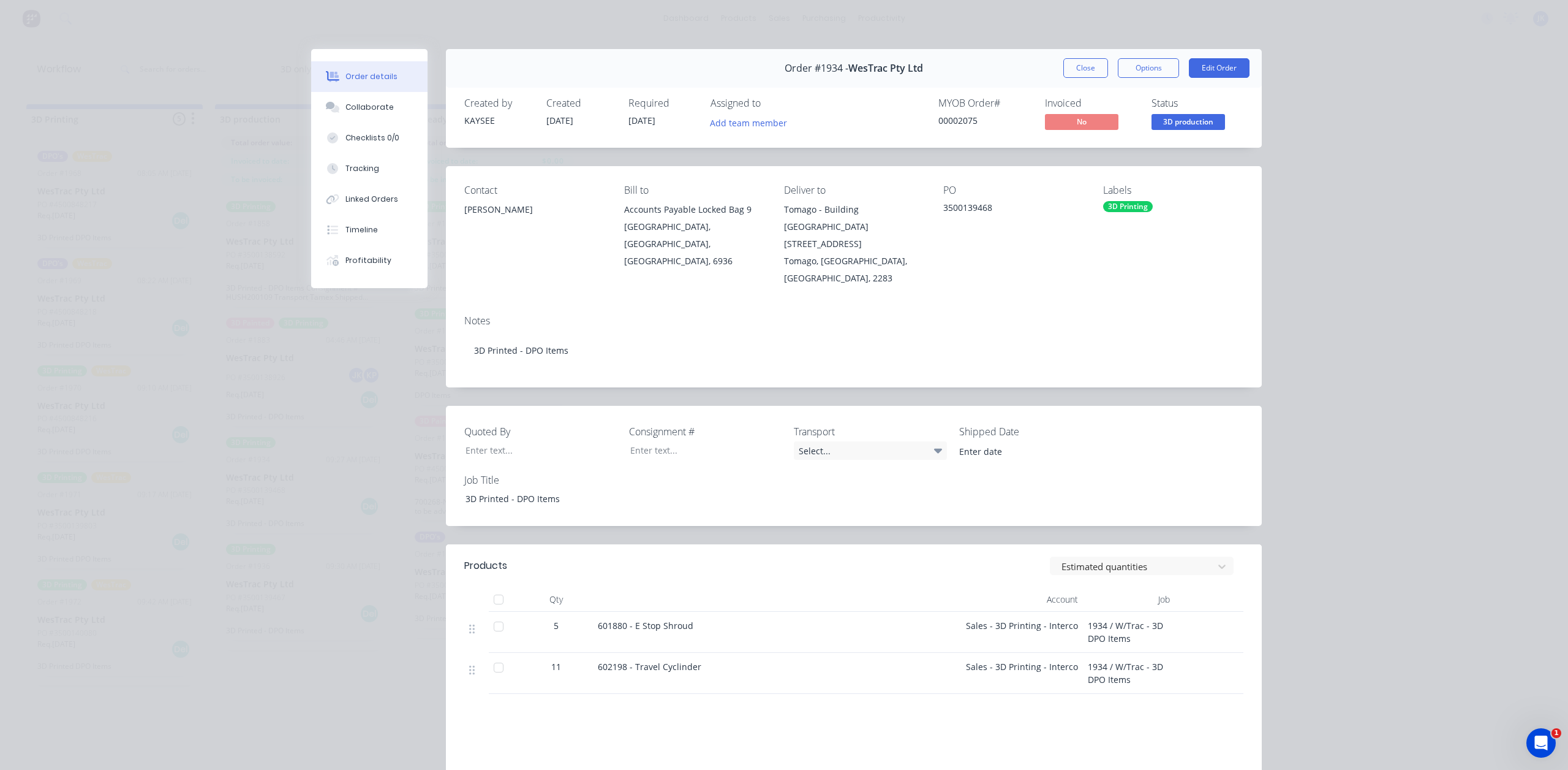
click at [1066, 66] on button "Close" at bounding box center [1086, 68] width 45 height 20
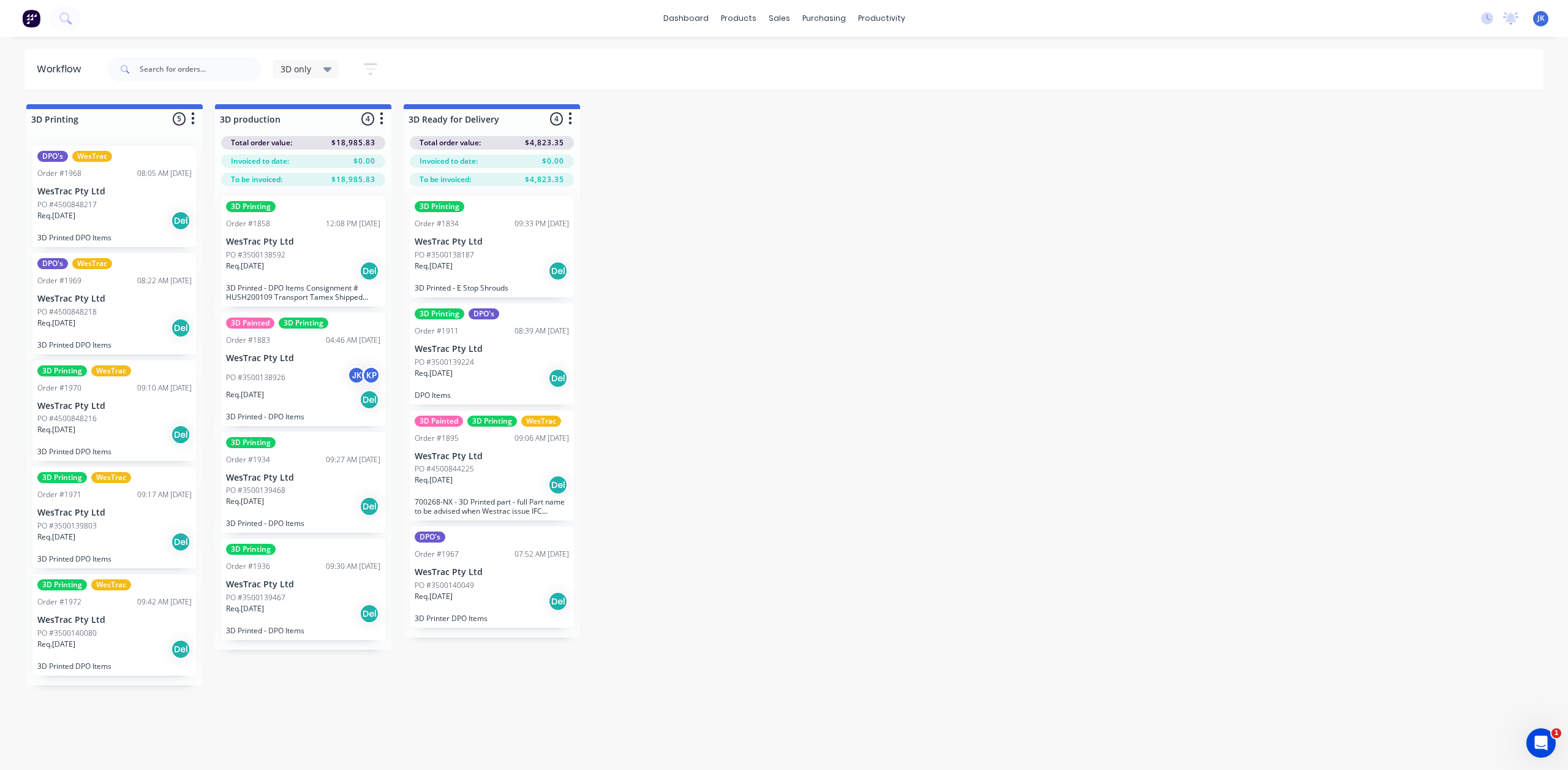
click at [91, 194] on p "WesTrac Pty Ltd" at bounding box center [115, 192] width 155 height 10
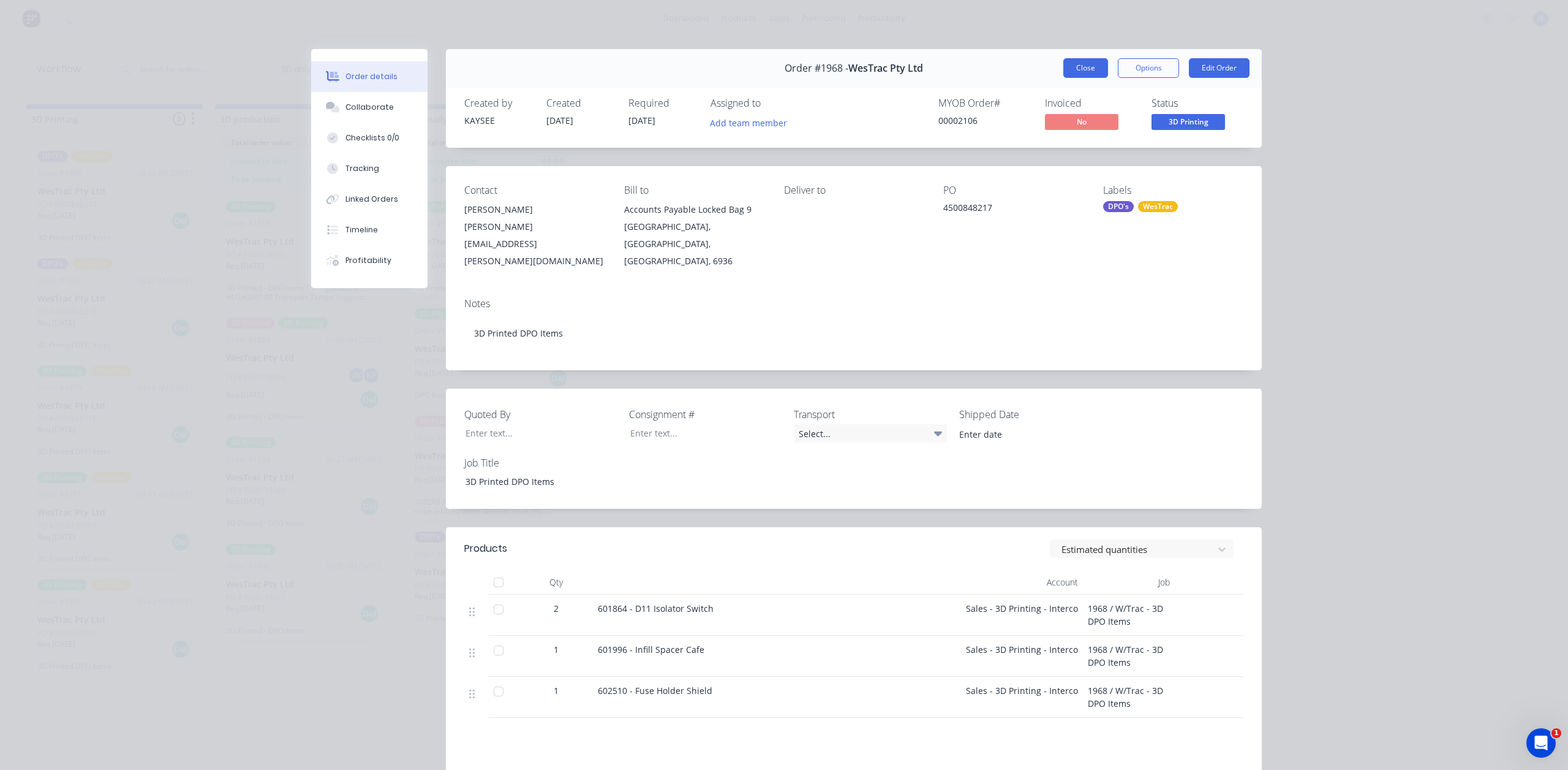
click at [1074, 68] on button "Close" at bounding box center [1086, 68] width 45 height 20
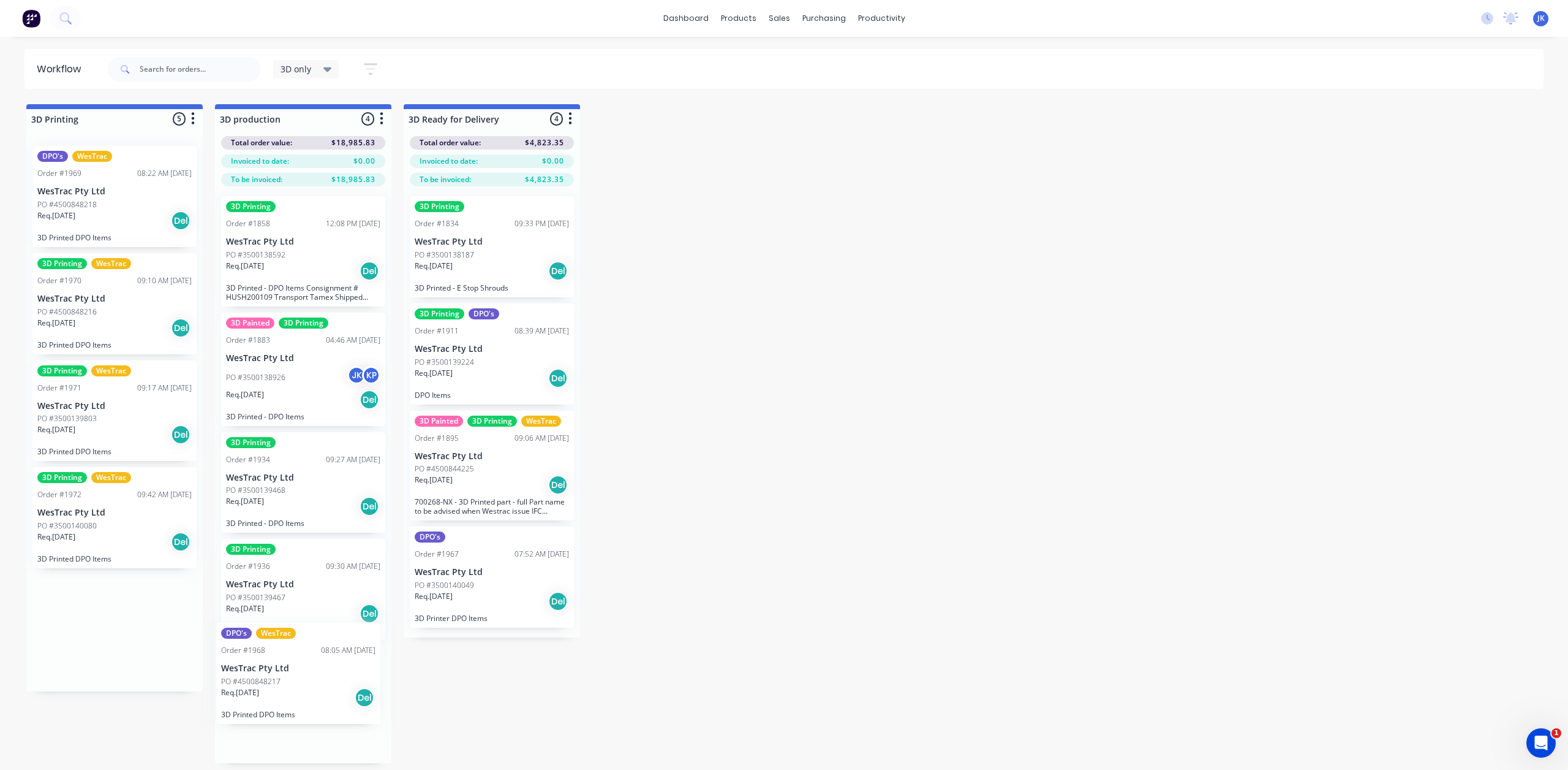
drag, startPoint x: 104, startPoint y: 196, endPoint x: 290, endPoint y: 677, distance: 515.7
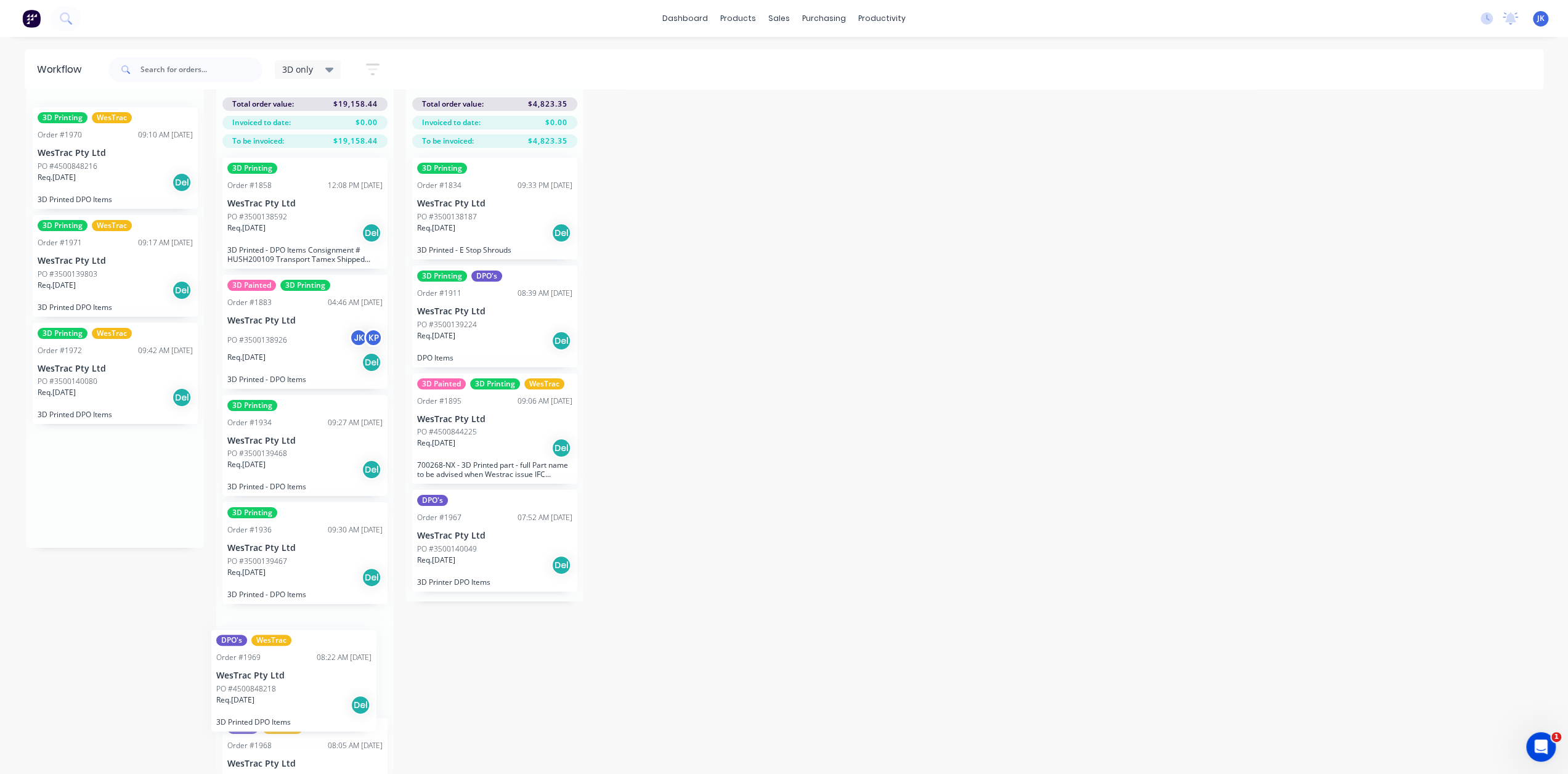
scroll to position [52, 0]
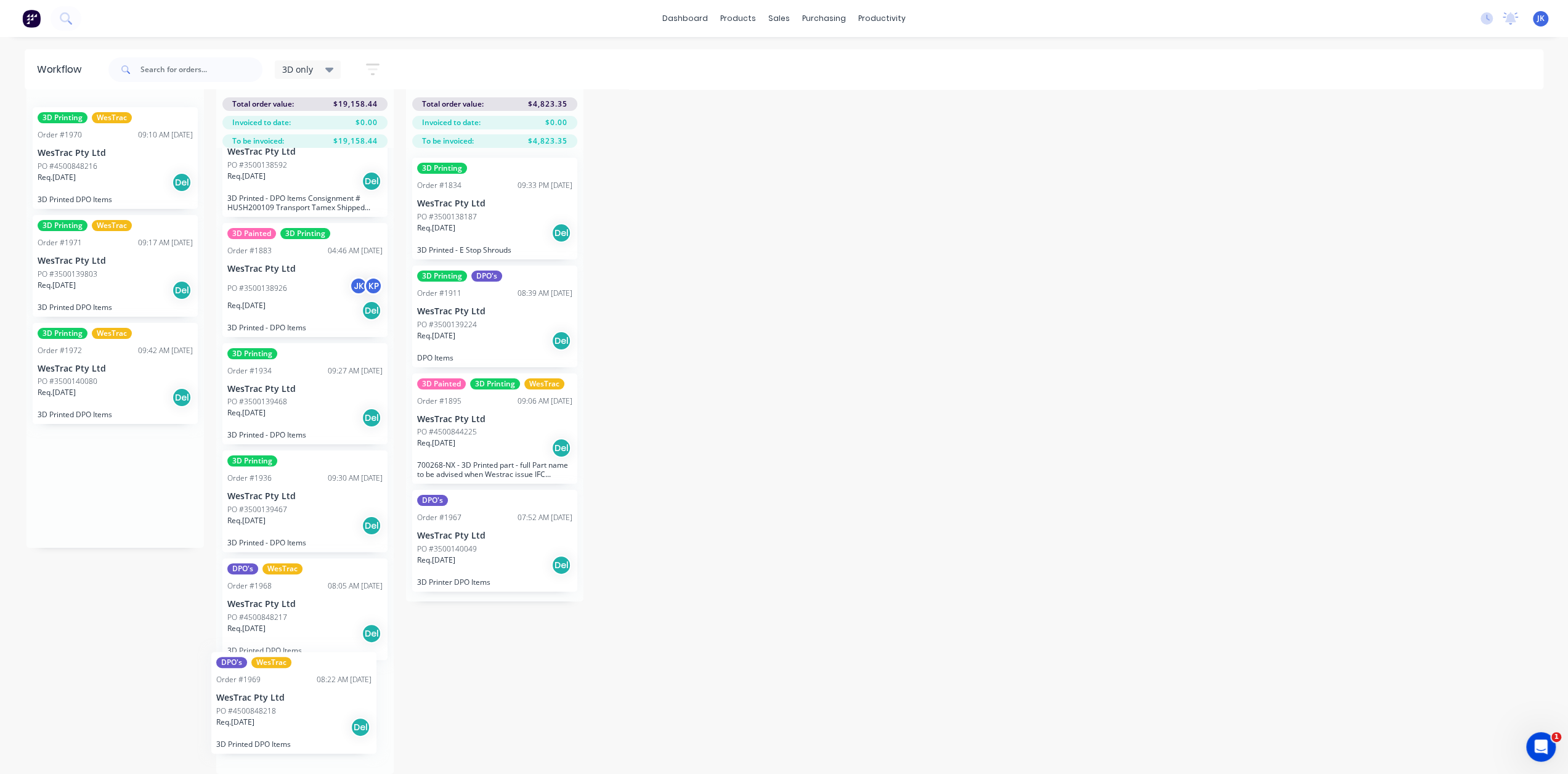
drag, startPoint x: 116, startPoint y: 188, endPoint x: 305, endPoint y: 699, distance: 544.8
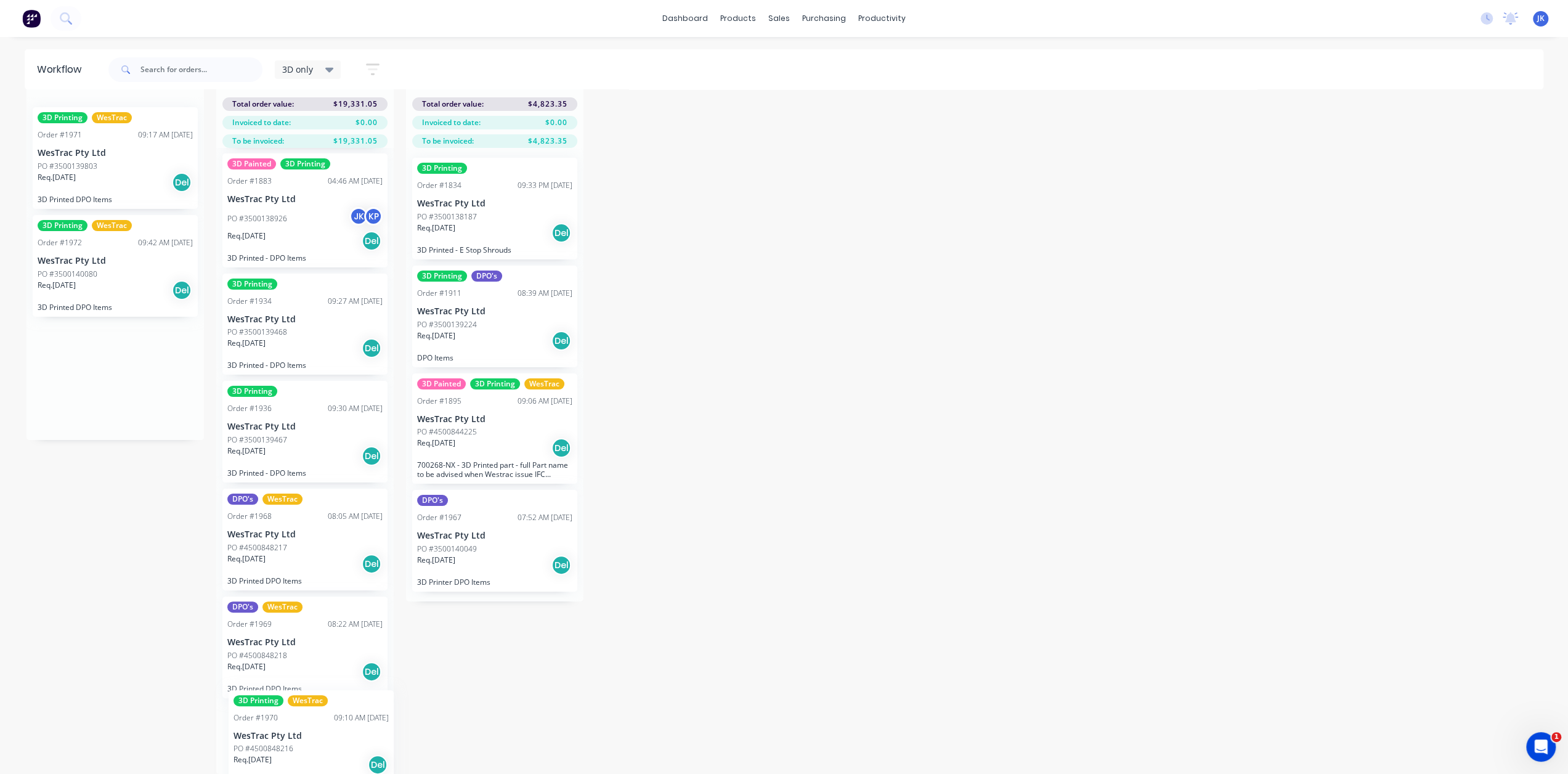
scroll to position [156, 0]
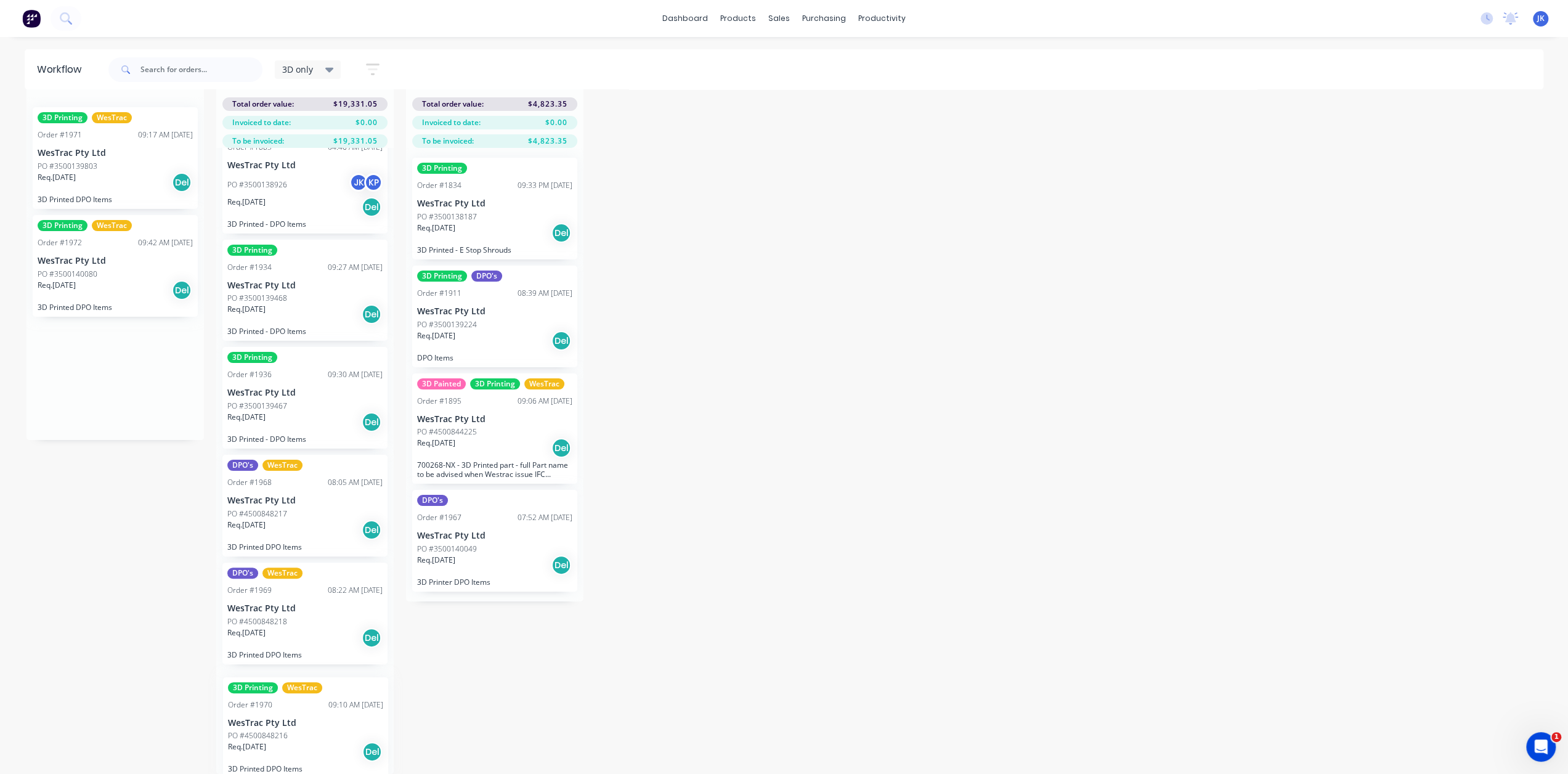
drag, startPoint x: 110, startPoint y: 149, endPoint x: 304, endPoint y: 733, distance: 615.4
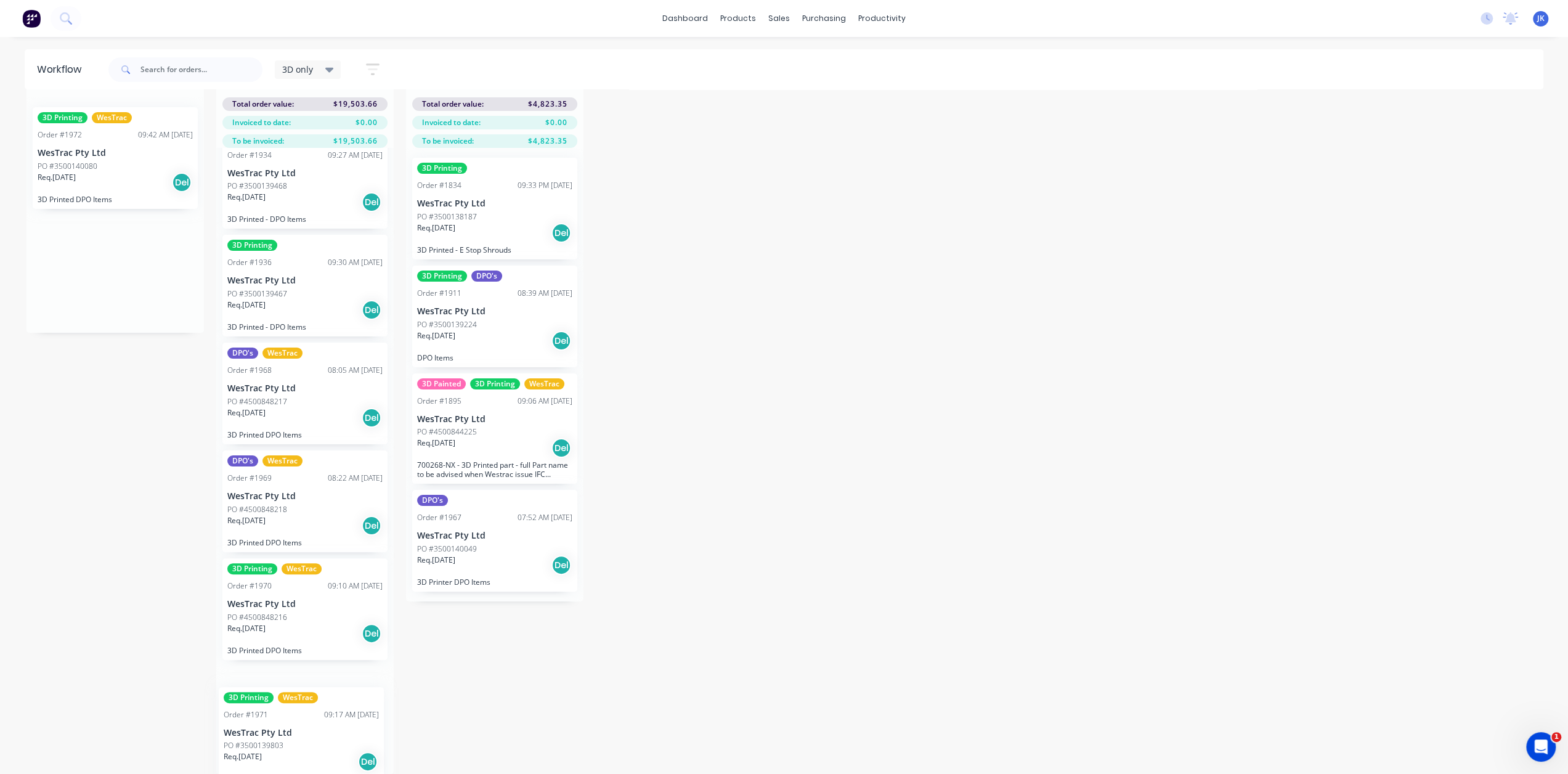
scroll to position [267, 0]
drag, startPoint x: 83, startPoint y: 141, endPoint x: 277, endPoint y: 724, distance: 614.4
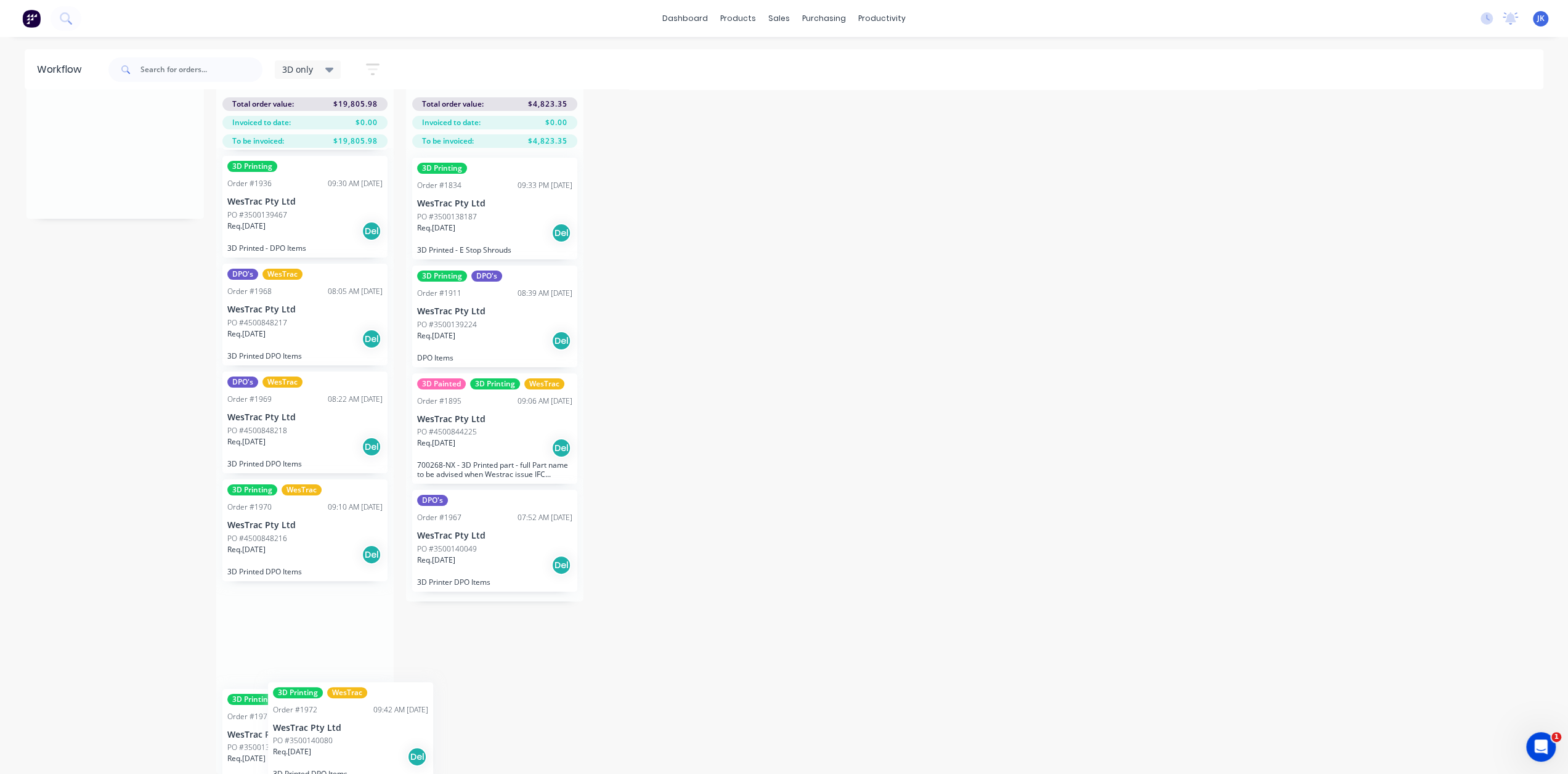
scroll to position [368, 5]
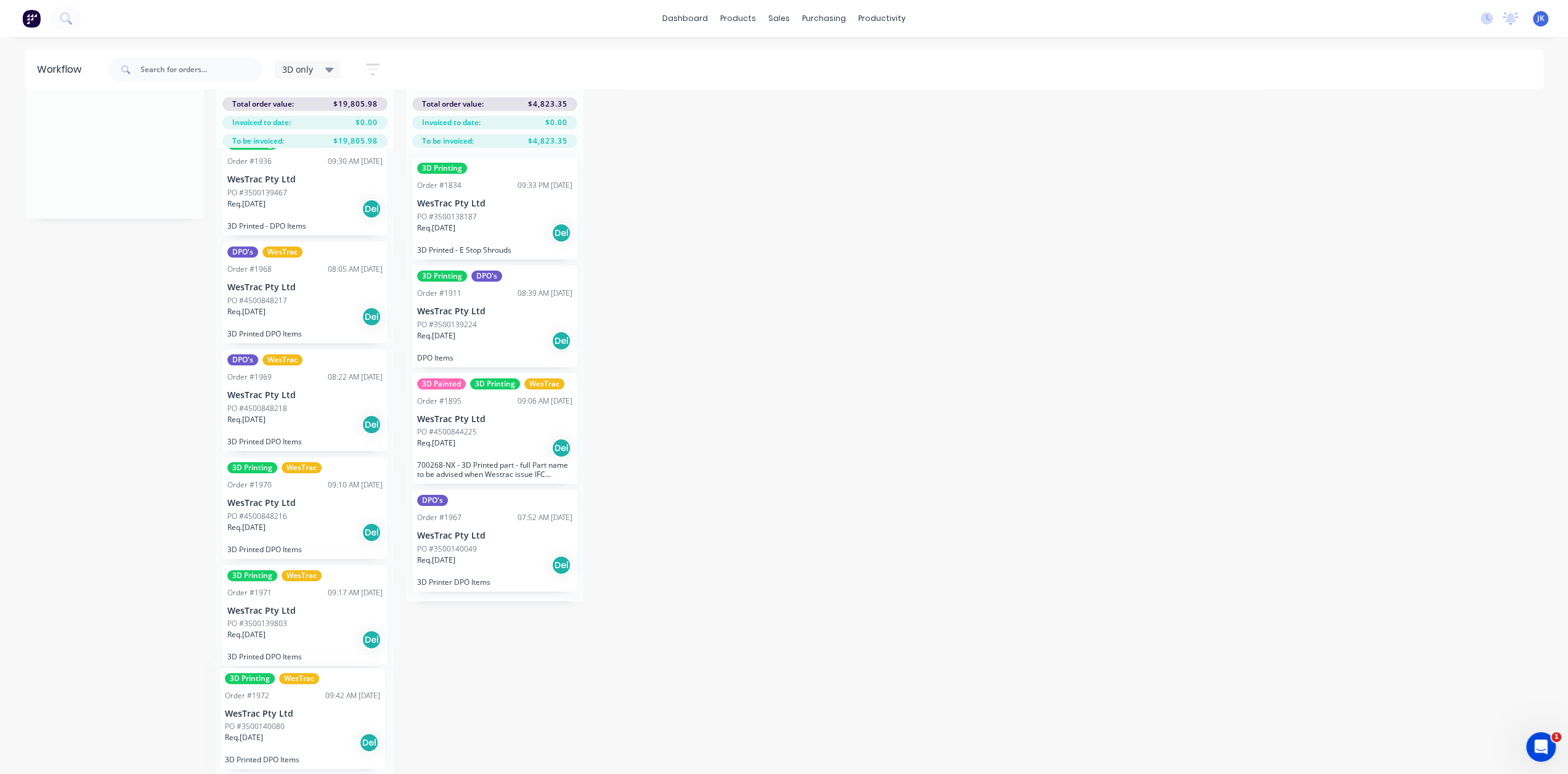
drag, startPoint x: 110, startPoint y: 156, endPoint x: 307, endPoint y: 724, distance: 601.2
click at [264, 615] on div "3D Printing Order #1858 12:08 PM [DATE] WesTrac Pty Ltd PO #3500138592 Req. [DA…" at bounding box center [305, 461] width 178 height 626
click at [324, 618] on div "PO #3500139803" at bounding box center [305, 623] width 156 height 11
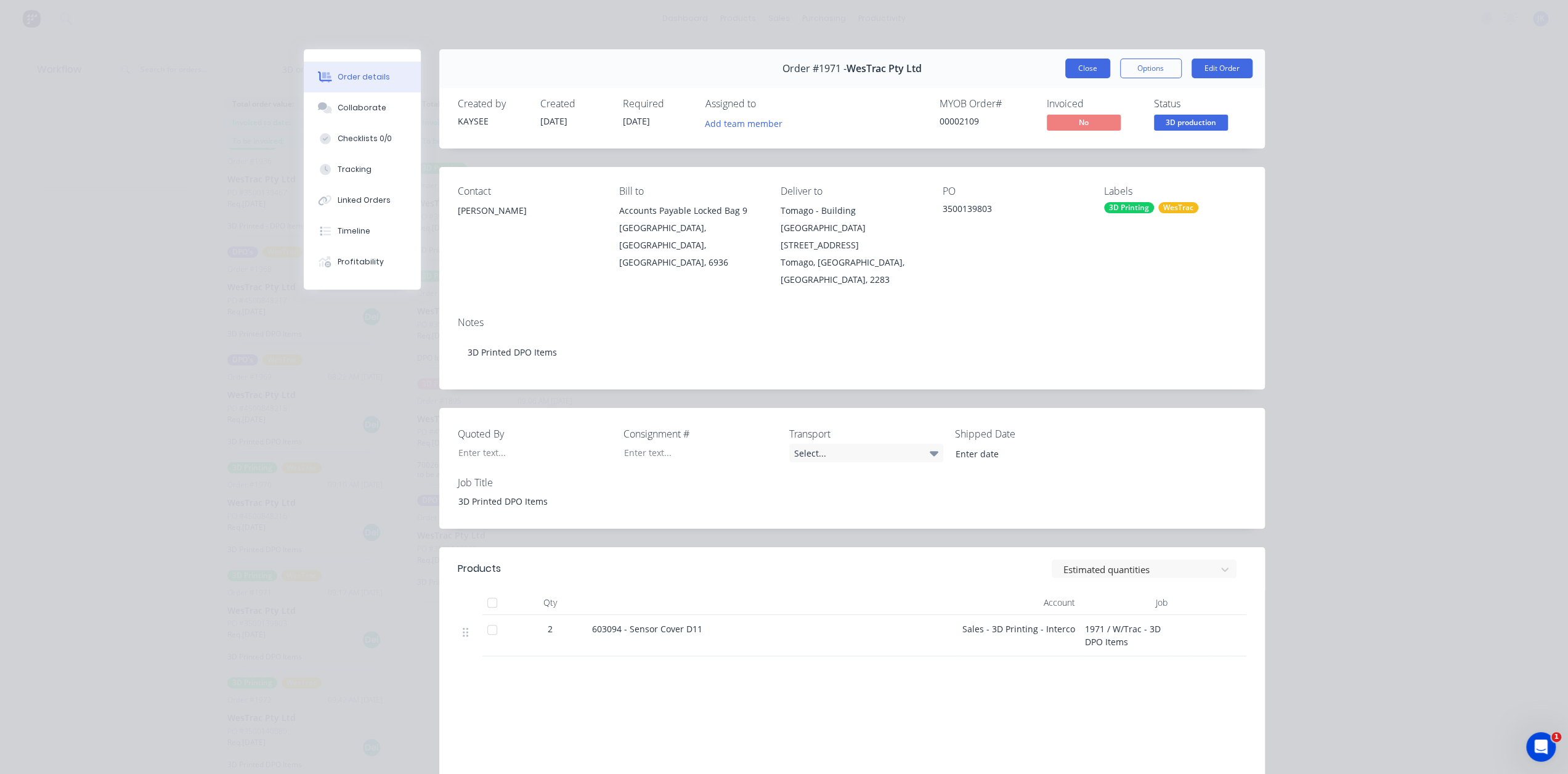
click at [1085, 67] on button "Close" at bounding box center [1087, 68] width 45 height 20
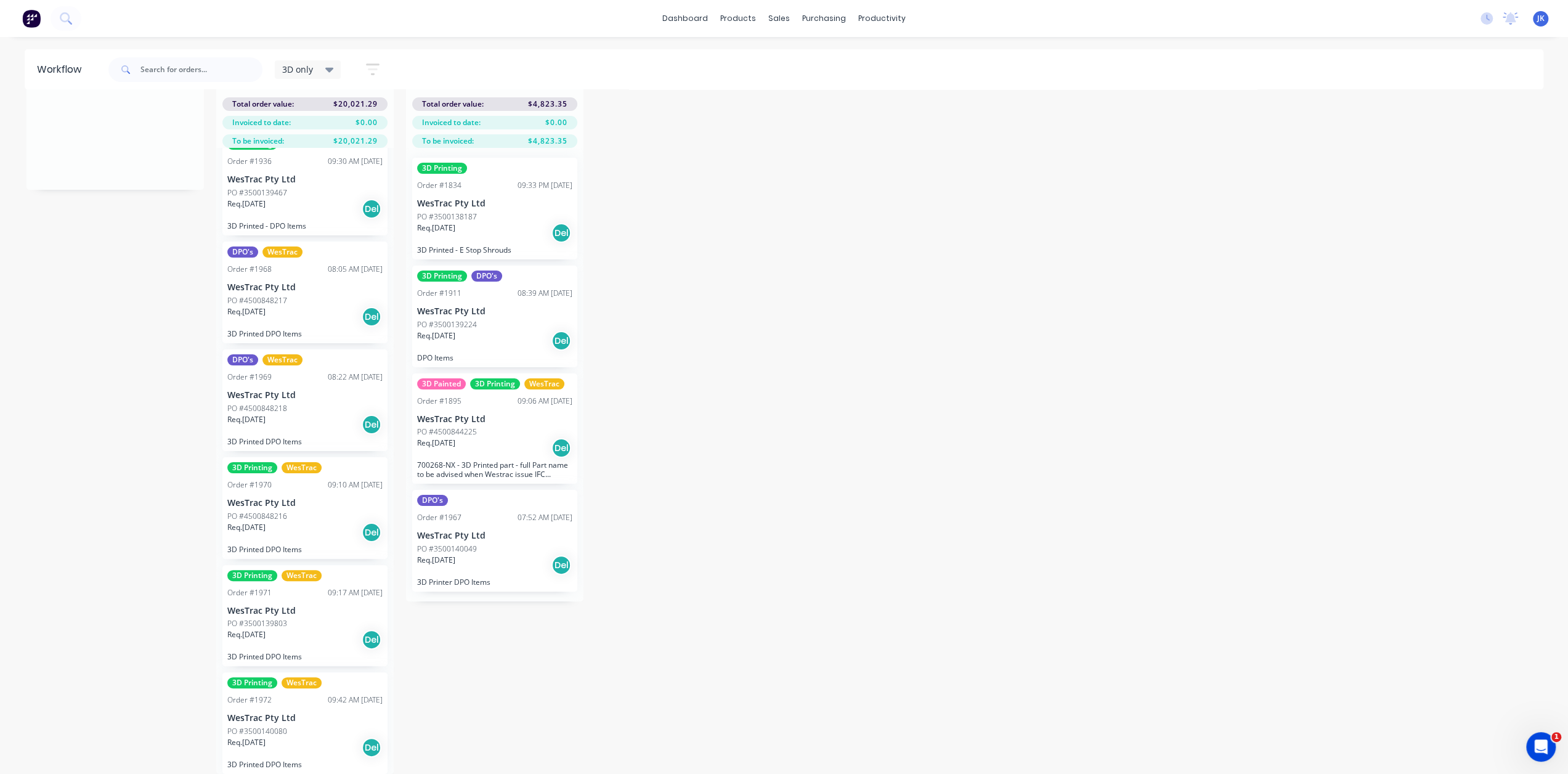
click at [303, 636] on div "Req. [DATE] Del" at bounding box center [305, 639] width 156 height 21
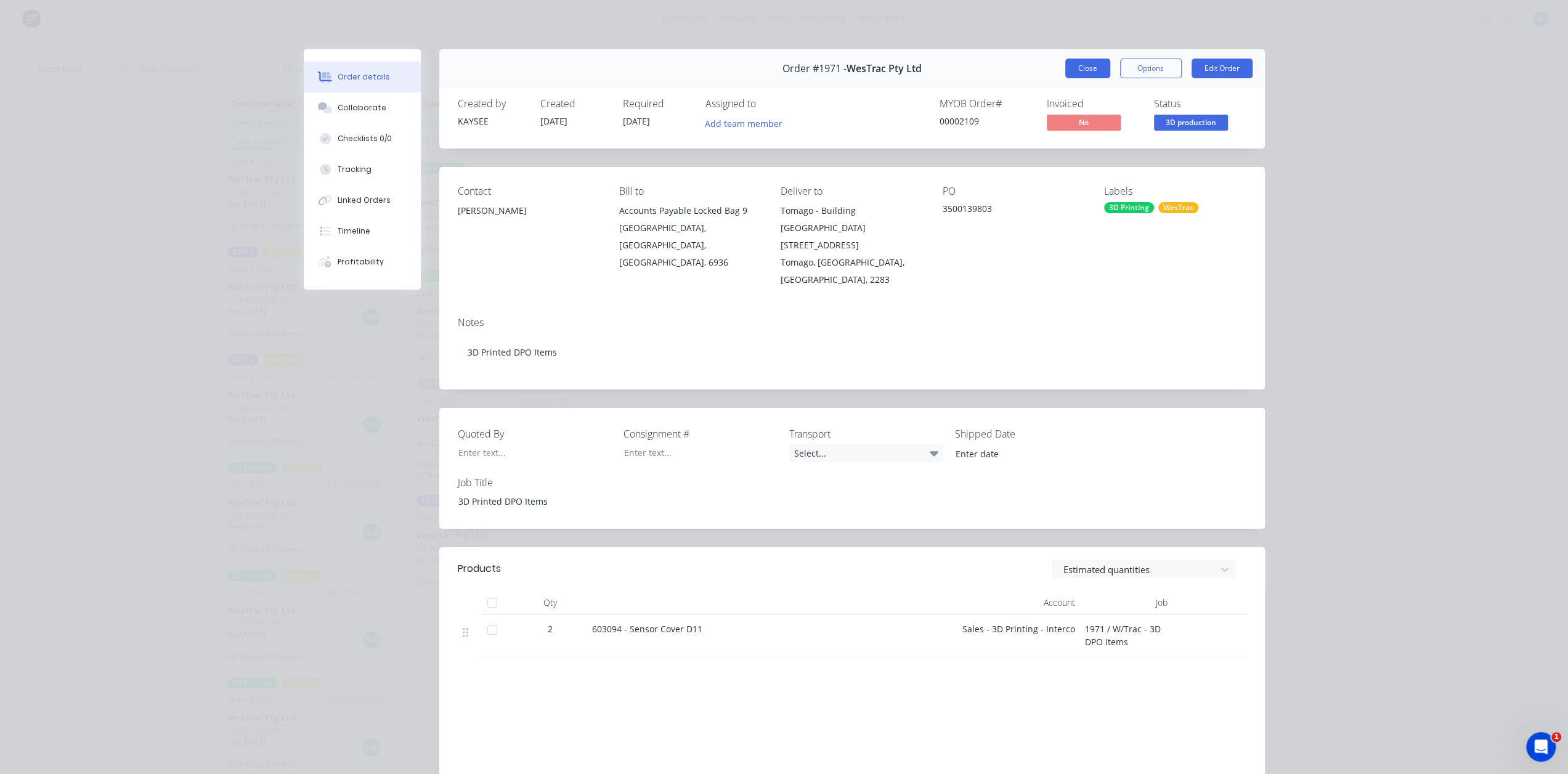
click at [1099, 73] on button "Close" at bounding box center [1087, 68] width 45 height 20
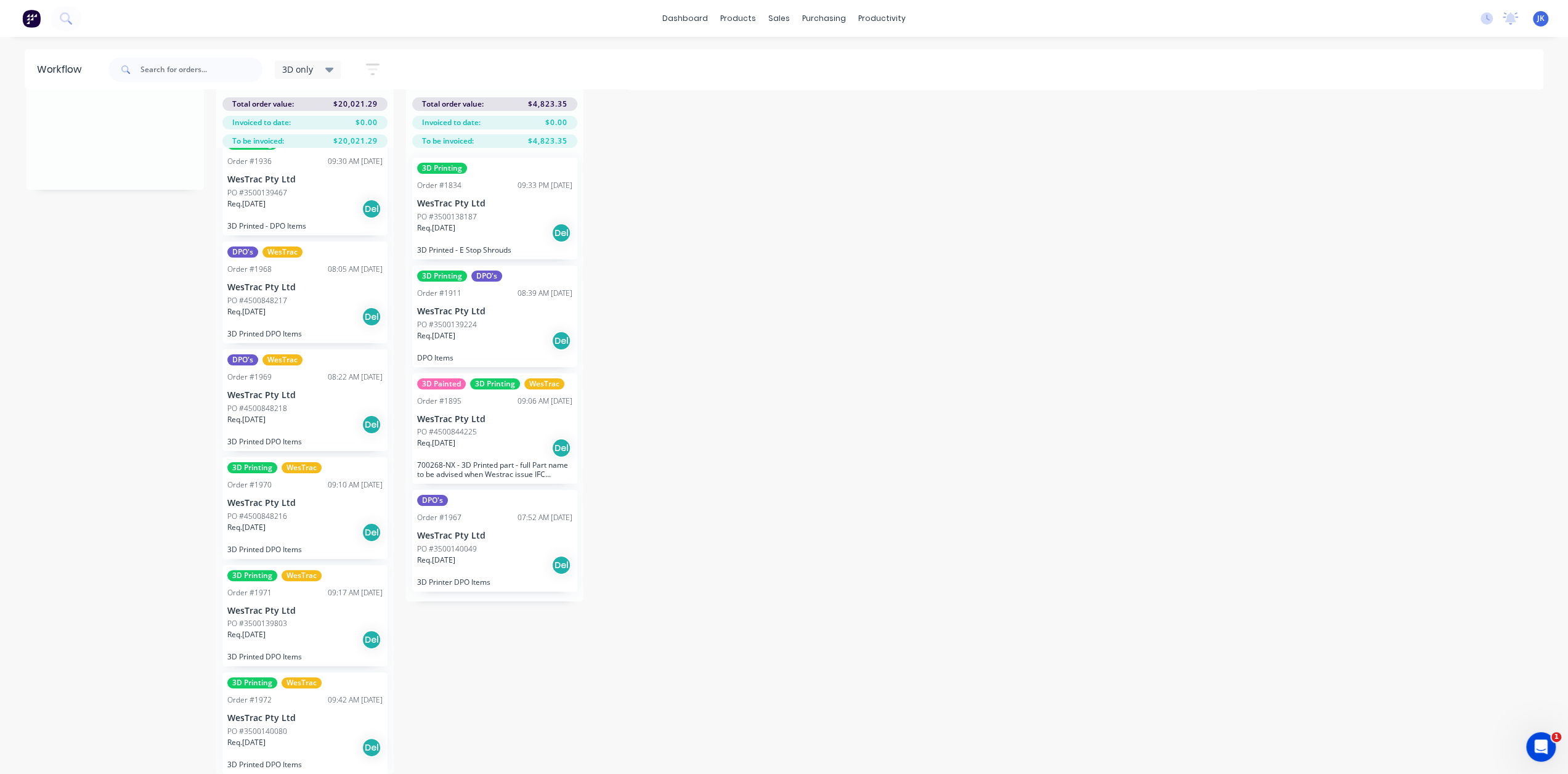
click at [290, 498] on p "WesTrac Pty Ltd" at bounding box center [305, 503] width 156 height 10
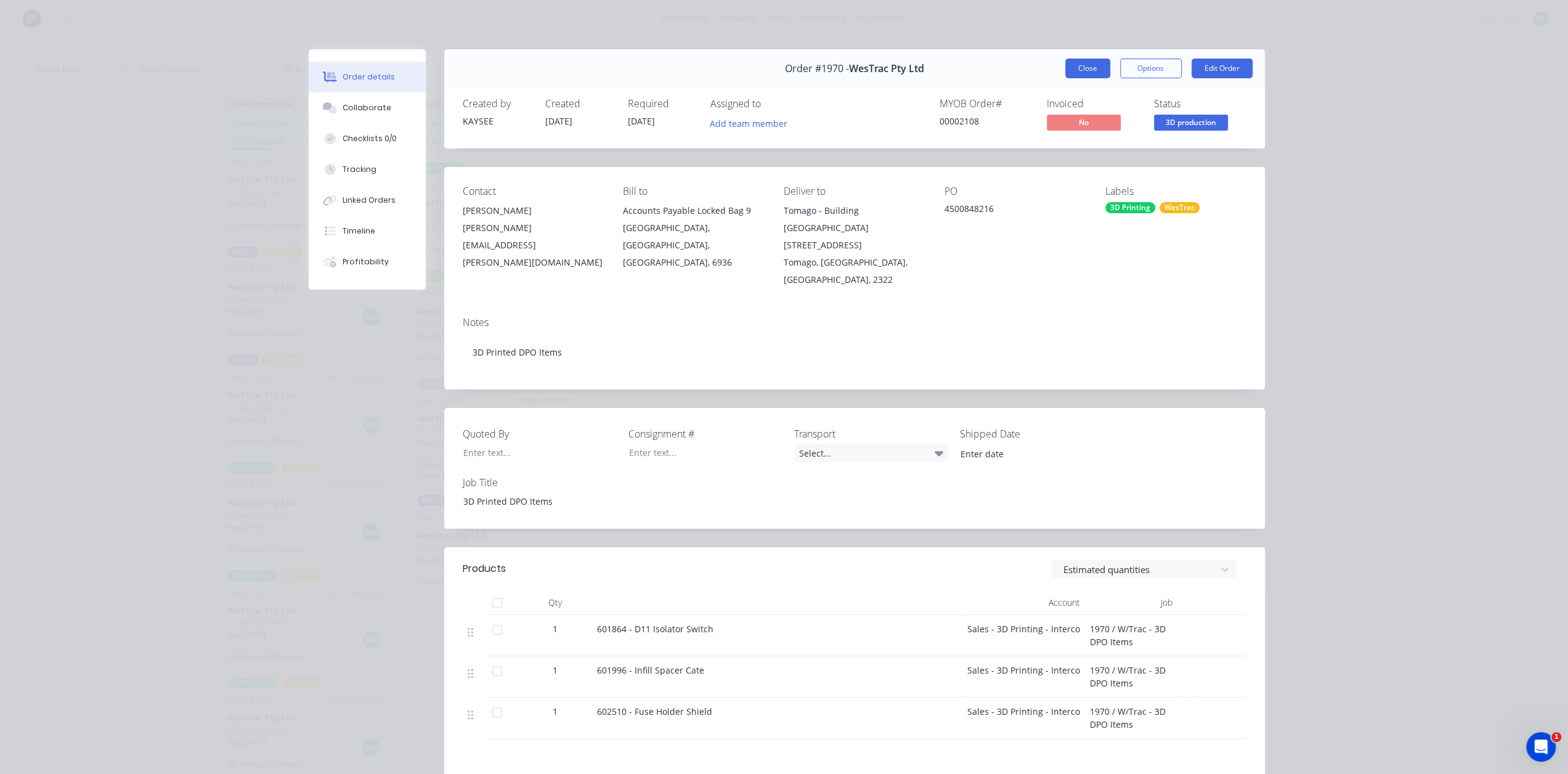
click at [1071, 64] on button "Close" at bounding box center [1087, 68] width 45 height 20
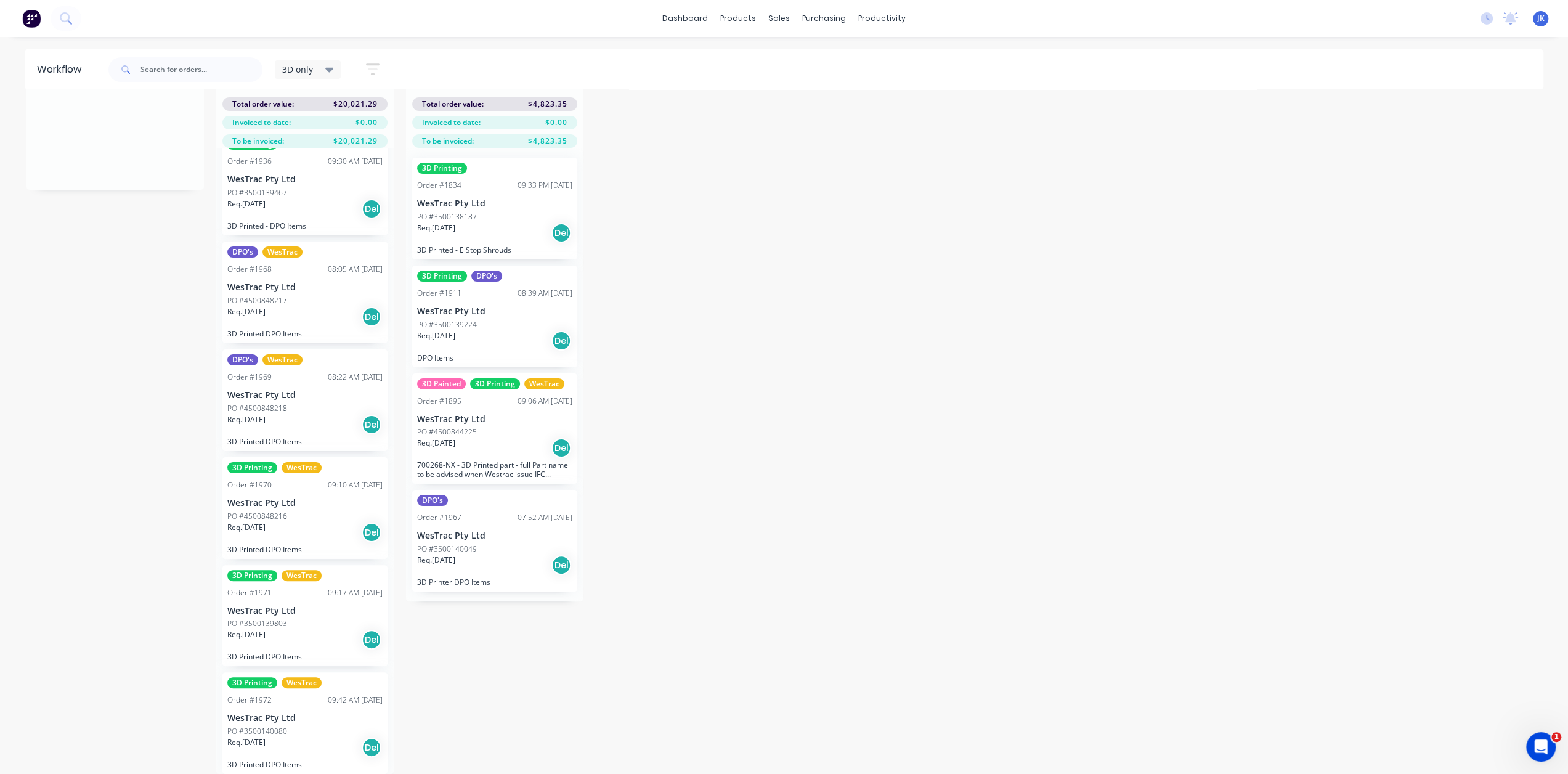
click at [340, 638] on div "Req. [DATE] Del" at bounding box center [305, 639] width 156 height 21
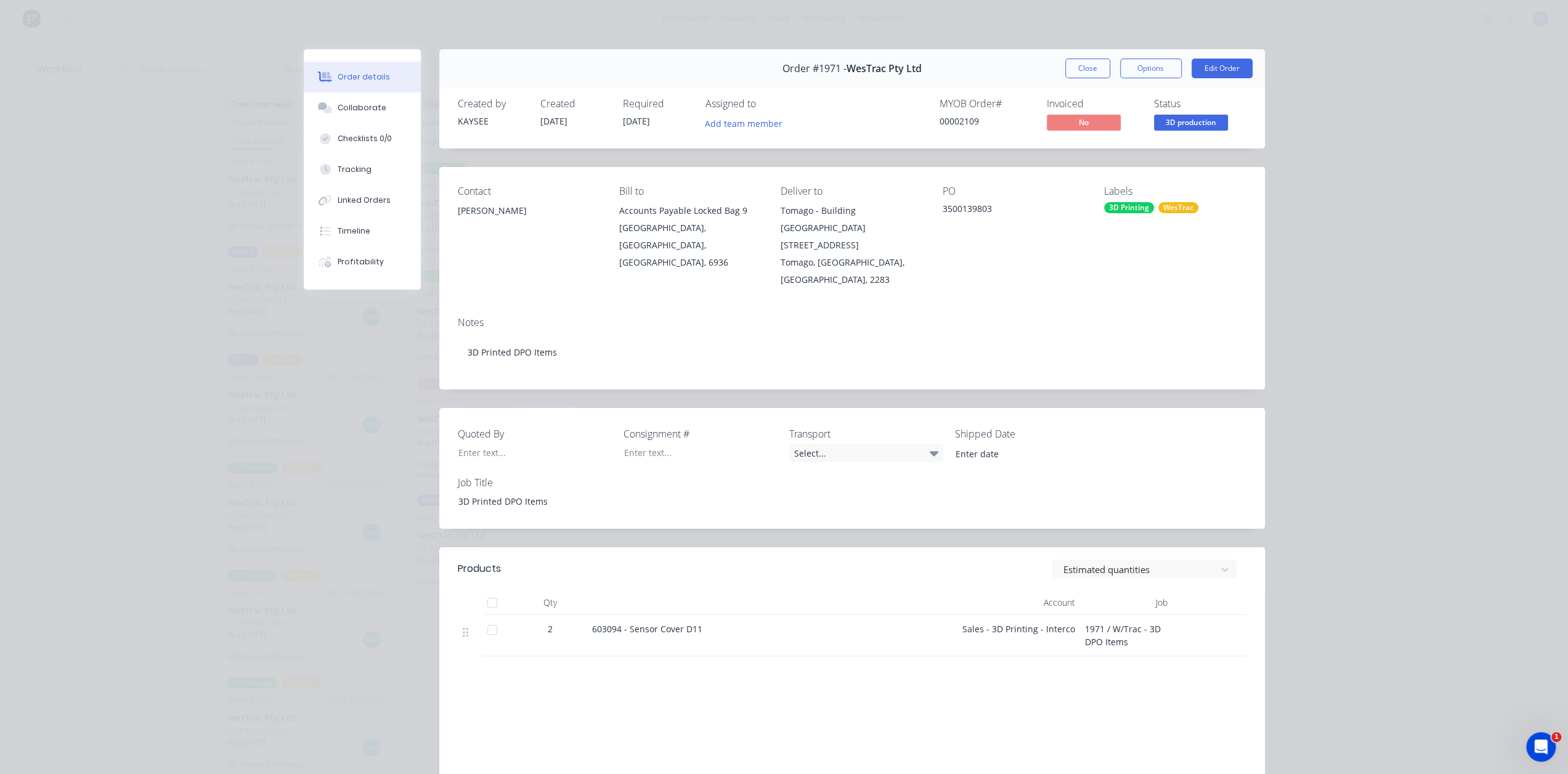
drag, startPoint x: 1080, startPoint y: 66, endPoint x: 912, endPoint y: 27, distance: 172.5
click at [1080, 66] on button "Close" at bounding box center [1087, 68] width 45 height 20
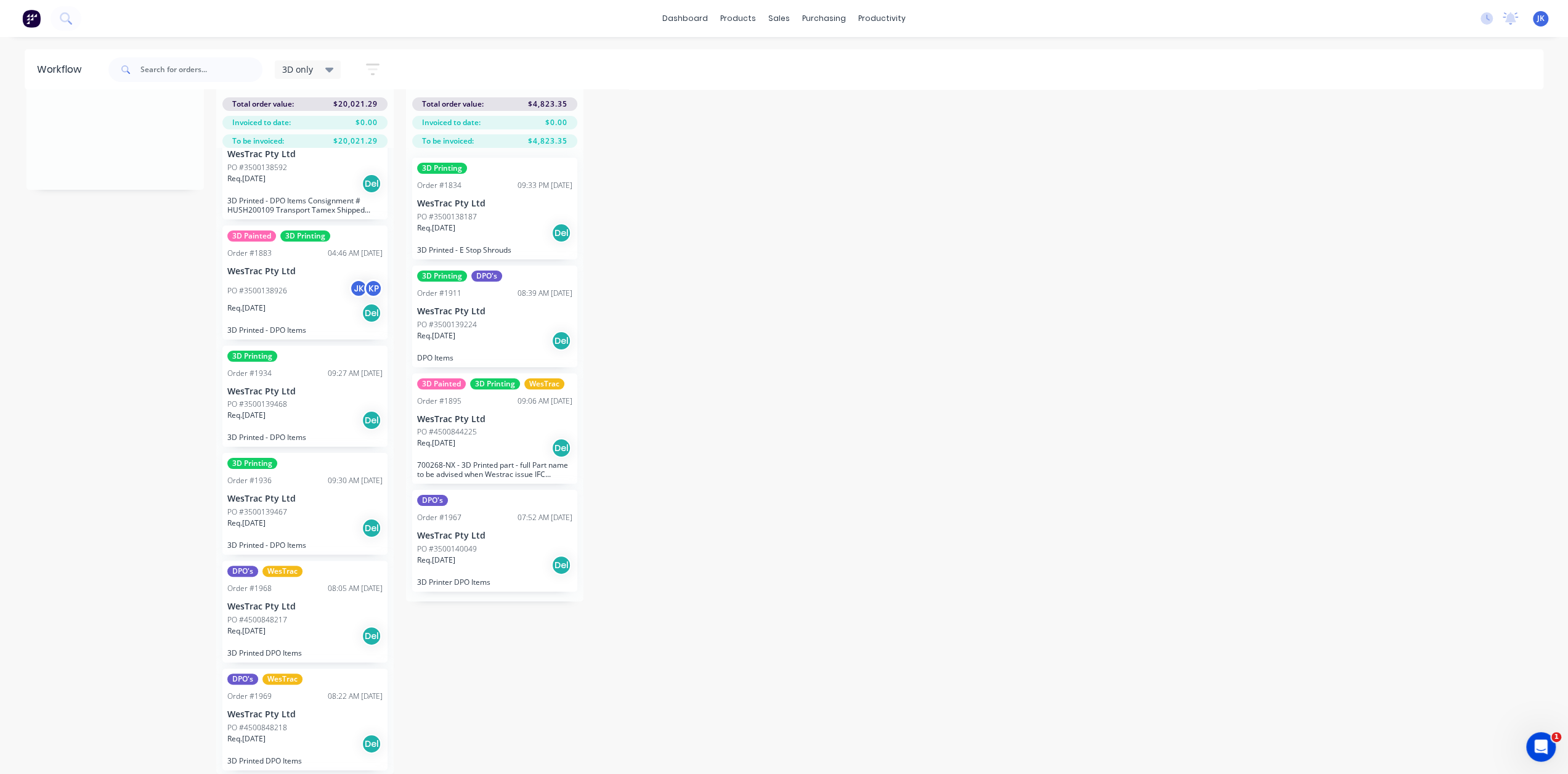
scroll to position [0, 0]
